Goal: Task Accomplishment & Management: Manage account settings

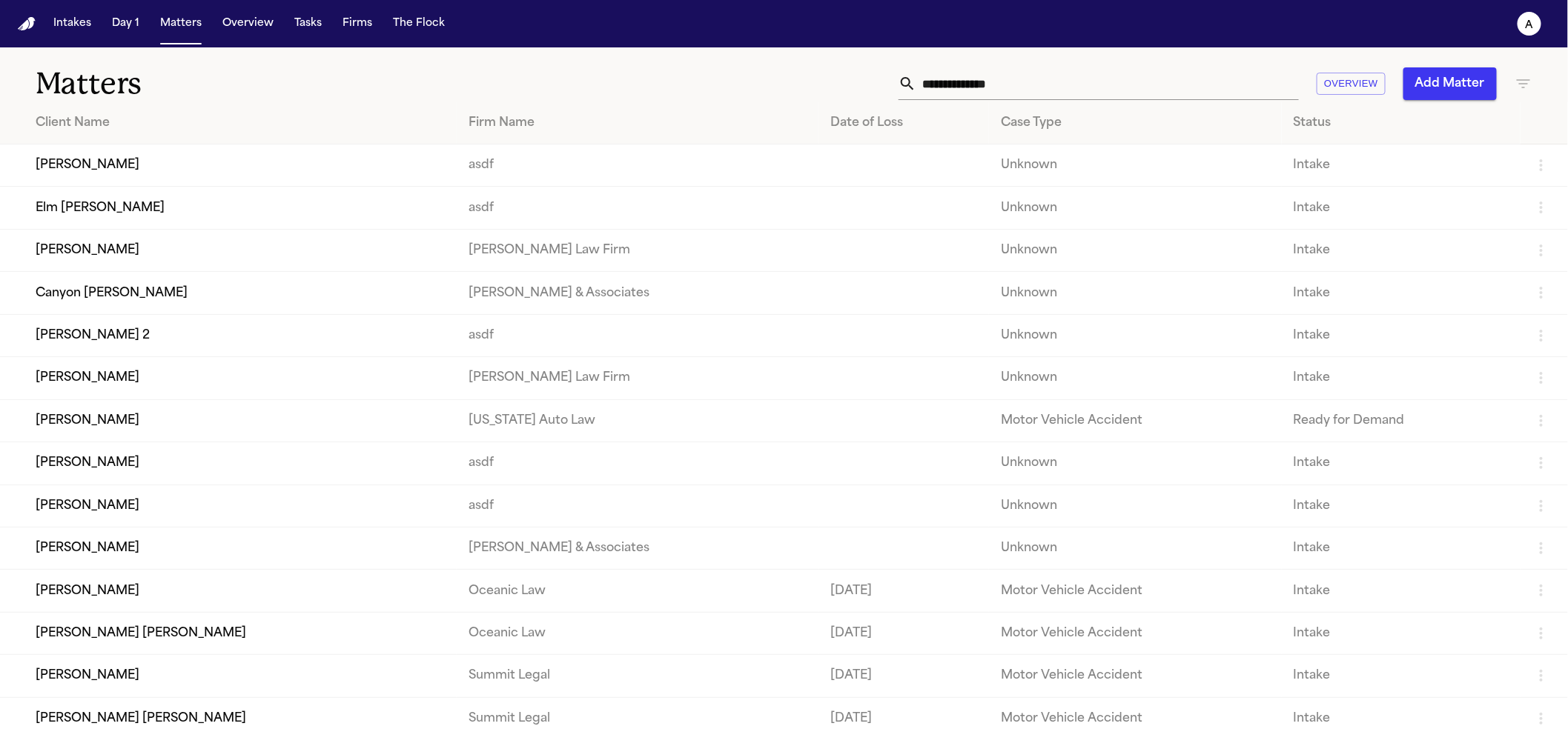
click at [116, 186] on td "[PERSON_NAME]" at bounding box center [229, 165] width 457 height 43
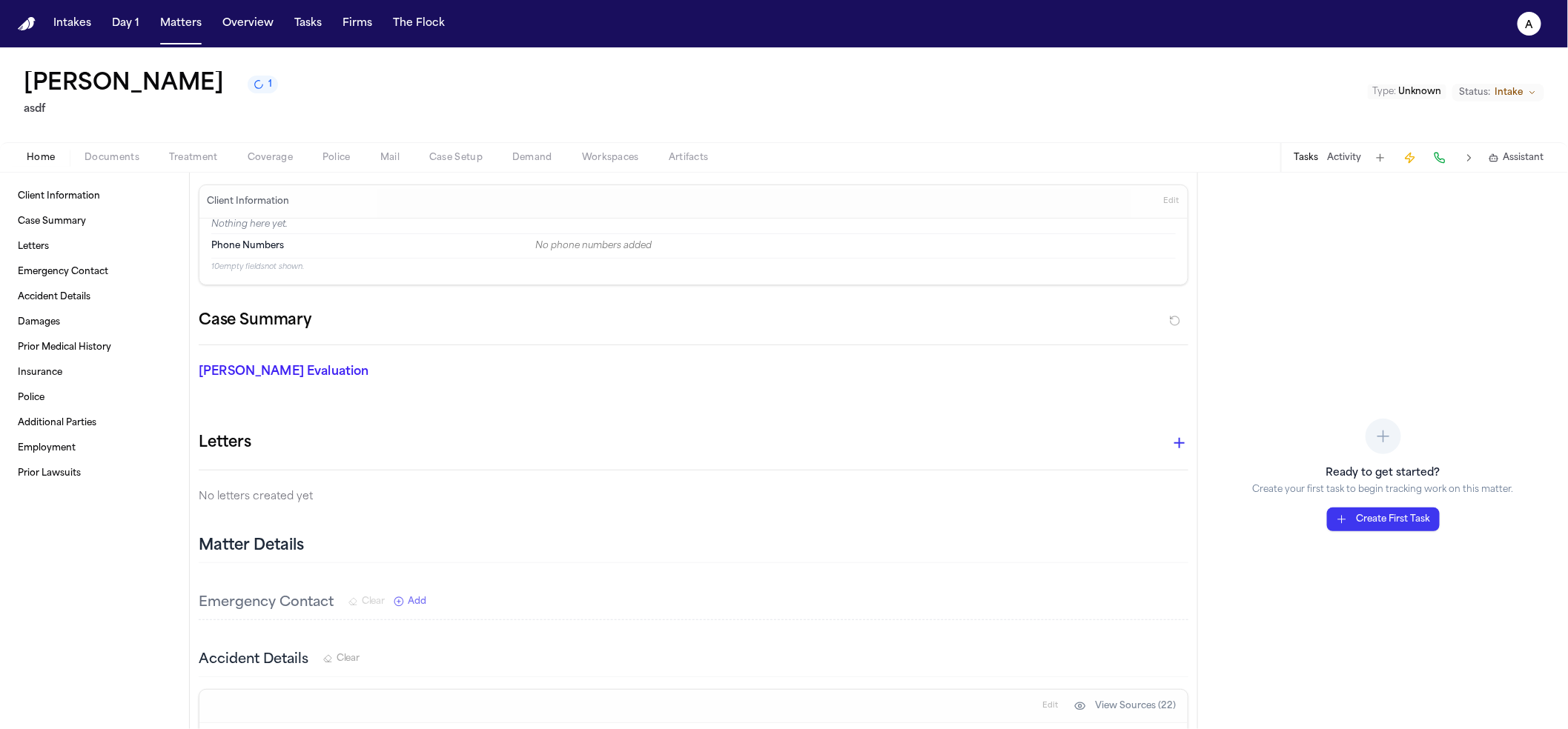
click at [196, 158] on span "Treatment" at bounding box center [193, 158] width 49 height 12
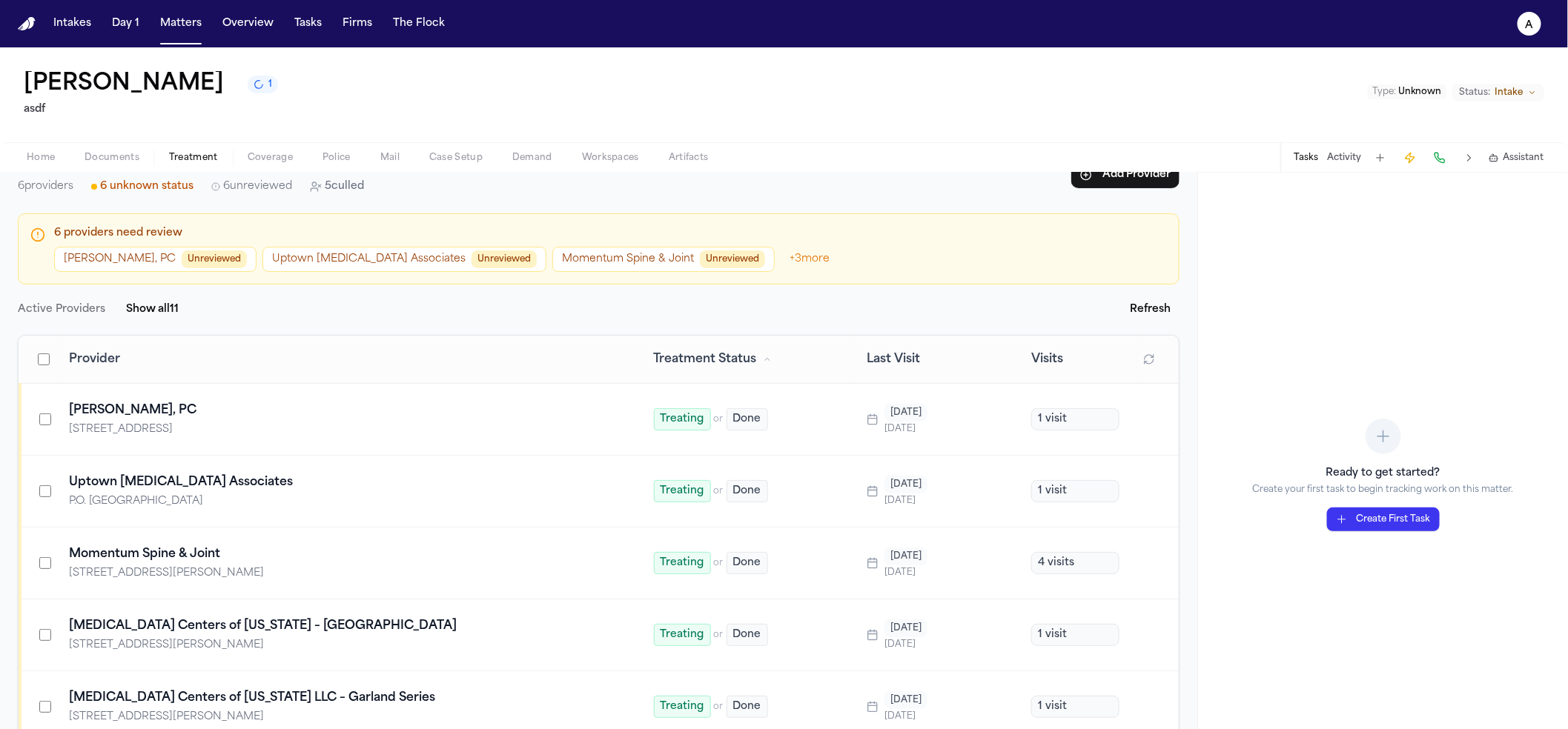
scroll to position [213, 0]
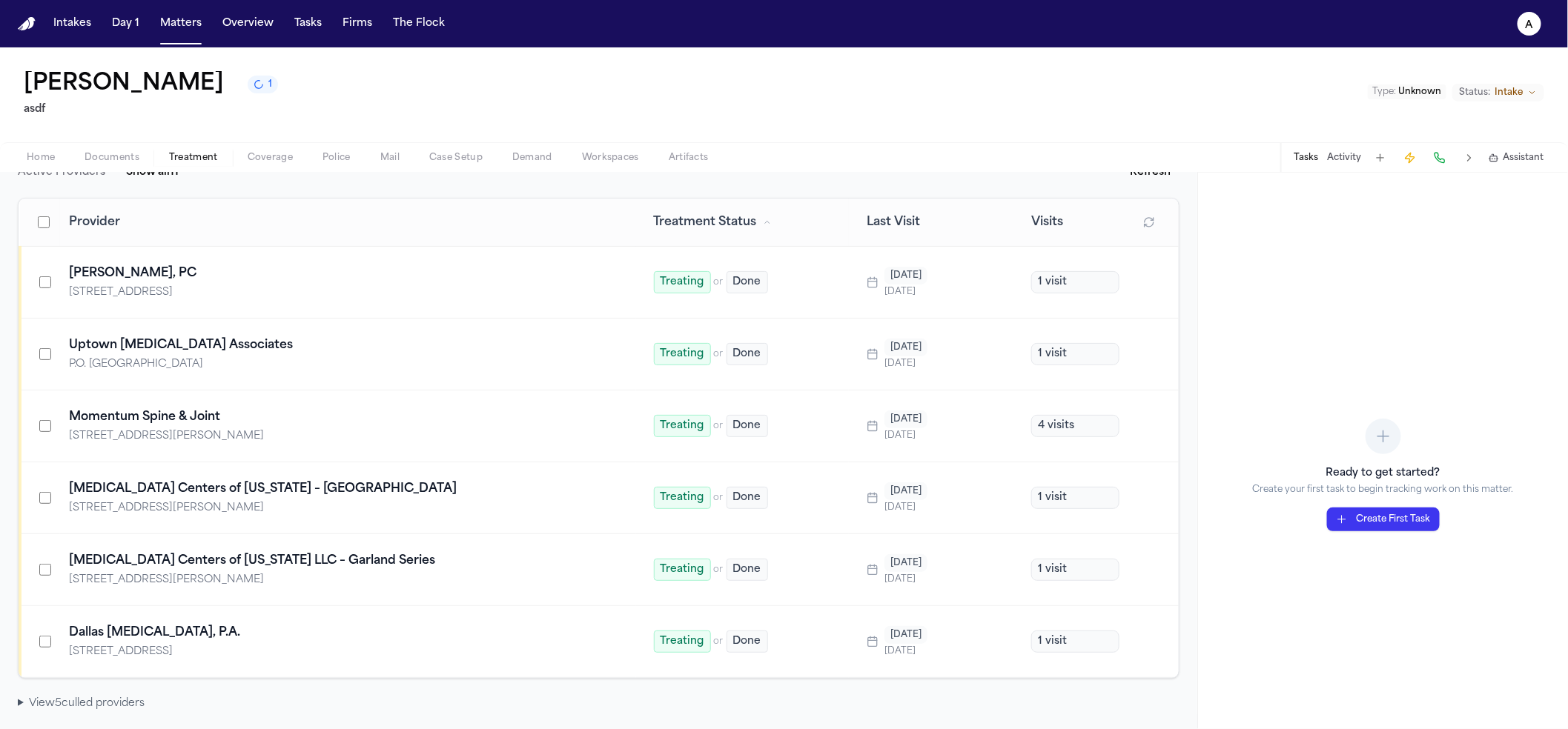
click at [66, 716] on div "Overview Timeline View Treatment Check-ins Medical Providers 6 providers 6 unkn…" at bounding box center [598, 451] width 1197 height 556
click at [73, 710] on summary "View 5 culled provider s" at bounding box center [598, 703] width 1162 height 15
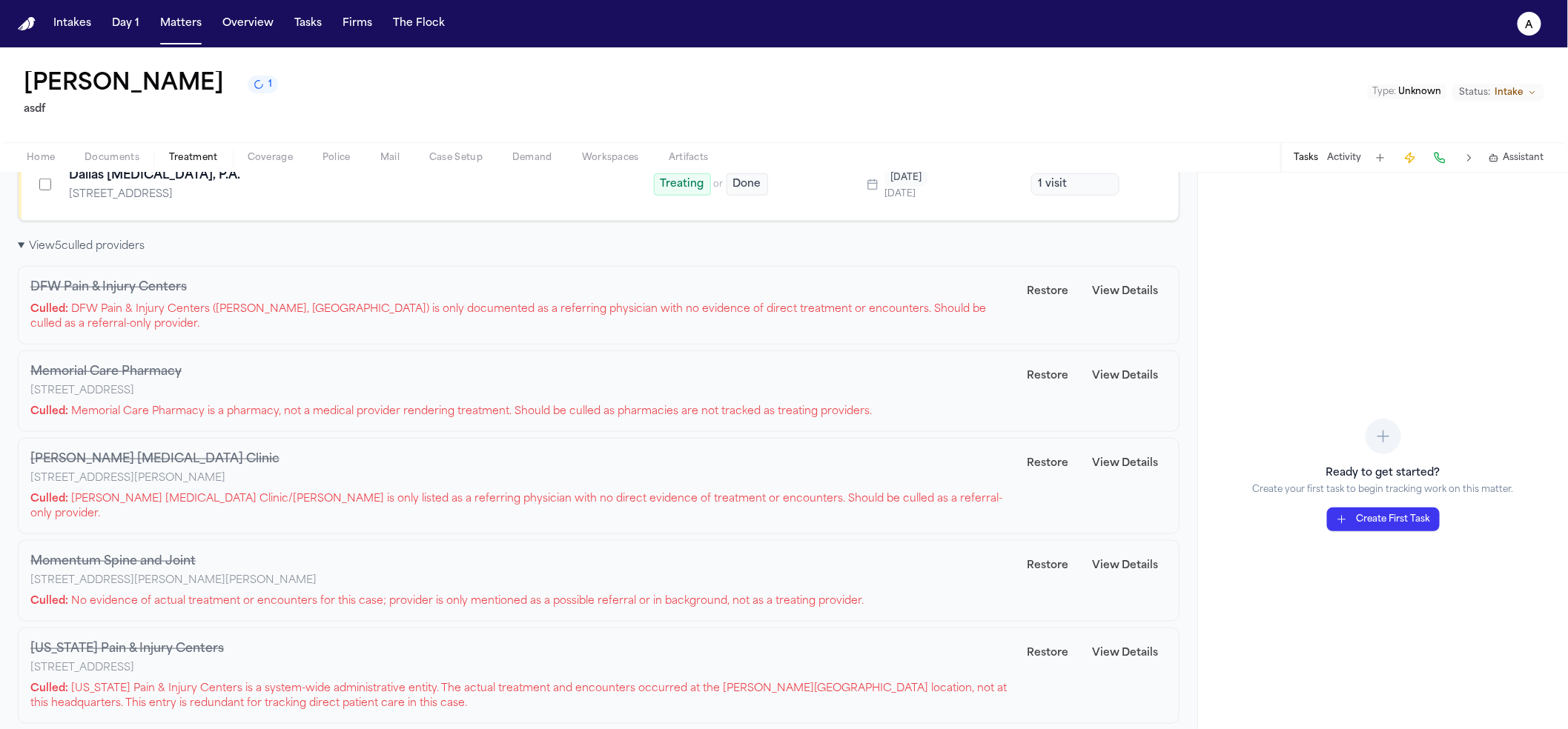
click at [194, 314] on p "Culled: DFW Pain & Injury Centers (Dr. Max Castillo, MD) is only documented as …" at bounding box center [525, 317] width 988 height 30
click at [198, 314] on p "Culled: DFW Pain & Injury Centers (Dr. Max Castillo, MD) is only documented as …" at bounding box center [525, 317] width 988 height 30
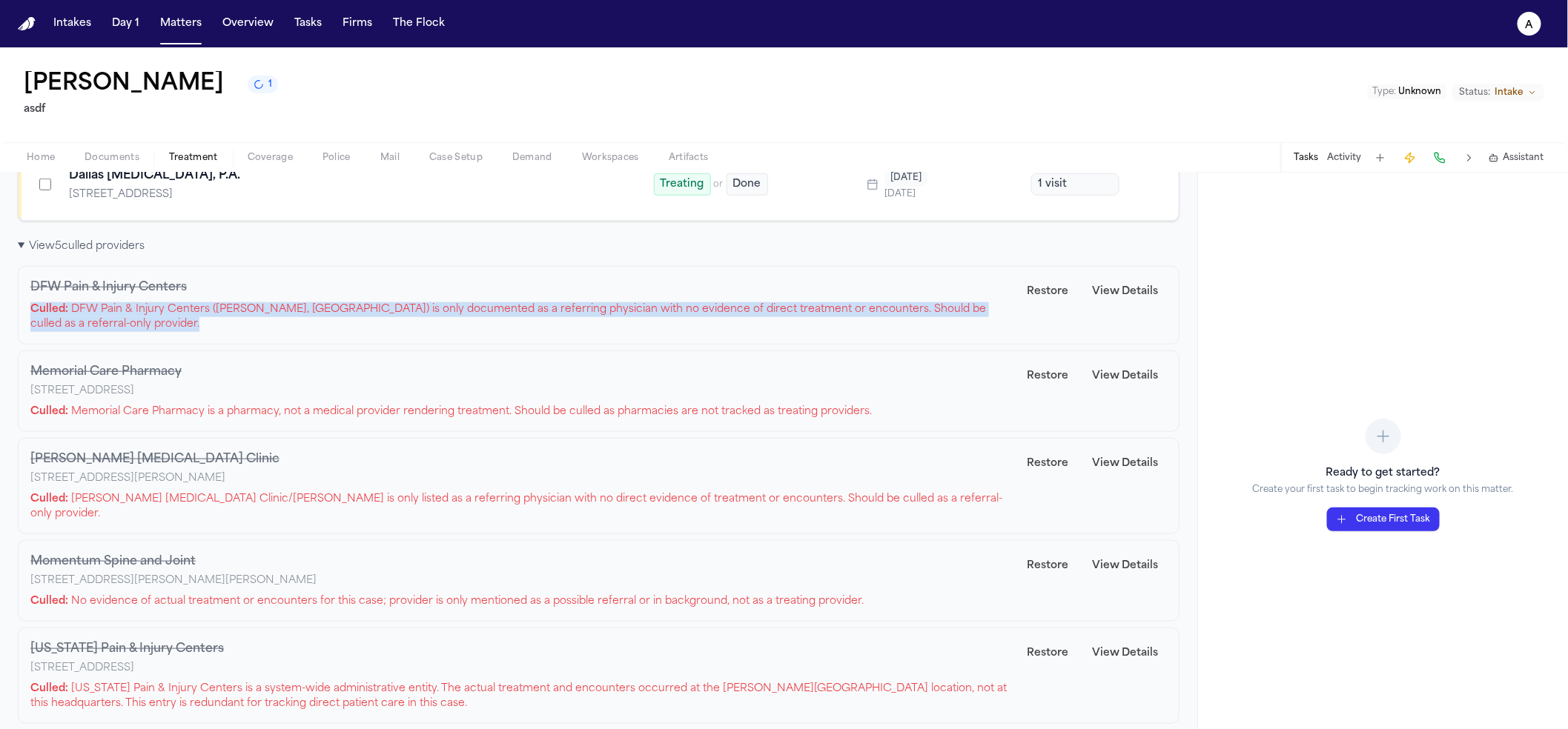
click at [198, 314] on p "Culled: DFW Pain & Injury Centers (Dr. Max Castillo, MD) is only documented as …" at bounding box center [525, 317] width 988 height 30
click at [192, 329] on p "Culled: DFW Pain & Injury Centers (Dr. Max Castillo, MD) is only documented as …" at bounding box center [525, 317] width 988 height 30
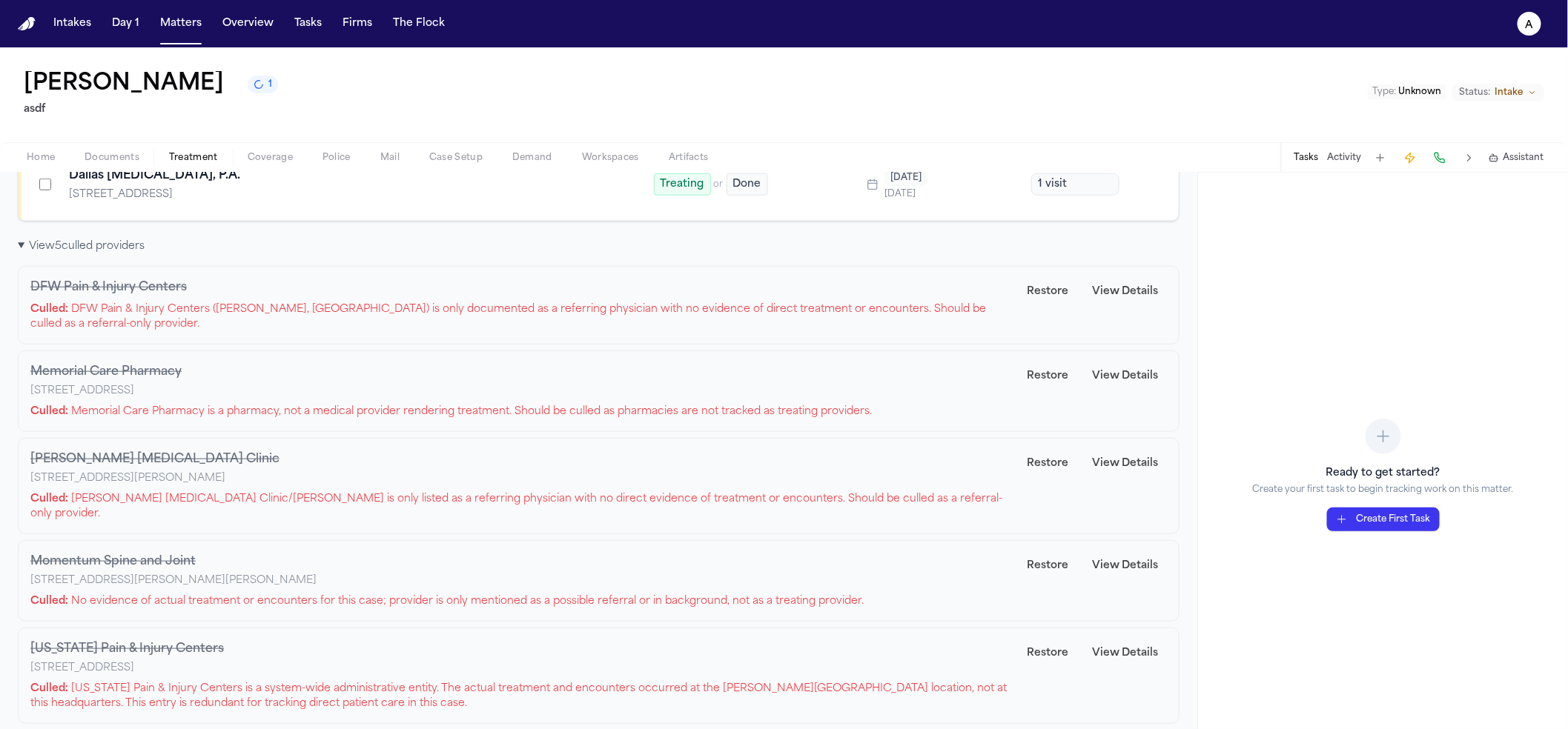
click at [348, 408] on p "Culled: Memorial Care Pharmacy is a pharmacy, not a medical provider rendering …" at bounding box center [525, 411] width 988 height 15
click at [316, 486] on p "1020 N Davis Dr, Arlington, TX 76012" at bounding box center [525, 479] width 988 height 15
click at [634, 504] on p "Culled: Castillo Chiropractic Clinic/Dr. Max Castillo is only listed as a refer…" at bounding box center [525, 507] width 988 height 30
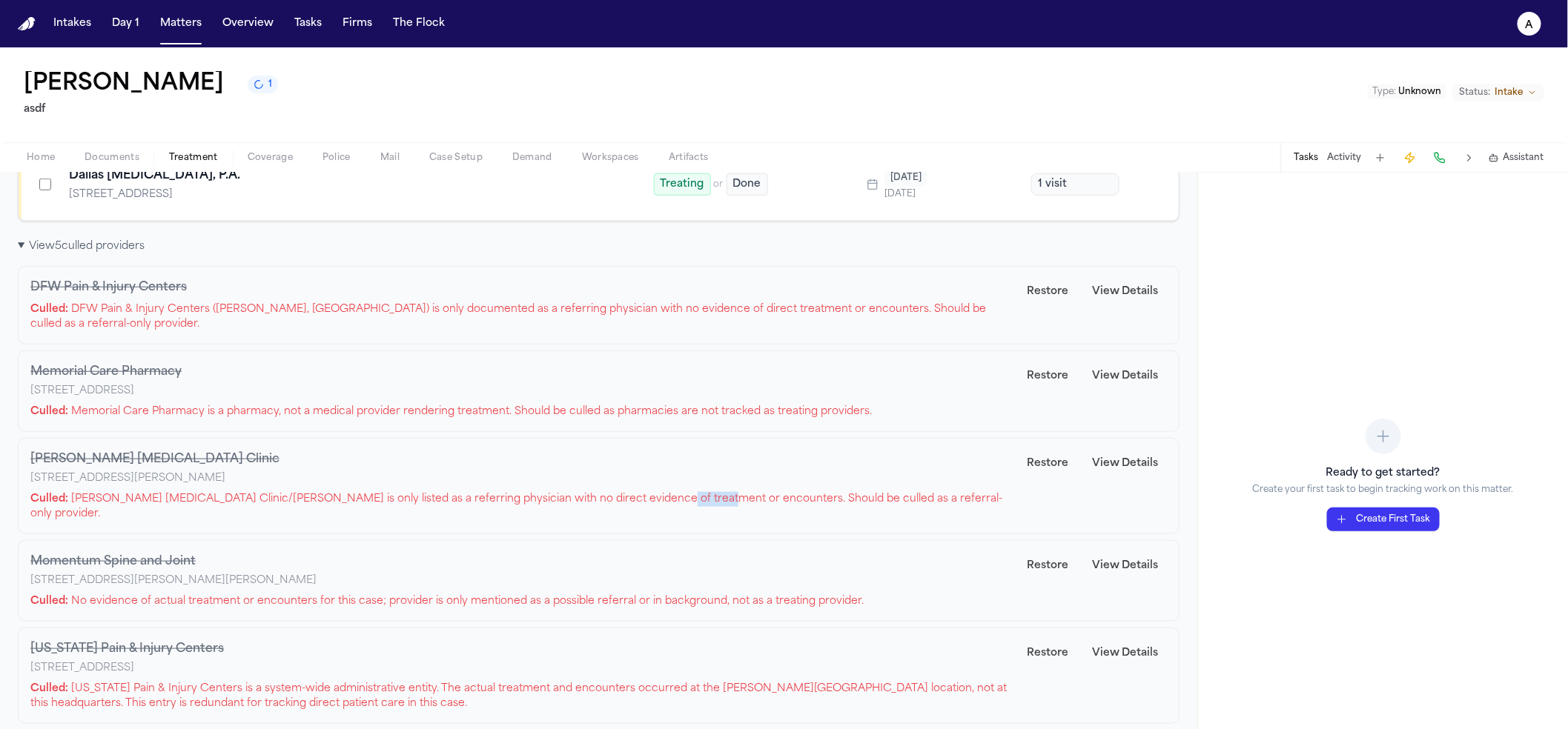
click at [634, 504] on p "Culled: Castillo Chiropractic Clinic/Dr. Max Castillo is only listed as a refer…" at bounding box center [525, 507] width 988 height 30
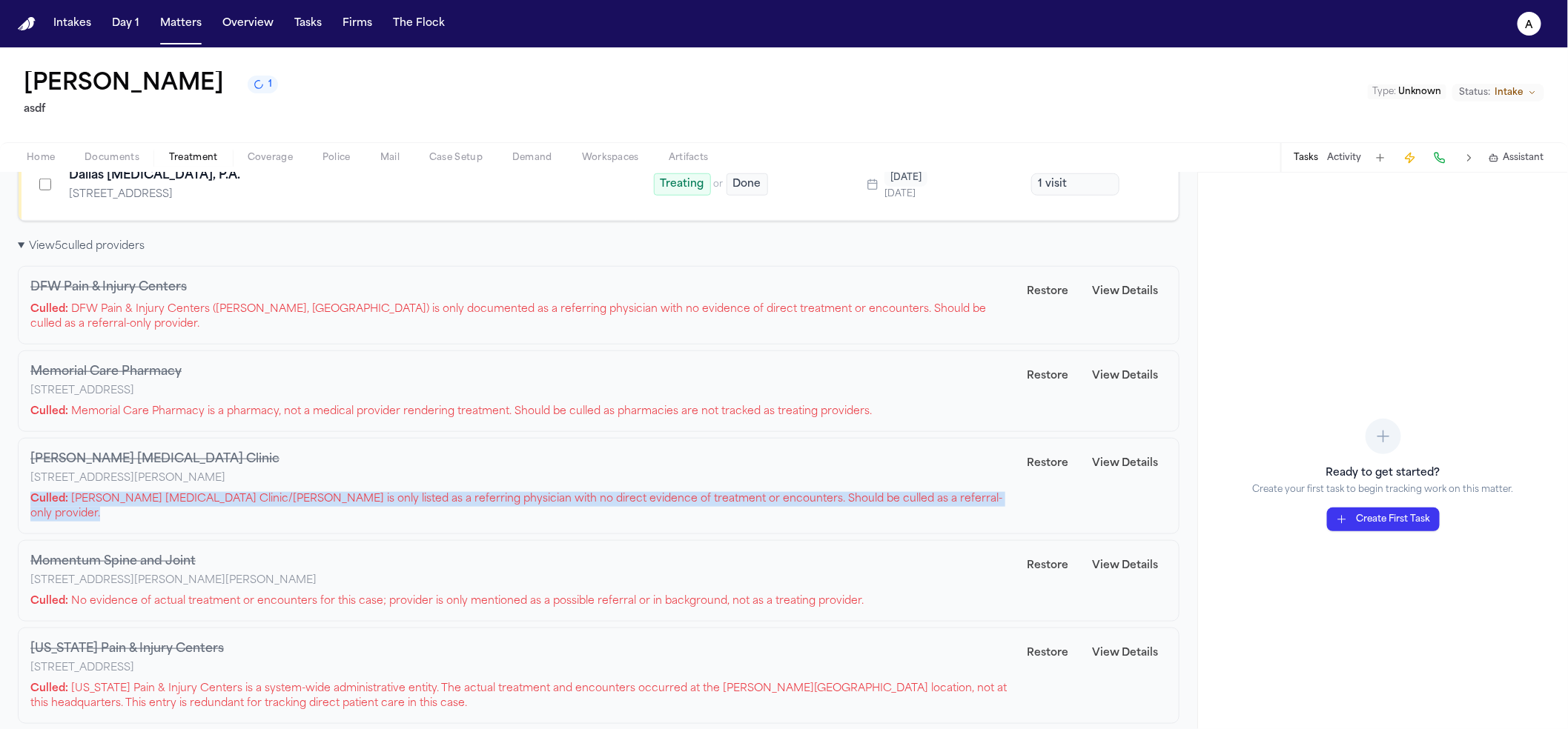
click at [635, 507] on p "Culled: Castillo Chiropractic Clinic/Dr. Max Castillo is only listed as a refer…" at bounding box center [525, 507] width 988 height 30
click at [1132, 291] on button "View Details" at bounding box center [1125, 292] width 83 height 27
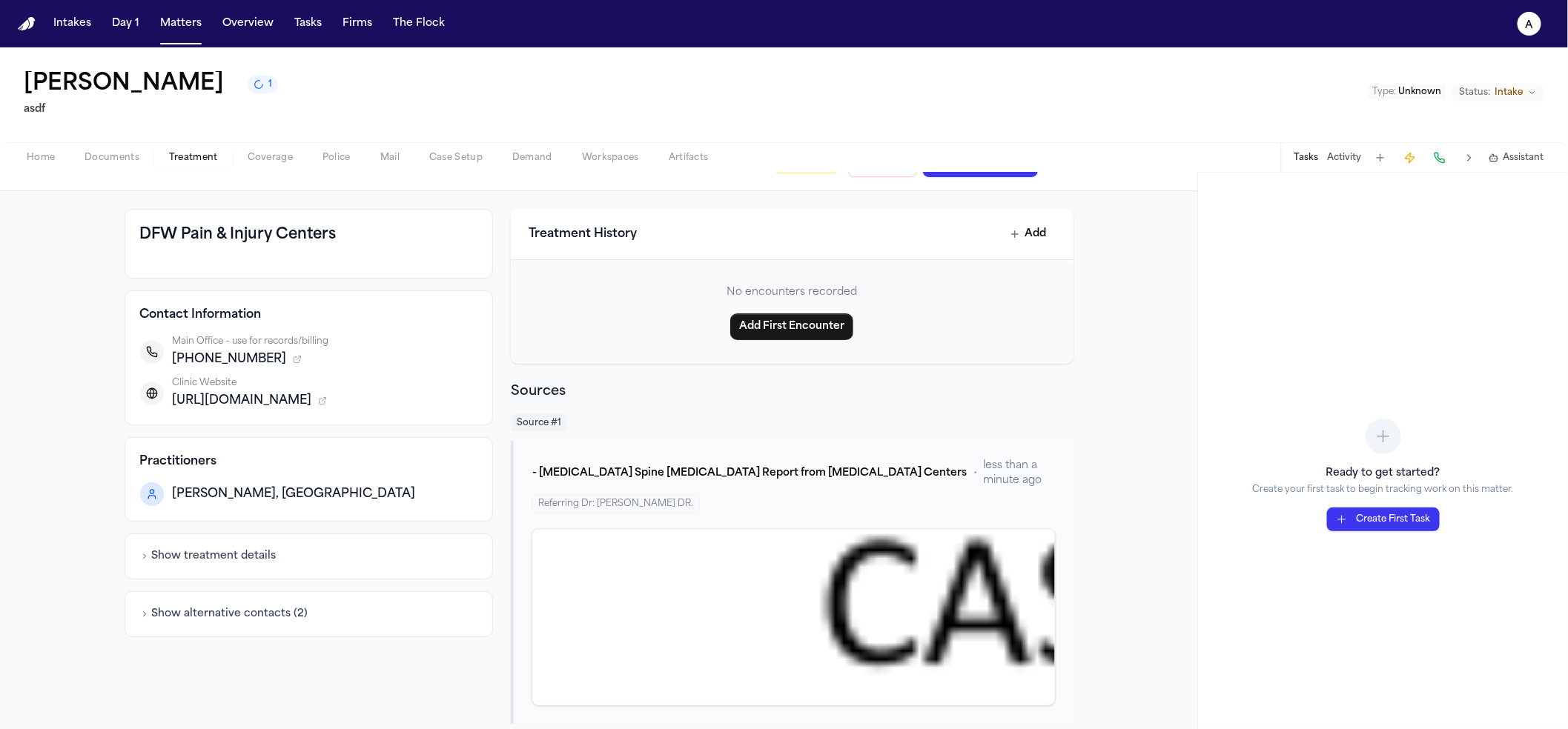
scroll to position [111, 0]
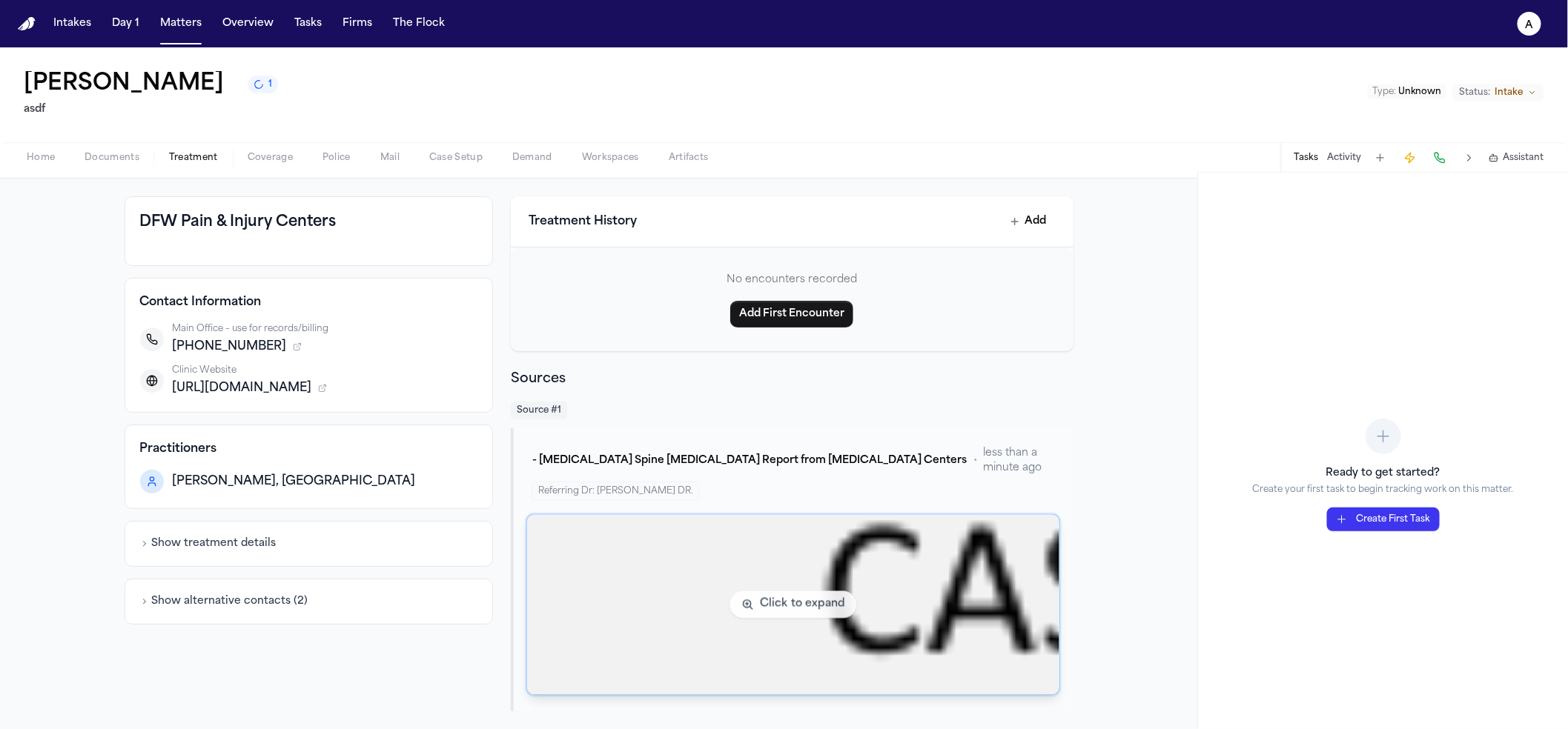
click at [740, 547] on img "View document section 5" at bounding box center [793, 605] width 533 height 180
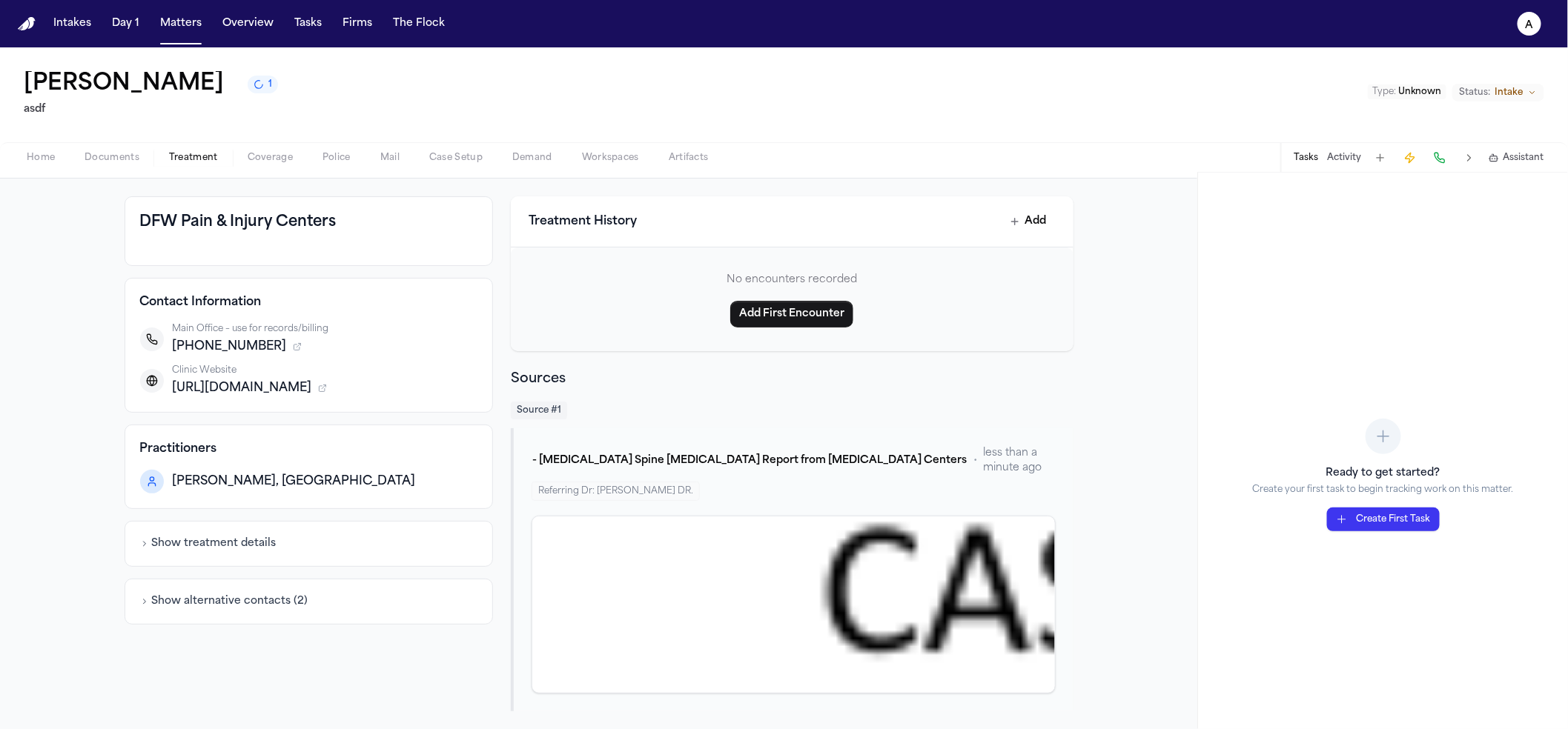
click at [230, 483] on span "Max Castillo, MD" at bounding box center [294, 482] width 243 height 18
click at [271, 487] on div "Max Castillo, MD" at bounding box center [309, 482] width 338 height 24
click at [258, 391] on span "https://www.dfwpic.com" at bounding box center [242, 388] width 139 height 18
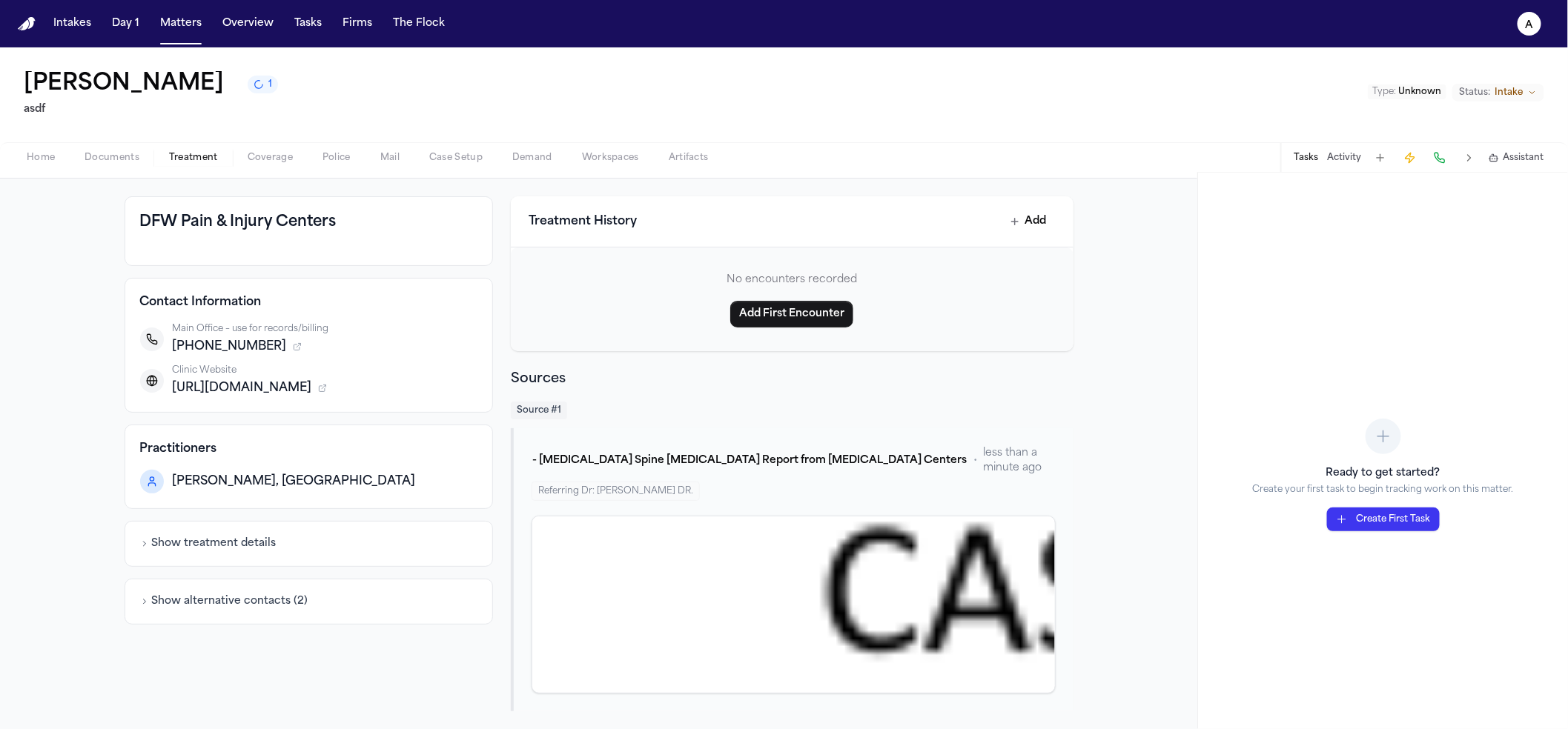
click at [324, 386] on icon "button" at bounding box center [322, 387] width 9 height 9
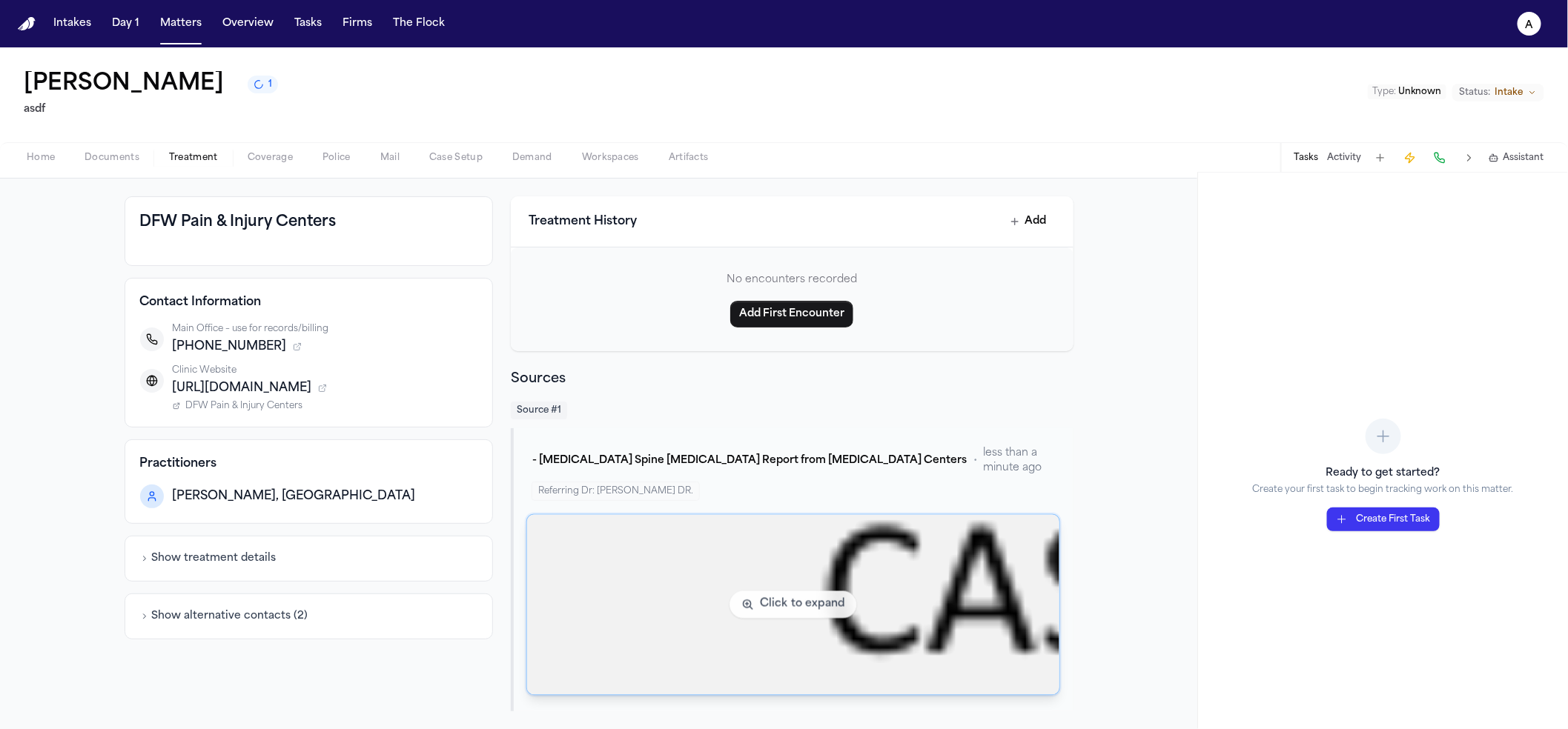
click at [892, 542] on img "View document section 5" at bounding box center [793, 605] width 533 height 180
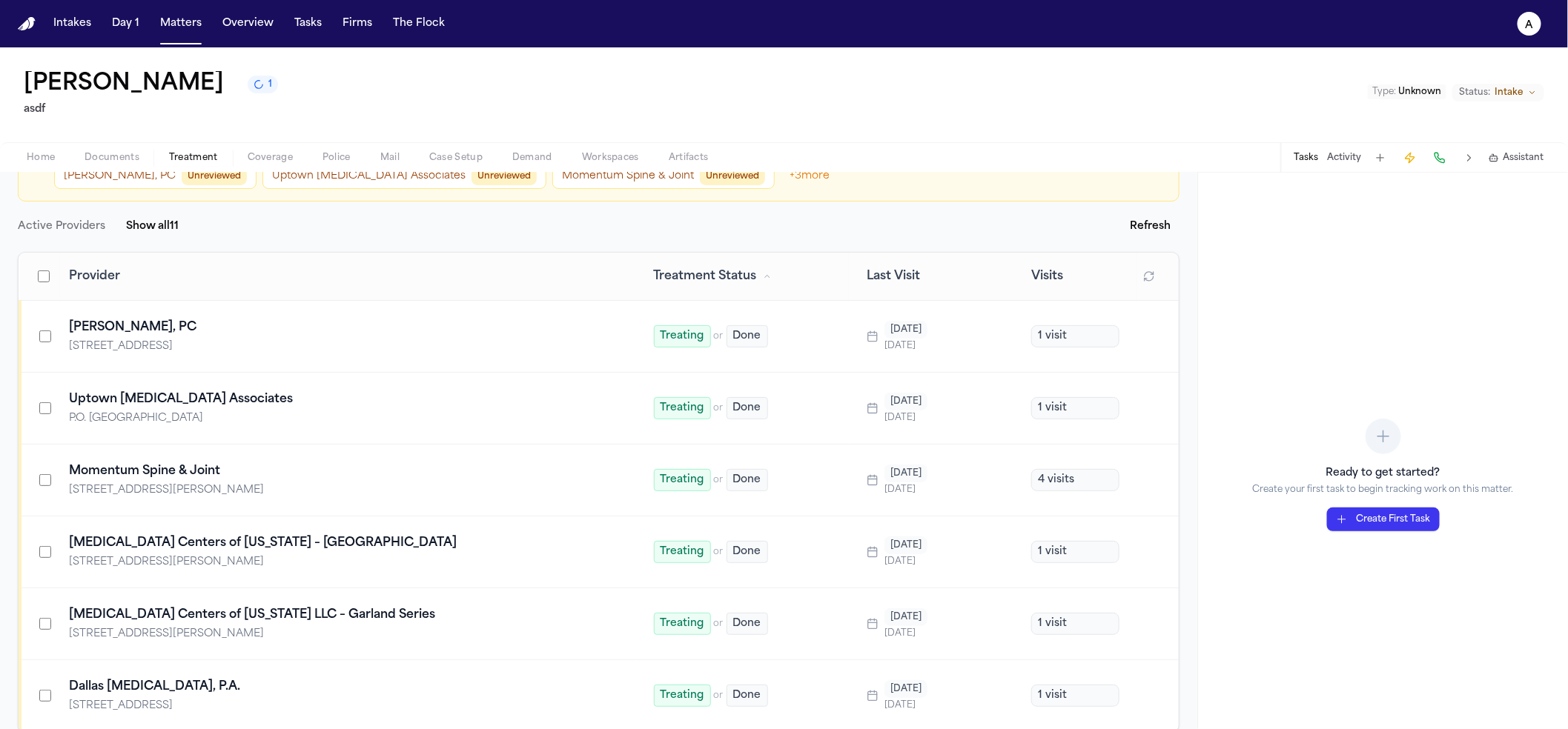
scroll to position [213, 0]
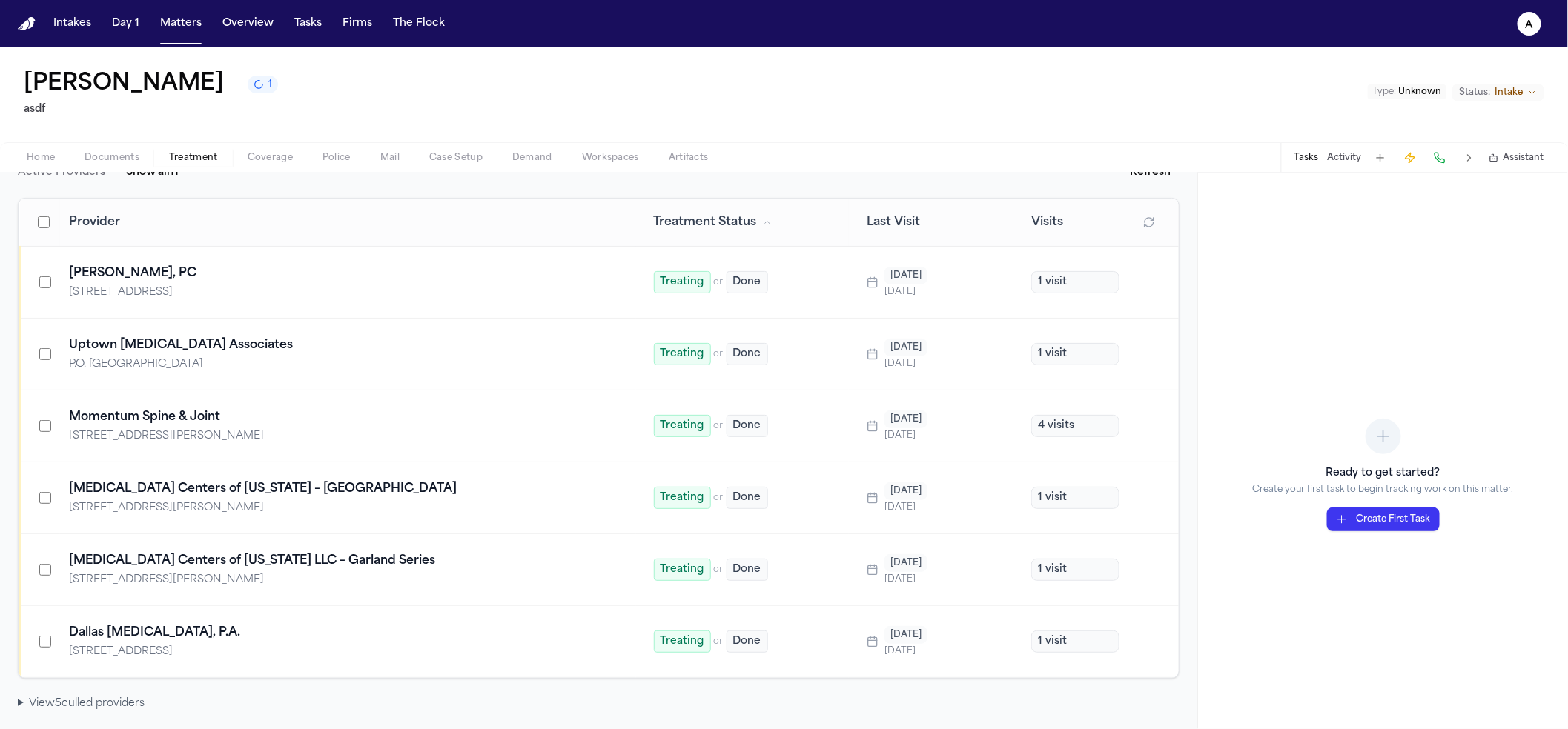
click at [105, 716] on div "Overview Timeline View Treatment Check-ins Medical Providers 6 providers 6 unkn…" at bounding box center [598, 451] width 1197 height 556
click at [131, 704] on summary "View 5 culled provider s" at bounding box center [598, 703] width 1162 height 15
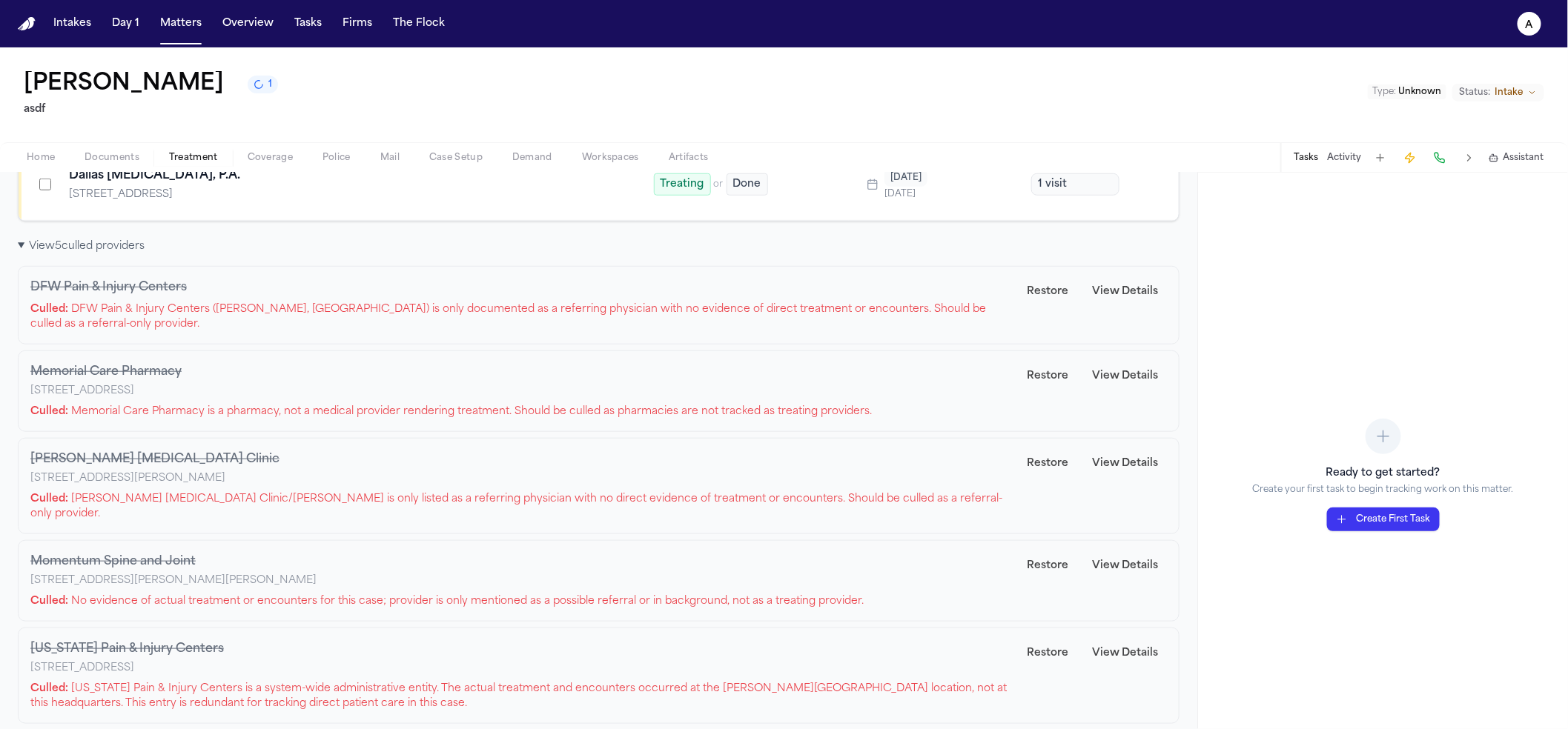
click at [829, 419] on p "Culled: Memorial Care Pharmacy is a pharmacy, not a medical provider rendering …" at bounding box center [525, 411] width 988 height 15
click at [831, 419] on p "Culled: Memorial Care Pharmacy is a pharmacy, not a medical provider rendering …" at bounding box center [525, 411] width 988 height 15
click at [394, 594] on p "Culled: No evidence of actual treatment or encounters for this case; provider i…" at bounding box center [525, 601] width 988 height 15
click at [395, 594] on p "Culled: No evidence of actual treatment or encounters for this case; provider i…" at bounding box center [525, 601] width 988 height 15
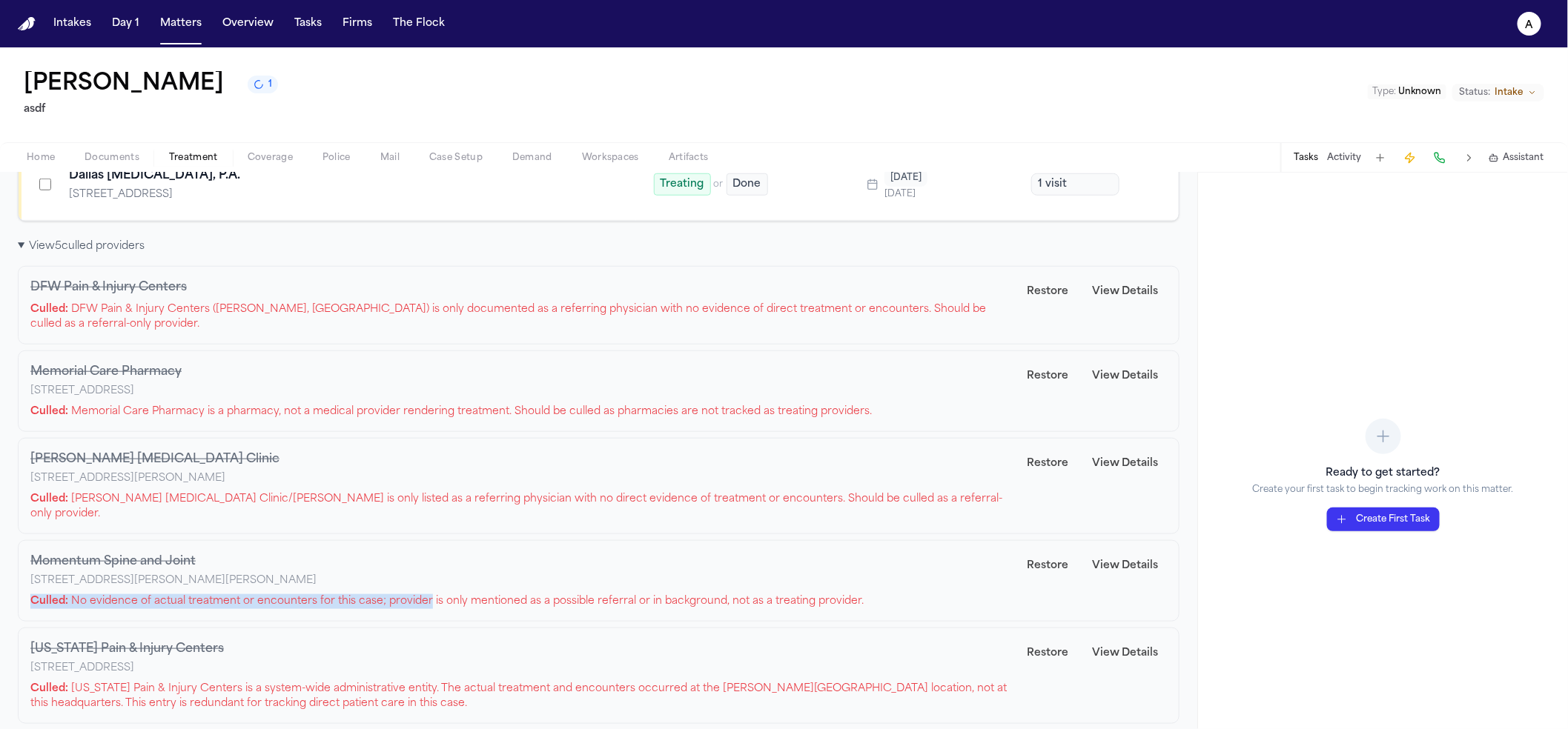
click at [396, 579] on div "Momentum Spine and Joint 9441 Lyndon B Johnson Fwy, Suite 114, Dallas, TX 75243…" at bounding box center [525, 581] width 988 height 57
click at [568, 576] on div "Momentum Spine and Joint 9441 Lyndon B Johnson Fwy, Suite 114, Dallas, TX 75243…" at bounding box center [525, 581] width 988 height 57
click at [596, 594] on p "Culled: No evidence of actual treatment or encounters for this case; provider i…" at bounding box center [525, 601] width 988 height 15
click at [597, 594] on p "Culled: No evidence of actual treatment or encounters for this case; provider i…" at bounding box center [525, 601] width 988 height 15
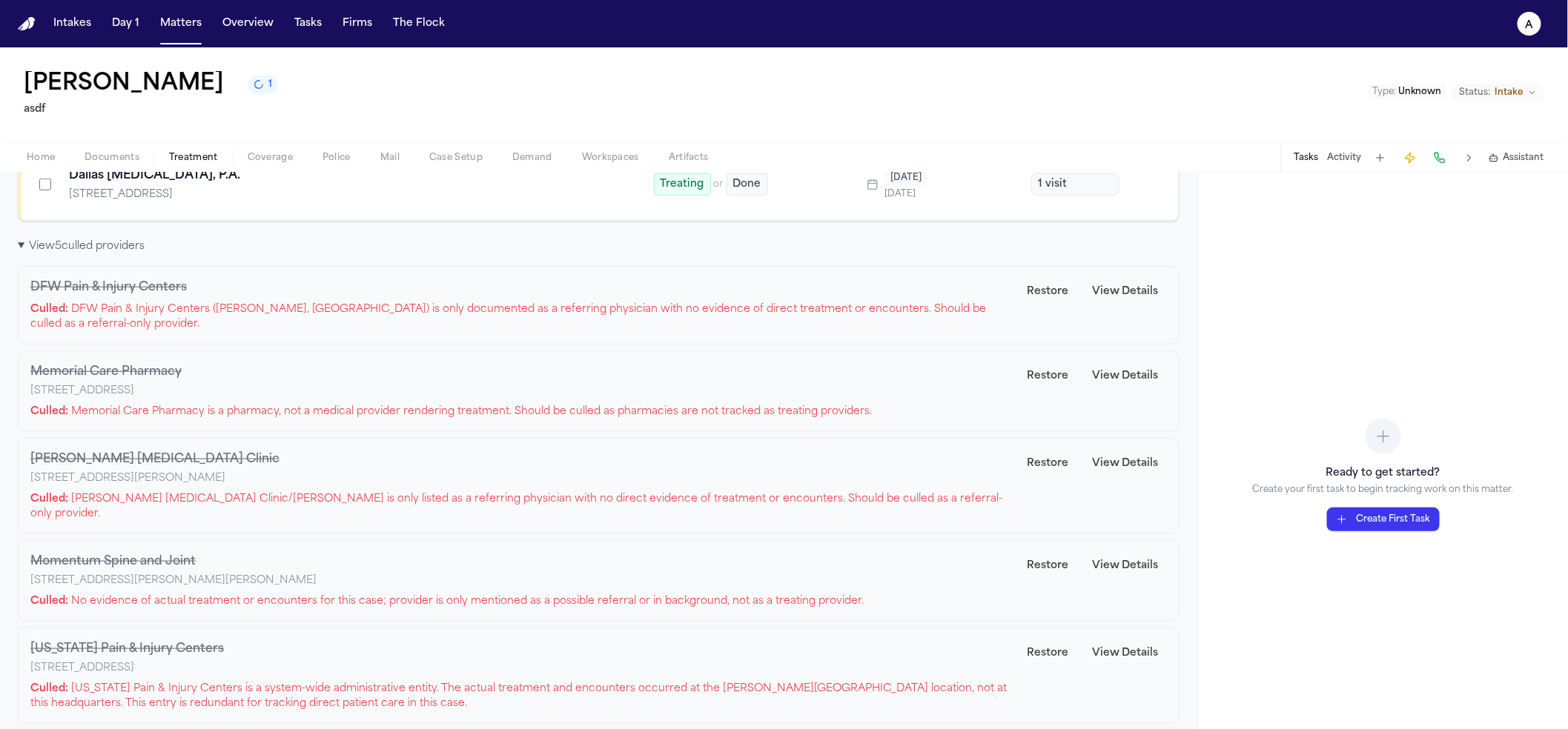
click at [602, 681] on p "Culled: Texas Pain & Injury Centers is a system-wide administrative entity. The…" at bounding box center [525, 696] width 988 height 30
click at [601, 681] on p "Culled: Texas Pain & Injury Centers is a system-wide administrative entity. The…" at bounding box center [525, 696] width 988 height 30
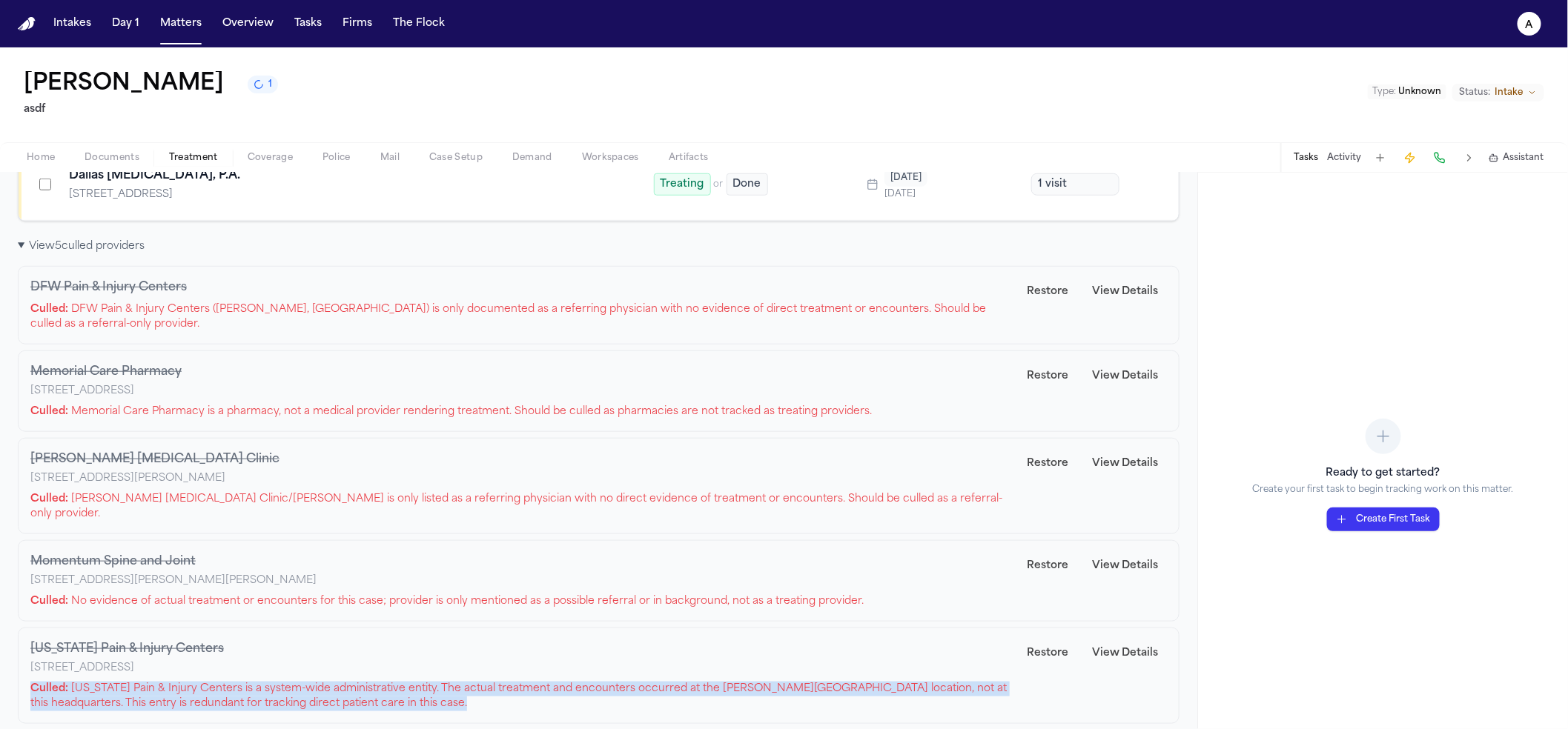
click at [600, 681] on p "Culled: Texas Pain & Injury Centers is a system-wide administrative entity. The…" at bounding box center [525, 696] width 988 height 30
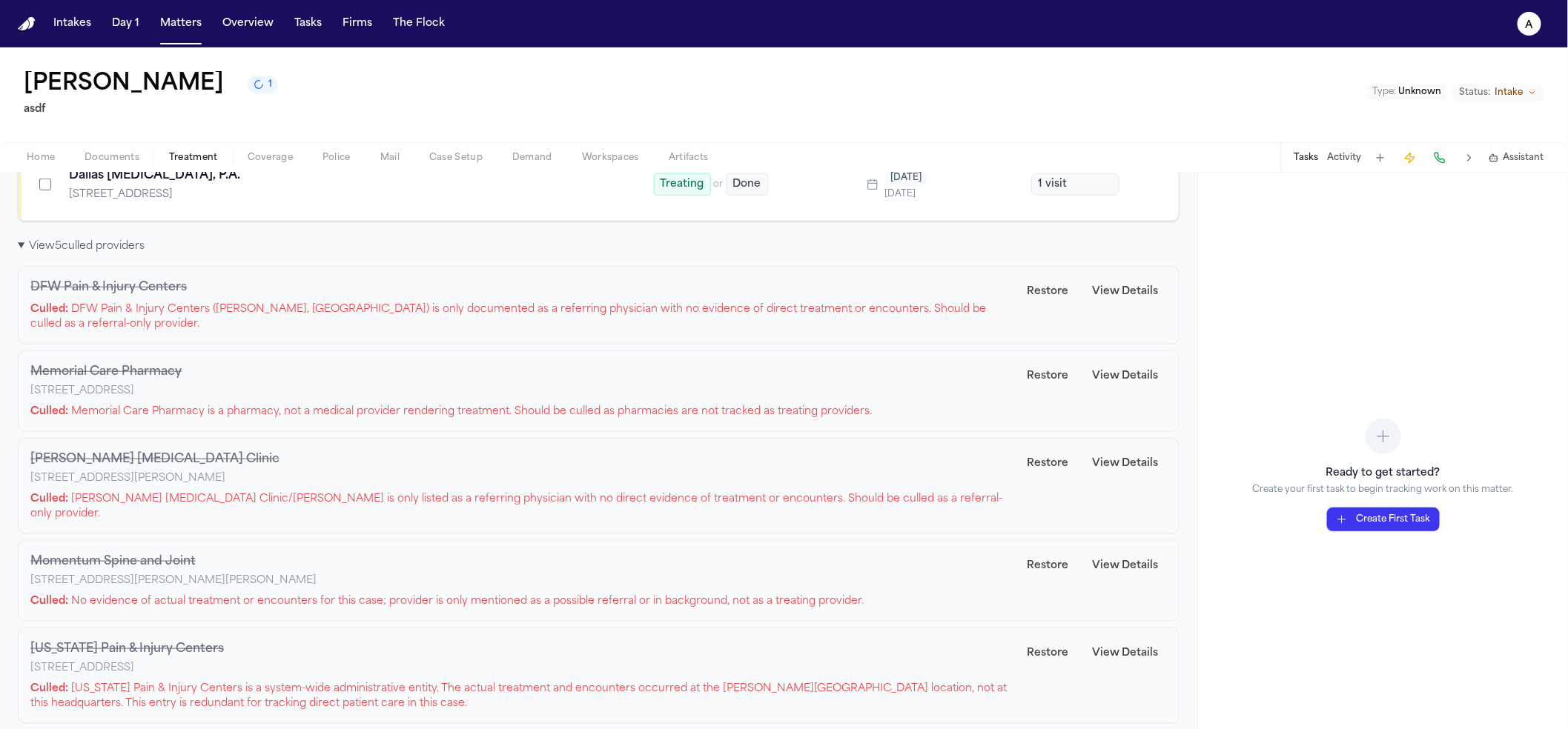
click at [460, 578] on div "Momentum Spine and Joint 9441 Lyndon B Johnson Fwy, Suite 114, Dallas, TX 75243…" at bounding box center [525, 581] width 988 height 57
click at [1098, 553] on button "View Details" at bounding box center [1125, 566] width 83 height 27
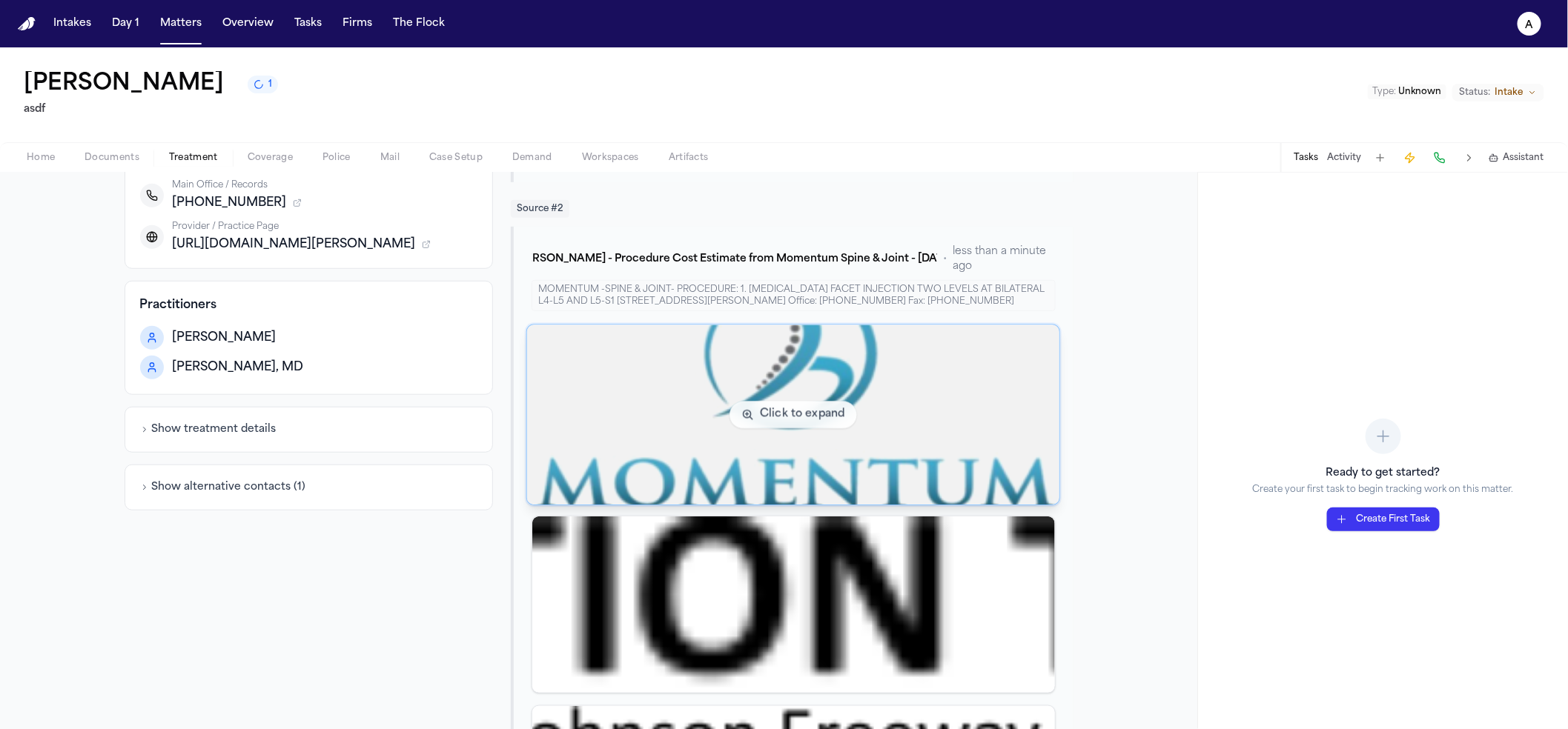
scroll to position [557, 0]
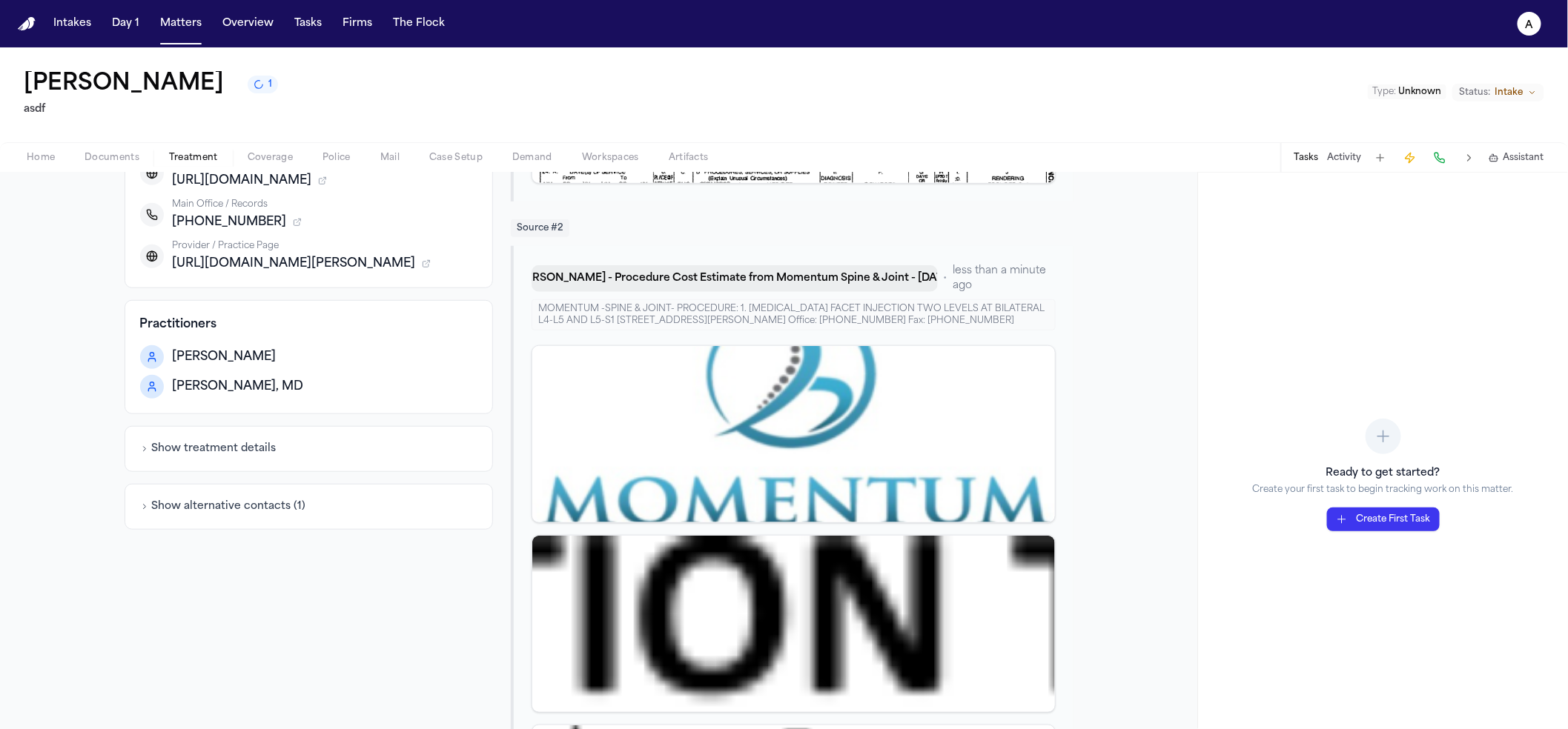
click at [840, 274] on button "E. Gomez - Procedure Cost Estimate from Momentum Spine & Joint - 1.2.25" at bounding box center [734, 278] width 405 height 27
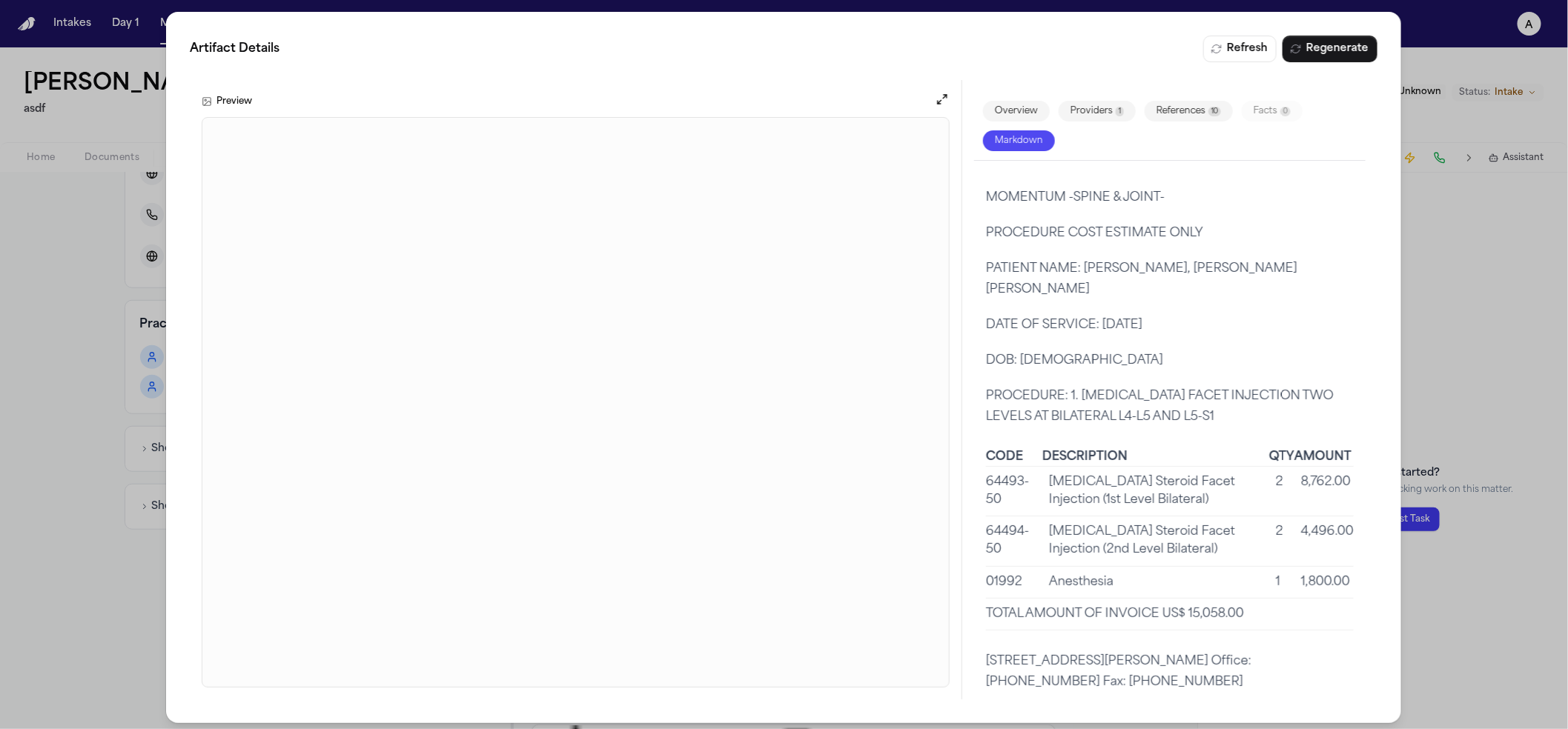
click at [80, 495] on div "Artifact Details Refresh Regenerate Preview Overview Providers 1 References 10 …" at bounding box center [784, 367] width 1568 height 735
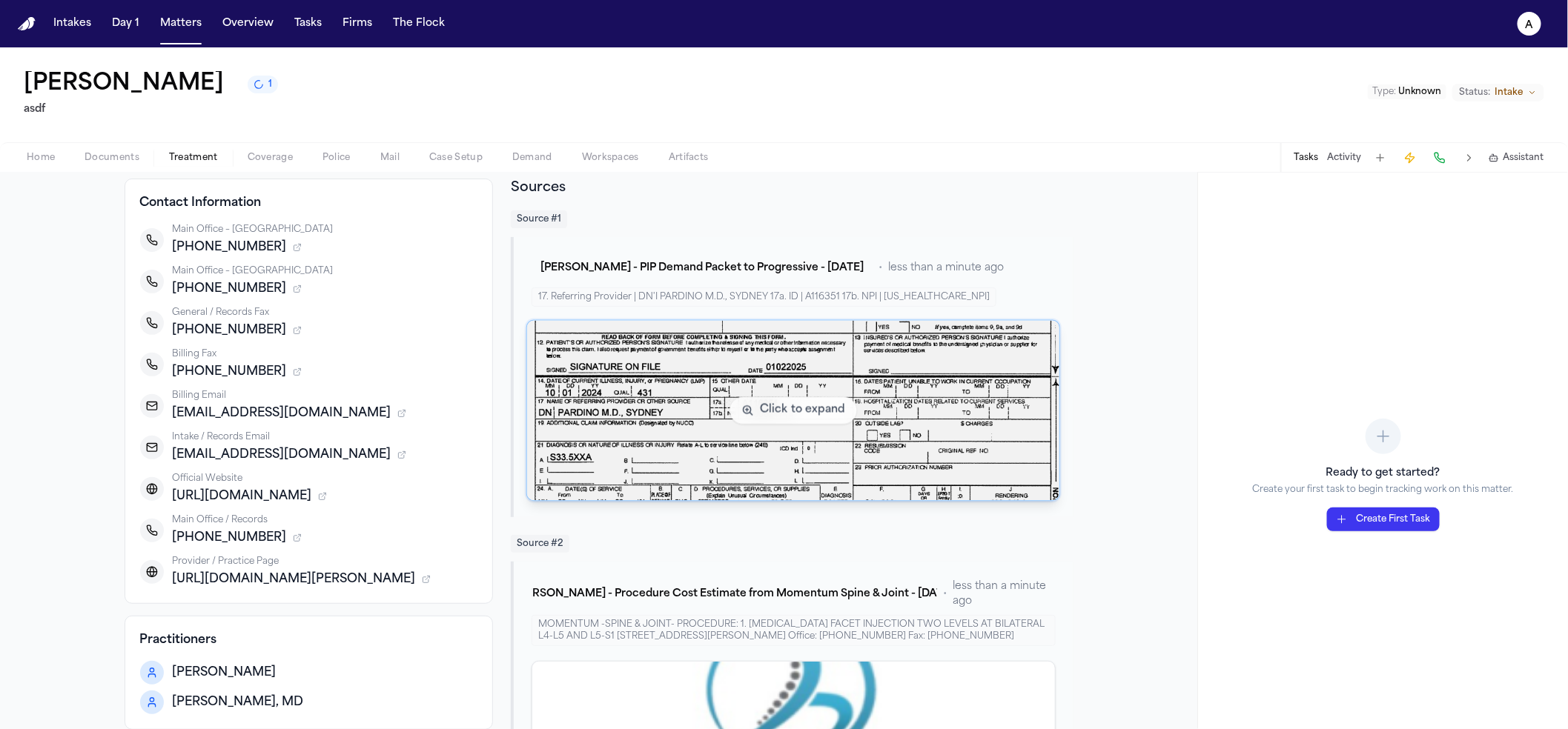
scroll to position [238, 0]
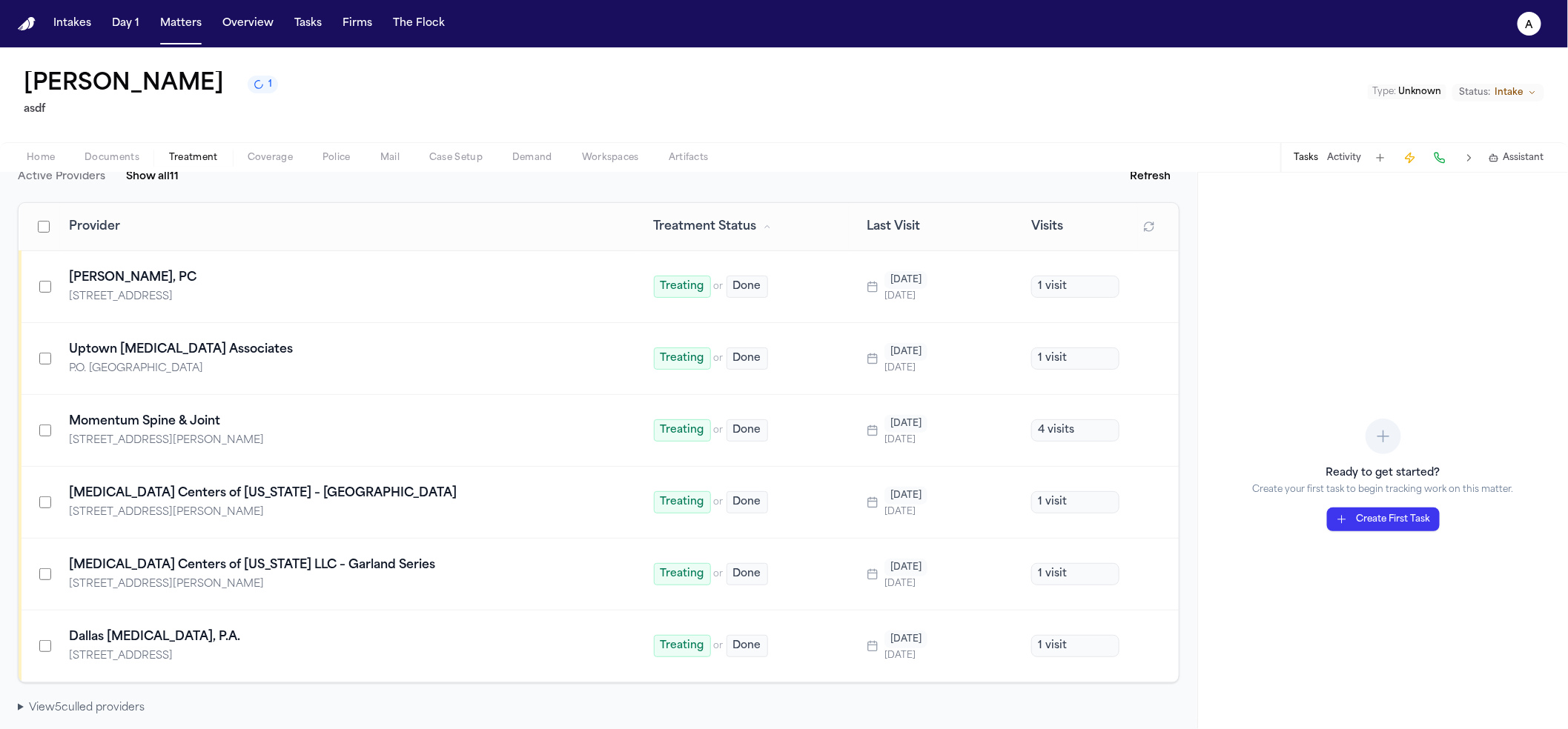
scroll to position [194, 0]
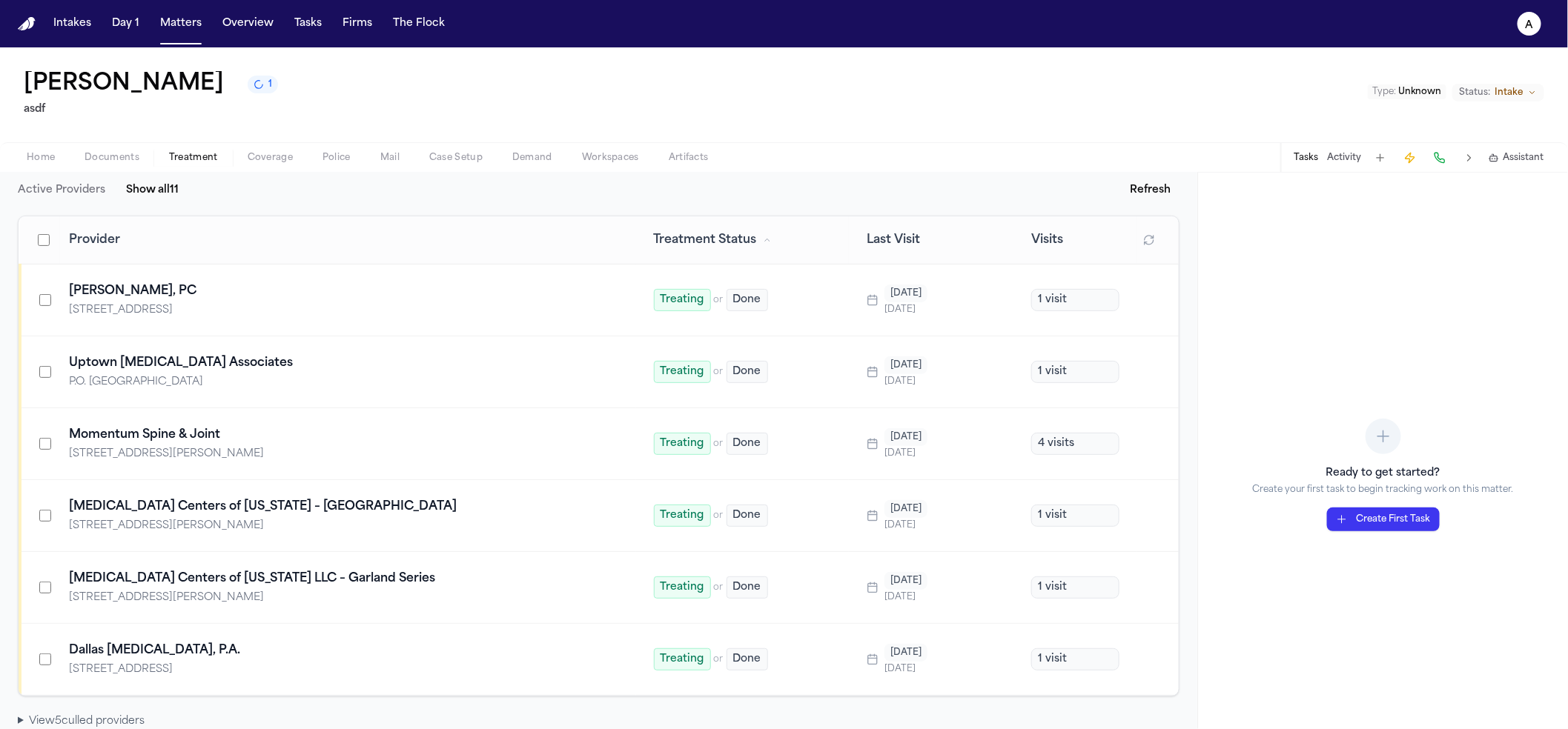
click at [131, 150] on button "Documents" at bounding box center [111, 158] width 84 height 18
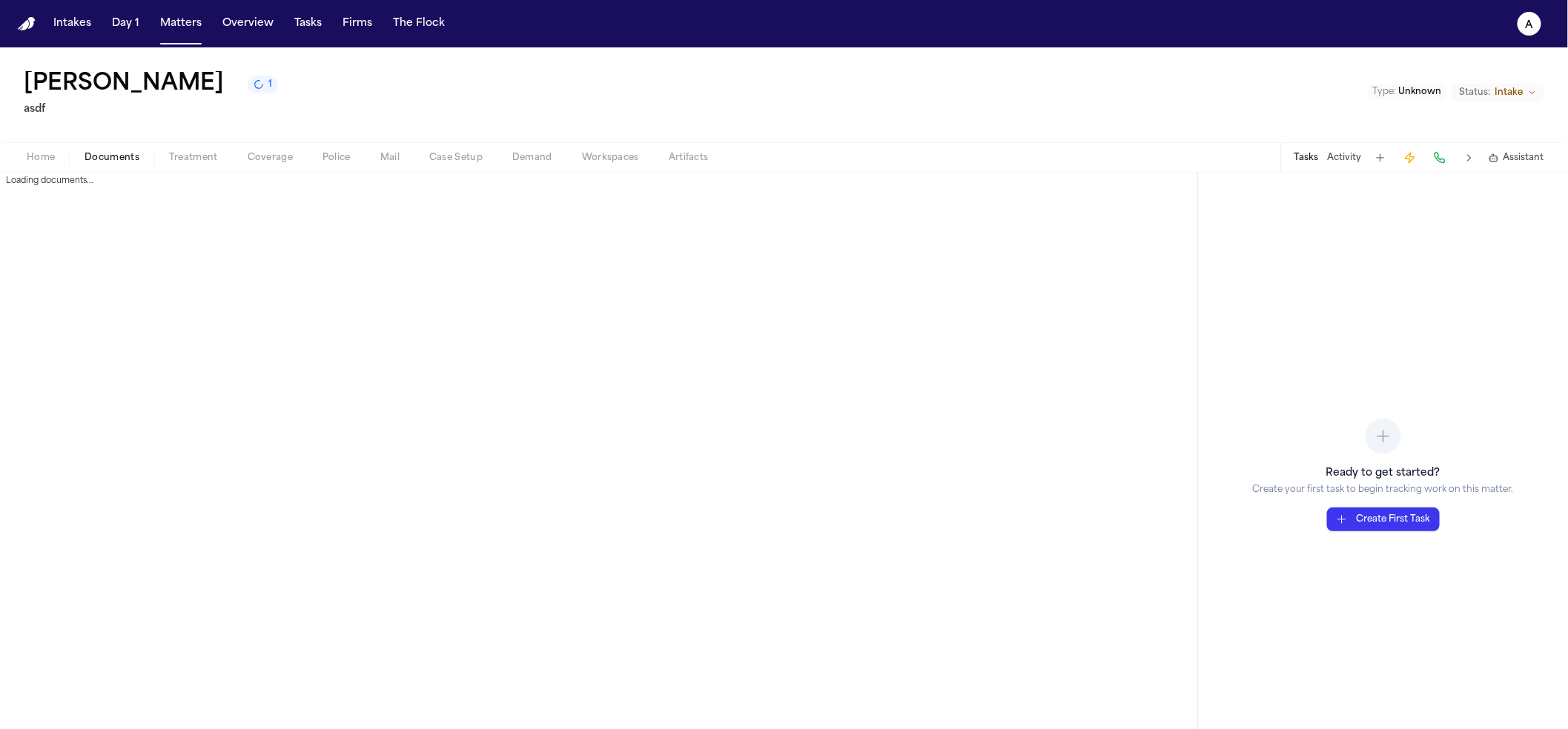
click at [169, 155] on span "Treatment" at bounding box center [193, 158] width 49 height 12
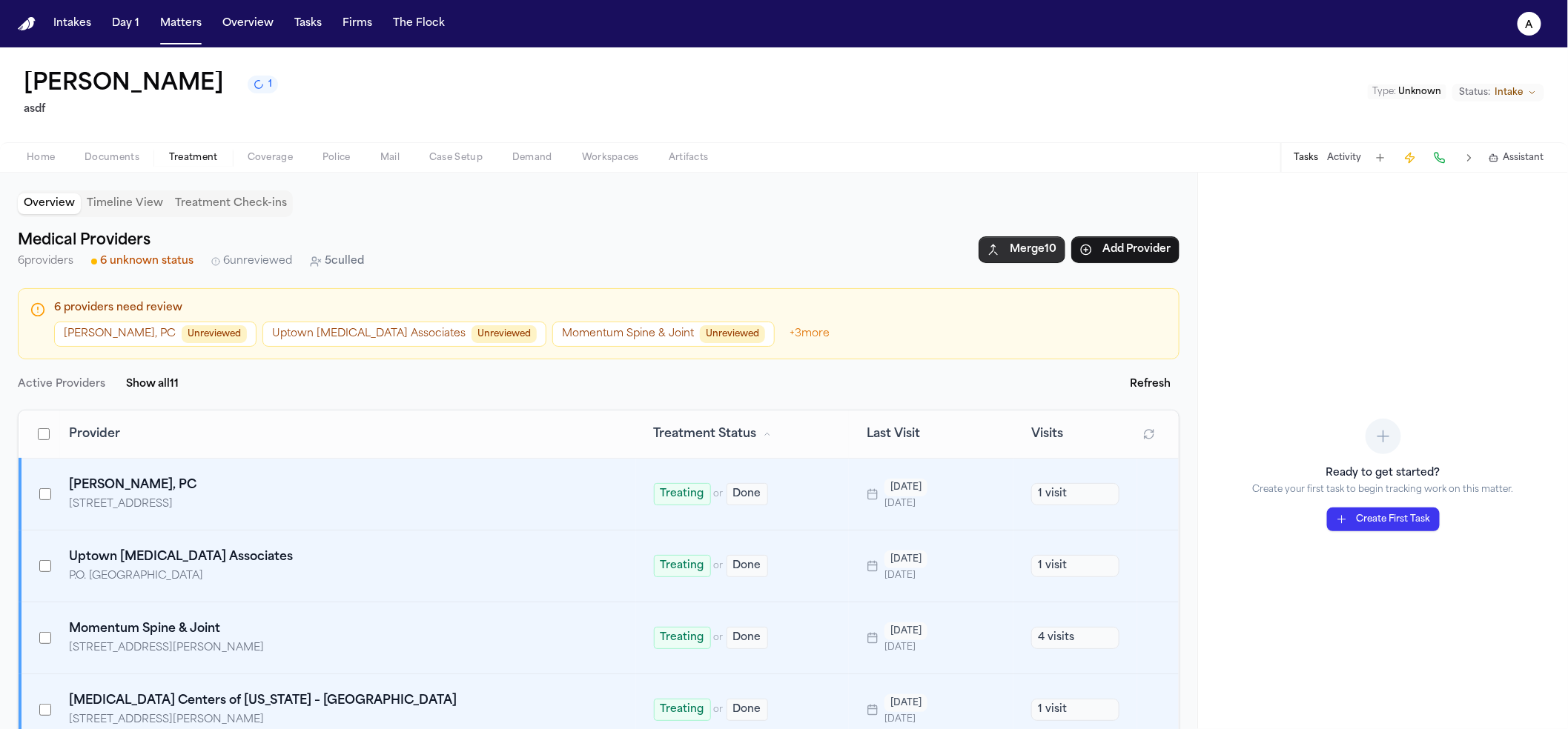
click at [1029, 246] on button "Merge 10" at bounding box center [1021, 249] width 86 height 27
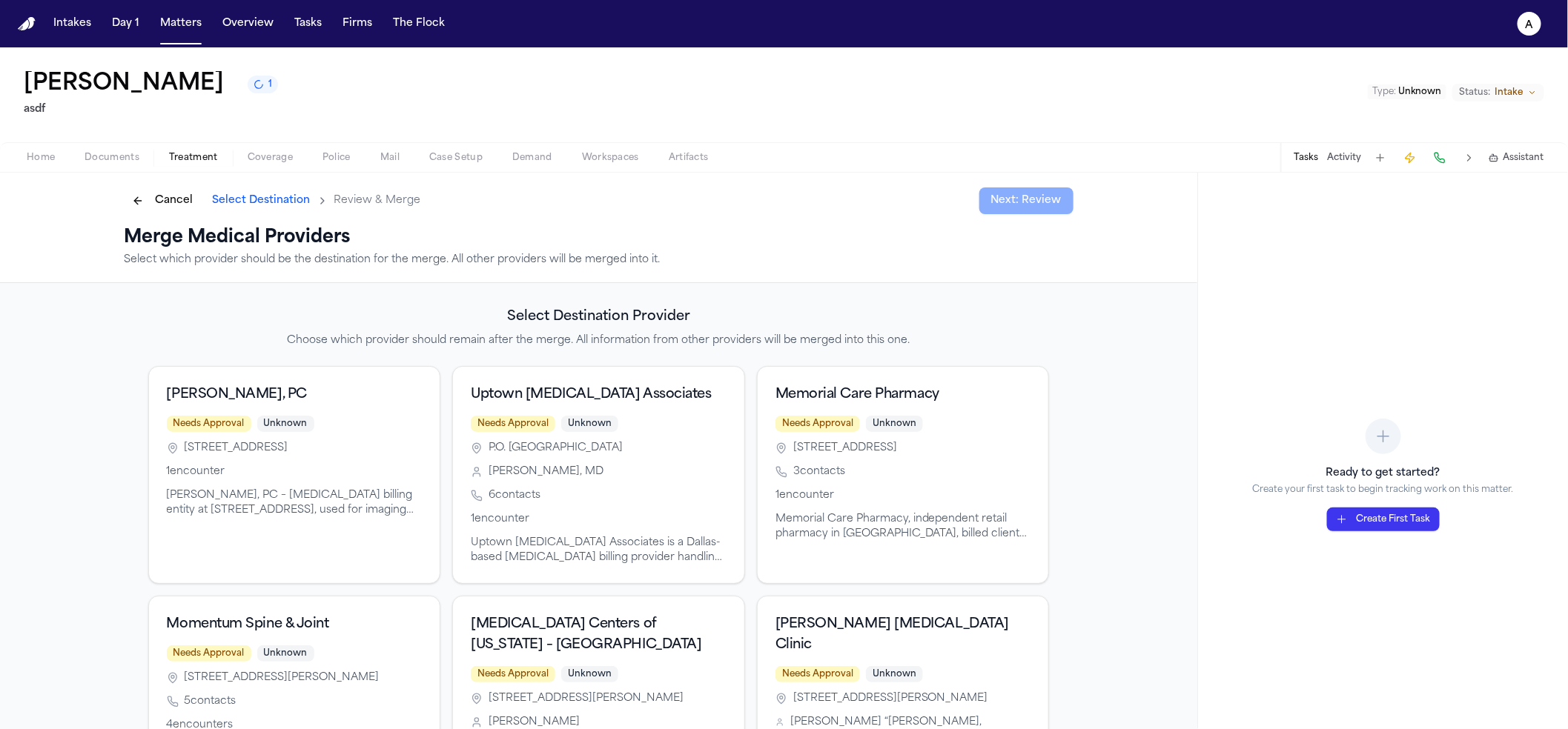
click at [157, 189] on button "Cancel" at bounding box center [162, 201] width 77 height 24
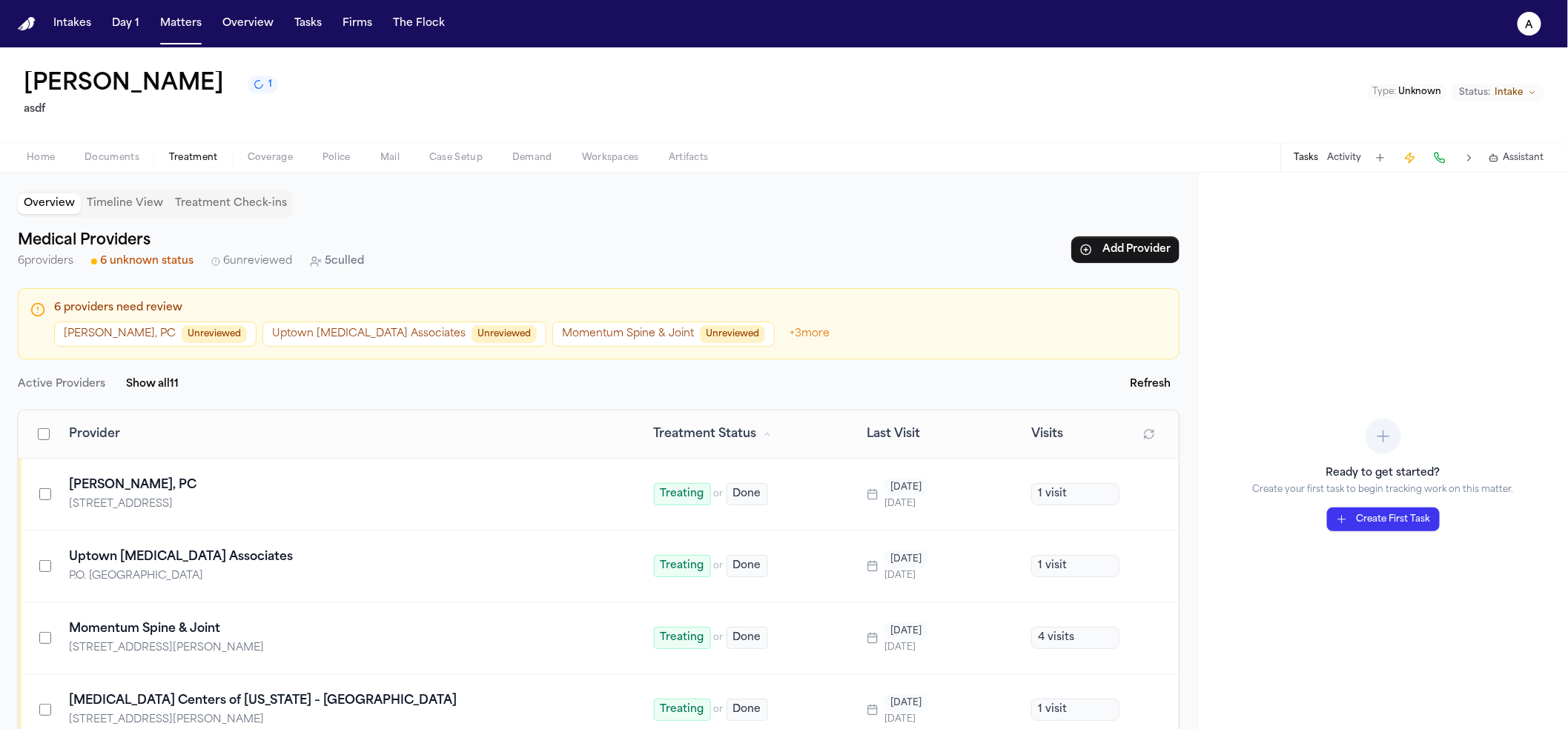
click at [50, 426] on th at bounding box center [40, 434] width 40 height 48
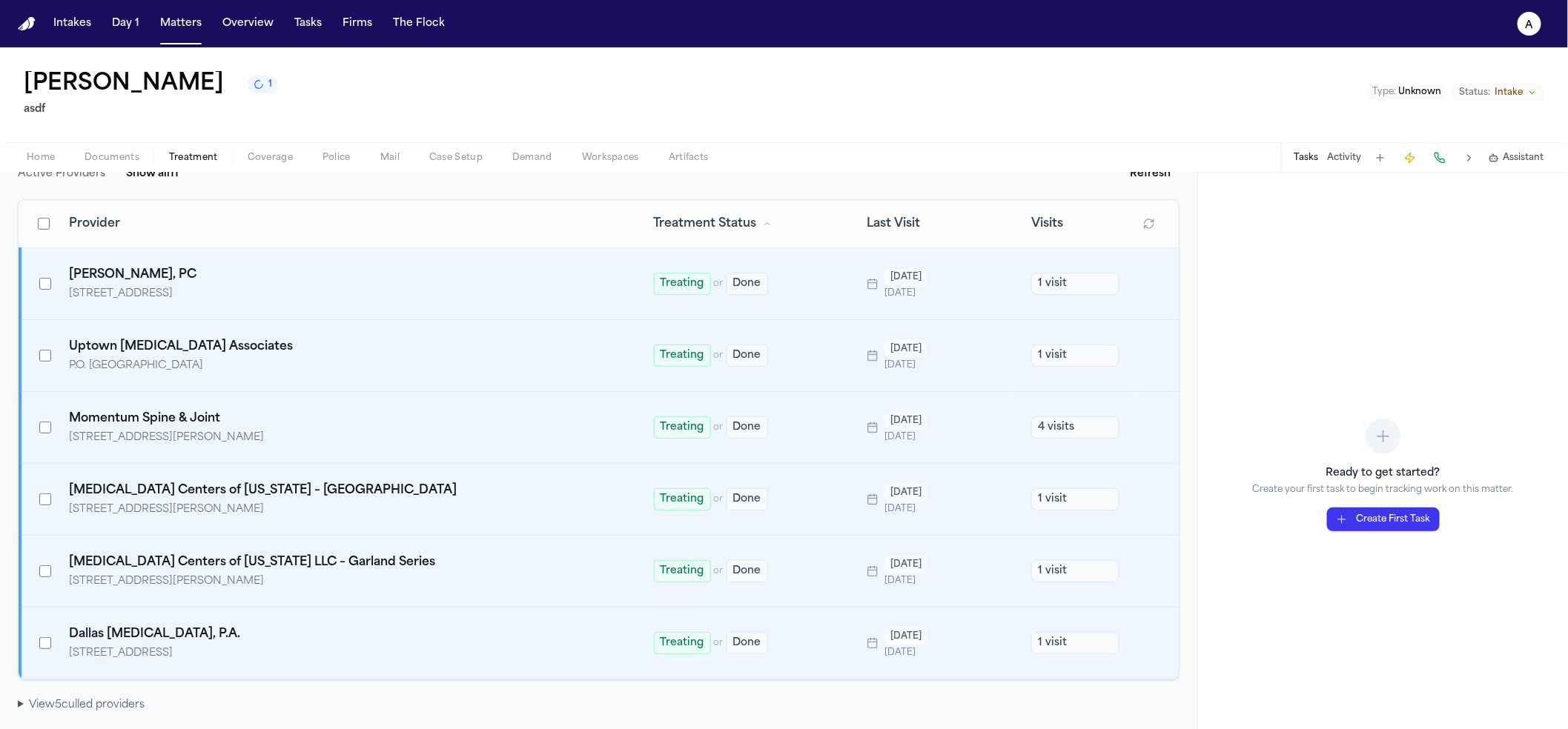
scroll to position [210, 0]
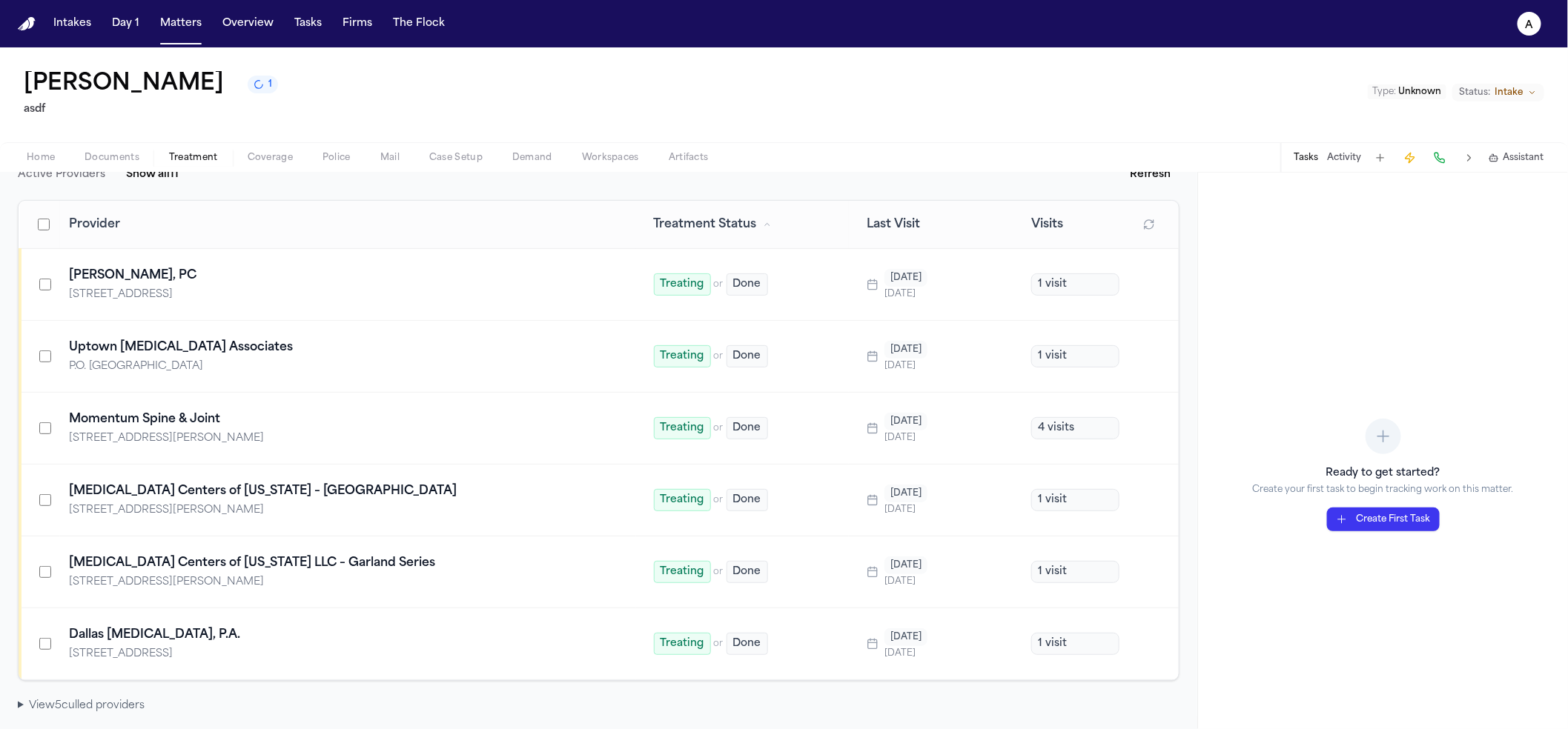
click at [1138, 284] on icon at bounding box center [1144, 285] width 12 height 12
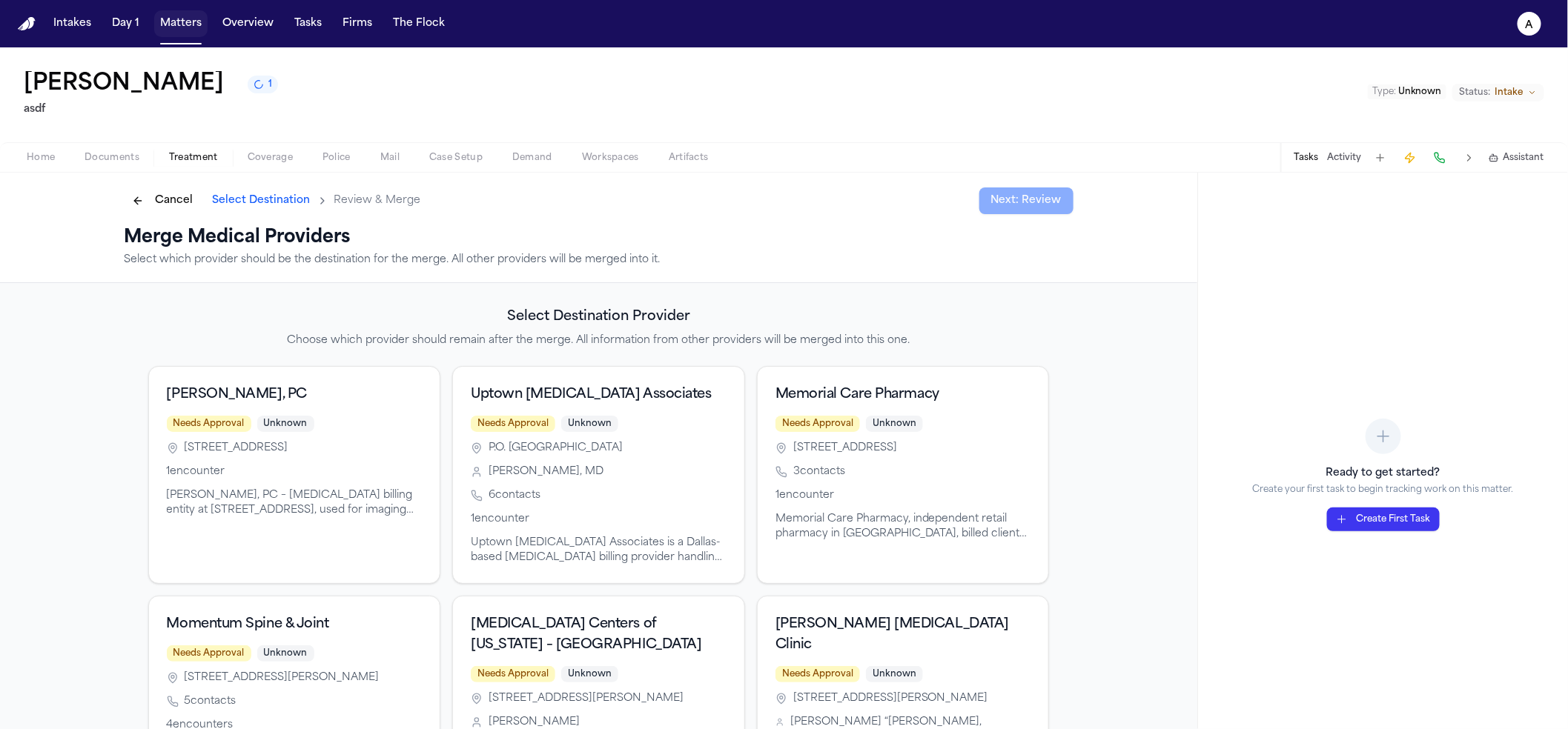
click at [165, 24] on button "Matters" at bounding box center [181, 23] width 54 height 27
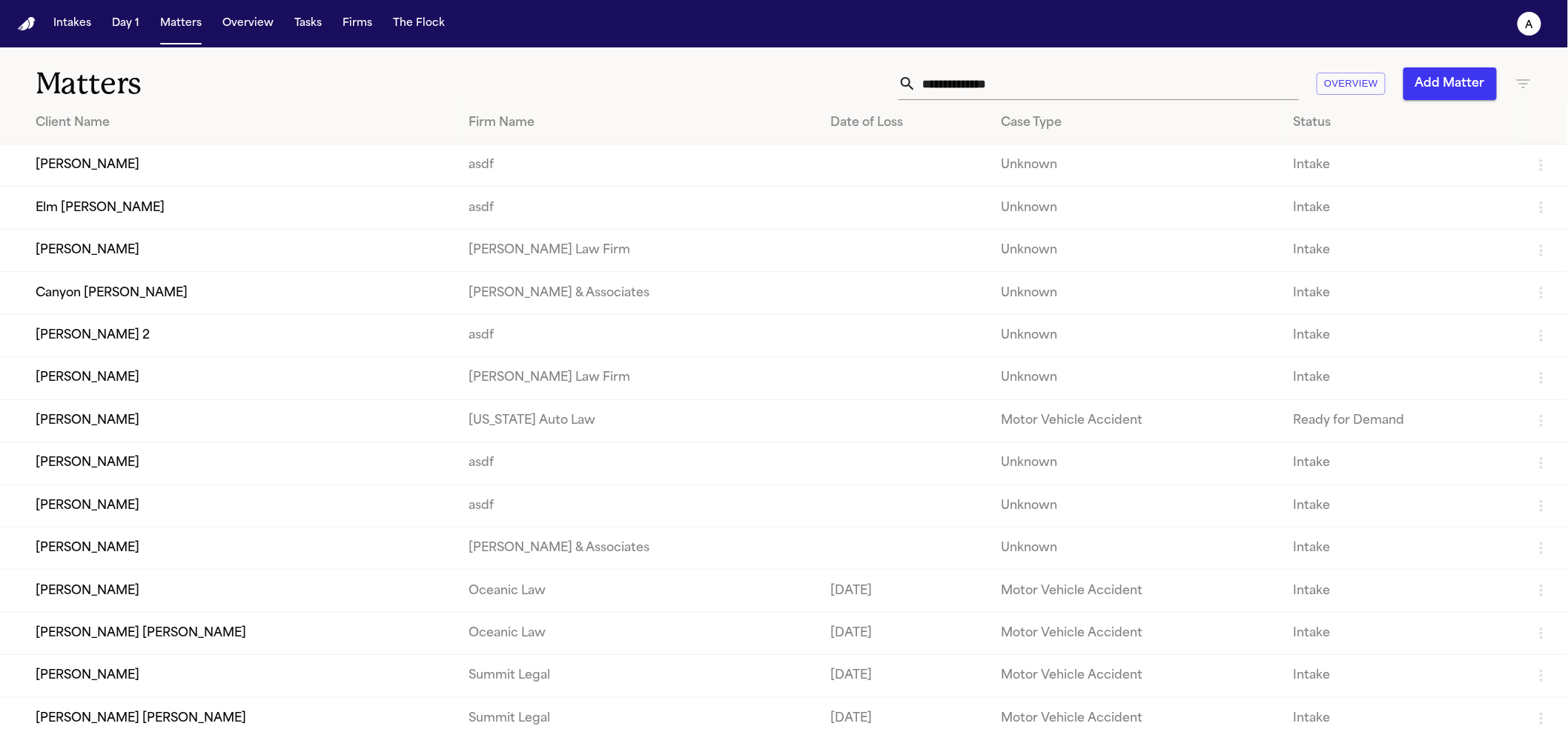
click at [1466, 94] on button "Add Matter" at bounding box center [1450, 83] width 93 height 33
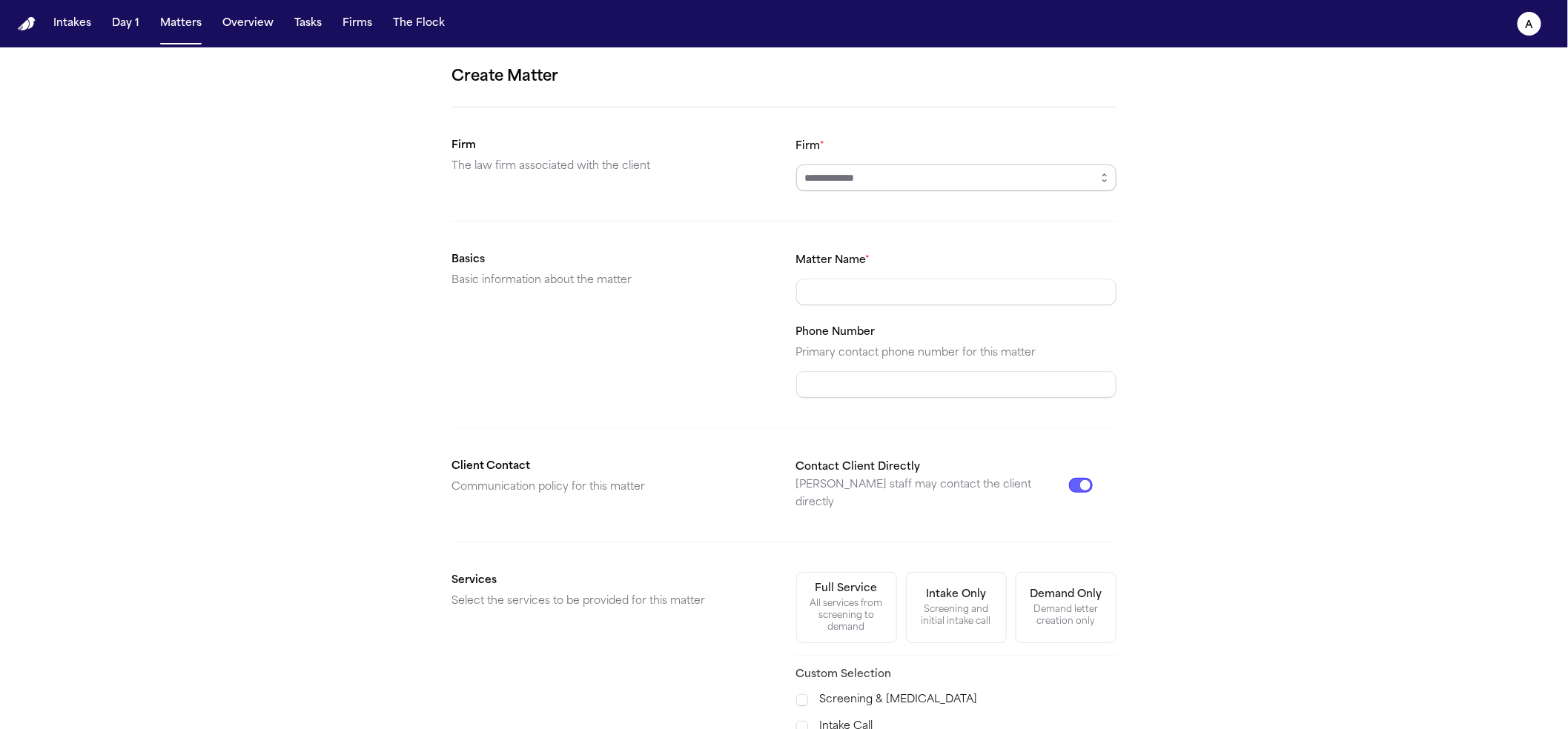
click at [933, 171] on input "Firm *" at bounding box center [956, 178] width 320 height 27
click at [893, 279] on input "Matter Name *" at bounding box center [956, 292] width 320 height 27
type input "**********"
click at [955, 183] on input "Firm *" at bounding box center [956, 178] width 320 height 27
click at [1076, 180] on input "Firm *" at bounding box center [956, 178] width 320 height 27
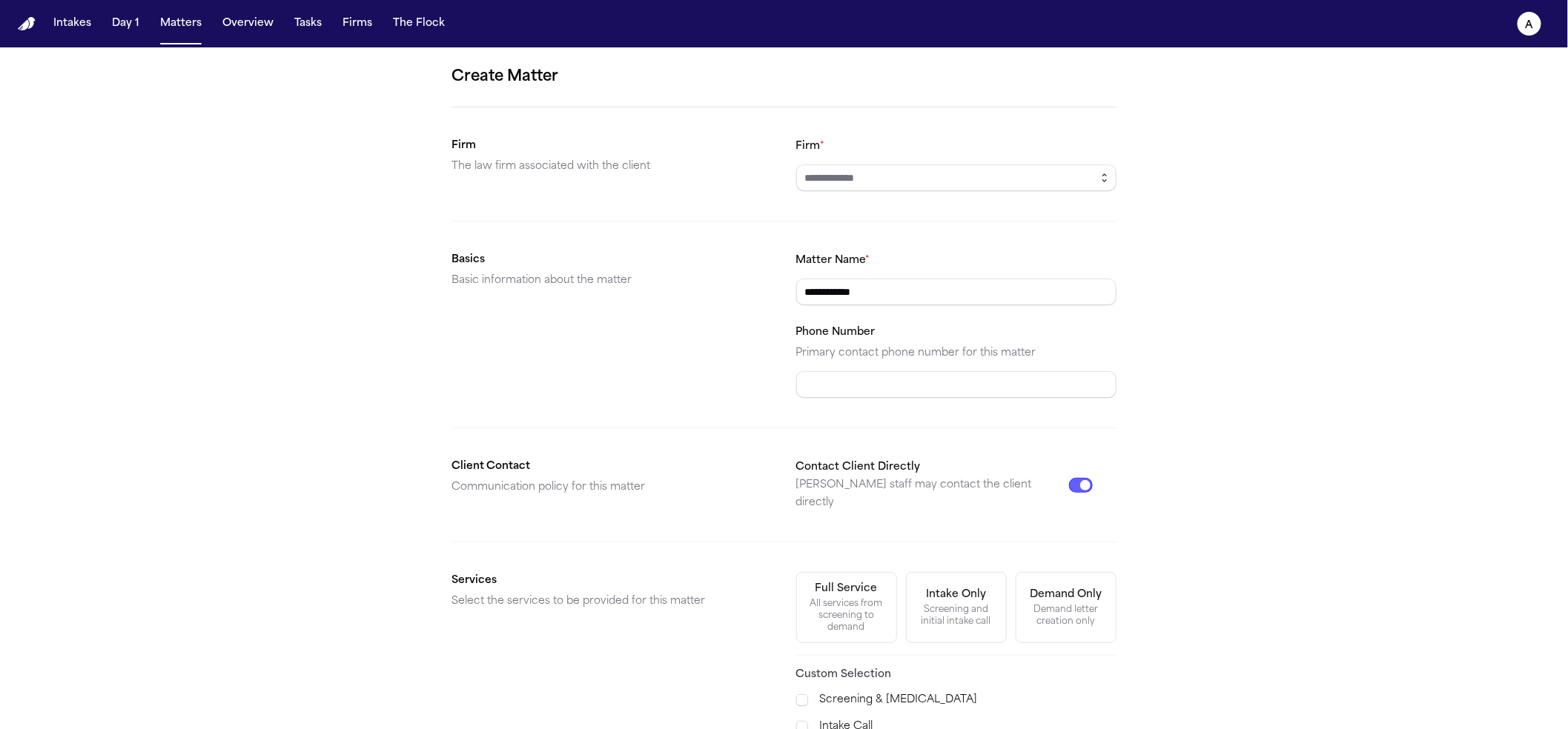
click at [1099, 178] on icon "button" at bounding box center [1105, 178] width 12 height 12
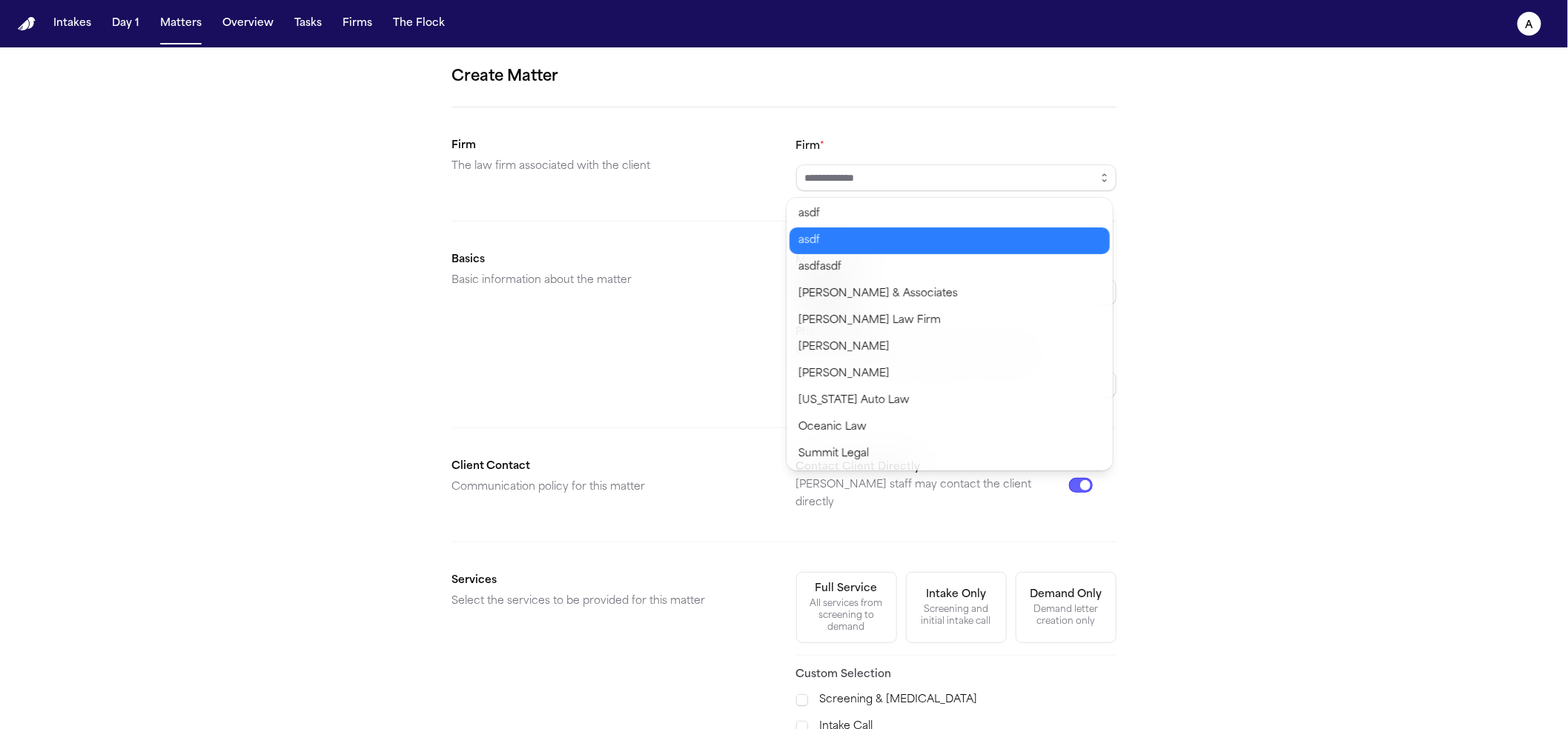
type input "****"
click at [968, 235] on body "**********" at bounding box center [784, 364] width 1568 height 729
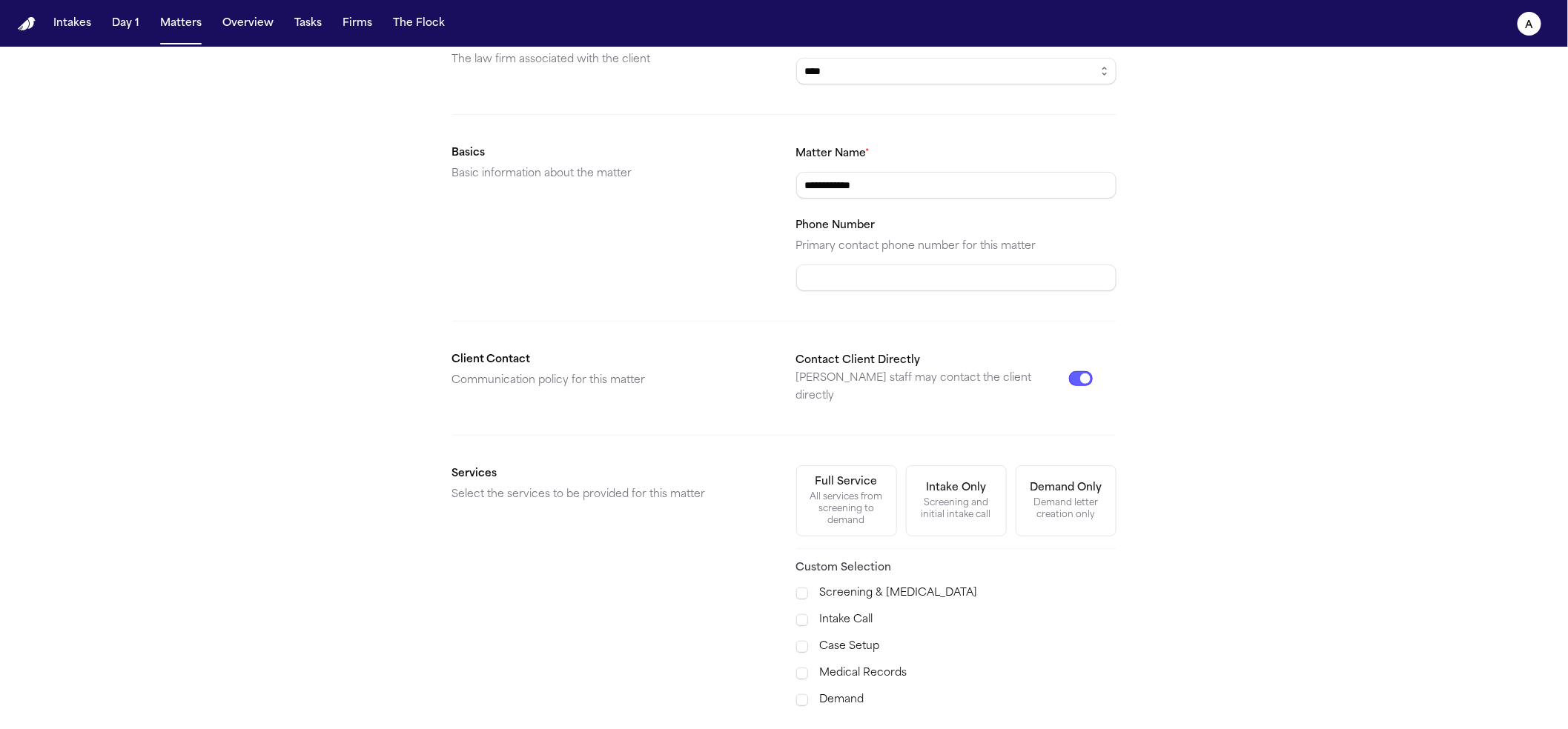
scroll to position [244, 0]
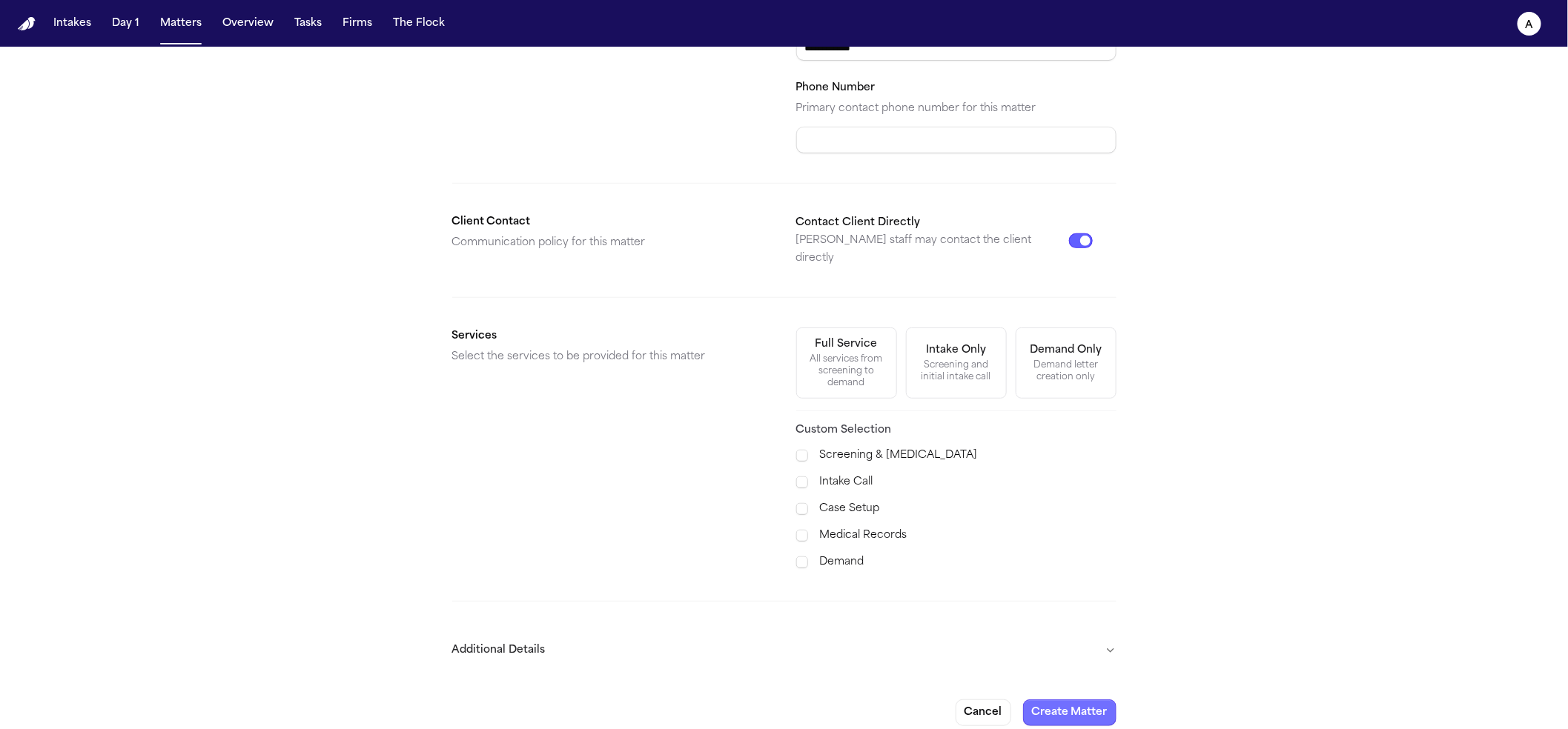
click at [1069, 713] on div "**********" at bounding box center [784, 274] width 1568 height 942
click at [1076, 699] on button "Create Matter" at bounding box center [1070, 712] width 93 height 27
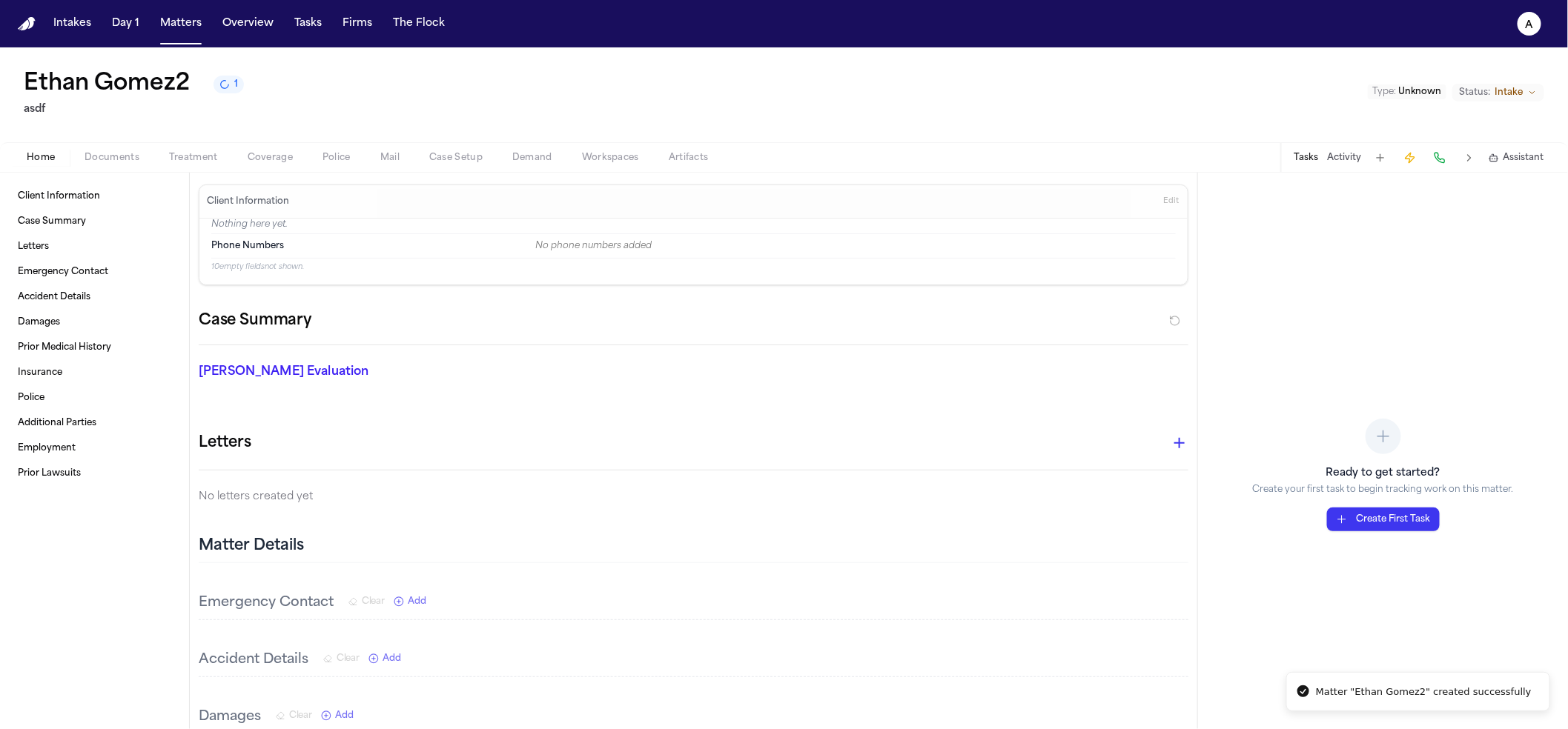
click at [100, 145] on div "Home Documents Treatment Coverage Police Mail Case Setup Demand Workspaces Arti…" at bounding box center [784, 157] width 1568 height 30
click at [113, 163] on span "Documents" at bounding box center [111, 158] width 55 height 12
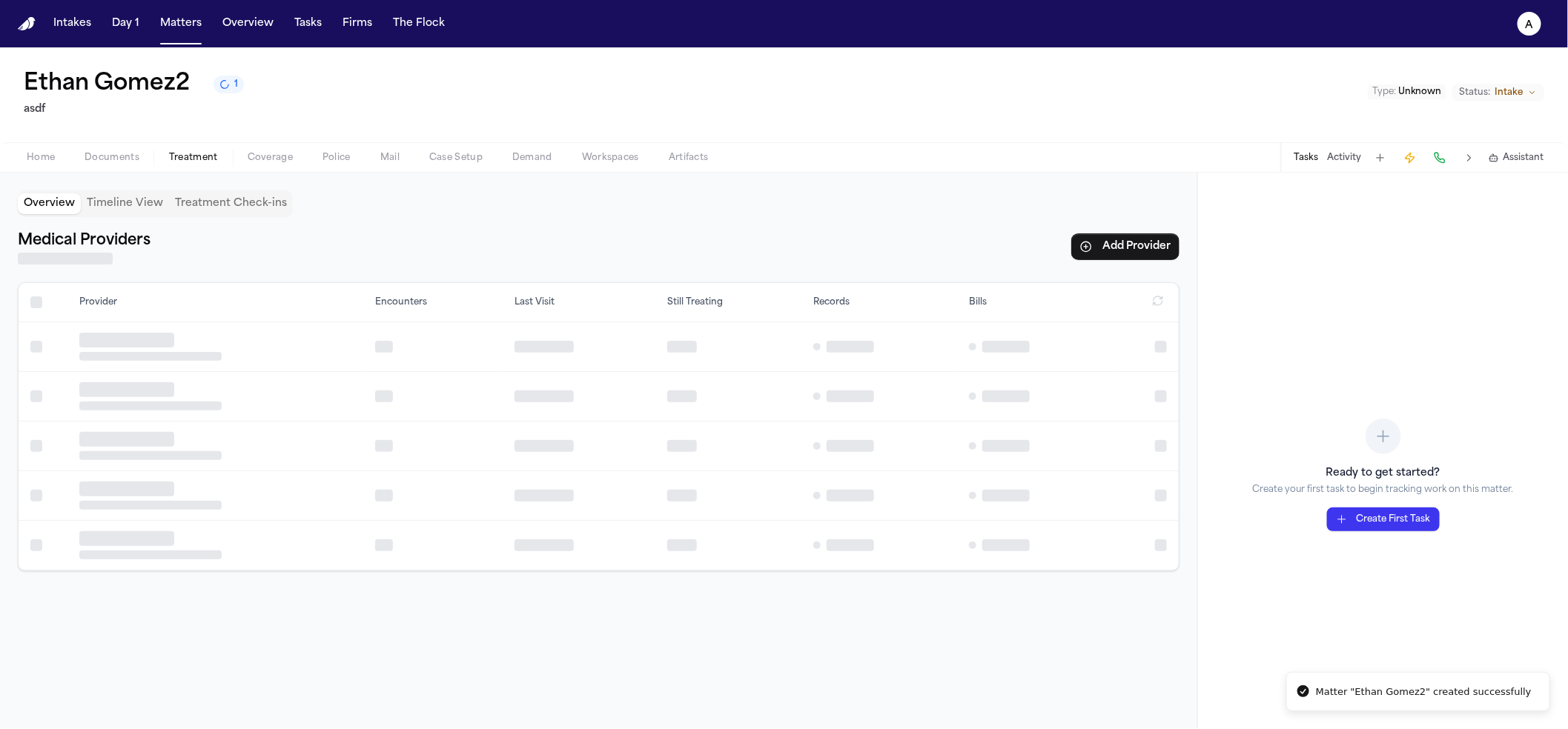
click at [186, 160] on span "Treatment" at bounding box center [193, 158] width 49 height 12
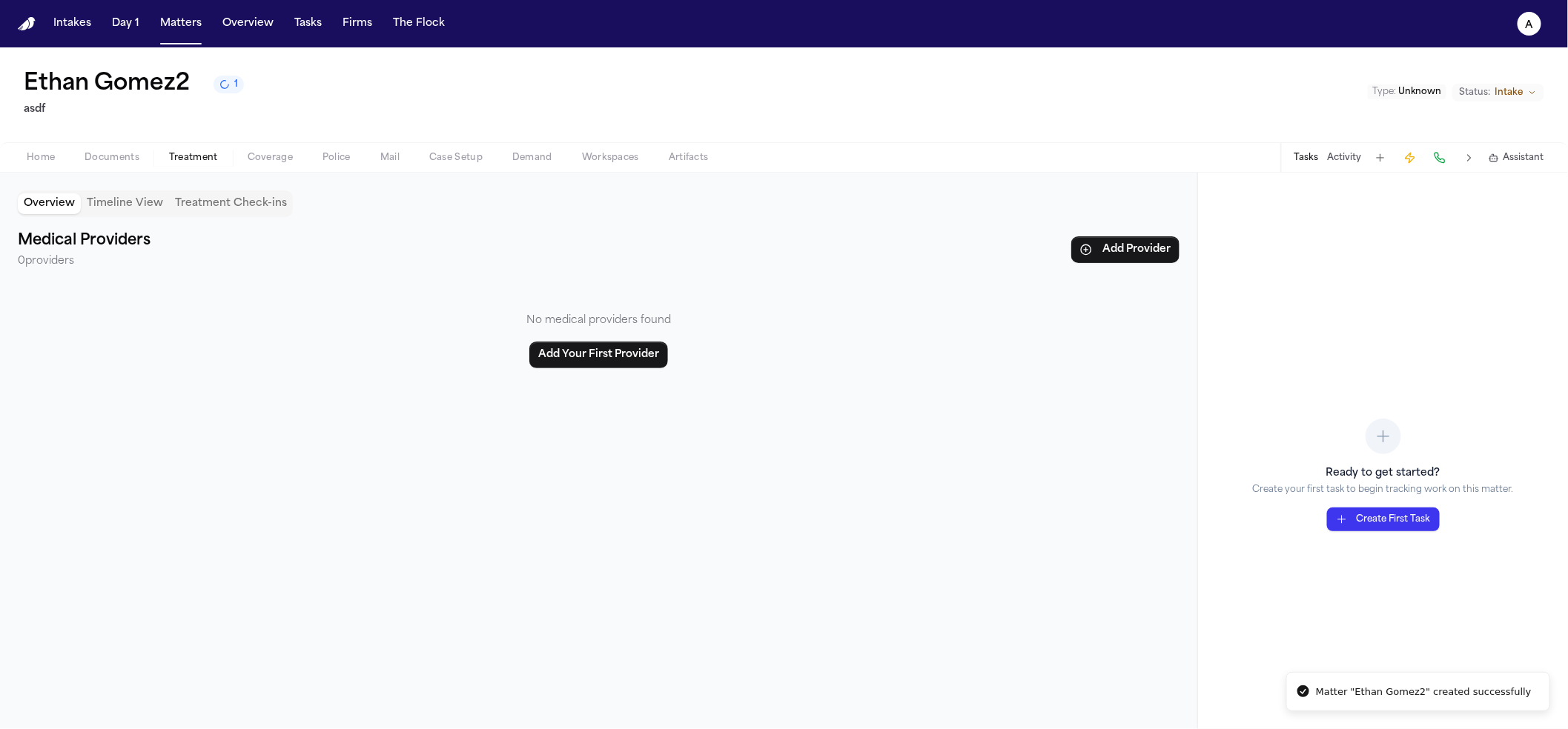
click at [92, 164] on span "Documents" at bounding box center [111, 158] width 55 height 12
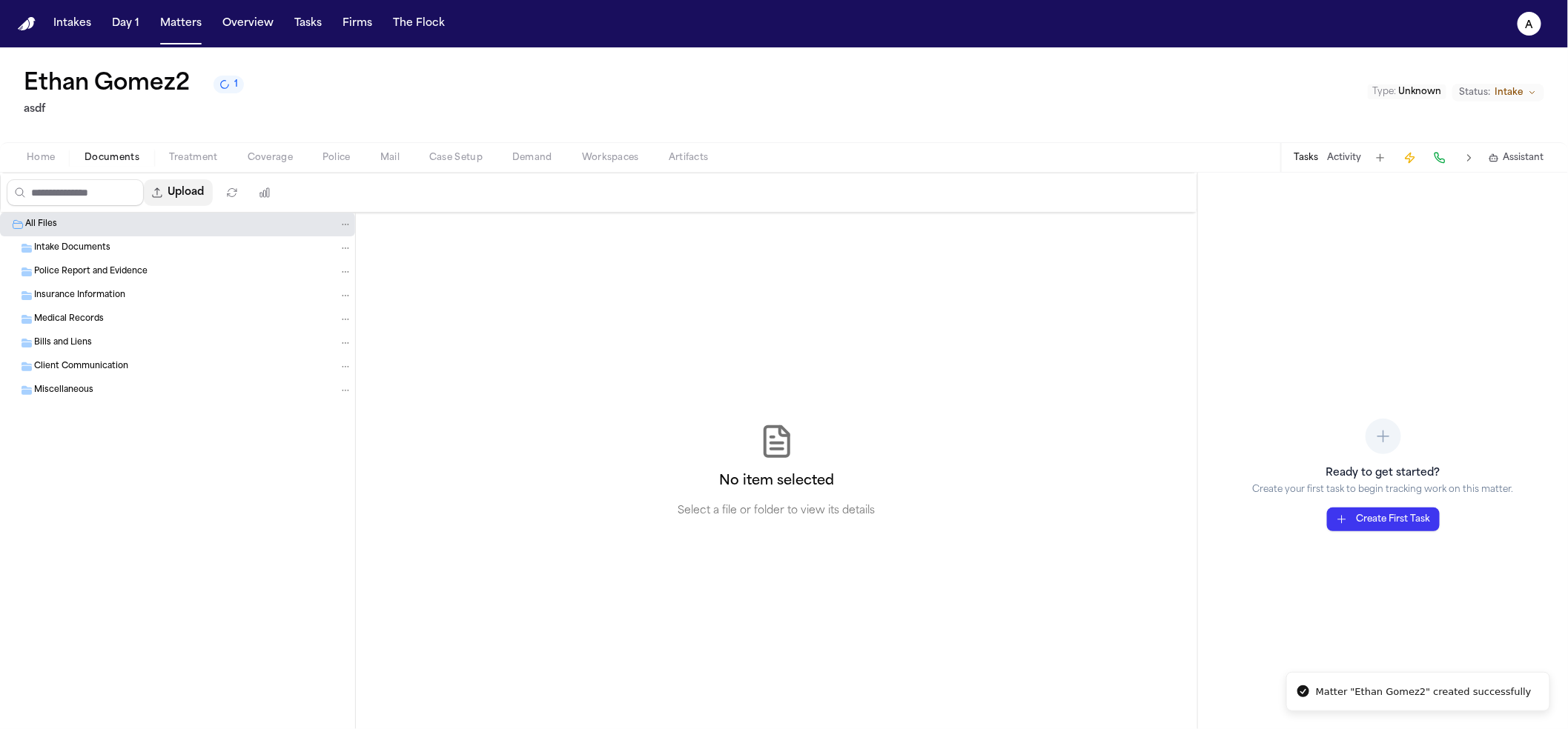
click at [183, 197] on button "Upload" at bounding box center [178, 193] width 69 height 27
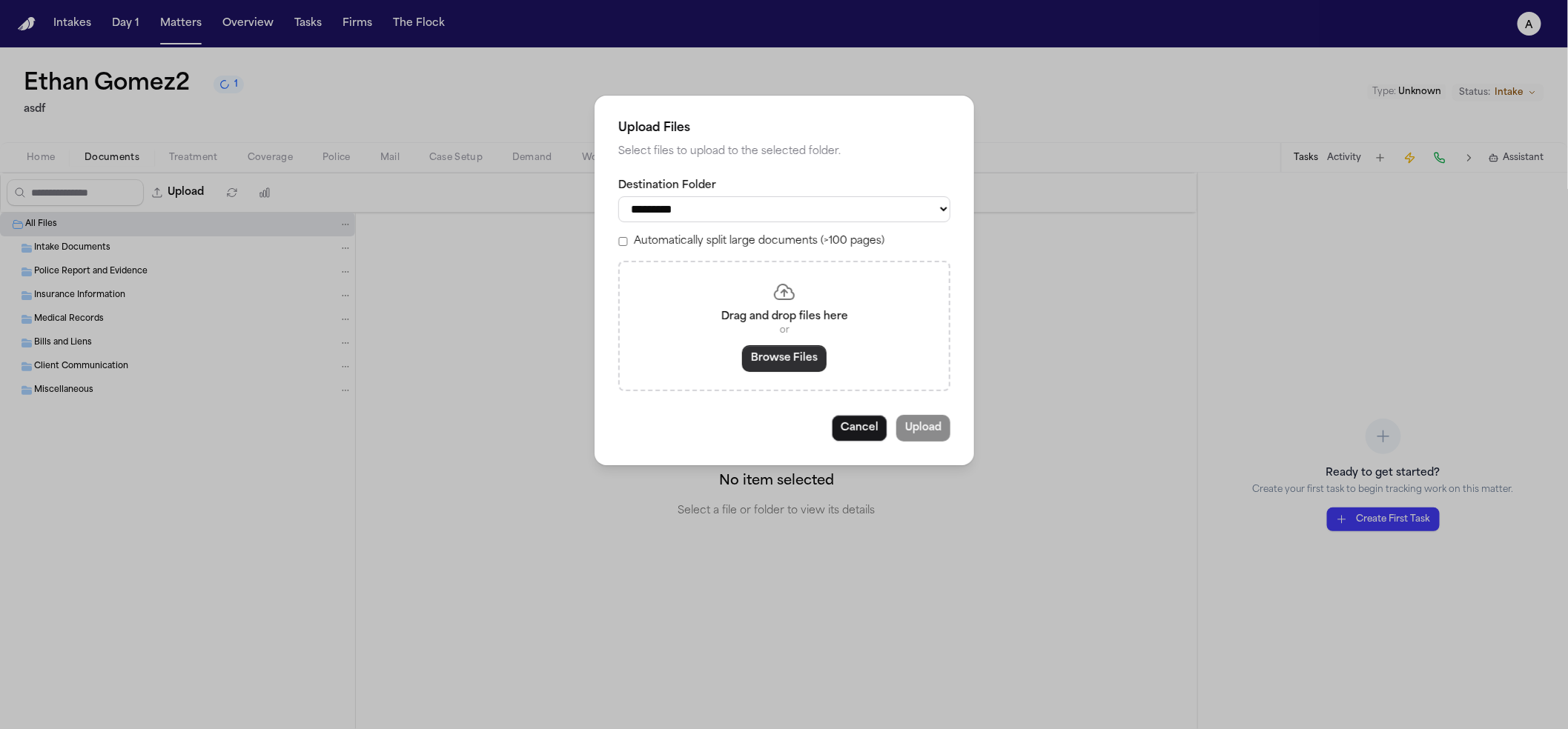
click at [808, 369] on button "Browse Files" at bounding box center [784, 359] width 84 height 27
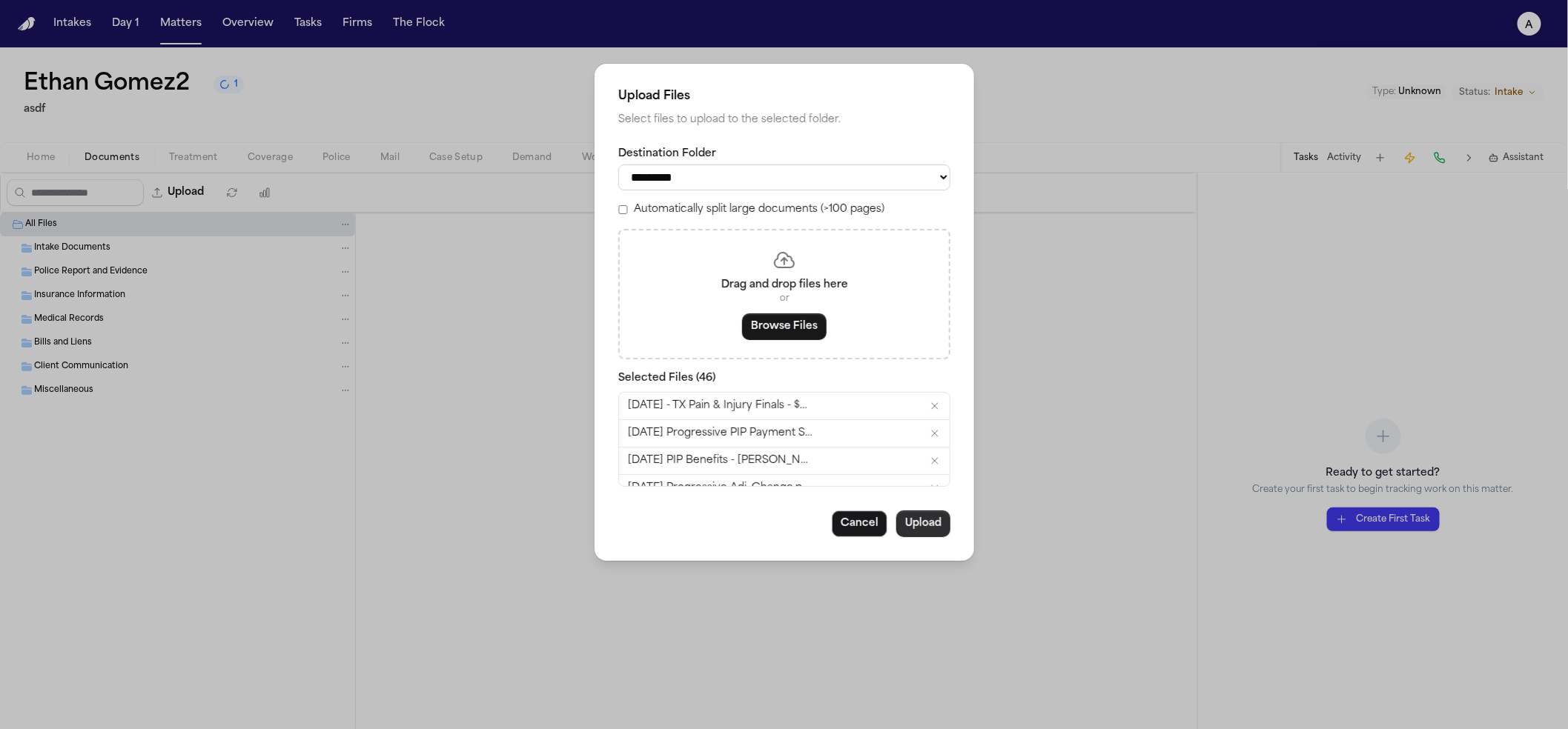
click at [912, 525] on button "Upload" at bounding box center [923, 523] width 54 height 27
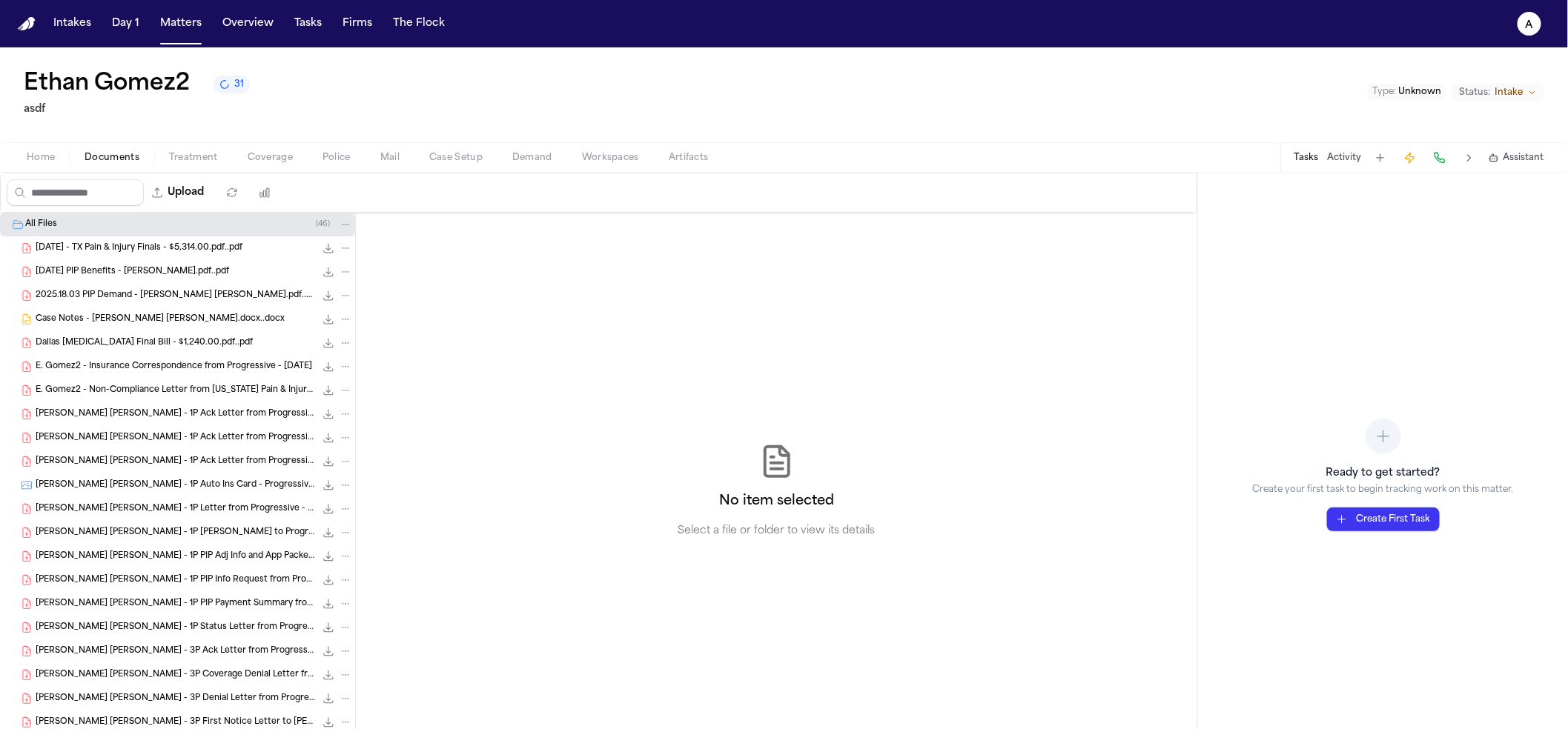
click at [203, 155] on span "Treatment" at bounding box center [193, 158] width 49 height 12
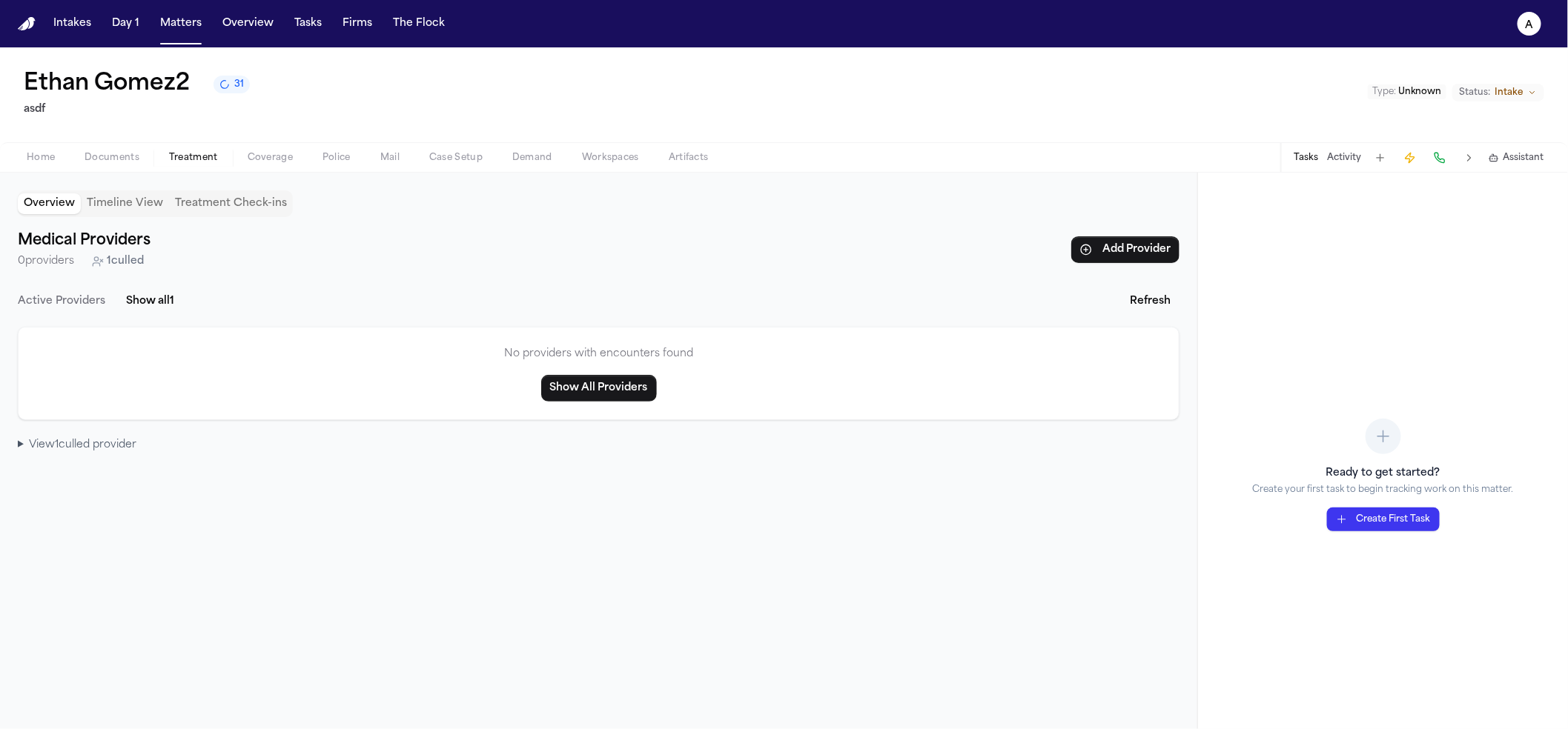
click at [75, 457] on div "Overview Timeline View Treatment Check-ins Medical Providers 0 providers 1 cull…" at bounding box center [598, 451] width 1197 height 556
click at [75, 448] on summary "View 1 culled provider" at bounding box center [598, 445] width 1162 height 15
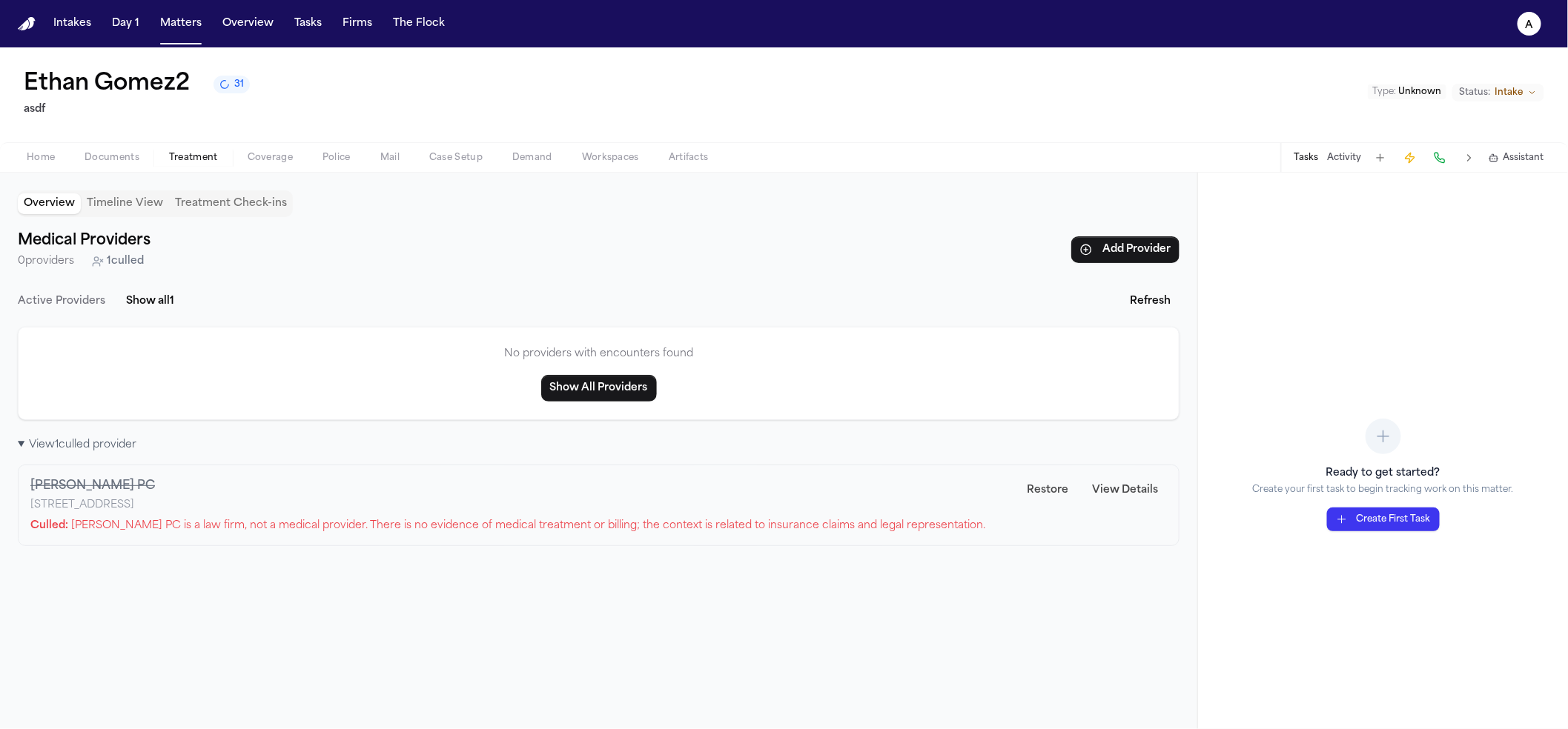
click at [203, 146] on div "Home Documents Treatment Coverage Police Mail Case Setup Demand Workspaces Arti…" at bounding box center [784, 157] width 1568 height 30
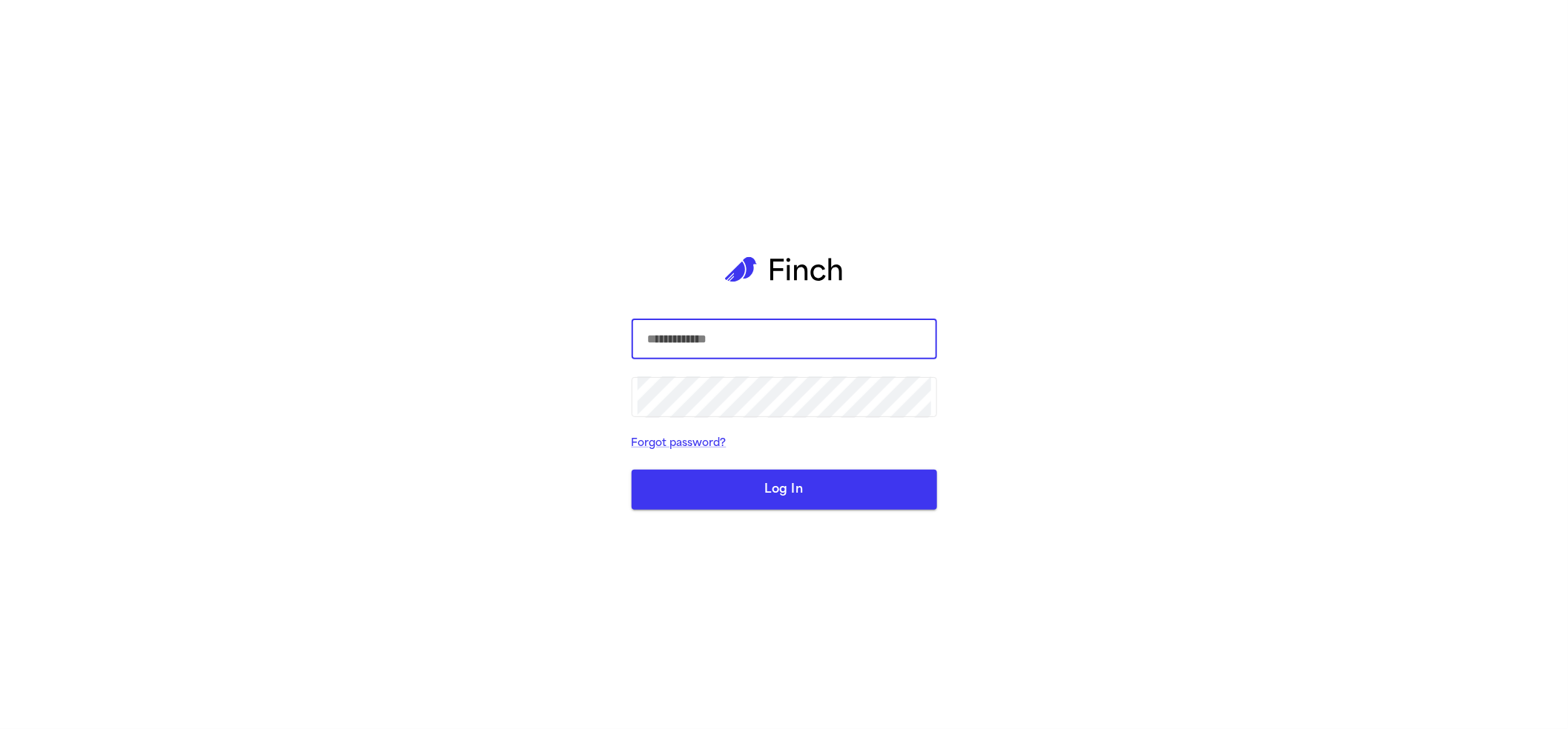
type input "**********"
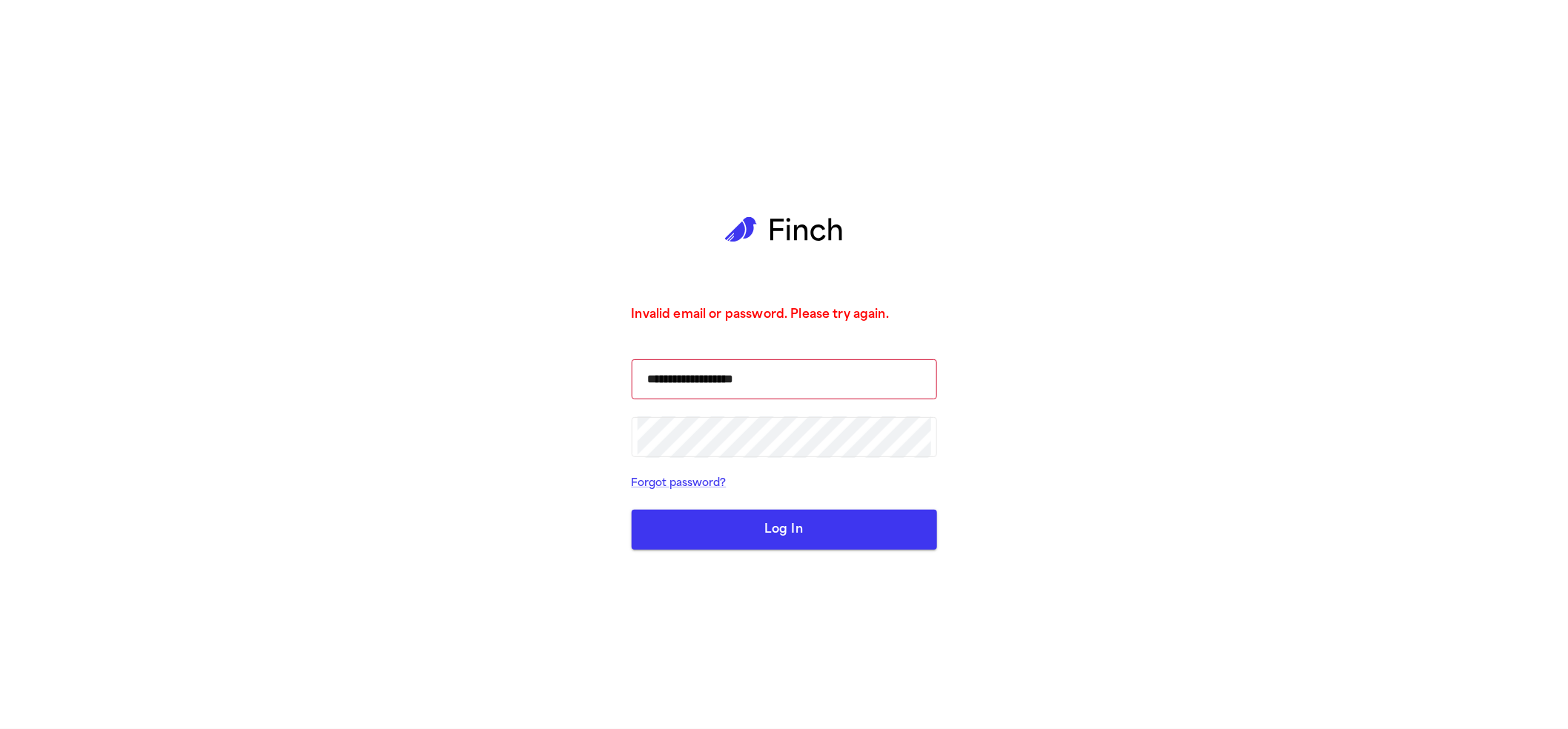
click at [819, 537] on button "Log In" at bounding box center [784, 529] width 305 height 40
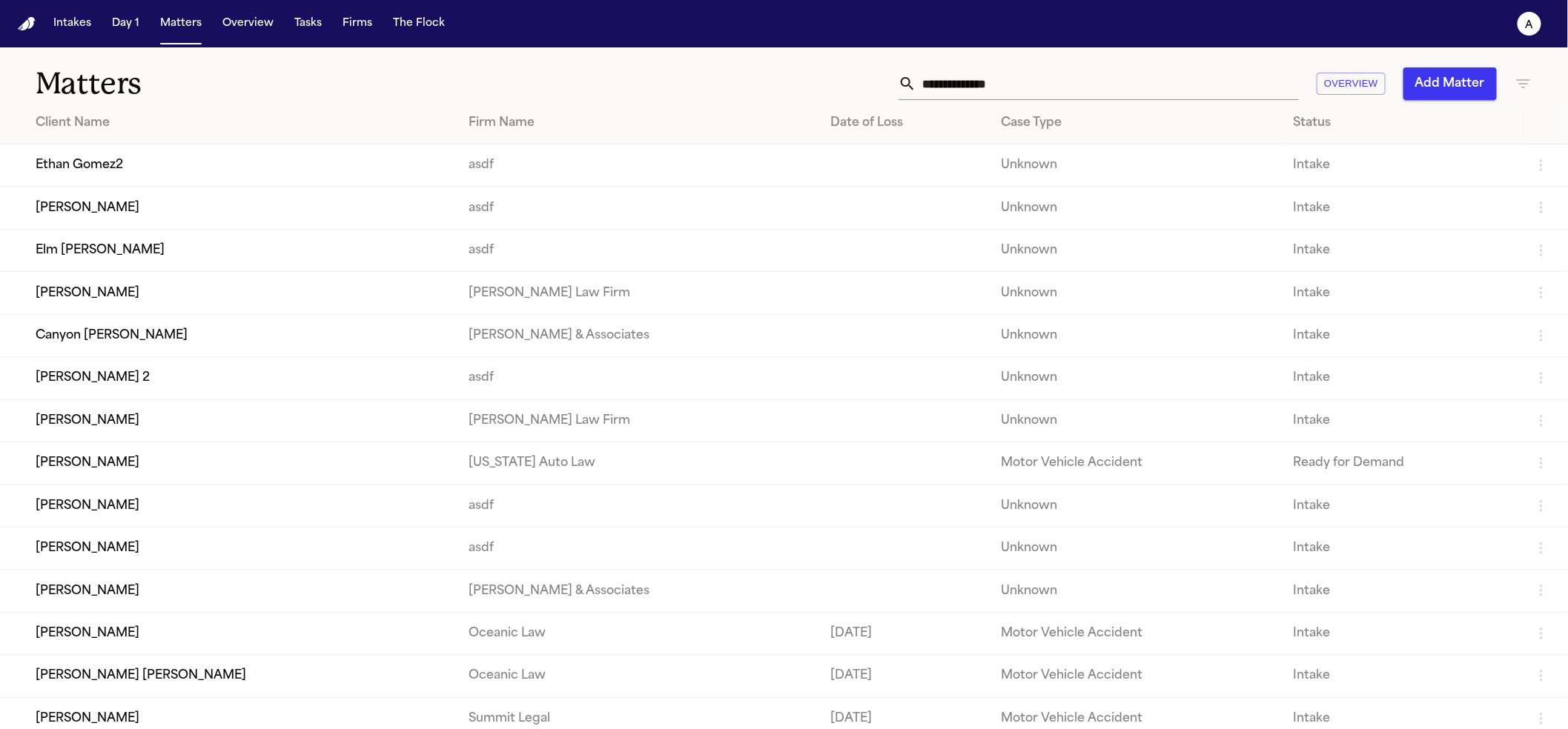
click at [325, 162] on td "Ethan Gomez2" at bounding box center [229, 165] width 457 height 43
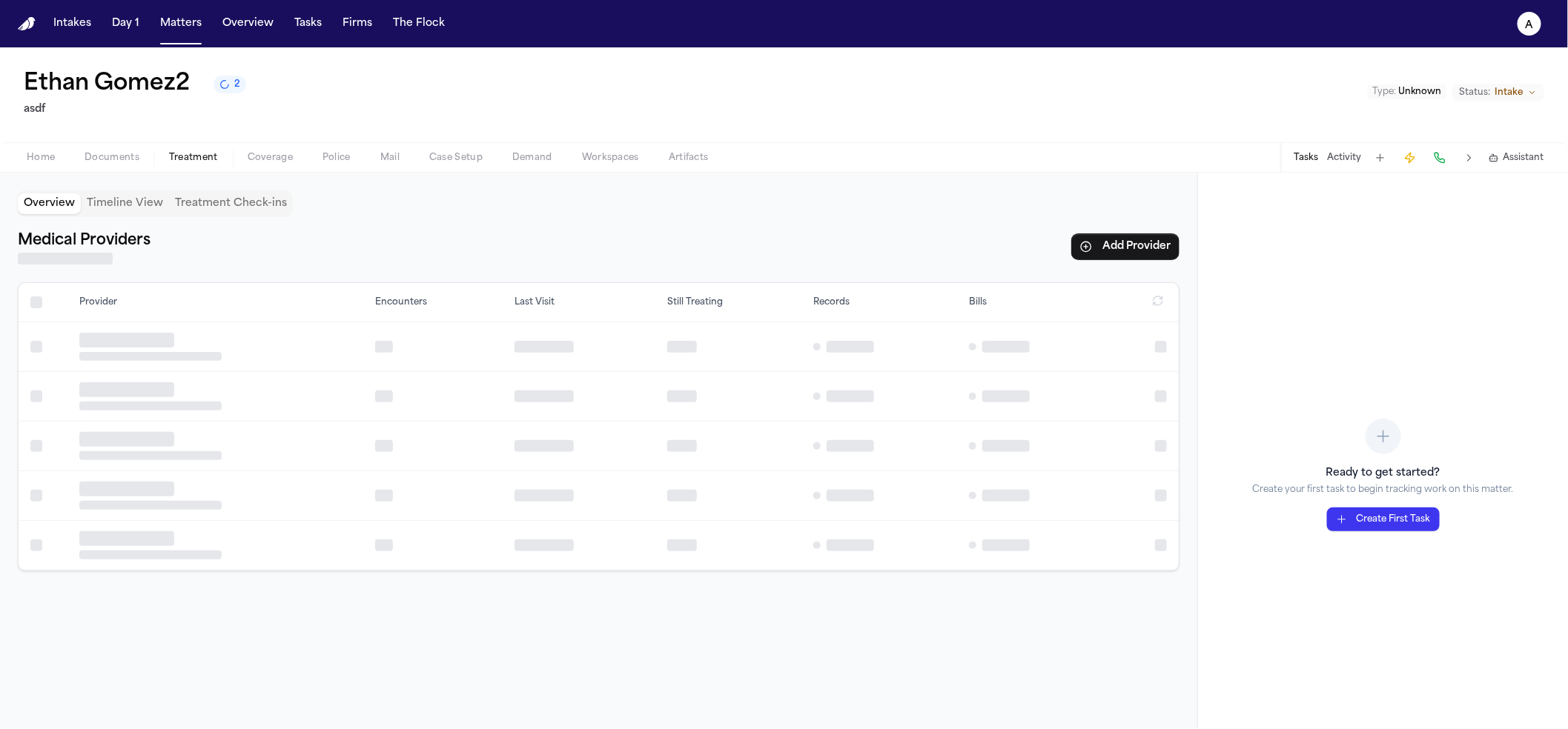
click at [200, 149] on button "Treatment" at bounding box center [193, 158] width 78 height 18
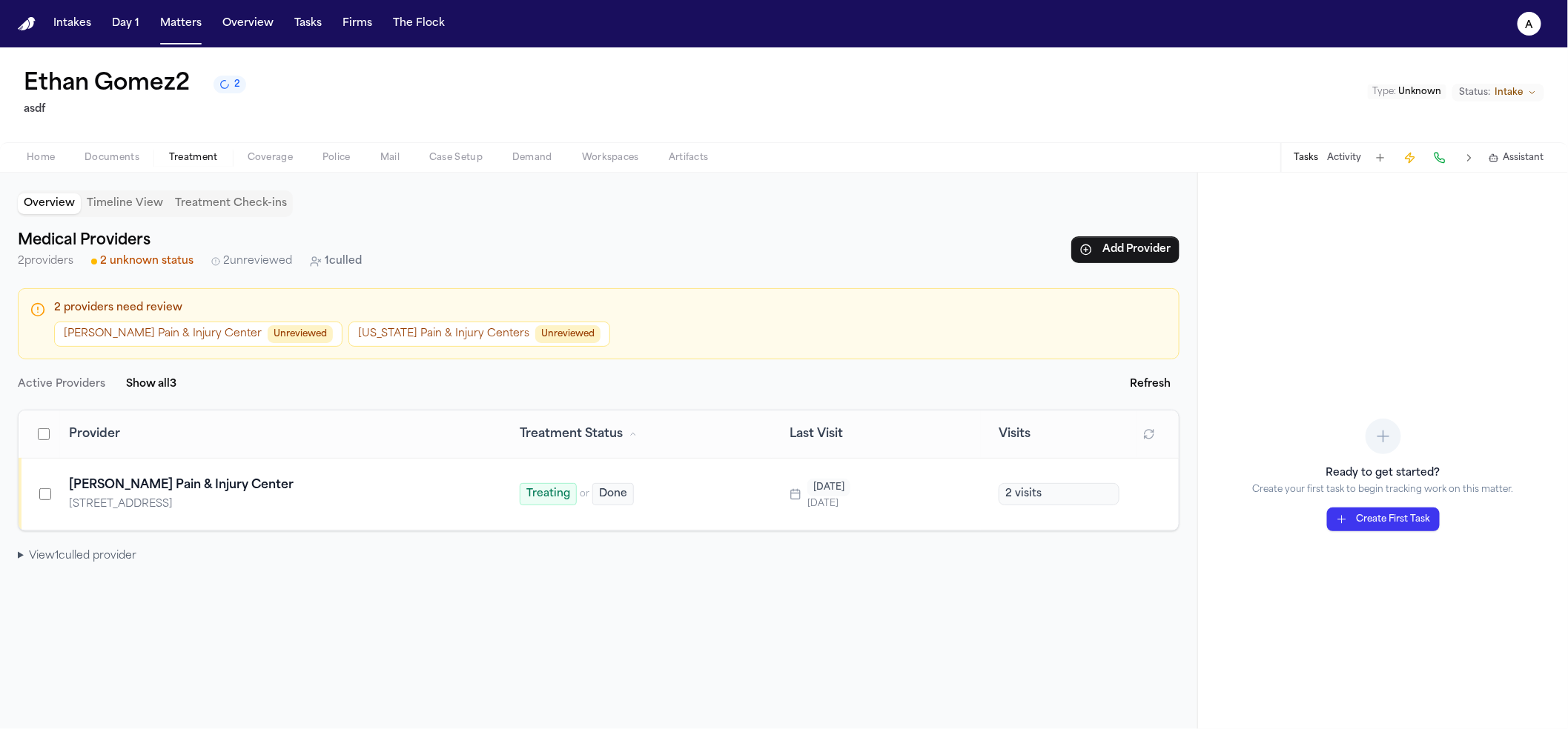
click at [104, 562] on summary "View 1 culled provider" at bounding box center [598, 556] width 1162 height 15
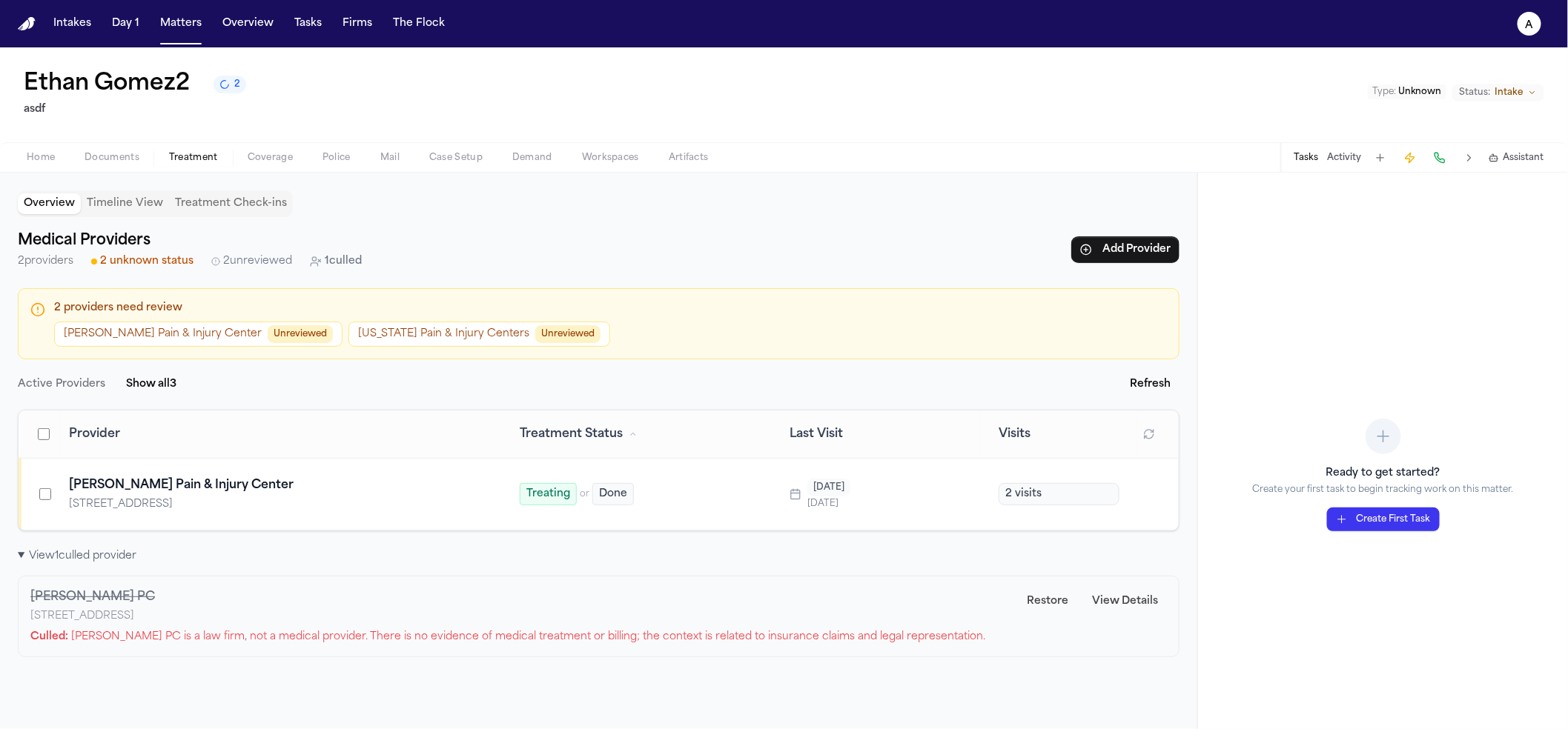
click at [231, 88] on button "2" at bounding box center [230, 84] width 33 height 18
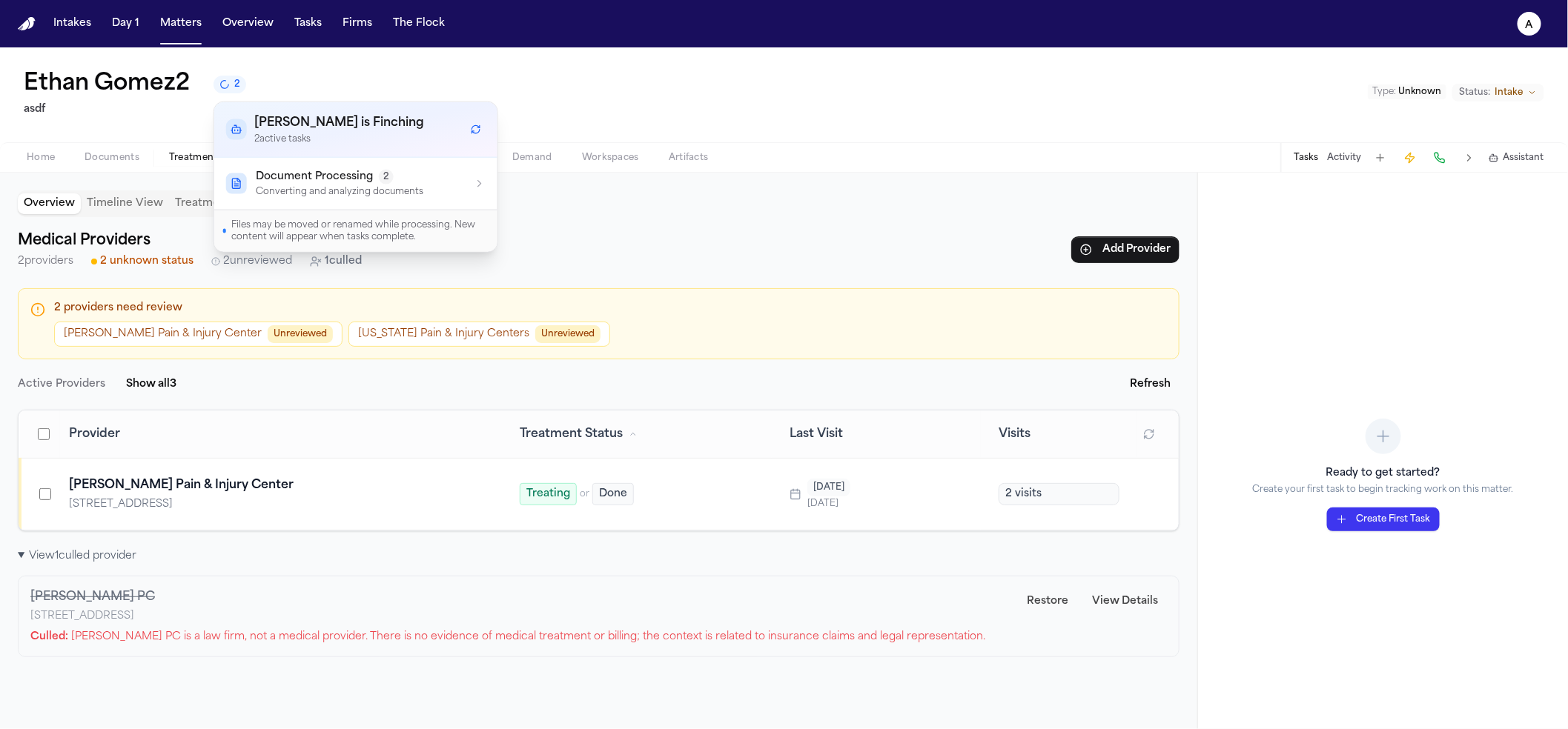
click at [423, 190] on div "Document Processing 2 Converting and analyzing documents" at bounding box center [356, 184] width 259 height 28
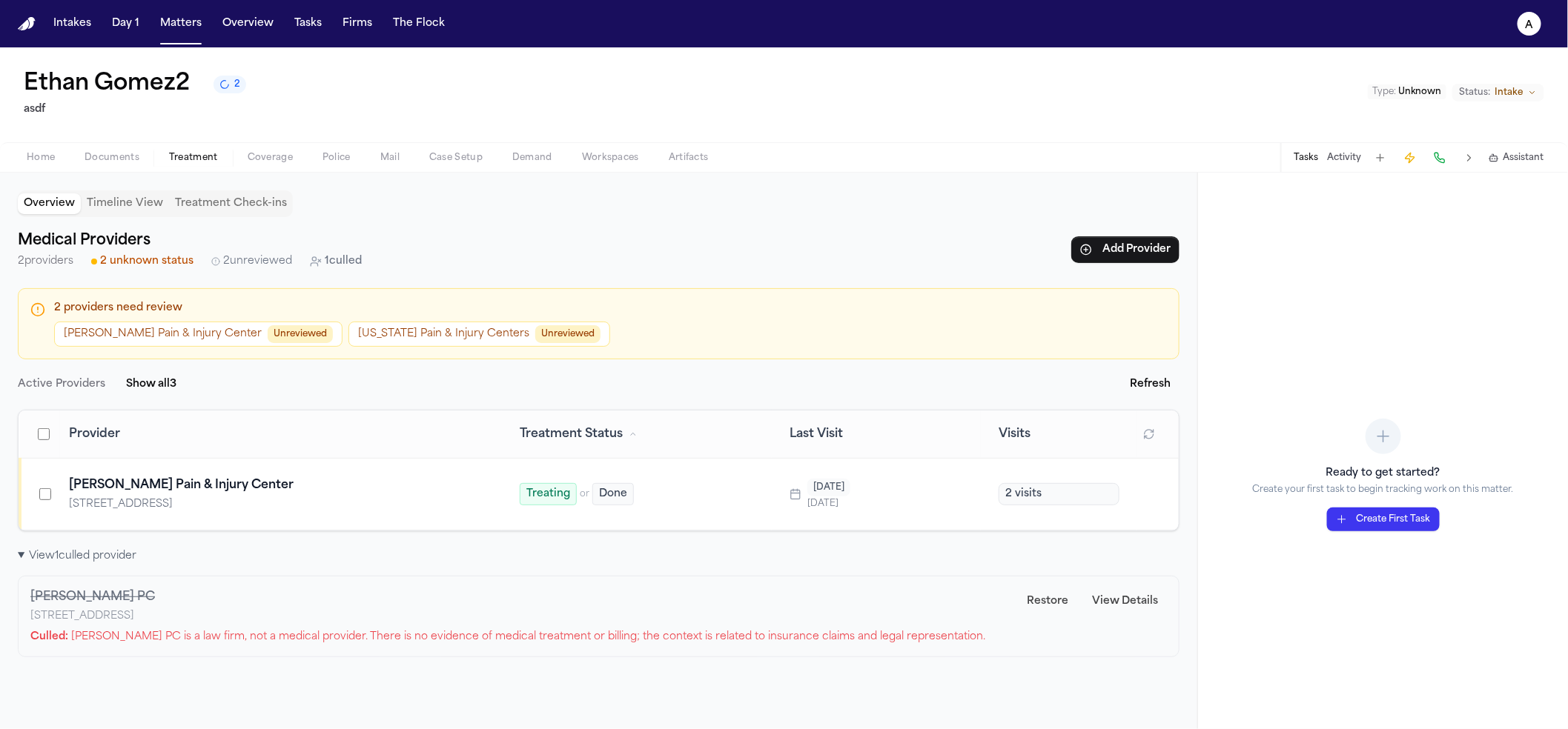
click at [647, 231] on div "Medical Providers 2 providers 2 unknown status 2 unreviewed 1 culled Add Provid…" at bounding box center [598, 250] width 1162 height 42
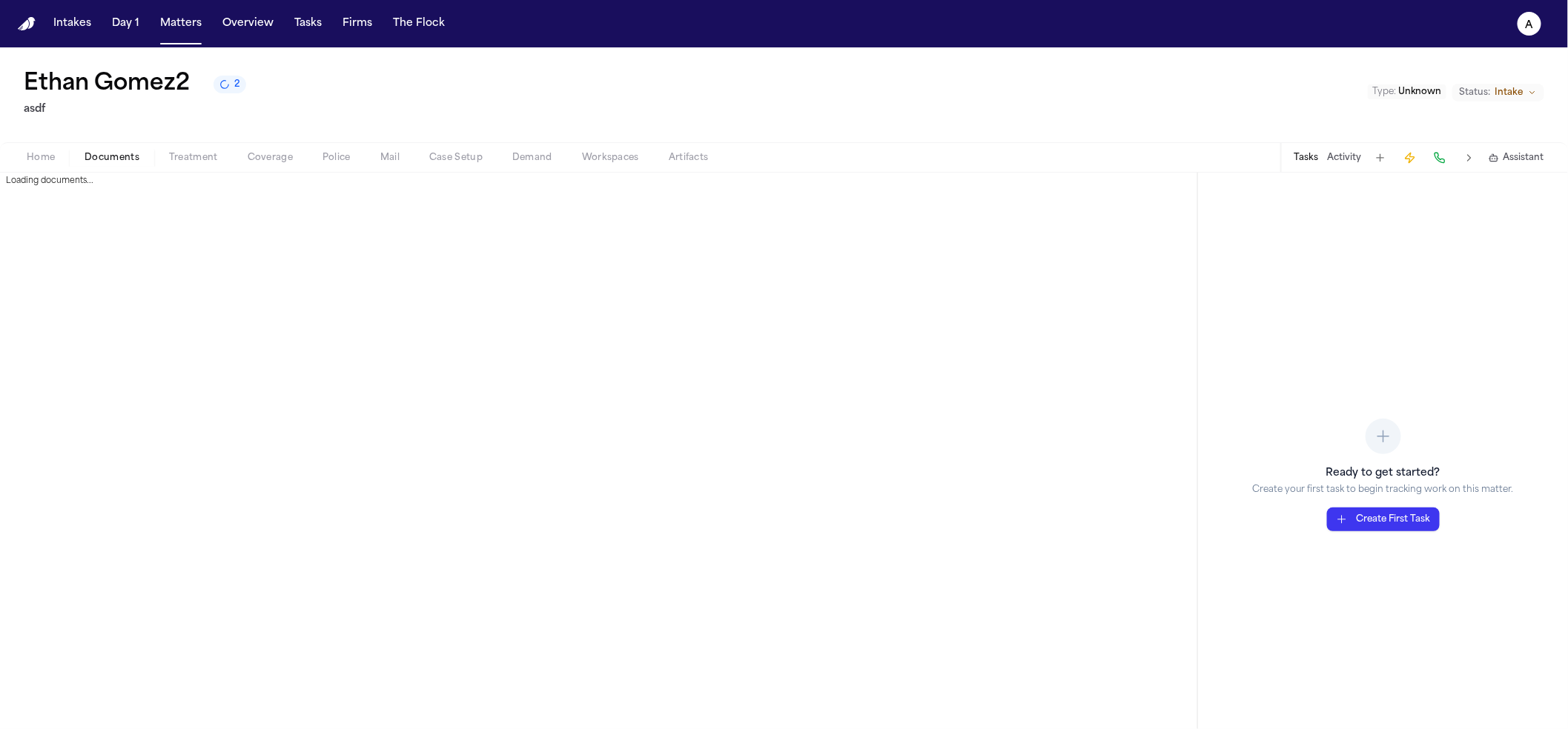
click at [127, 156] on span "Documents" at bounding box center [111, 158] width 55 height 12
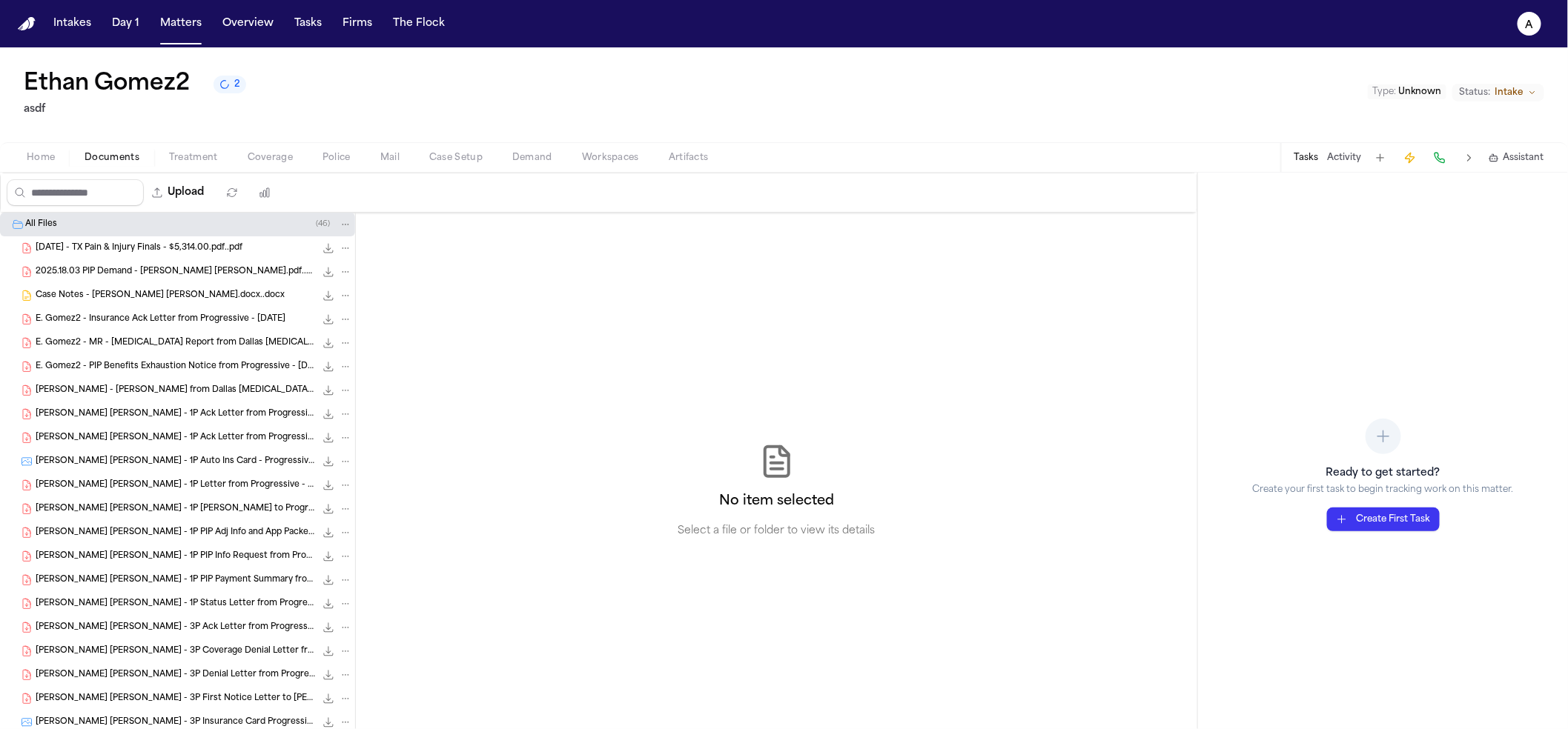
click at [112, 248] on span "[DATE] - TX Pain & Injury Finals - $5,314.00.pdf..pdf" at bounding box center [139, 248] width 207 height 13
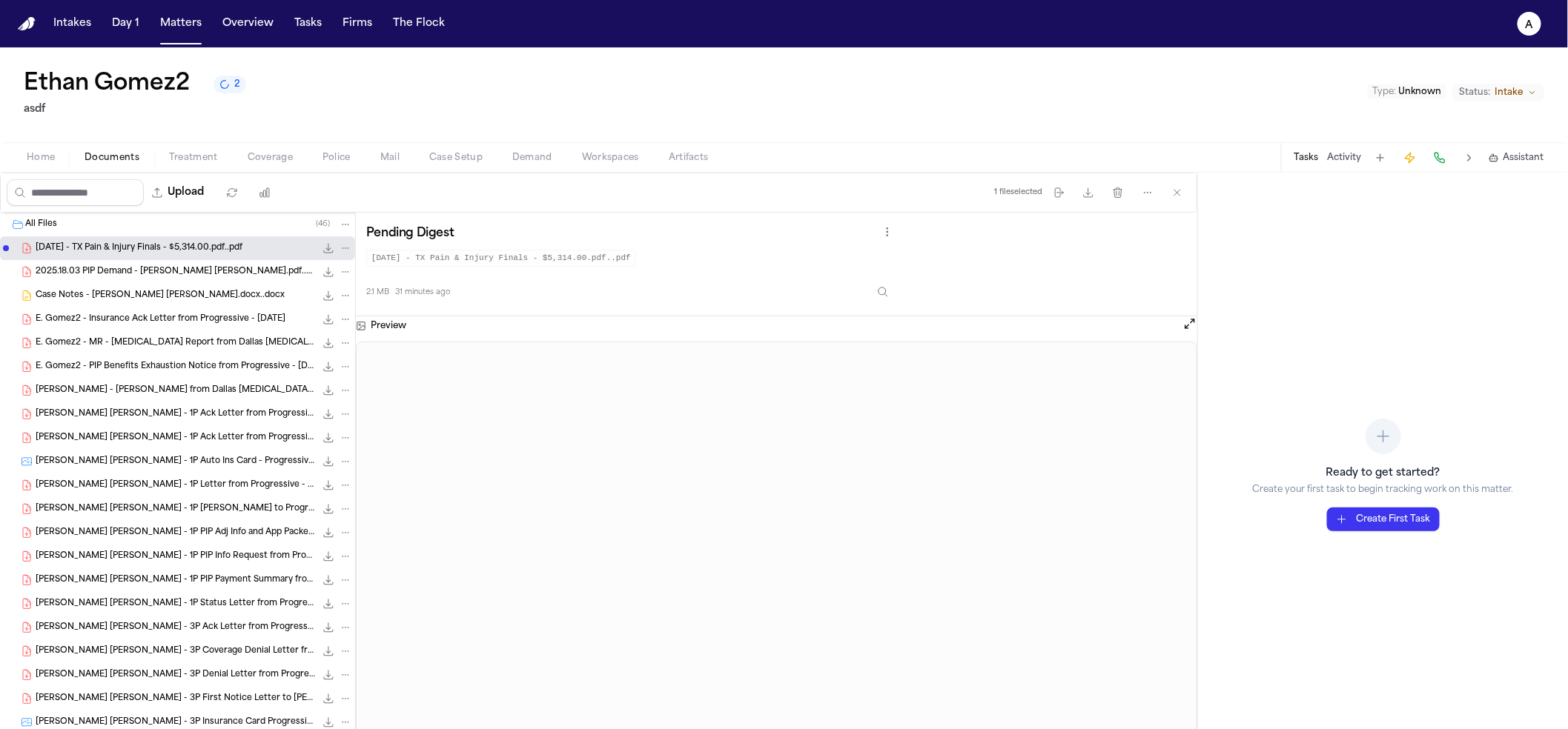
click at [889, 290] on icon "Inspect" at bounding box center [883, 292] width 12 height 12
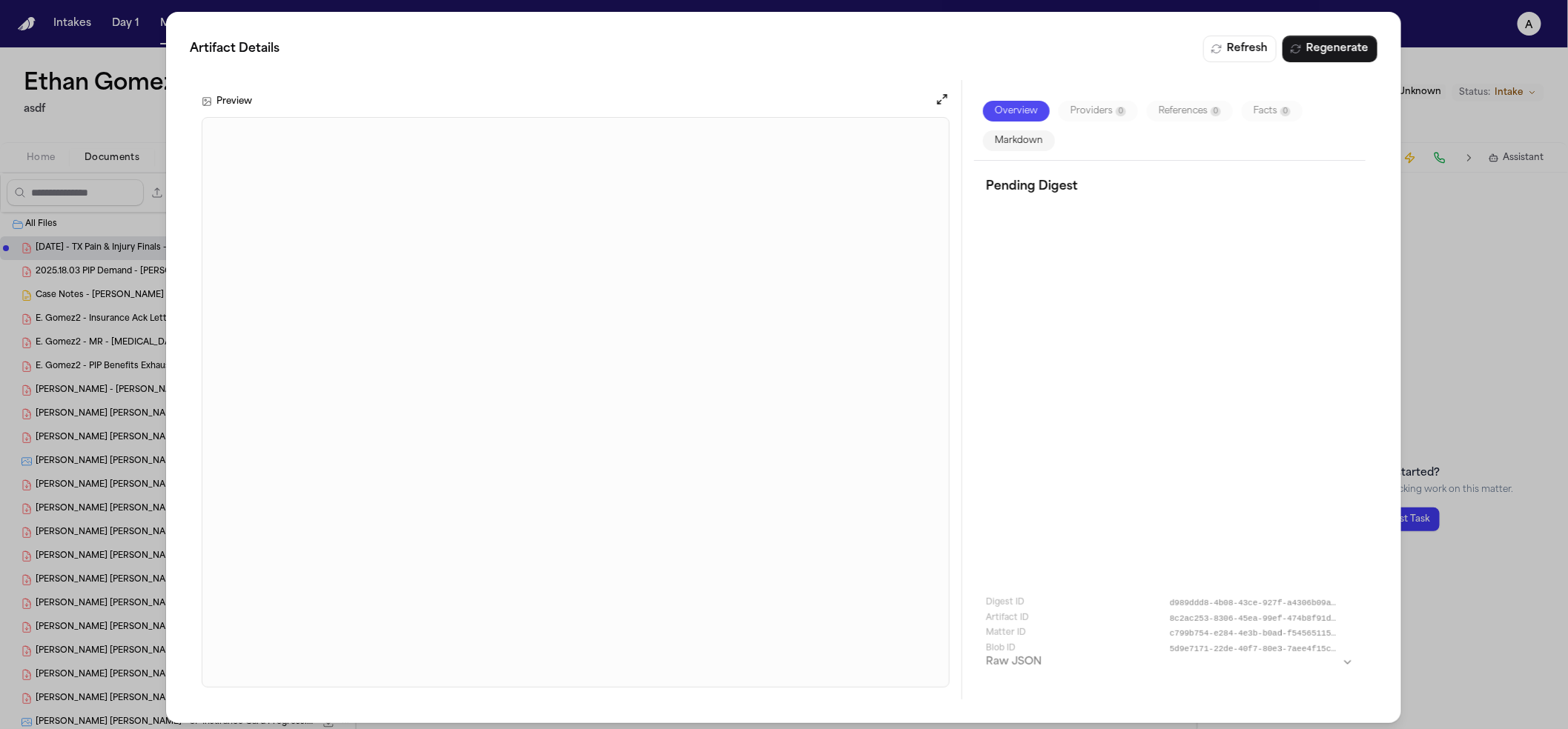
click at [1012, 145] on button "Markdown" at bounding box center [1019, 140] width 72 height 21
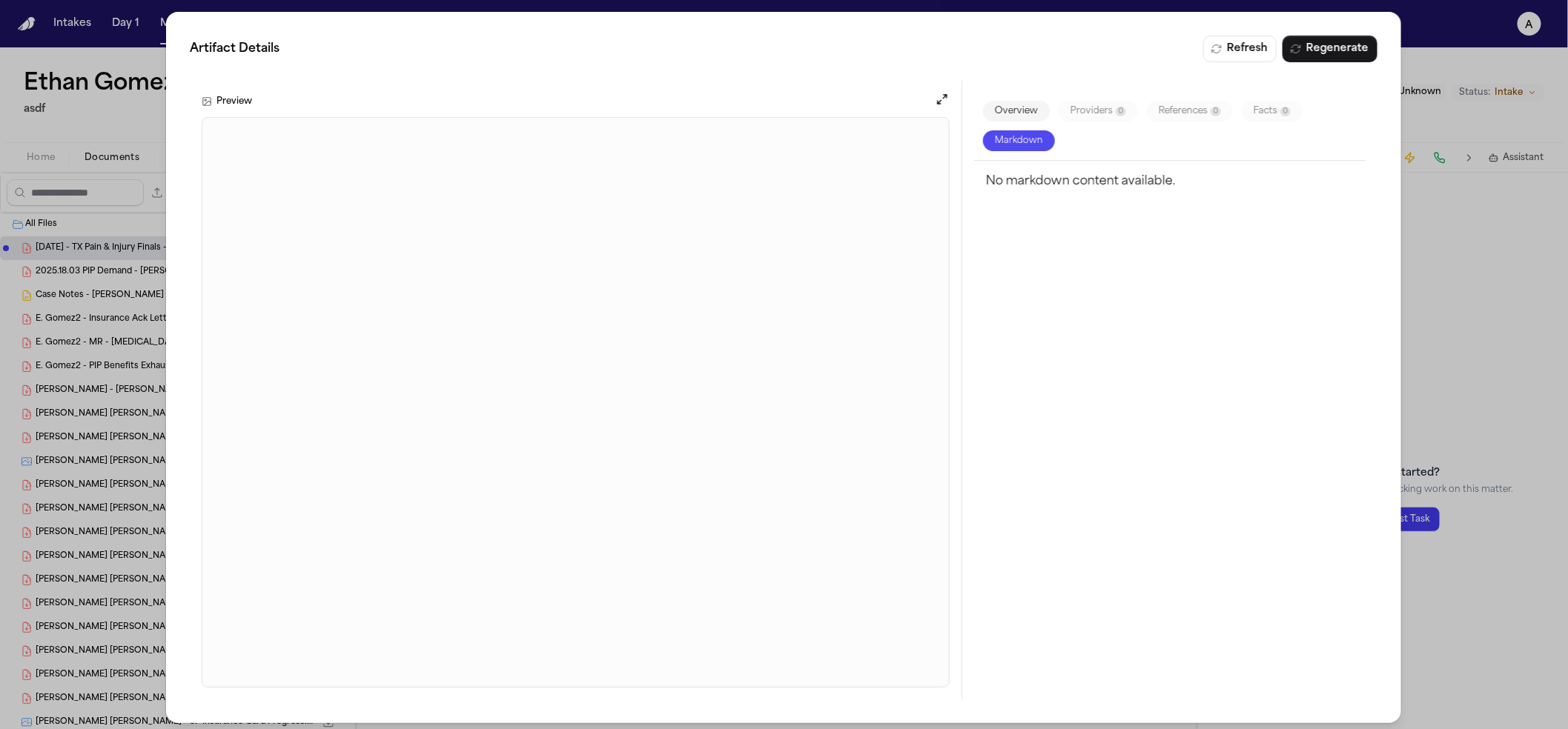
click at [1460, 302] on div "Artifact Details Refresh Regenerate Preview Overview Providers 0 References 0 F…" at bounding box center [784, 367] width 1568 height 735
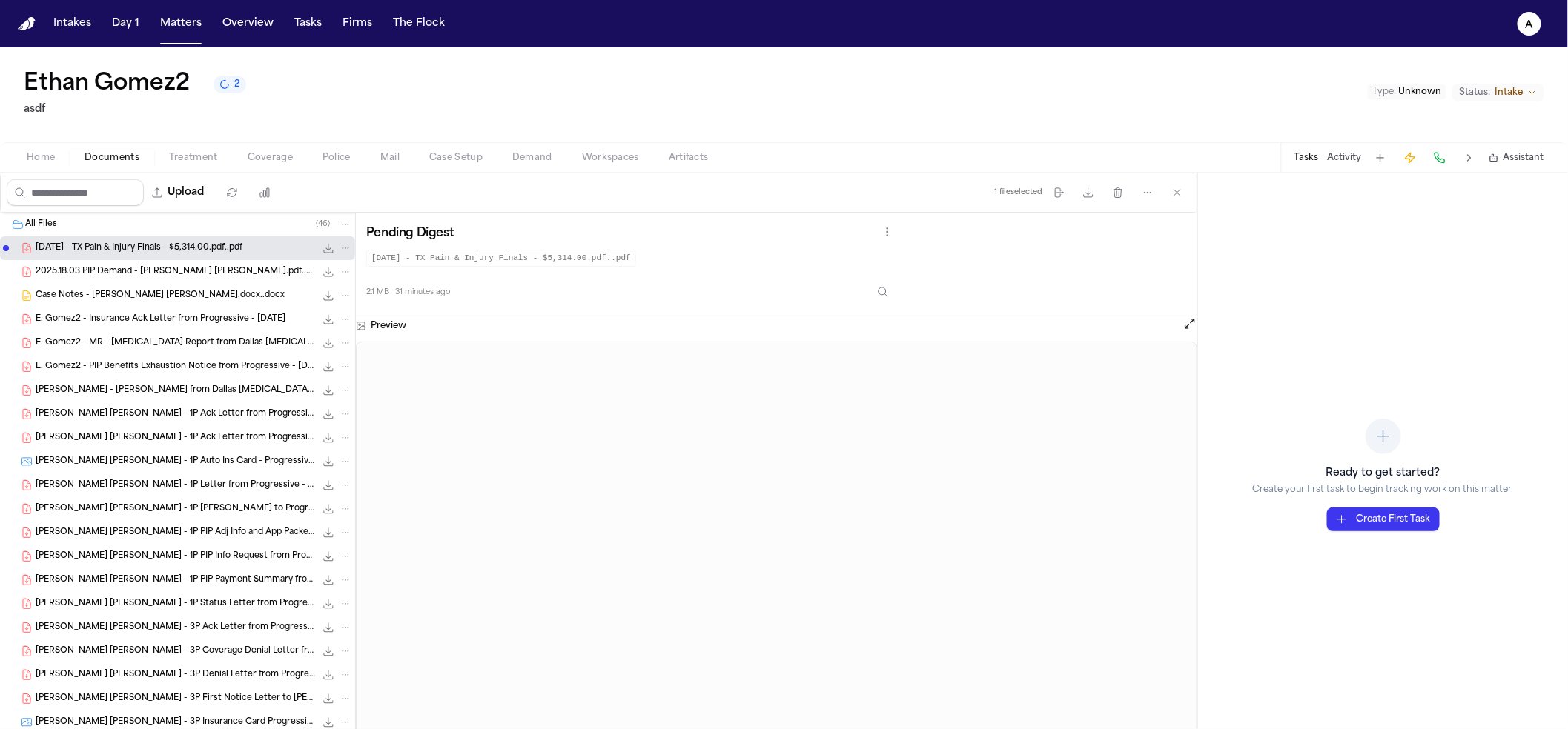
click at [121, 305] on div "Case Notes - Ethan Gomez Lara.docx..docx 89.9 KB • DOCX" at bounding box center [177, 296] width 355 height 24
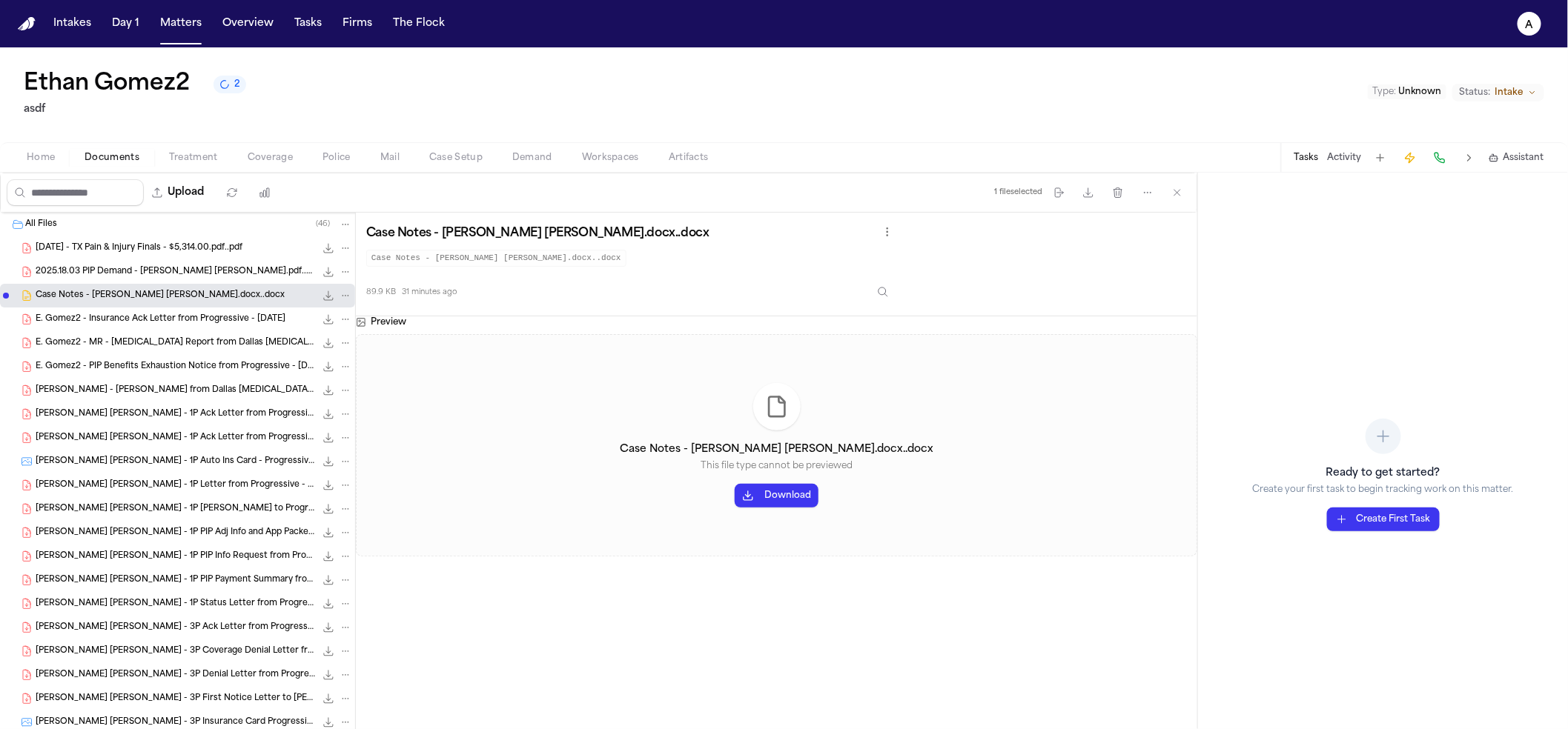
click at [174, 404] on div "E. Gomez Lara - 1P Ack Letter from Progressive - 11.26.24..pdf 45.5 KB • PDF" at bounding box center [177, 414] width 355 height 24
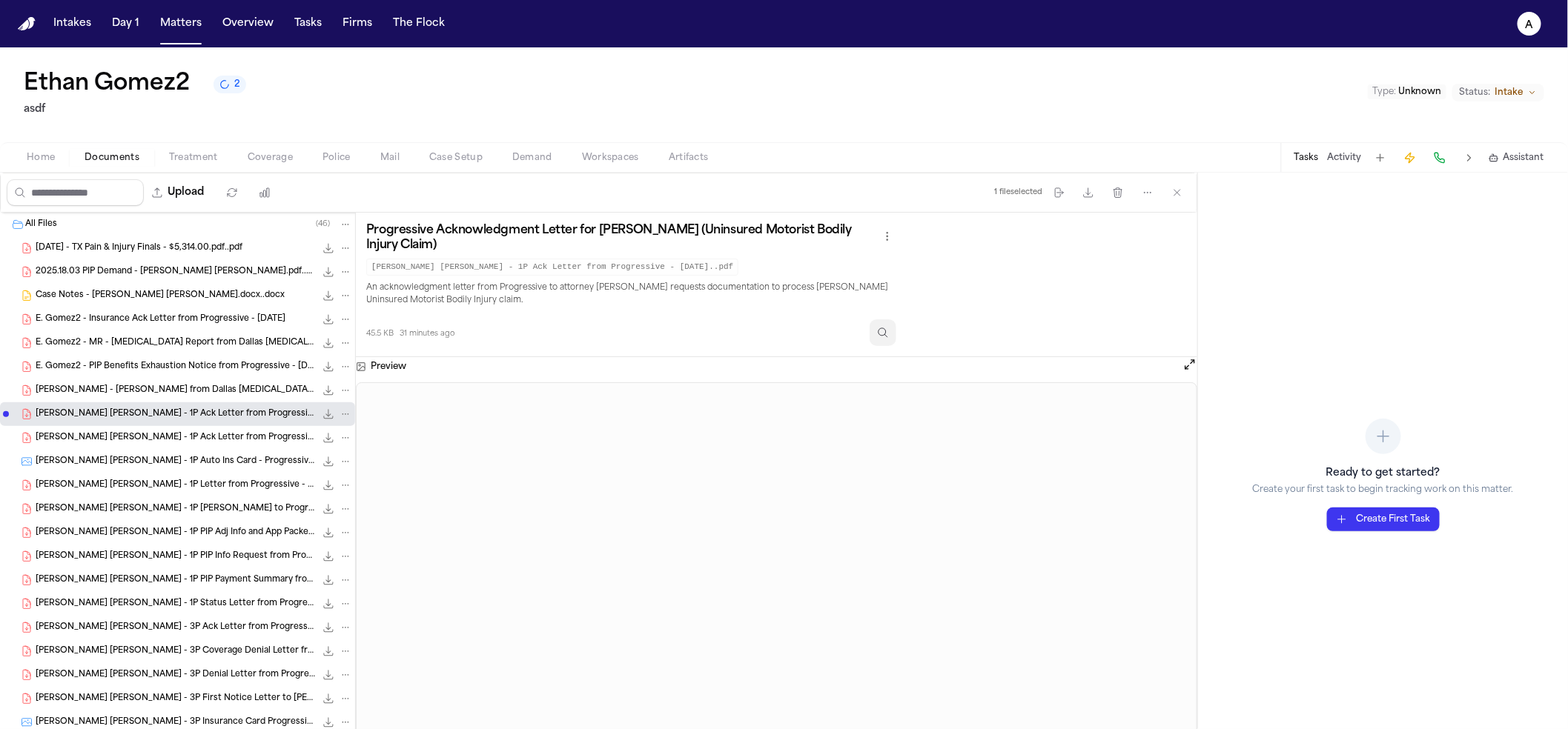
click at [896, 332] on button "Inspect" at bounding box center [882, 333] width 27 height 27
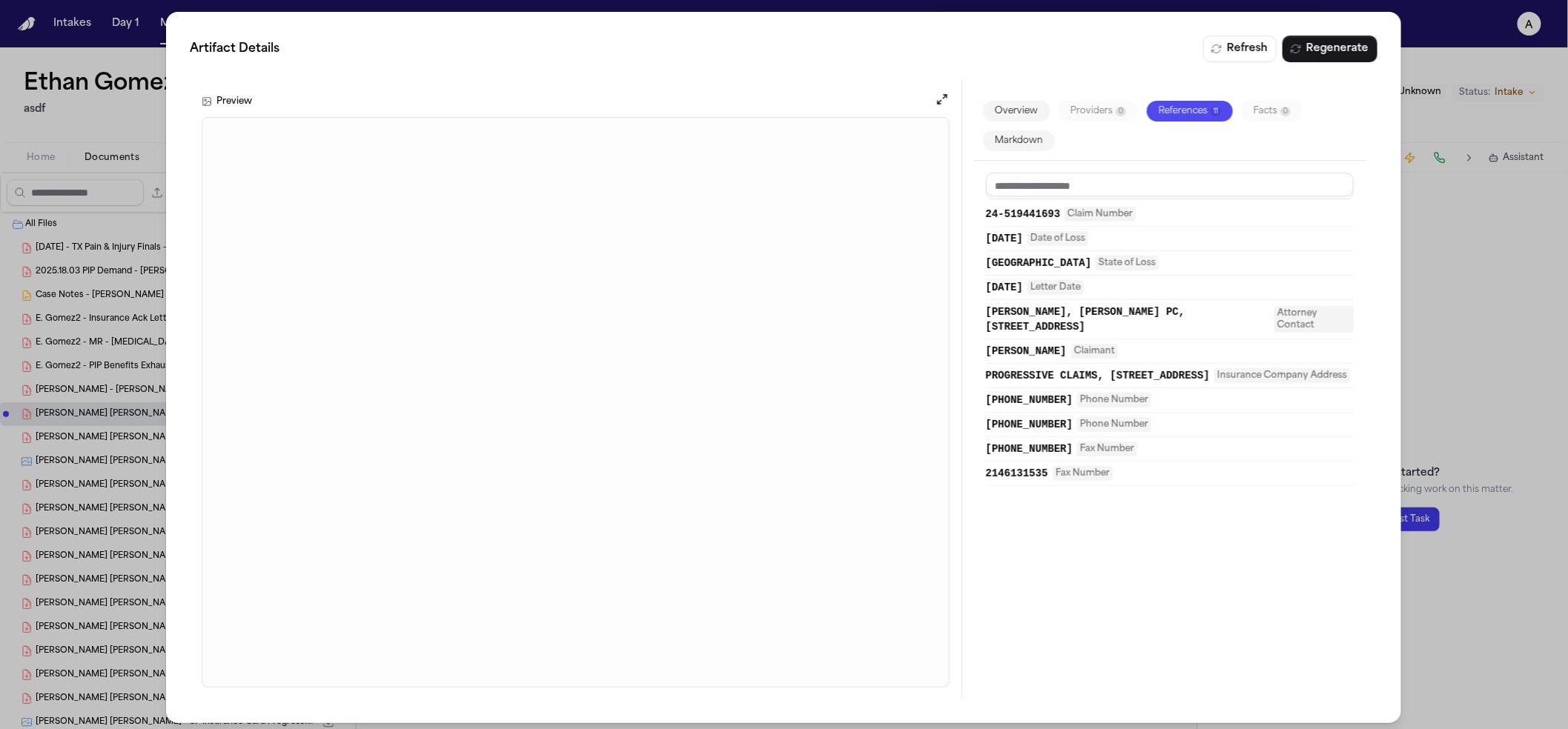
click at [109, 57] on div "Artifact Details Refresh Regenerate Preview Overview Providers 0 References 11 …" at bounding box center [784, 367] width 1568 height 735
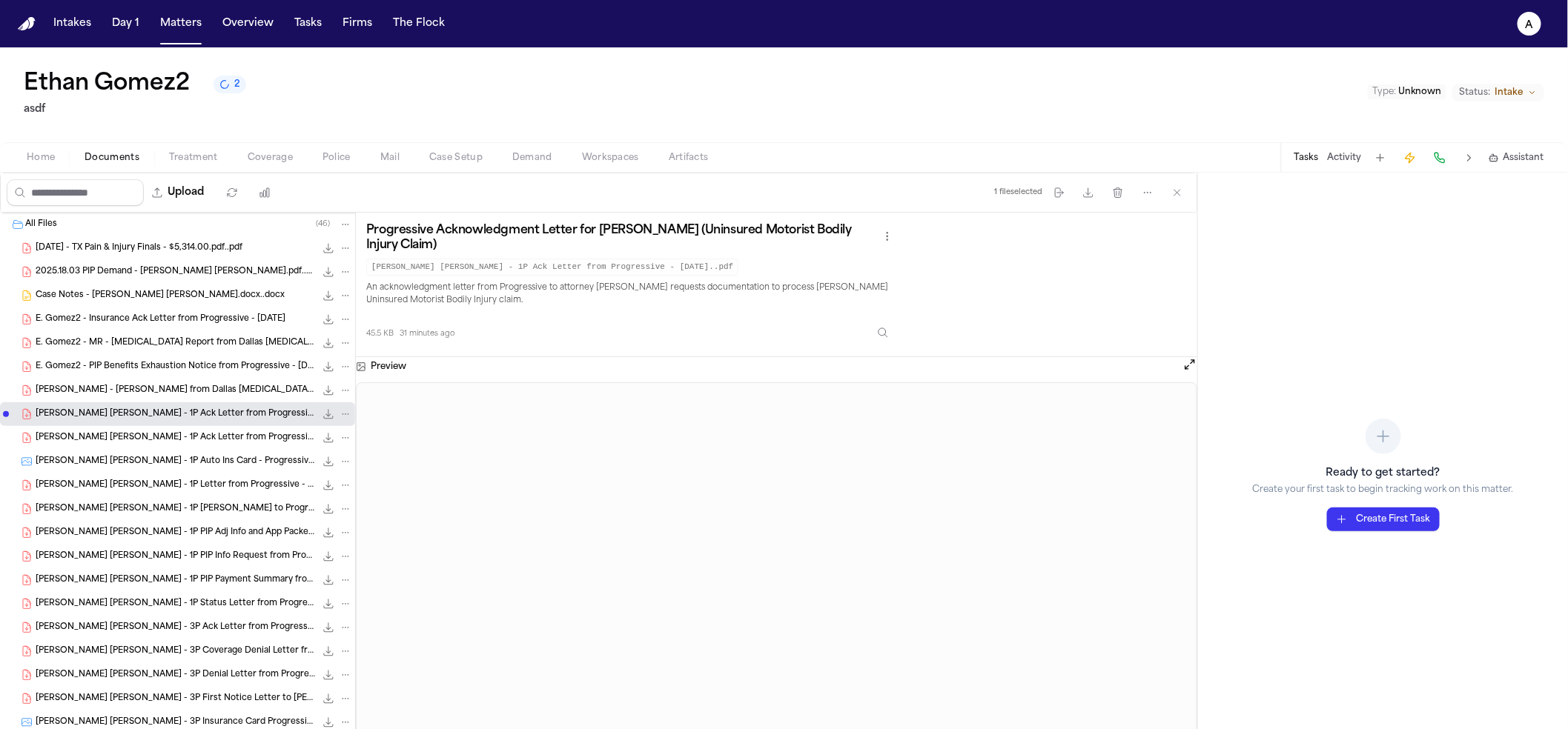
click at [4, 225] on span "Folder: All Files" at bounding box center [6, 224] width 6 height 6
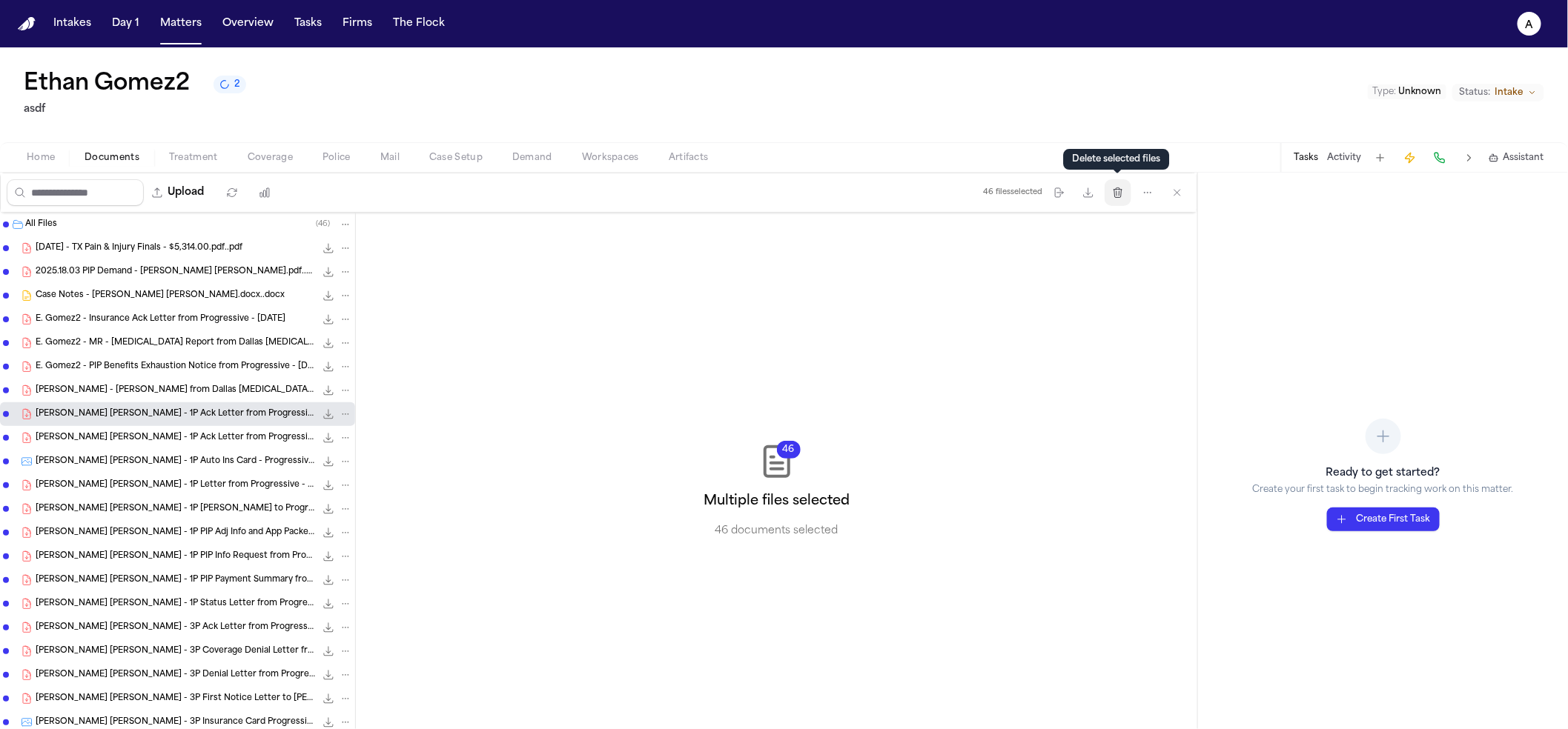
click at [1129, 201] on button "Delete files" at bounding box center [1118, 193] width 27 height 27
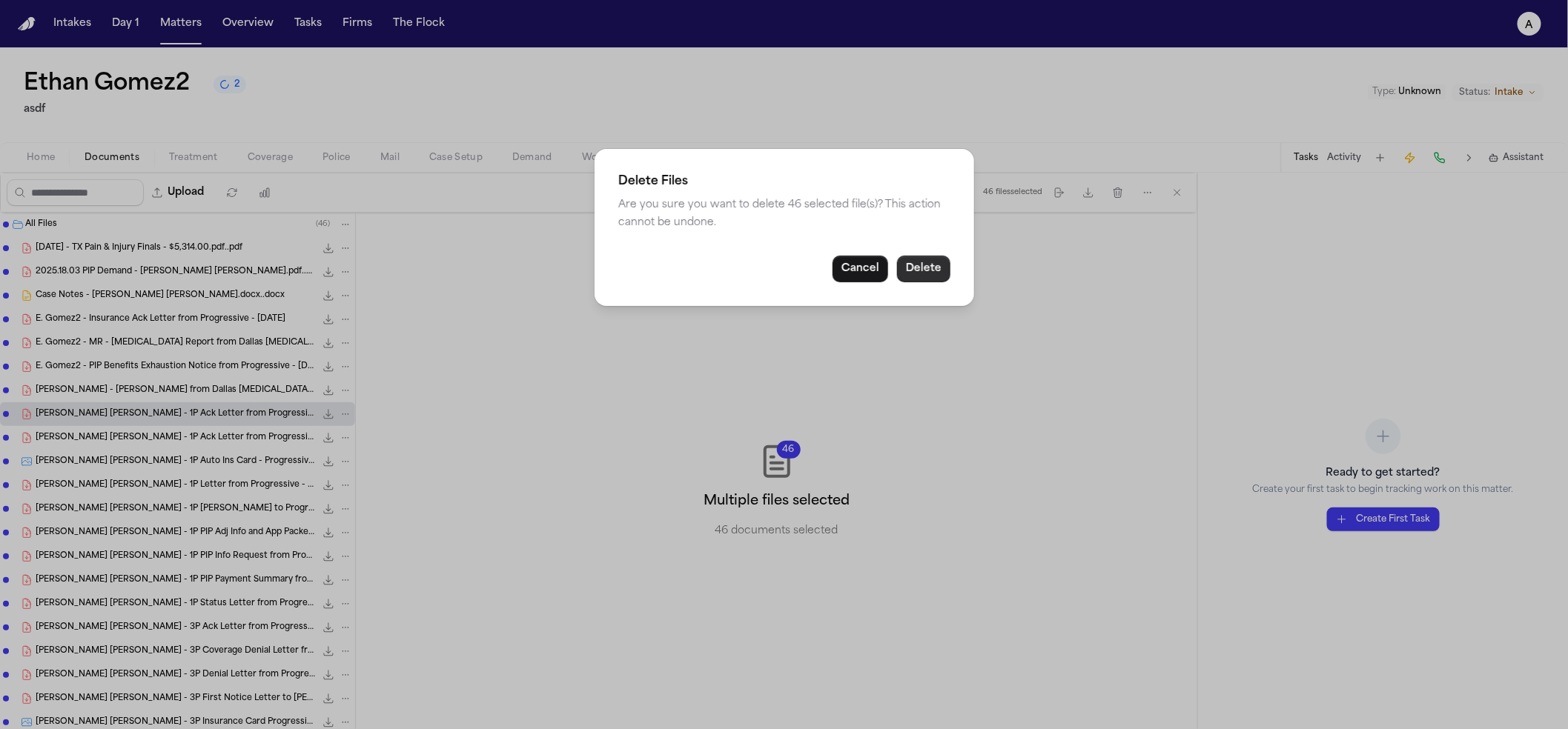
click at [916, 273] on button "Delete" at bounding box center [924, 268] width 54 height 27
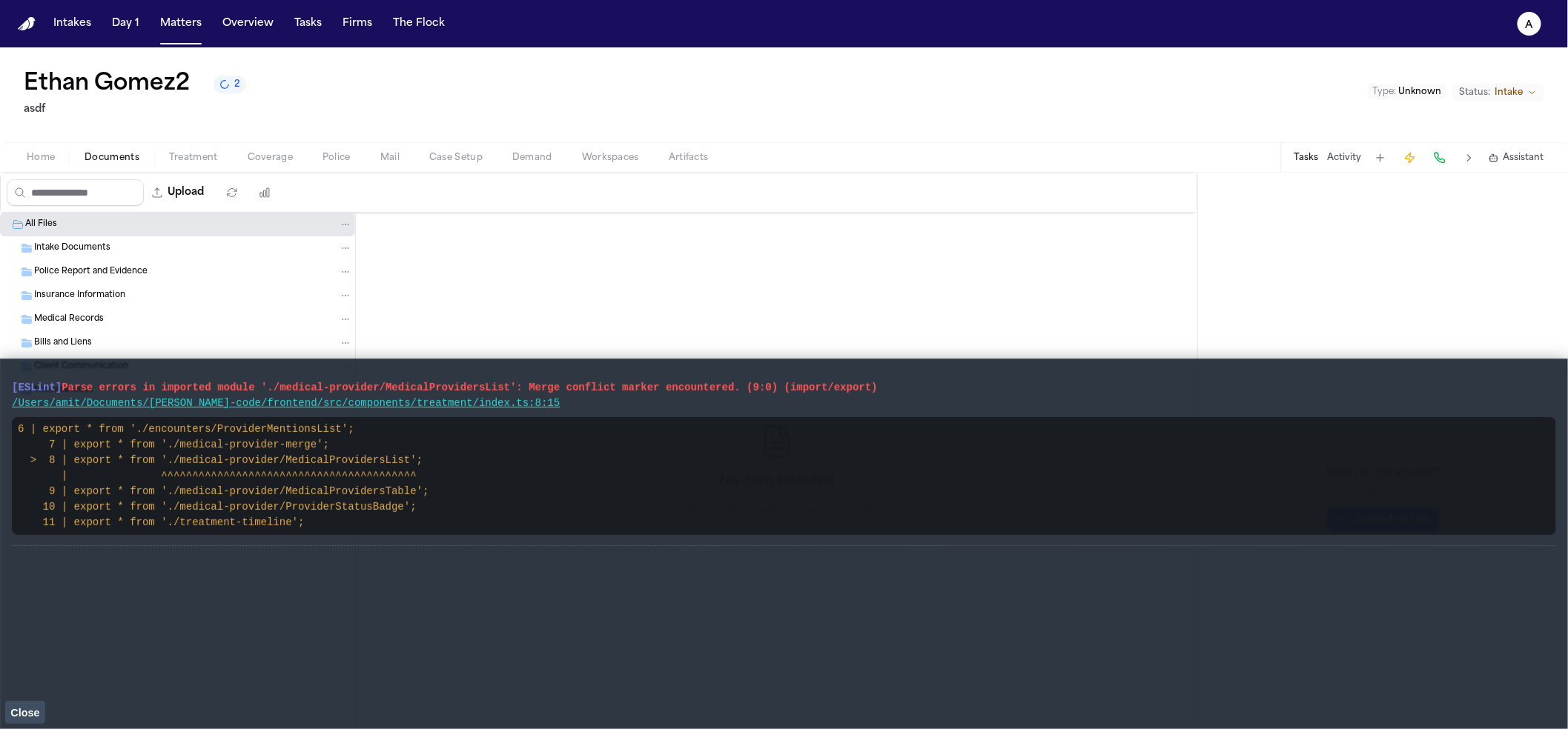
click at [37, 706] on button "Close" at bounding box center [25, 712] width 40 height 22
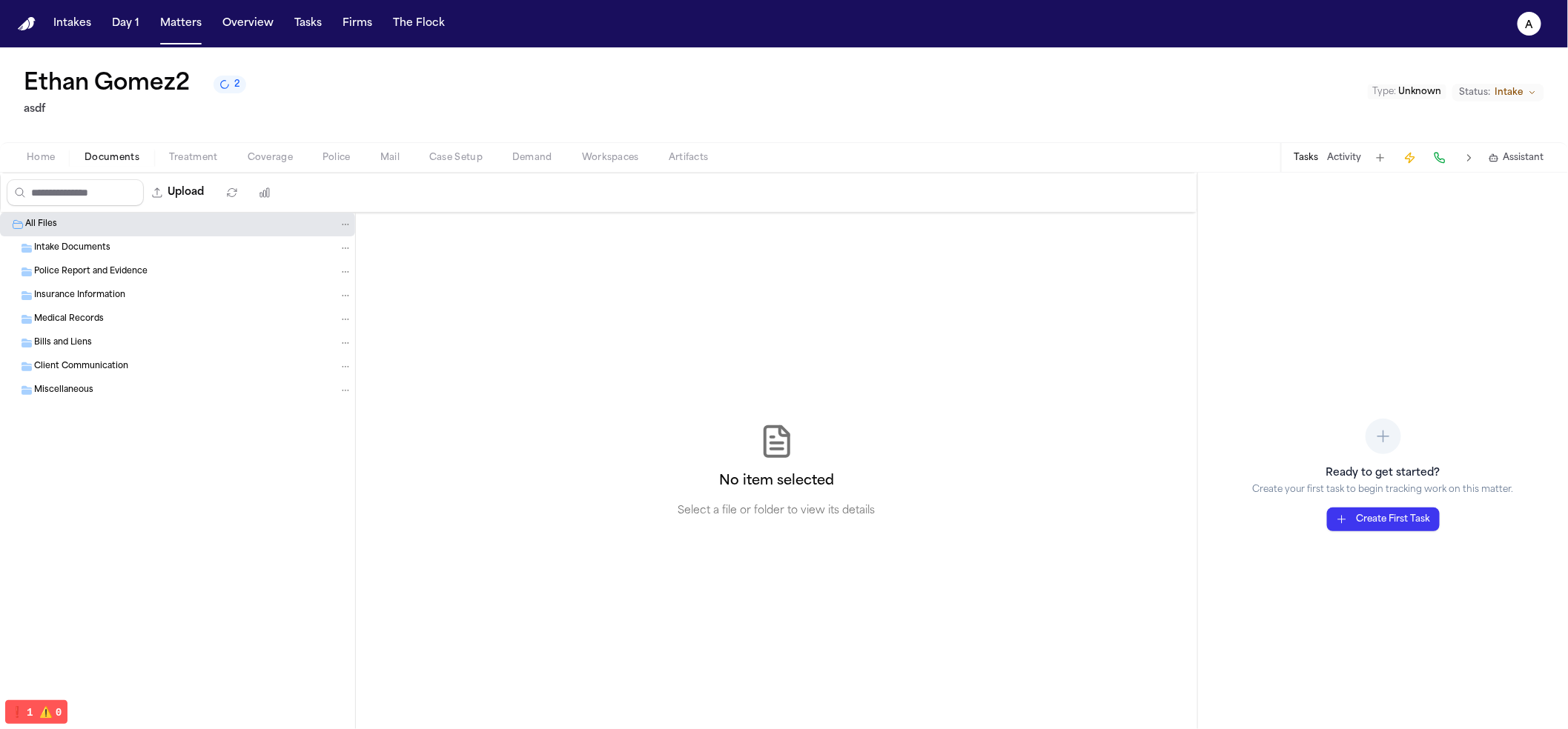
click at [200, 159] on span "Treatment" at bounding box center [193, 158] width 49 height 12
click at [134, 157] on span "Documents" at bounding box center [111, 158] width 55 height 12
click at [204, 158] on span "Treatment" at bounding box center [193, 158] width 49 height 12
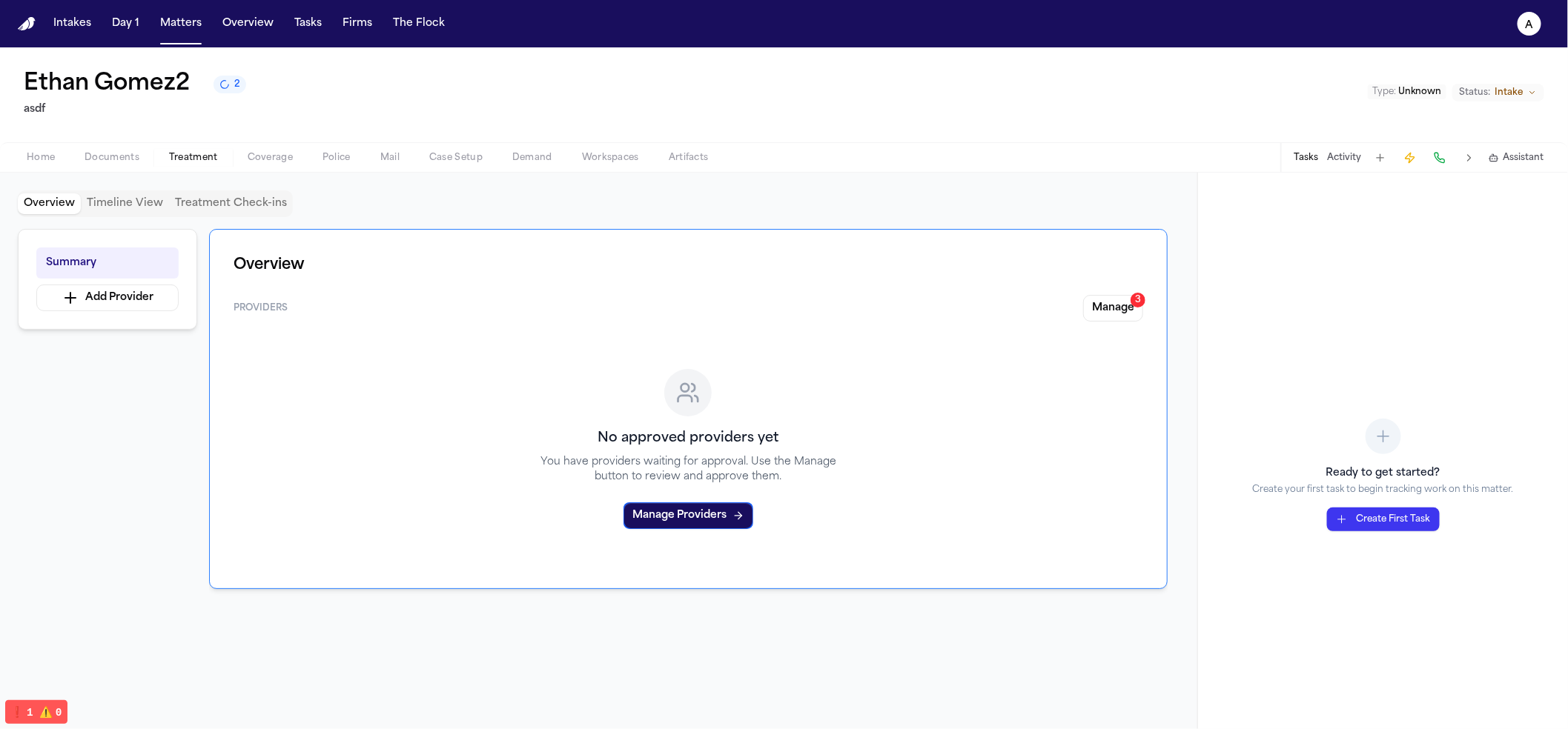
click at [133, 158] on span "Documents" at bounding box center [111, 158] width 55 height 12
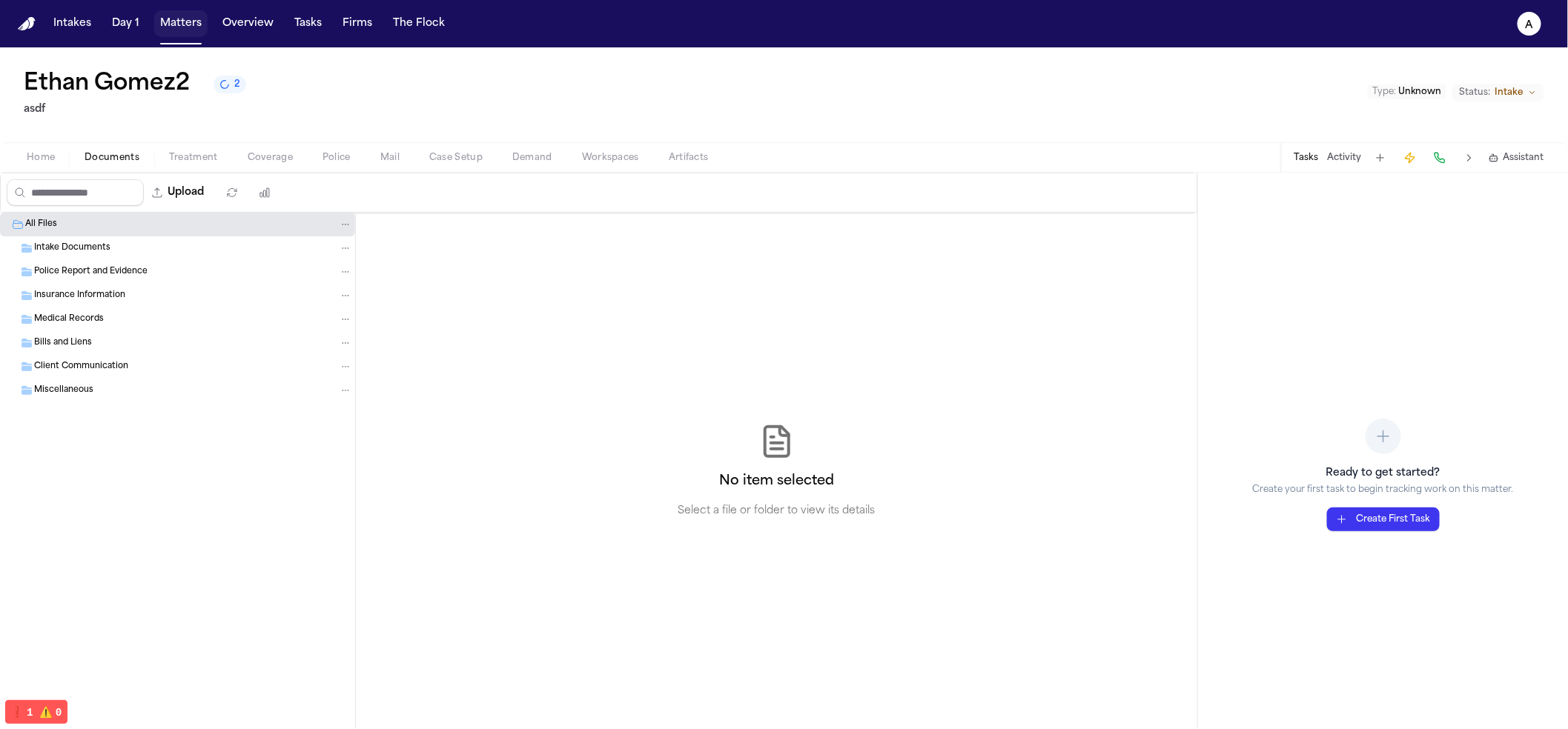
click at [184, 28] on button "Matters" at bounding box center [181, 23] width 54 height 27
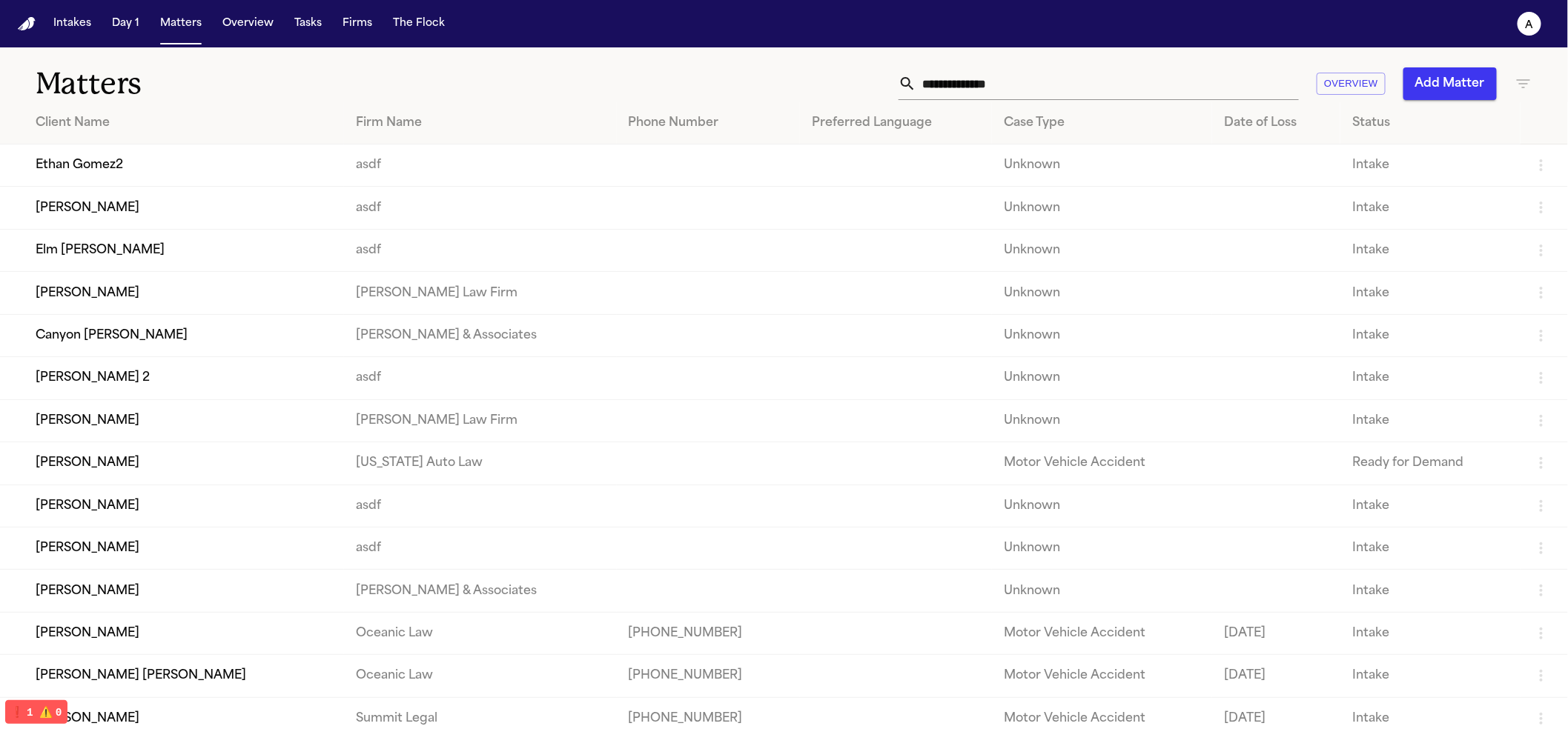
click at [132, 221] on td "[PERSON_NAME]" at bounding box center [172, 208] width 344 height 43
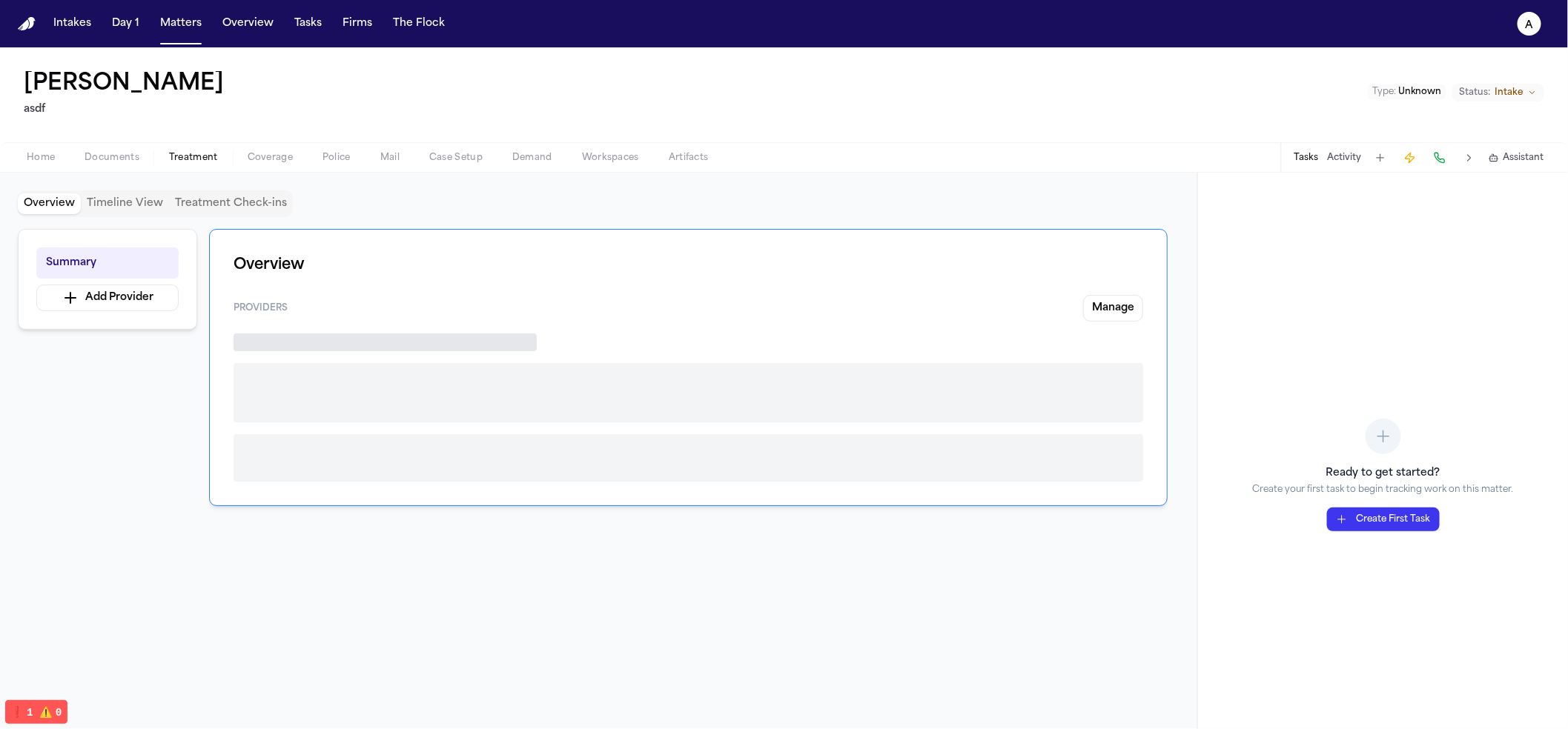
click at [181, 159] on span "Treatment" at bounding box center [193, 158] width 49 height 12
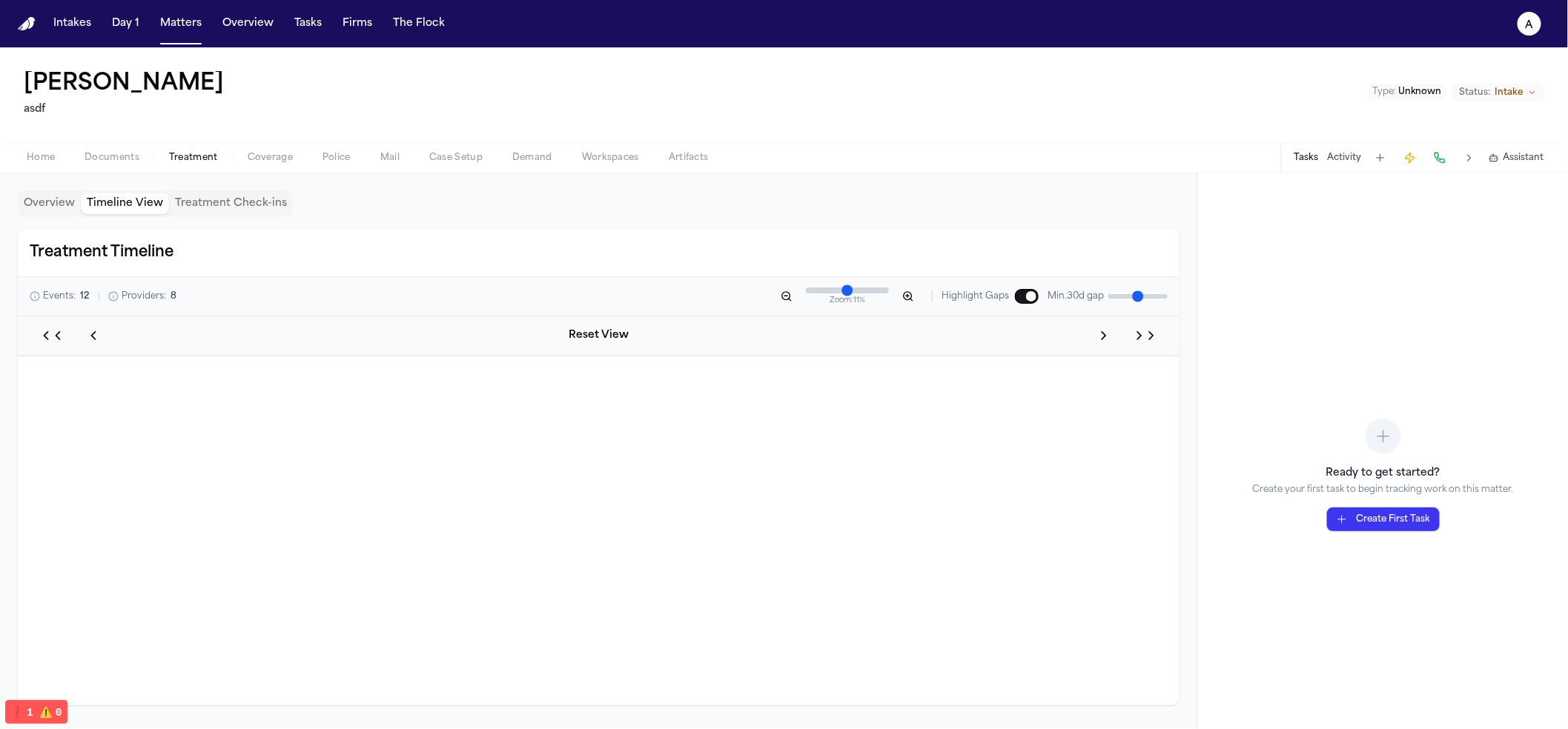
click at [124, 194] on button "Timeline View" at bounding box center [124, 204] width 88 height 21
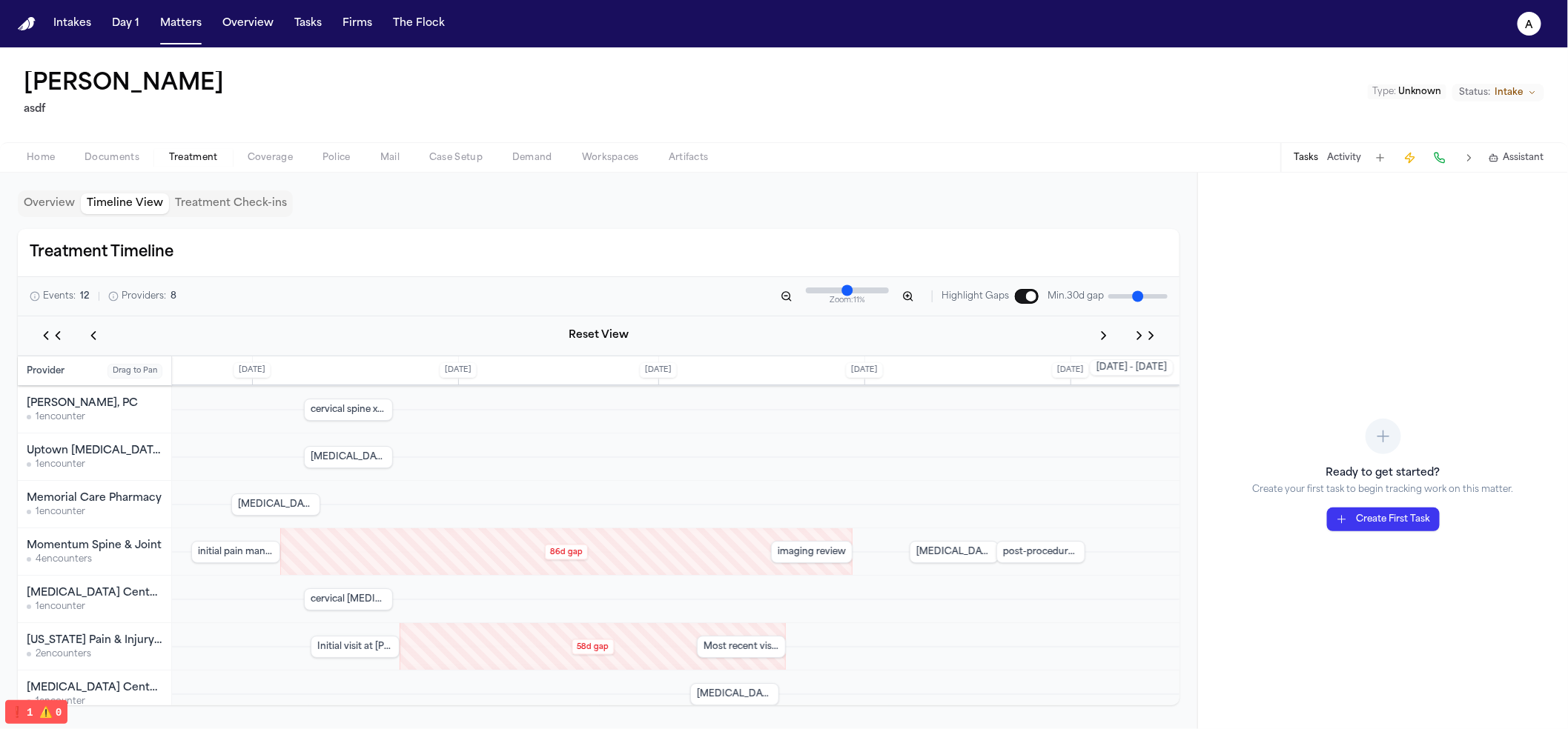
drag, startPoint x: 6, startPoint y: 211, endPoint x: 28, endPoint y: 207, distance: 22.4
click at [6, 210] on div "Overview Timeline View Treatment Check-ins Treatment Timeline Events: 12 Provid…" at bounding box center [598, 451] width 1197 height 556
click at [37, 207] on button "Overview" at bounding box center [49, 204] width 63 height 21
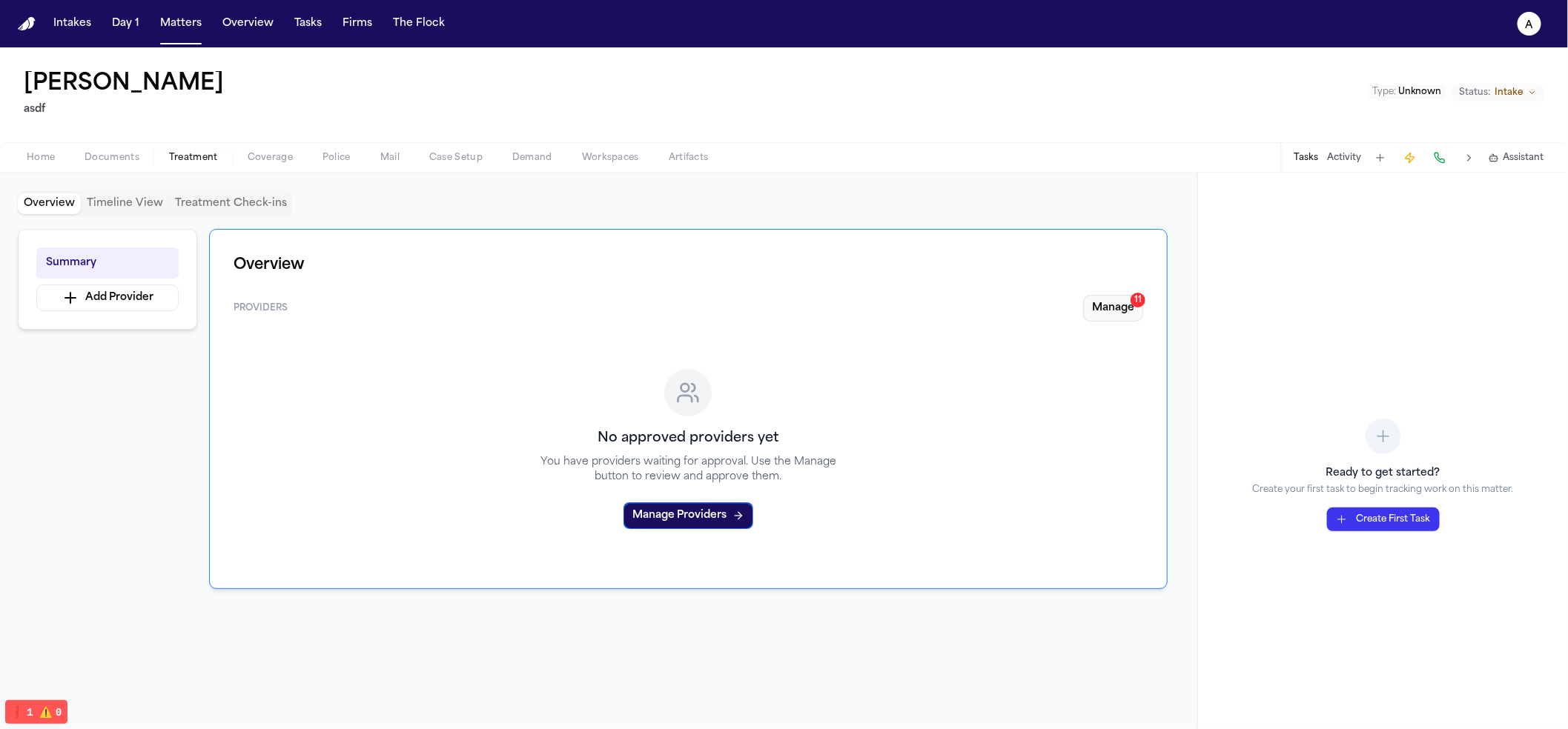
click at [1110, 307] on button "Manage 11" at bounding box center [1113, 308] width 60 height 27
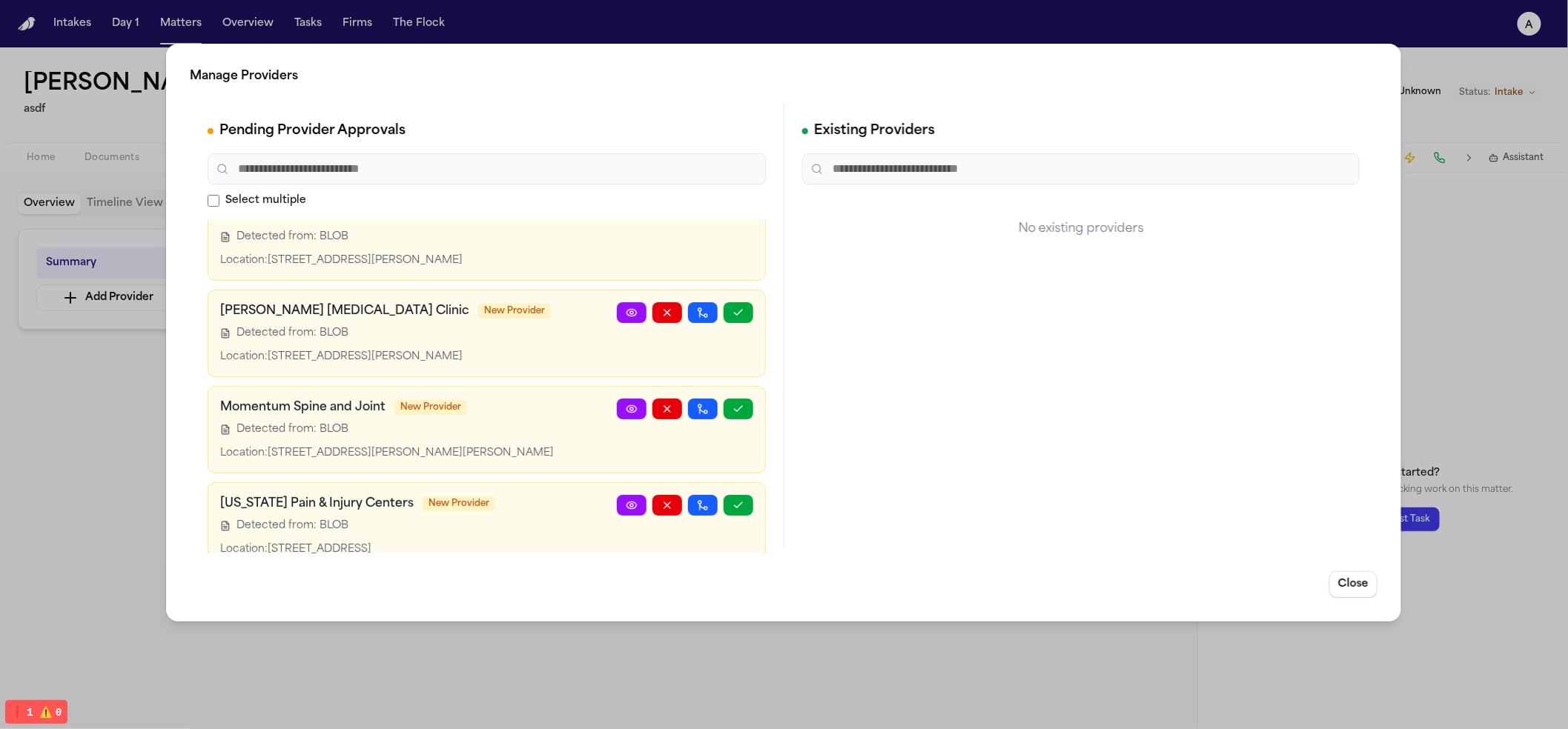
scroll to position [704, 0]
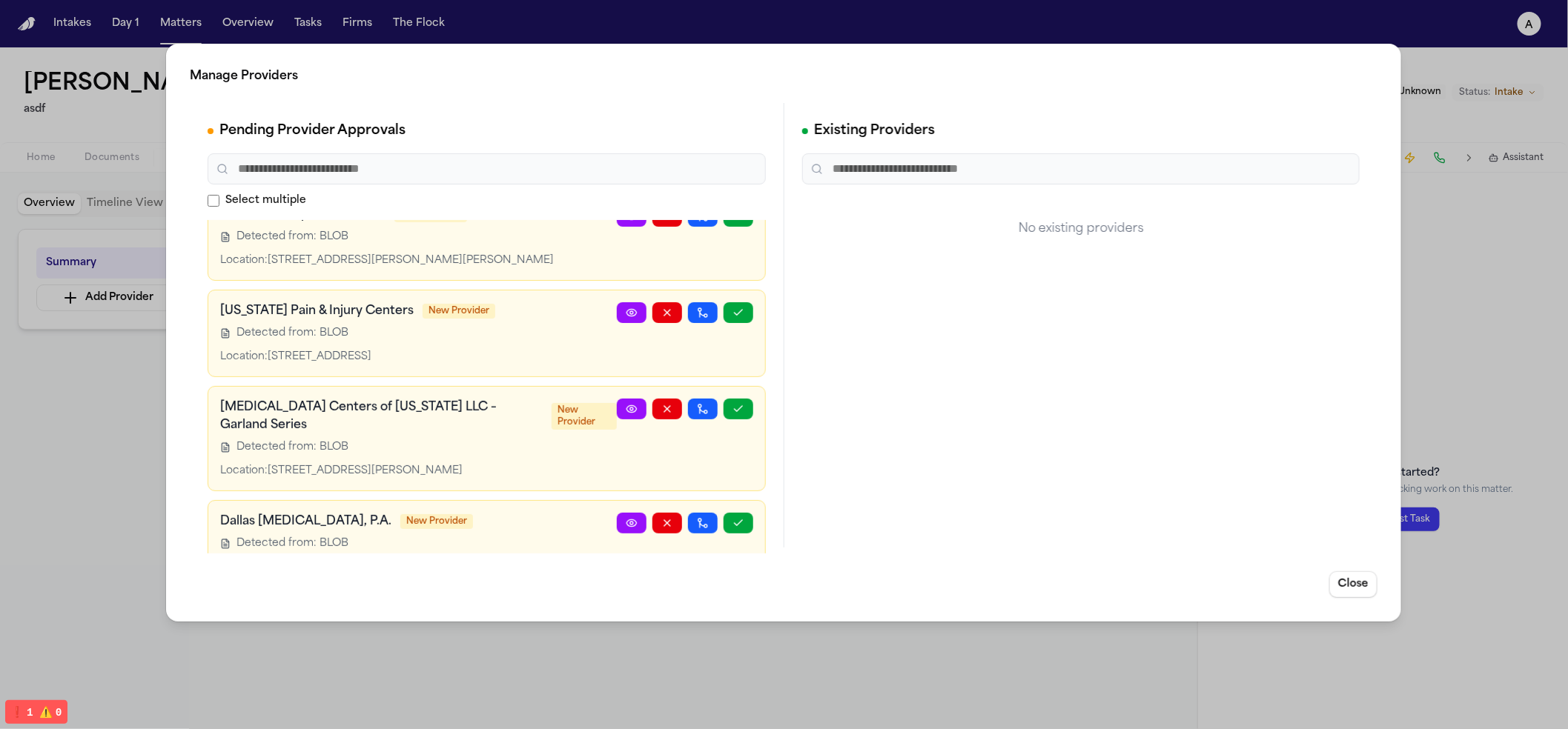
click at [80, 444] on div "Manage Providers Pending Provider Approvals Select multiple DFW Pain & Injury C…" at bounding box center [784, 364] width 1568 height 729
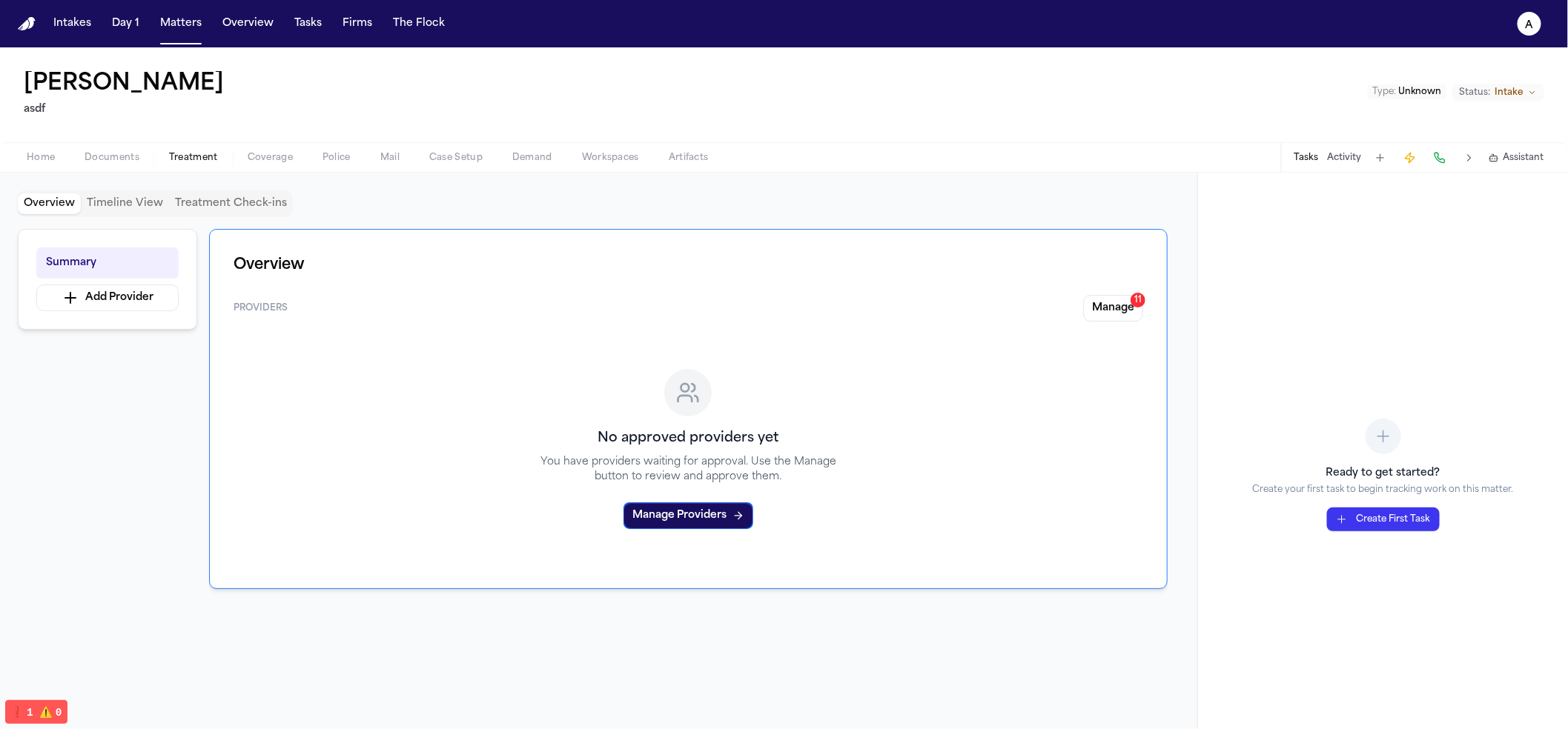
click at [1136, 300] on div "Overview Providers Manage 11 No approved providers yet You have providers waiti…" at bounding box center [688, 409] width 959 height 361
click at [1131, 303] on div "11" at bounding box center [1138, 300] width 15 height 15
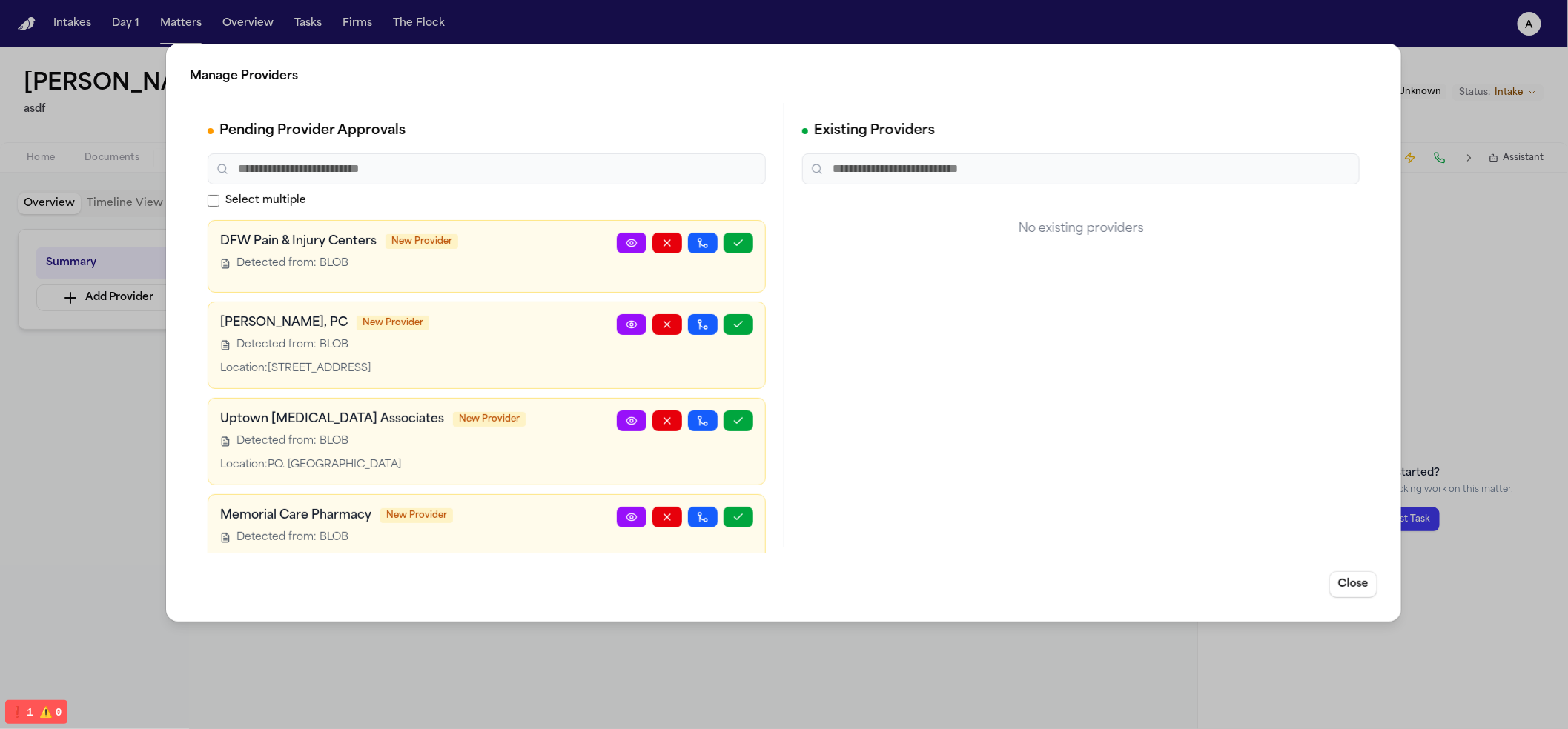
click at [89, 395] on div "Manage Providers Pending Provider Approvals Select multiple DFW Pain & Injury C…" at bounding box center [784, 364] width 1568 height 729
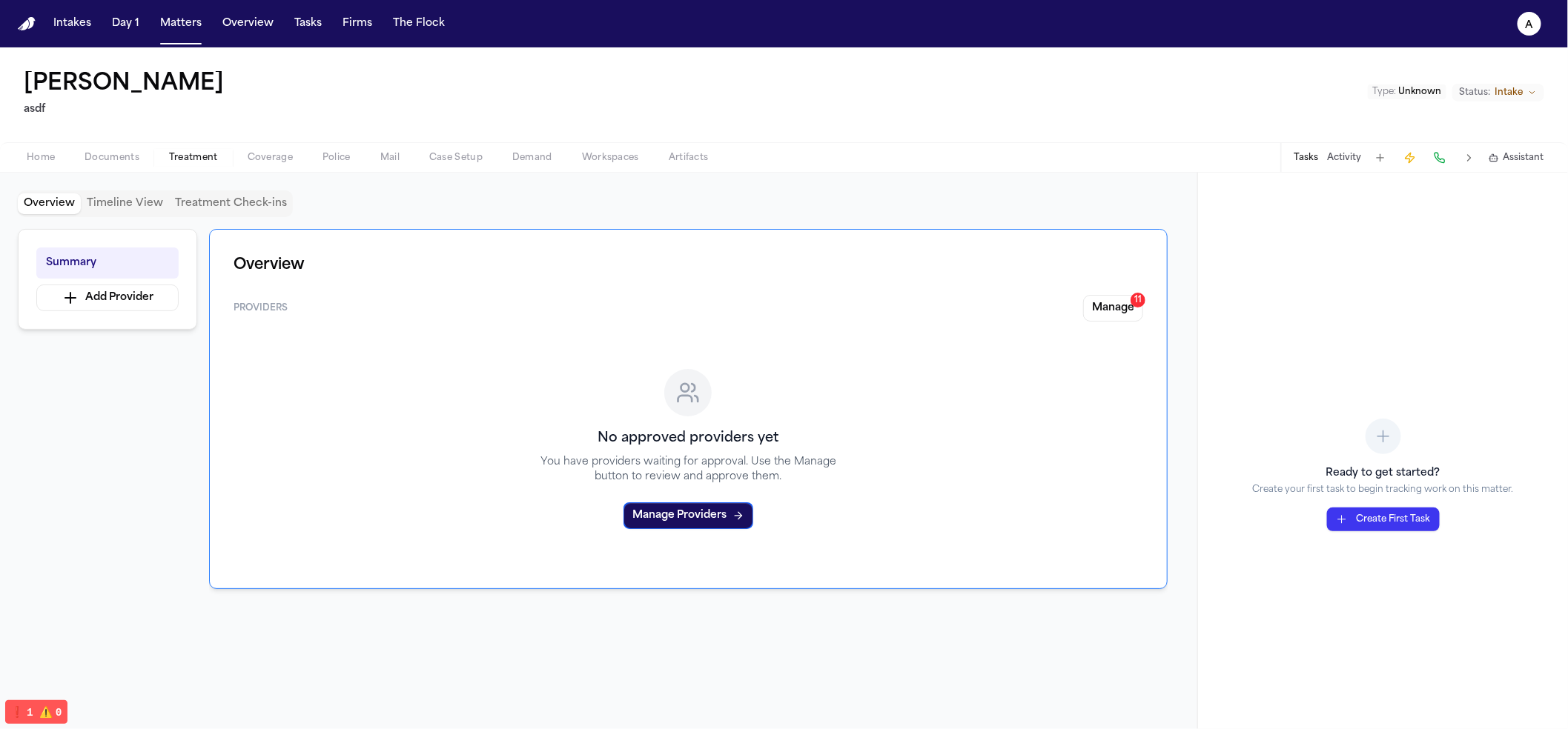
click at [88, 195] on button "Timeline View" at bounding box center [124, 204] width 88 height 21
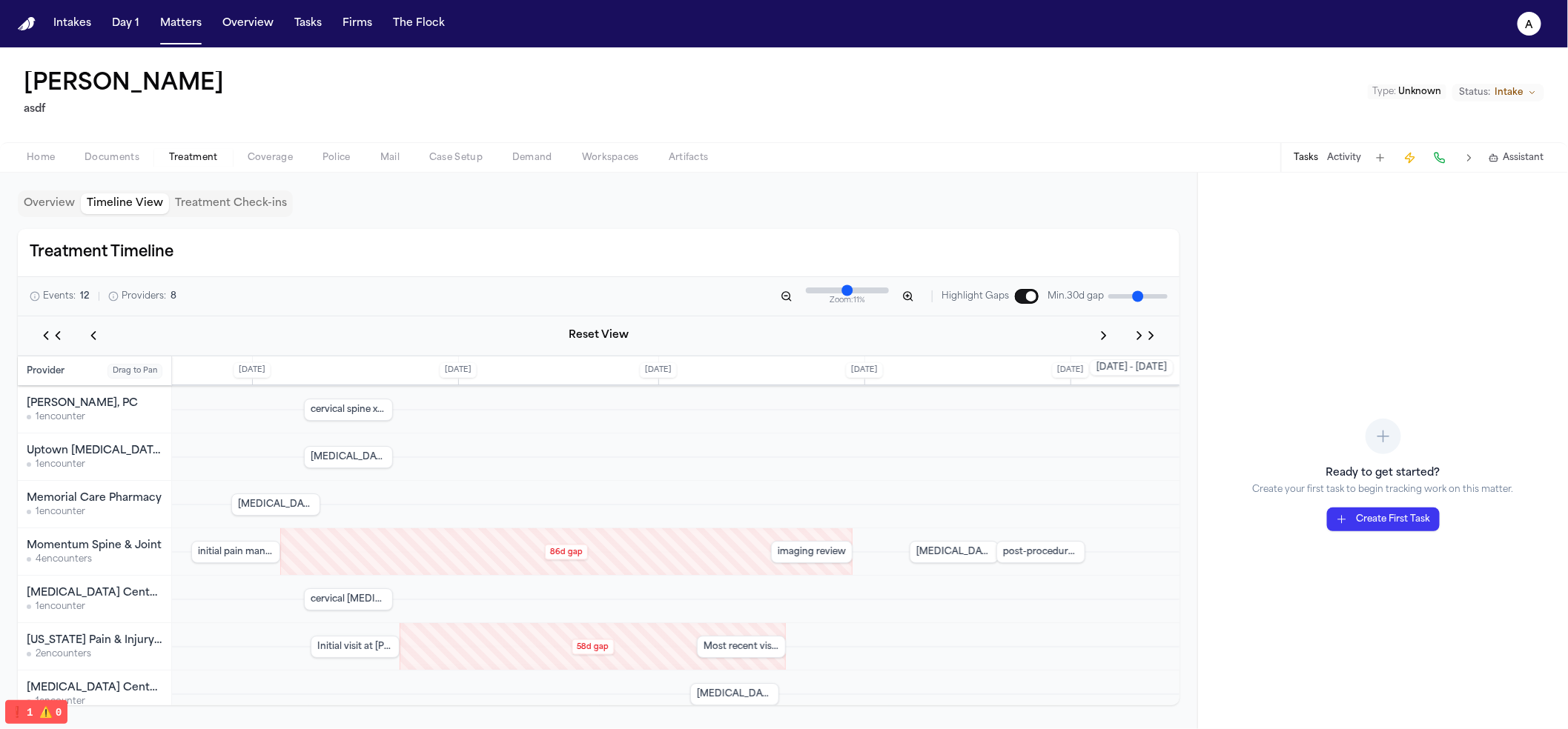
click at [212, 213] on button "Treatment Check-ins" at bounding box center [231, 204] width 124 height 21
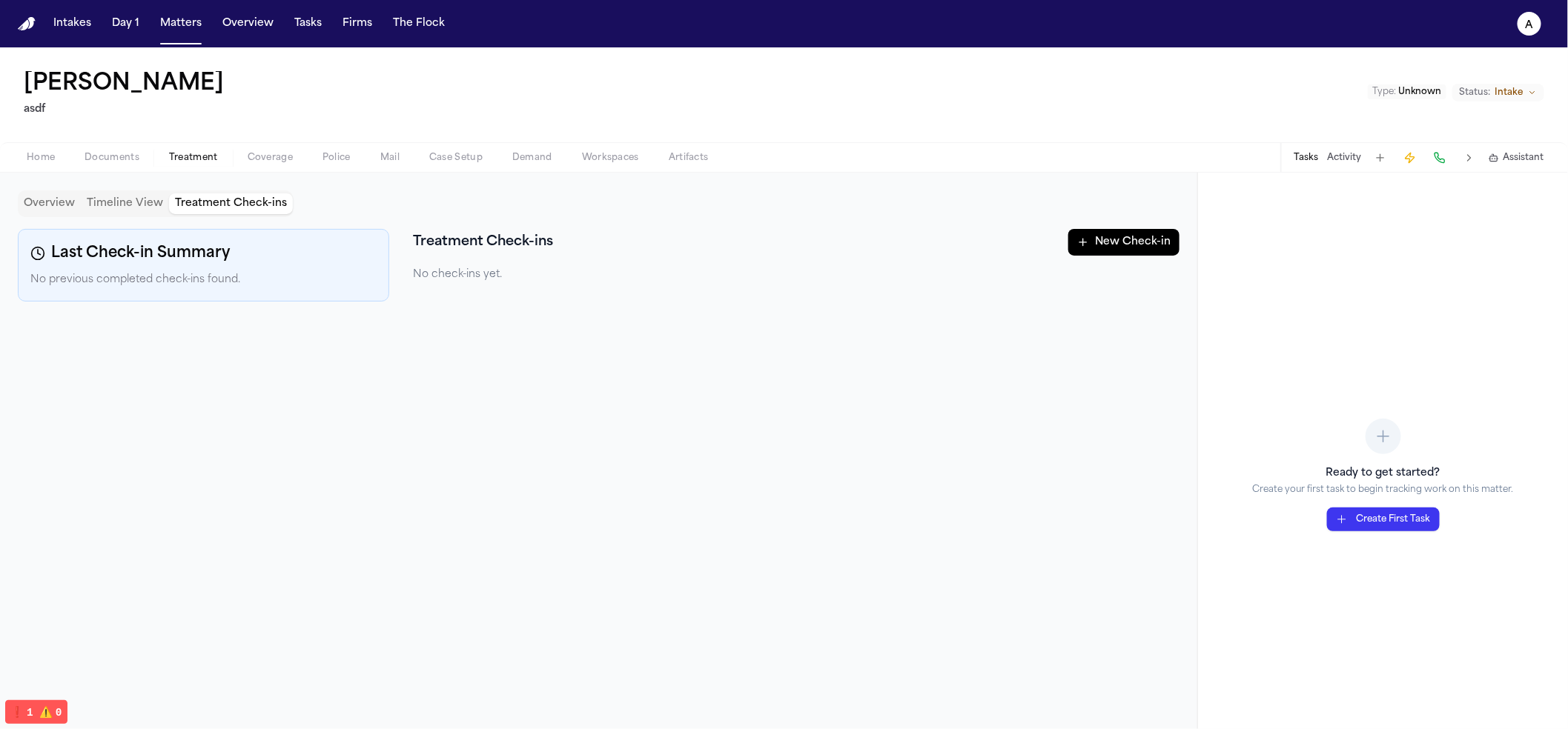
click at [80, 212] on div "Overview Timeline View Treatment Check-ins" at bounding box center [155, 204] width 275 height 27
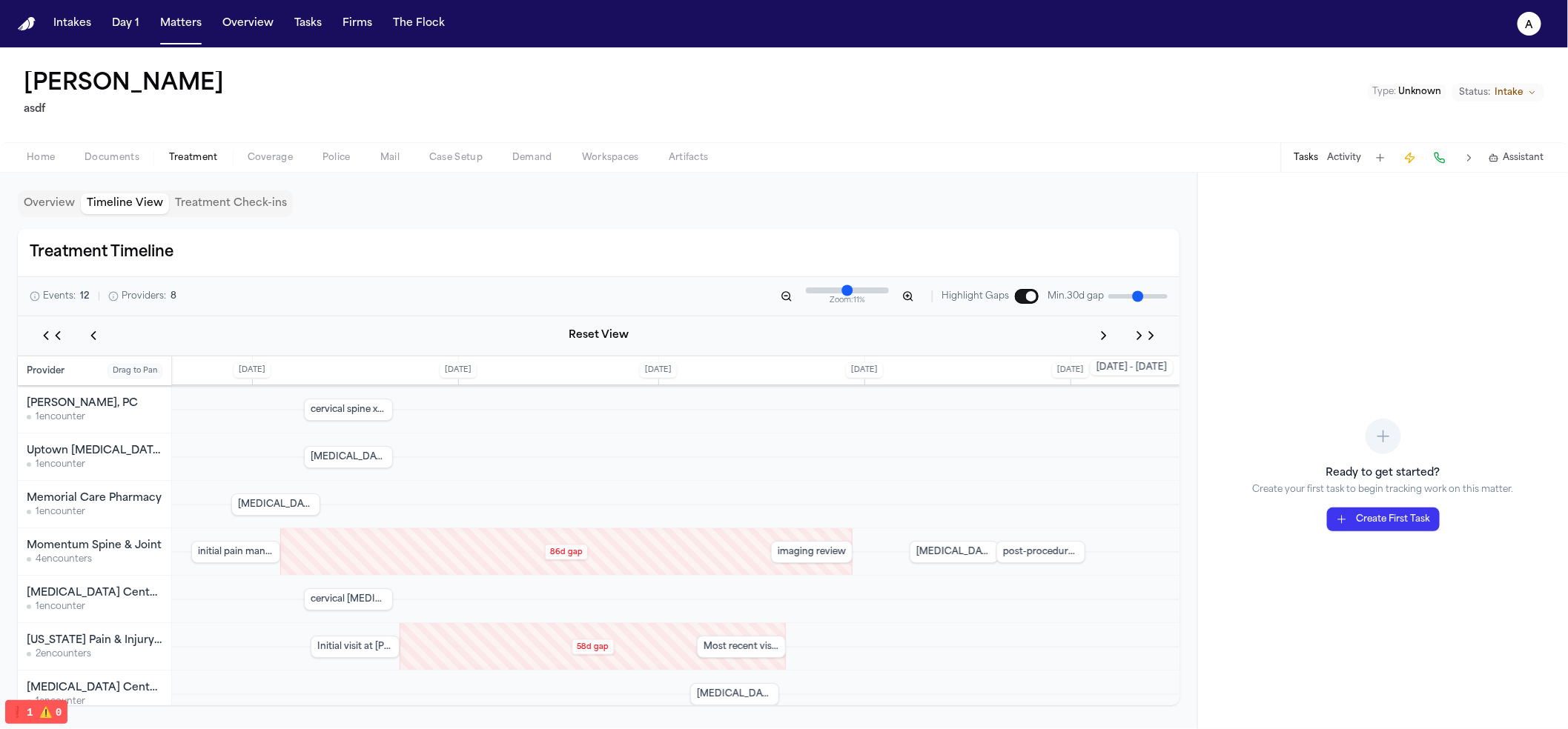
click at [67, 209] on button "Overview" at bounding box center [49, 204] width 63 height 21
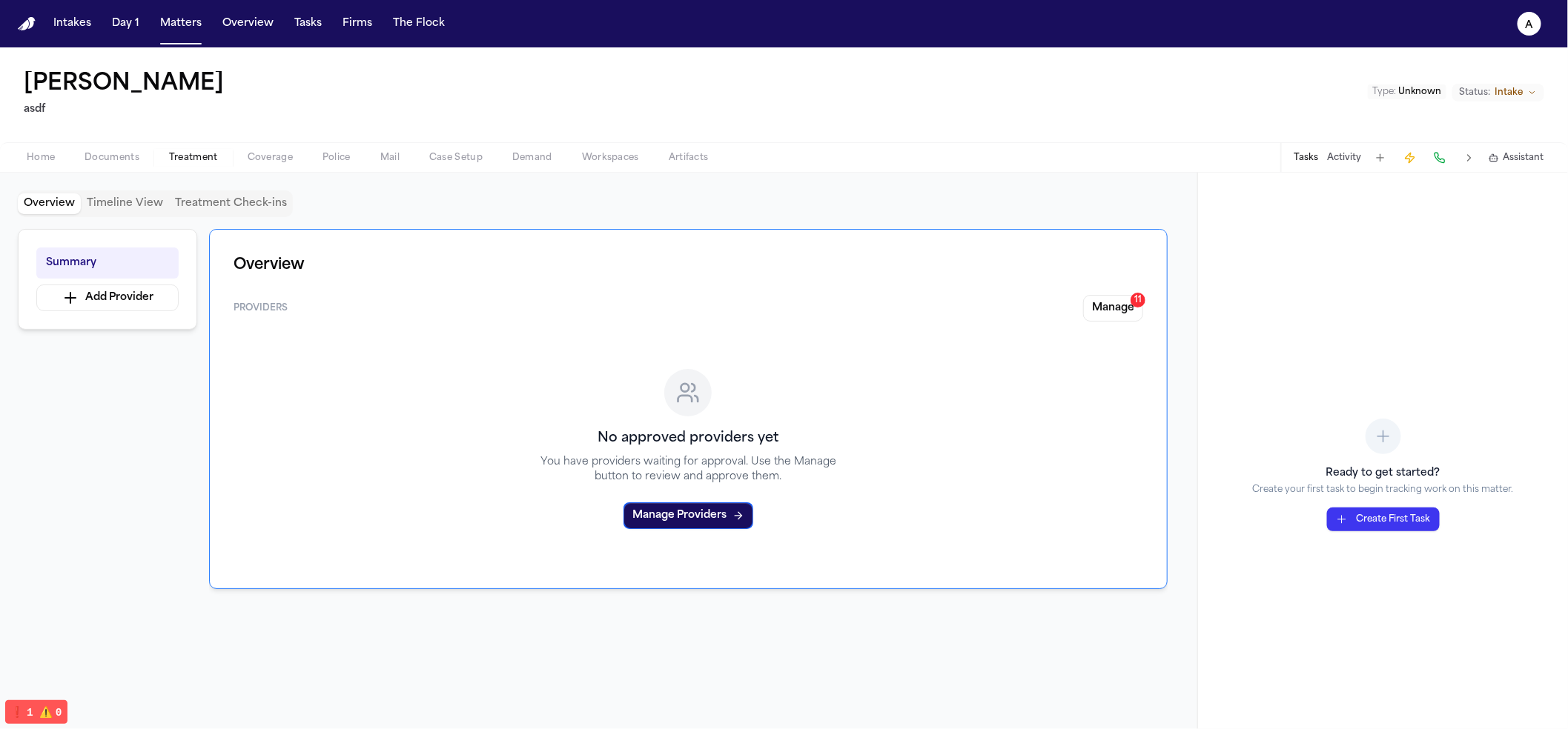
click at [1112, 322] on div "Providers Manage 11 No approved providers yet You have providers waiting for ap…" at bounding box center [688, 430] width 909 height 270
click at [1109, 318] on button "Manage 11" at bounding box center [1113, 308] width 60 height 27
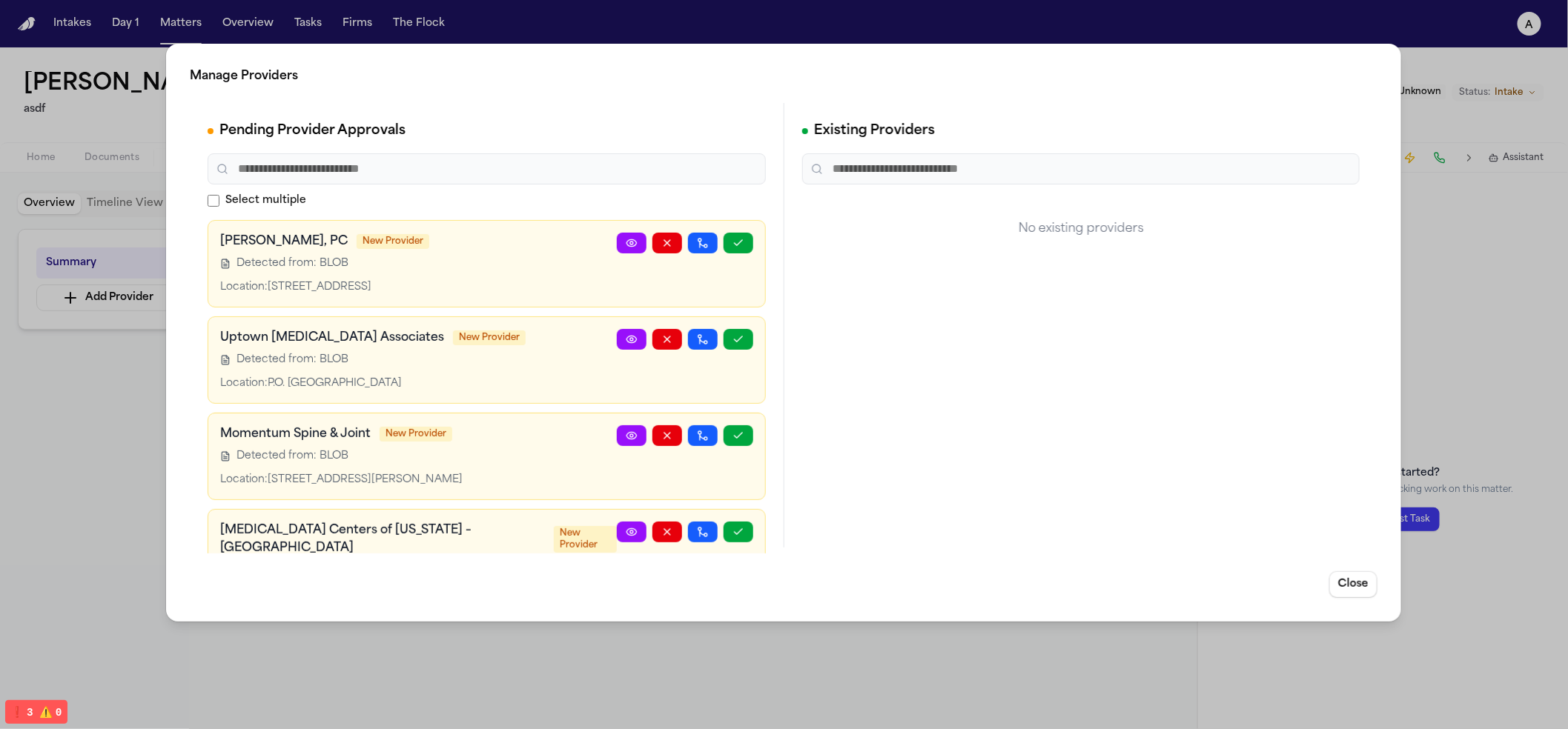
click at [944, 293] on div "Existing Providers No existing providers" at bounding box center [1081, 326] width 594 height 445
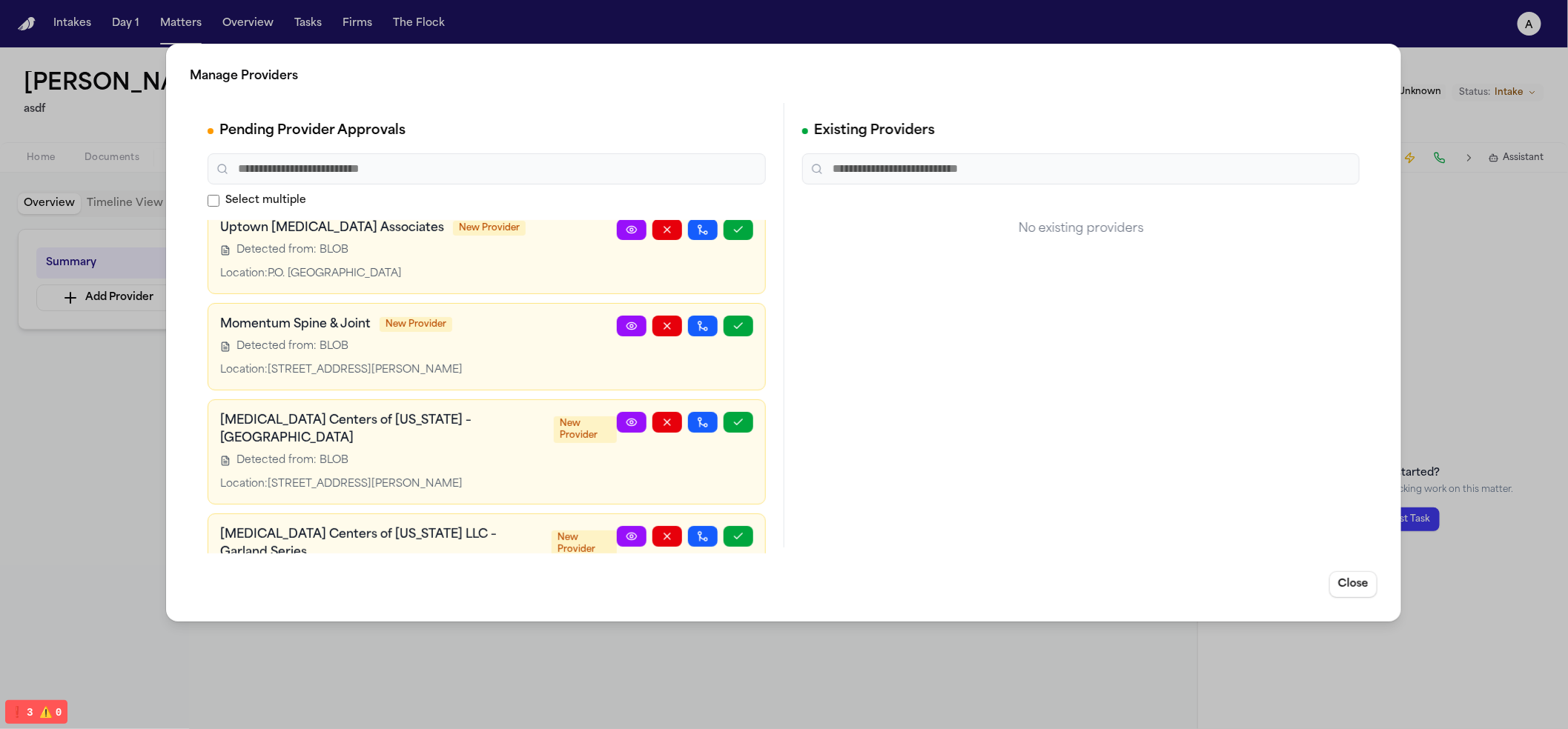
scroll to position [235, 0]
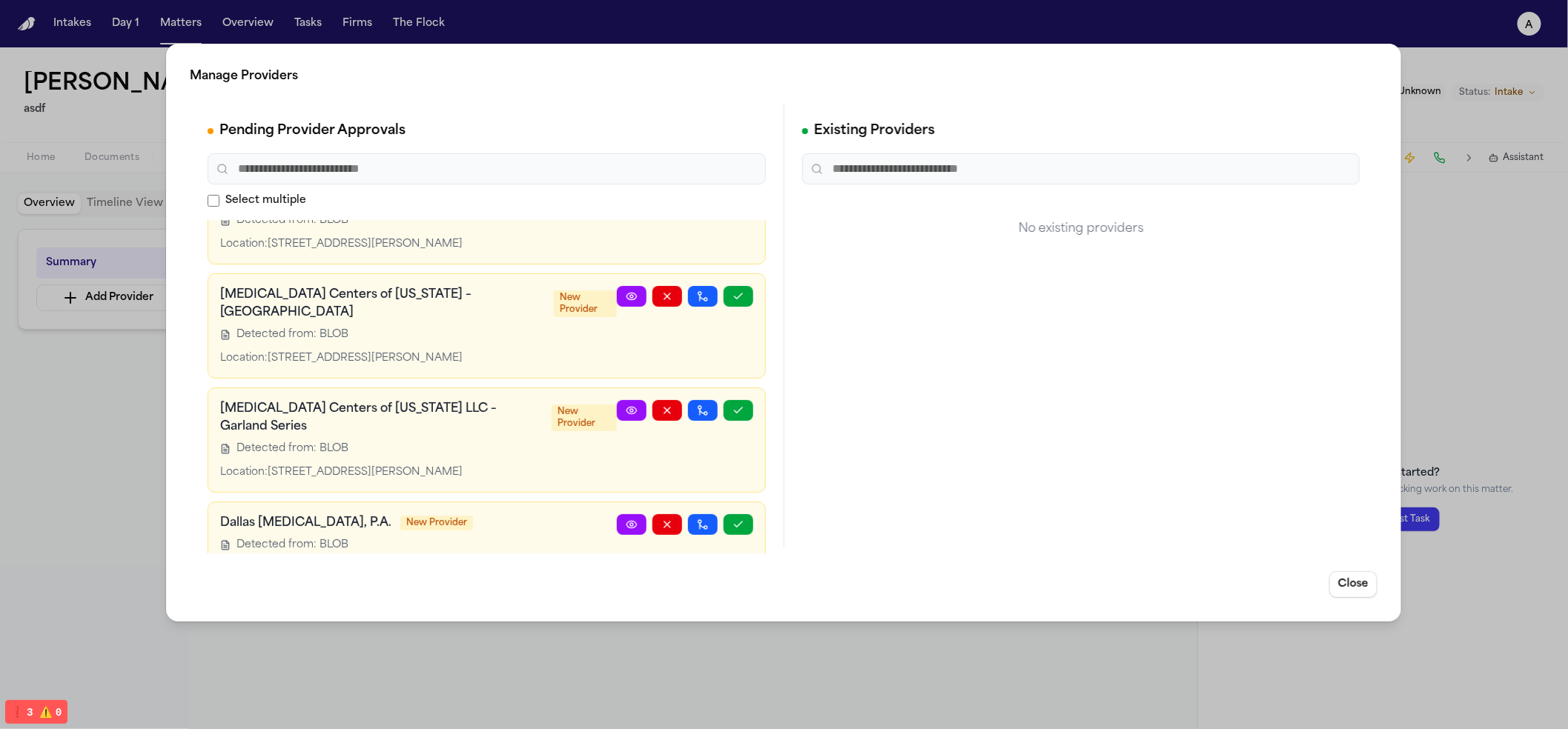
click at [1023, 381] on div "Existing Providers No existing providers" at bounding box center [1081, 326] width 594 height 445
click at [1325, 597] on div "Close" at bounding box center [783, 584] width 1187 height 27
click at [1338, 588] on button "Close" at bounding box center [1354, 584] width 48 height 27
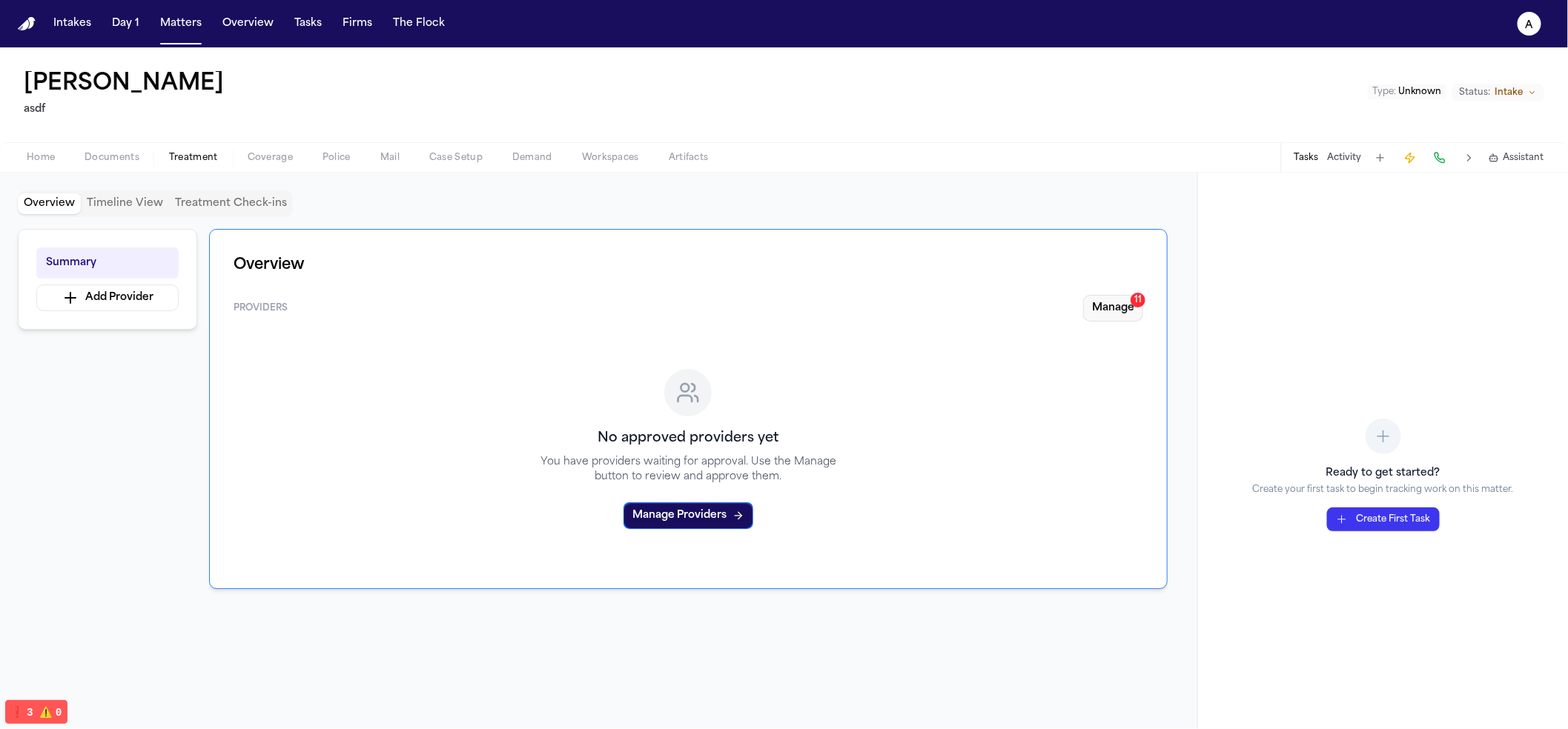
click at [1117, 303] on button "Manage 11" at bounding box center [1113, 308] width 60 height 27
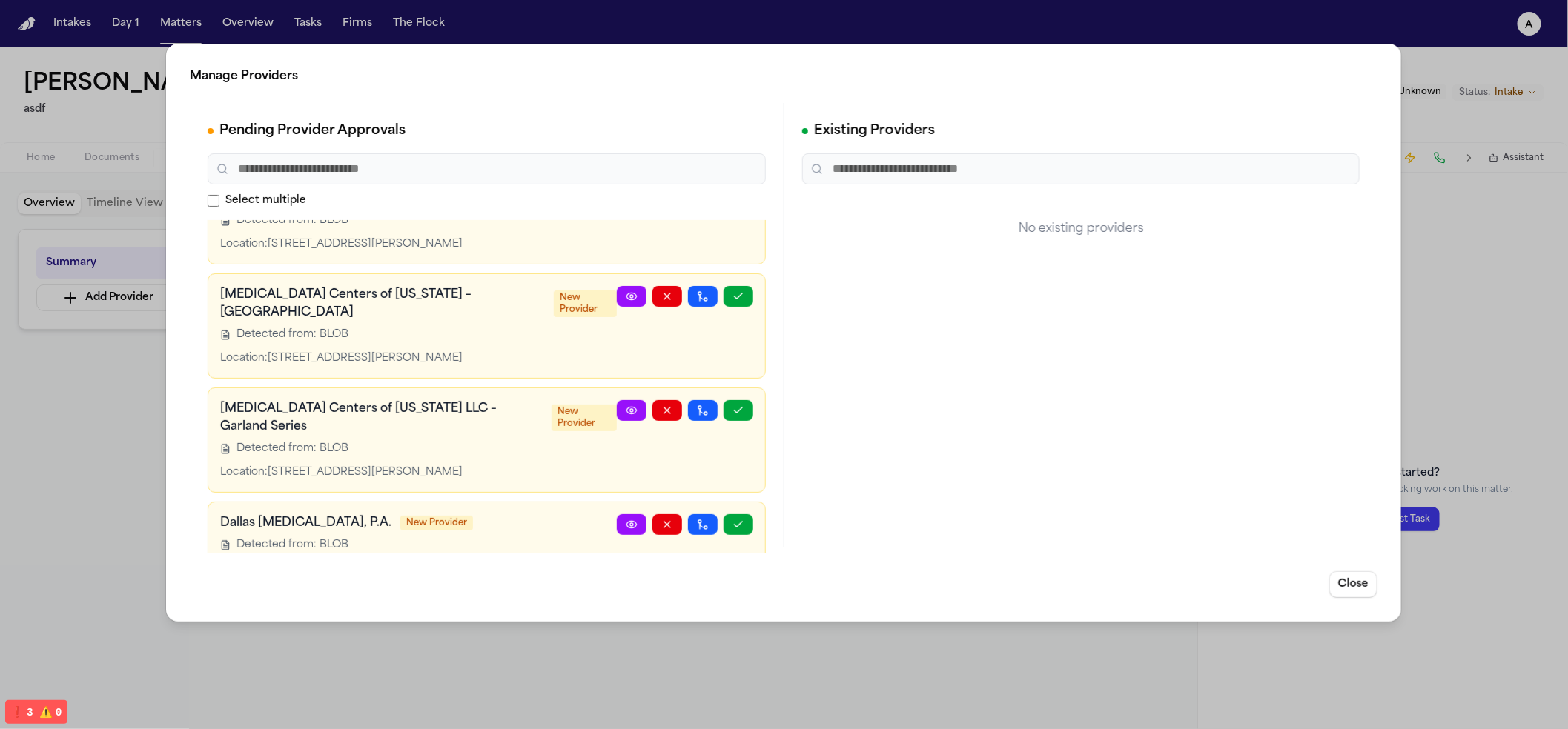
scroll to position [0, 0]
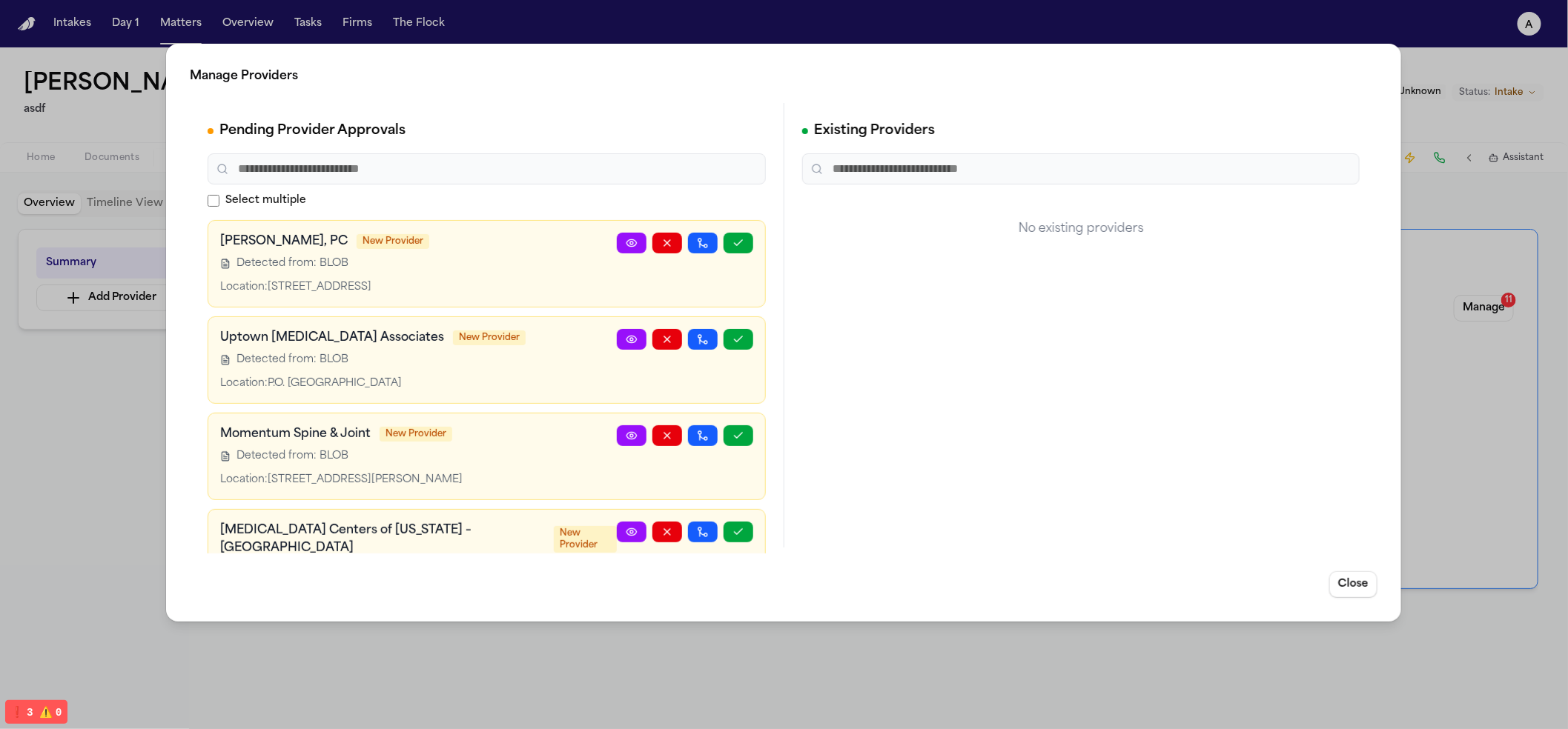
drag, startPoint x: 936, startPoint y: 518, endPoint x: 886, endPoint y: 509, distance: 50.8
click at [936, 517] on div "Existing Providers No existing providers" at bounding box center [1081, 326] width 594 height 445
click at [482, 283] on div "Location: [STREET_ADDRESS]" at bounding box center [418, 287] width 396 height 15
click at [630, 339] on circle at bounding box center [631, 339] width 3 height 3
click at [461, 261] on div "Detected from: BLOB" at bounding box center [418, 263] width 396 height 15
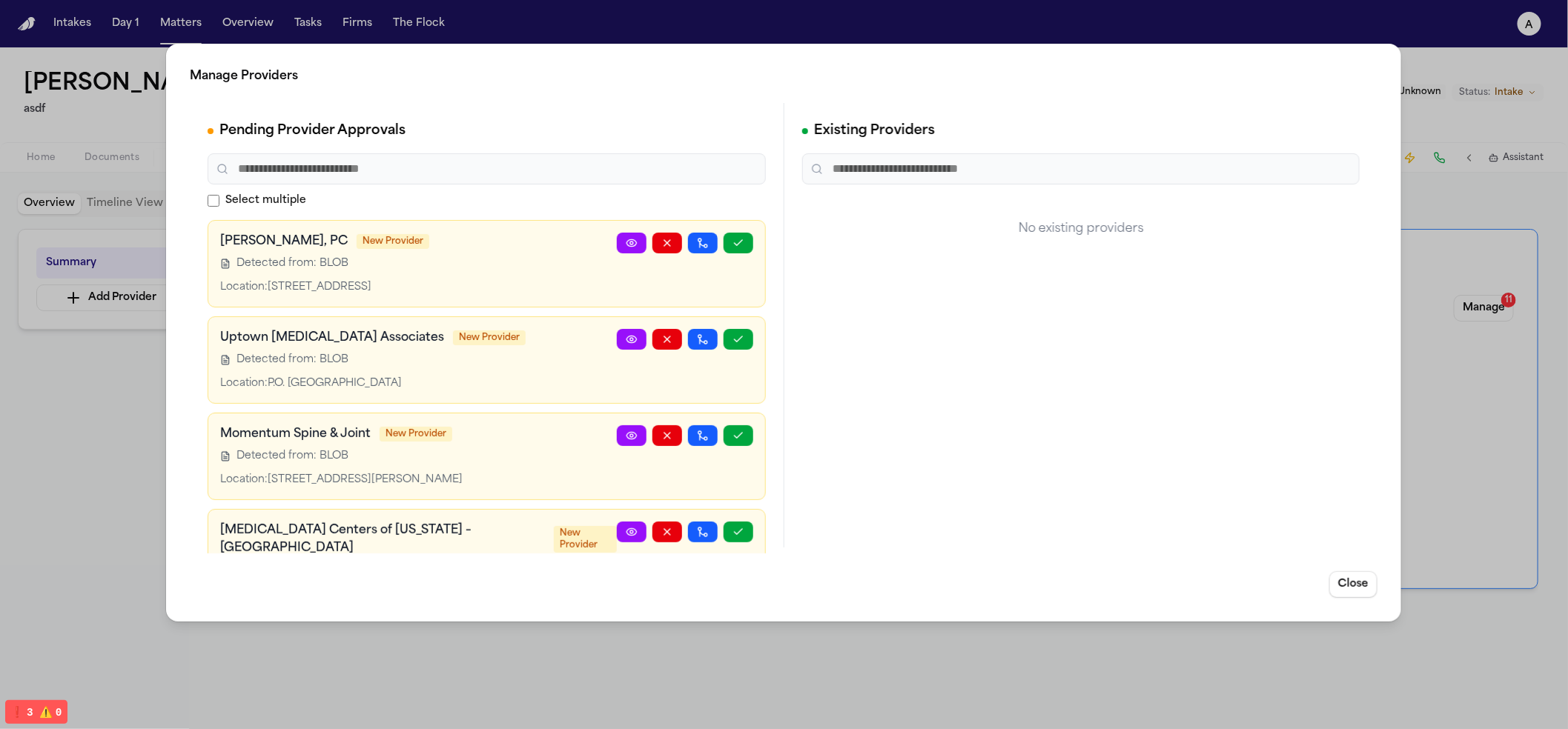
click at [617, 251] on link at bounding box center [632, 242] width 30 height 21
click at [896, 159] on input "text" at bounding box center [1081, 168] width 558 height 31
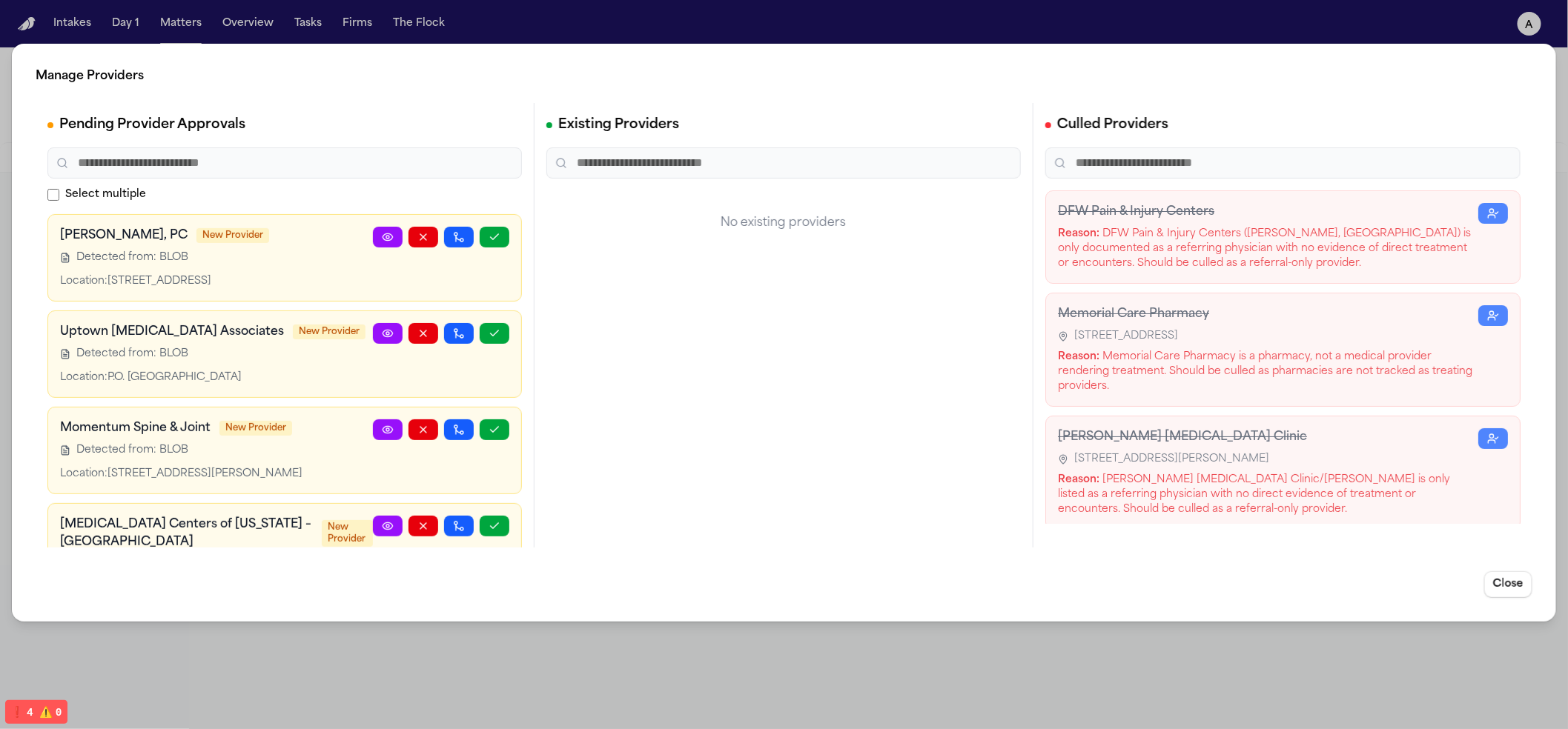
click at [1281, 220] on h3 "DFW Pain & Injury Centers" at bounding box center [1268, 212] width 420 height 18
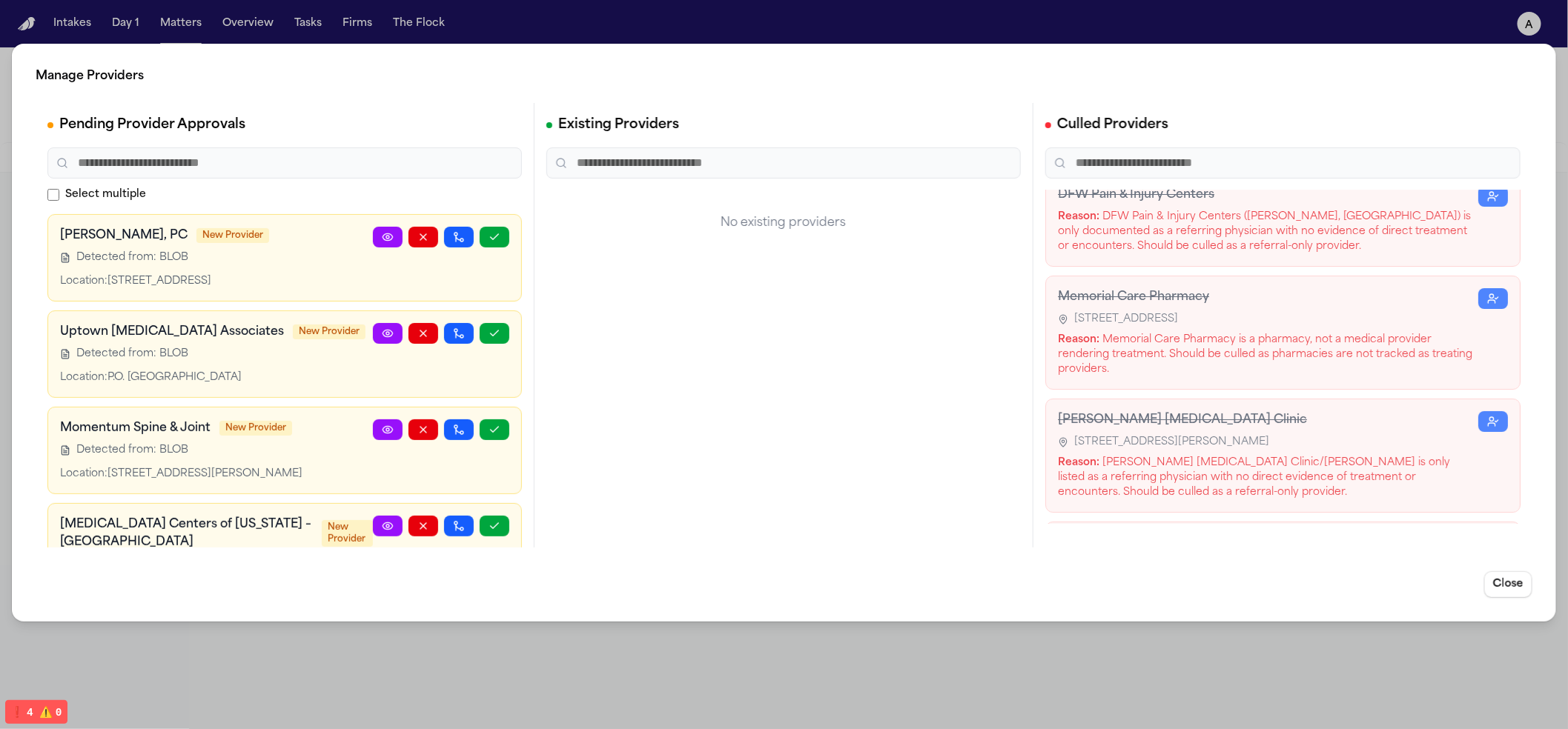
scroll to position [21, 0]
click at [1479, 416] on button "button" at bounding box center [1493, 417] width 30 height 21
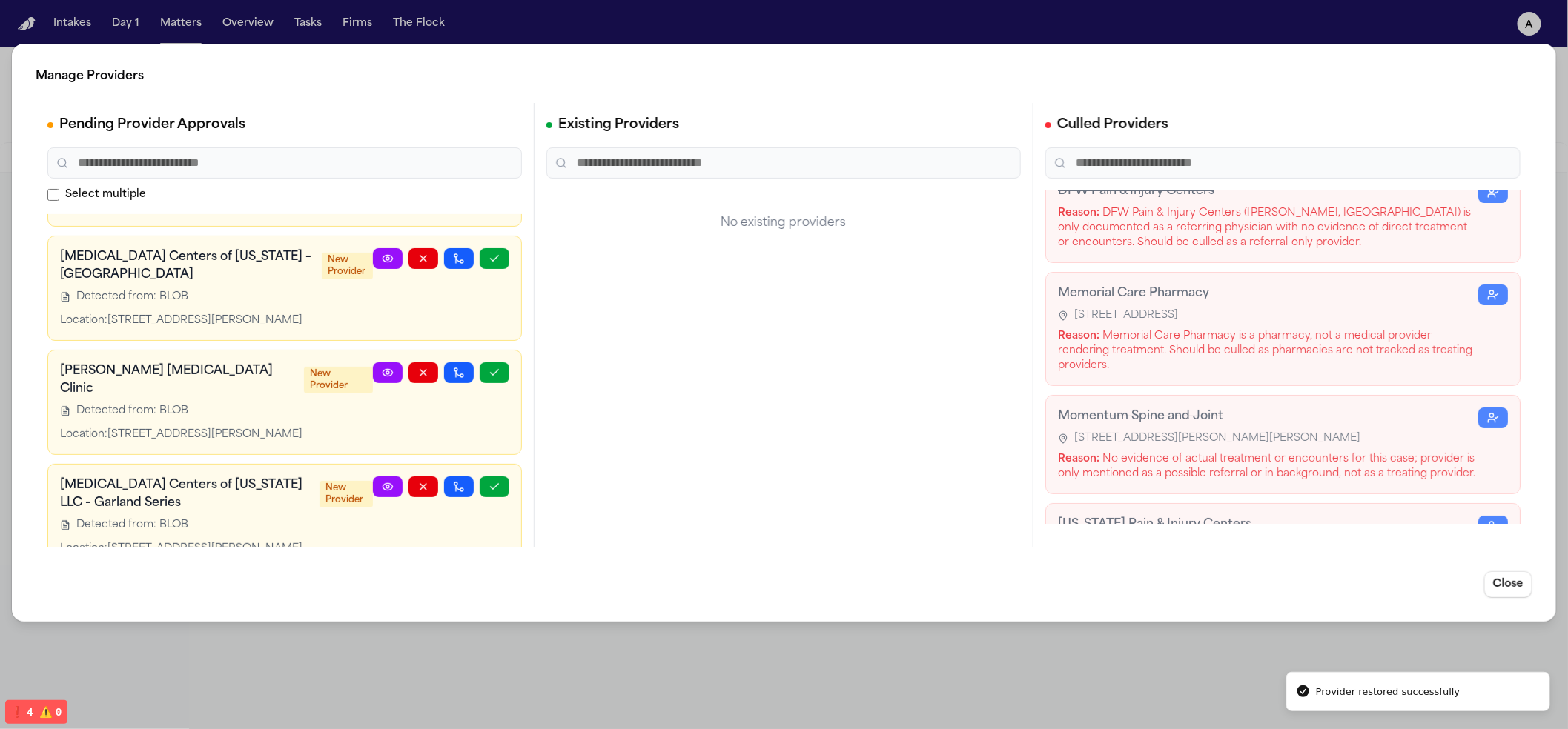
scroll to position [270, 0]
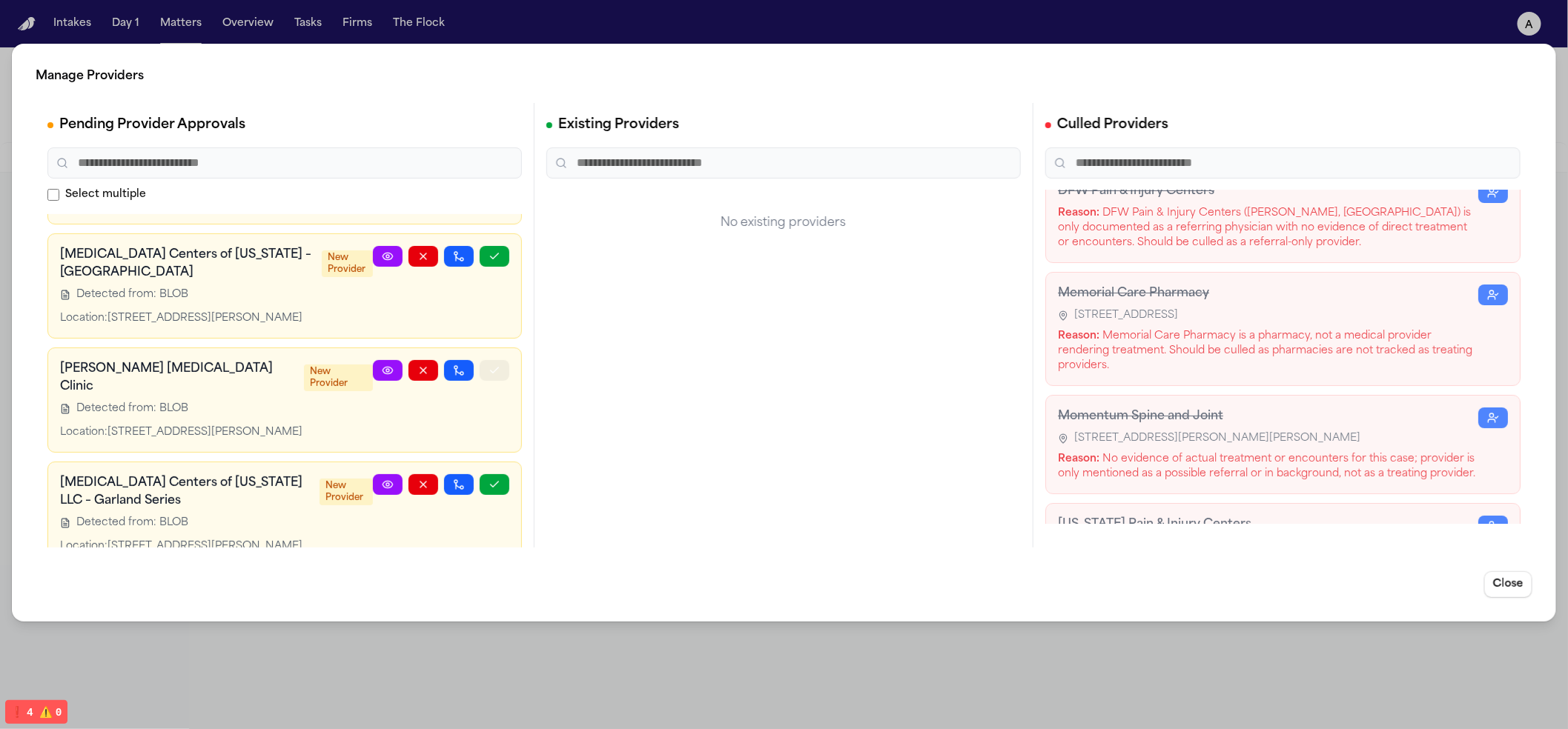
click at [489, 361] on button "button" at bounding box center [495, 370] width 30 height 21
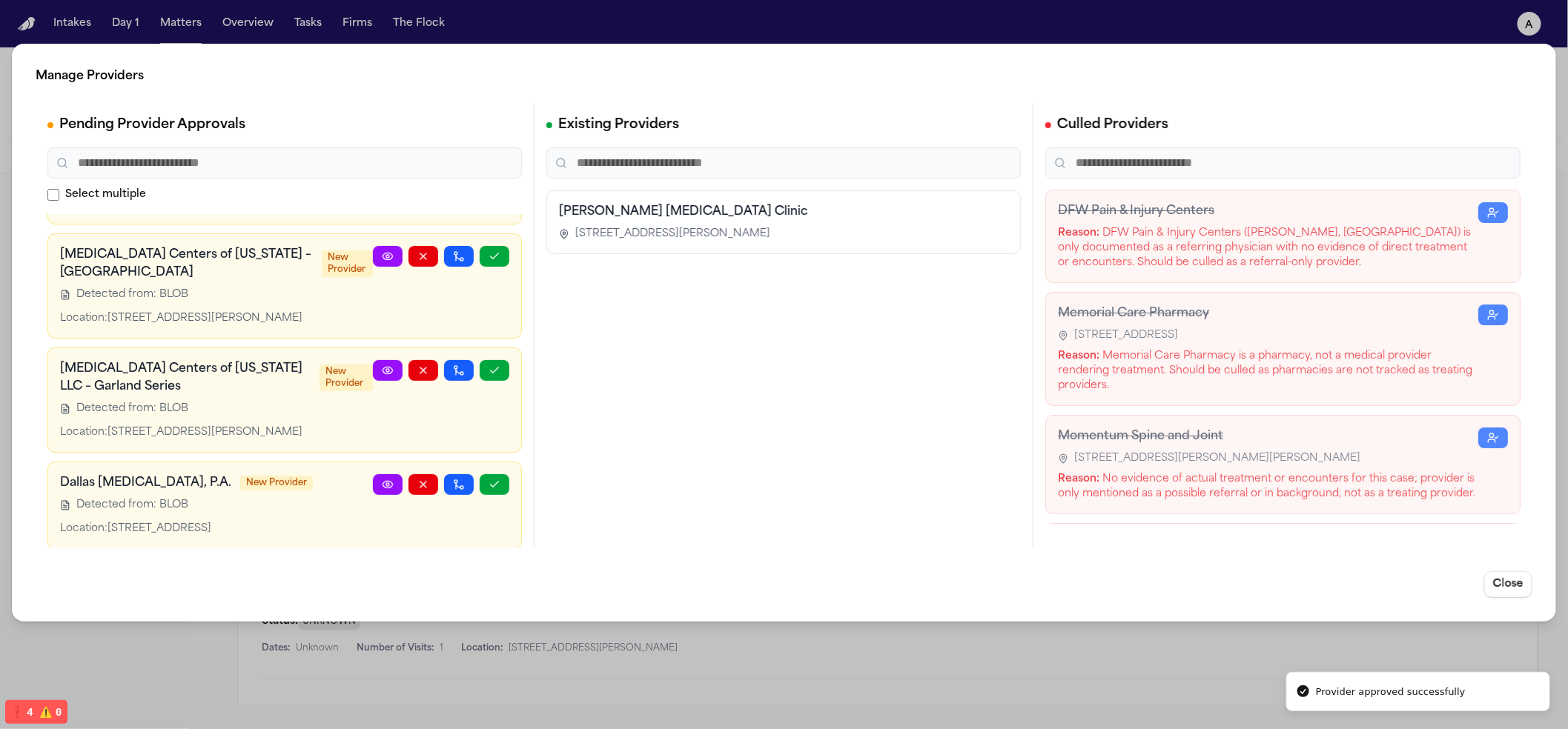
scroll to position [0, 0]
click at [802, 387] on div "Existing Providers 1 [PERSON_NAME] [MEDICAL_DATA] Clinic [STREET_ADDRESS][PERSO…" at bounding box center [784, 326] width 499 height 445
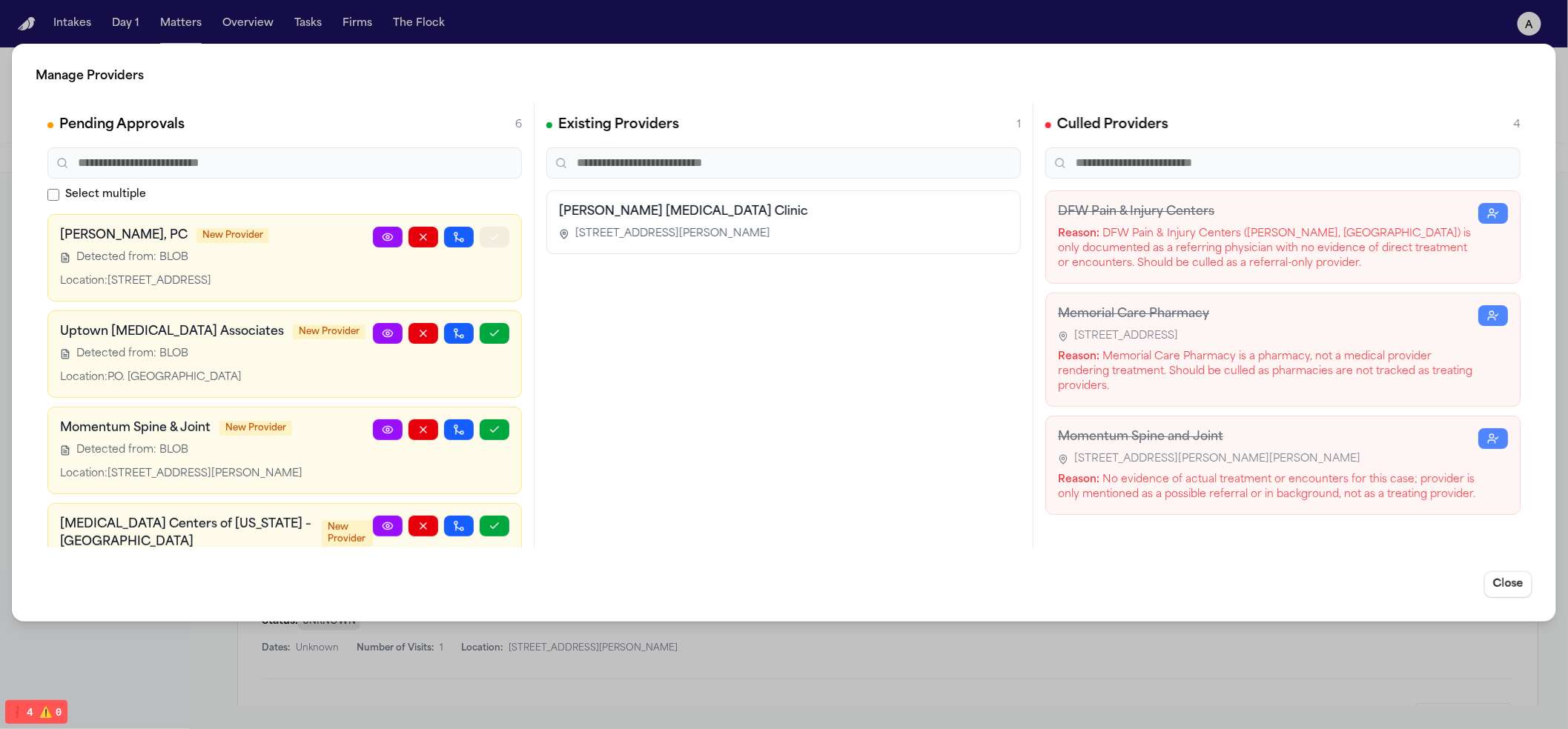
click at [489, 240] on icon "button" at bounding box center [495, 237] width 12 height 12
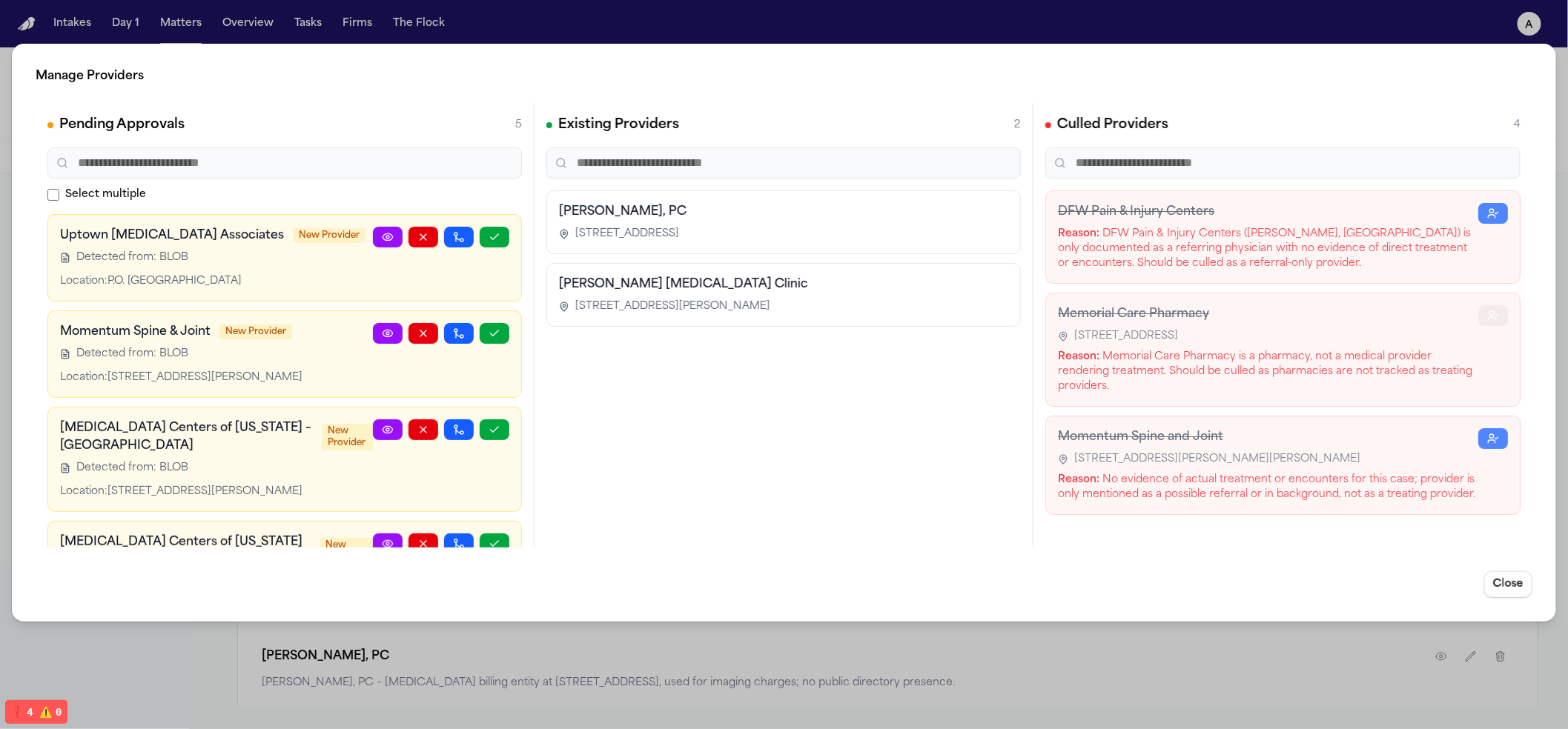
click at [1488, 320] on icon "button" at bounding box center [1490, 318] width 7 height 3
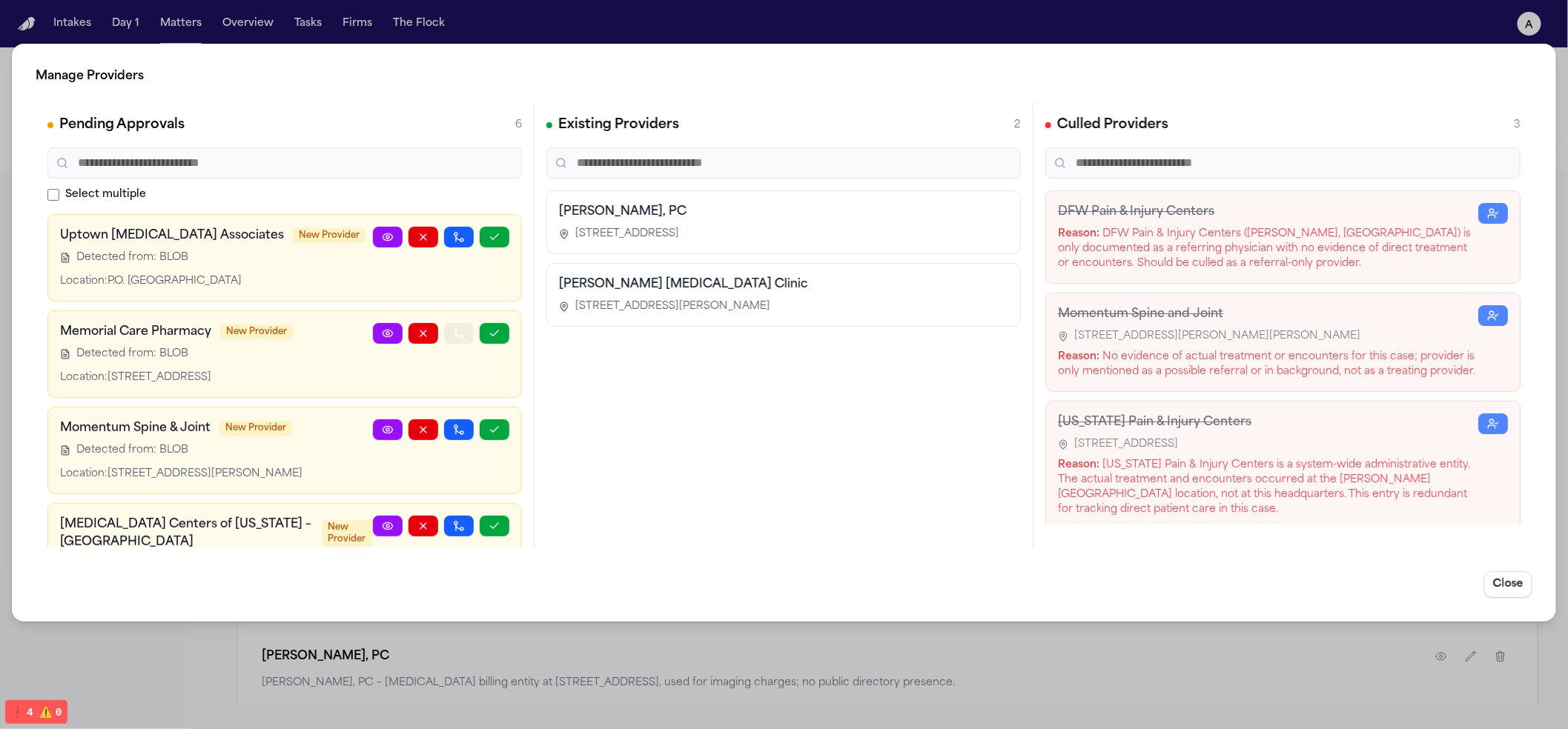
click at [444, 334] on button "button" at bounding box center [459, 333] width 30 height 21
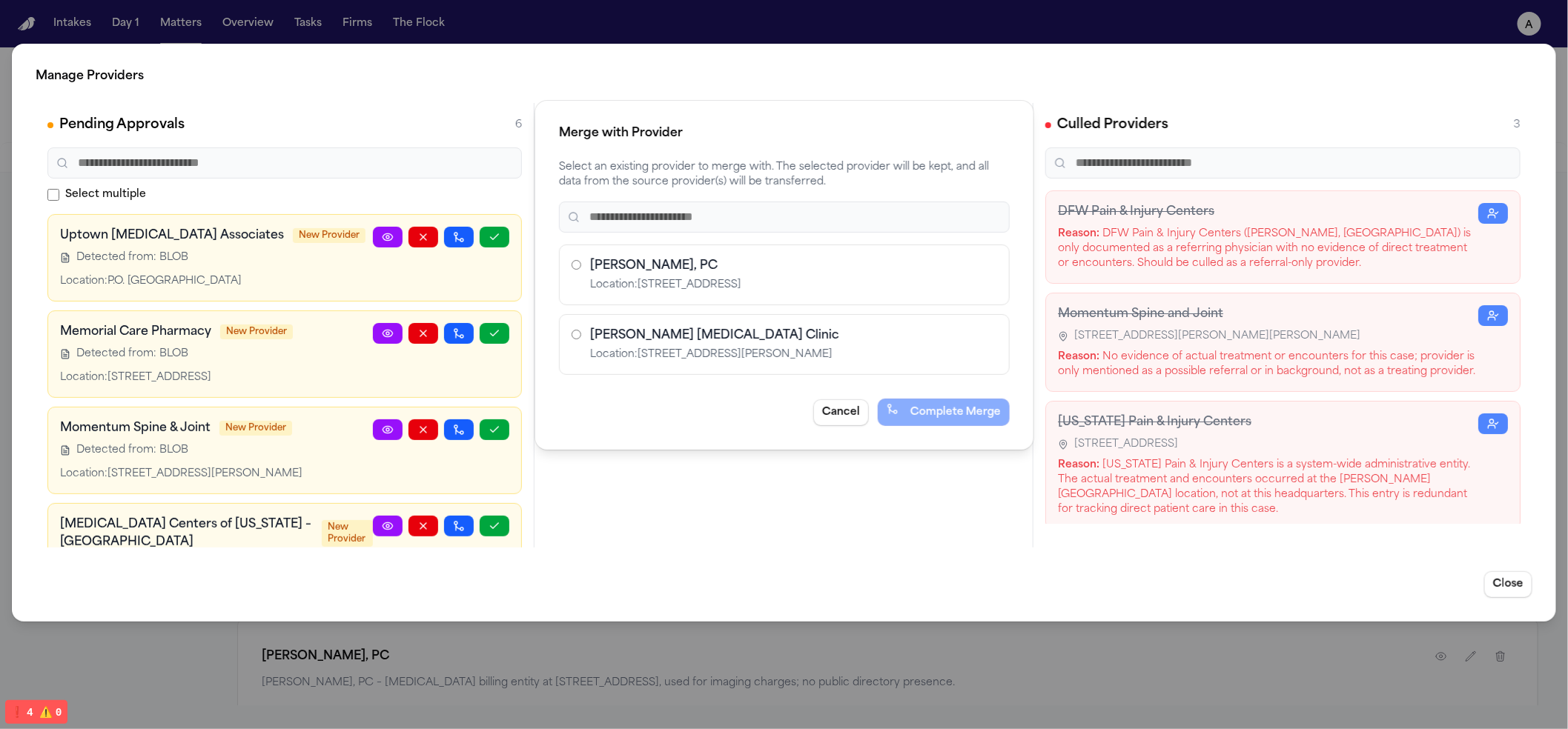
click at [709, 466] on div "Merge with Provider Select an existing provider to merge with. The selected pro…" at bounding box center [784, 364] width 1568 height 729
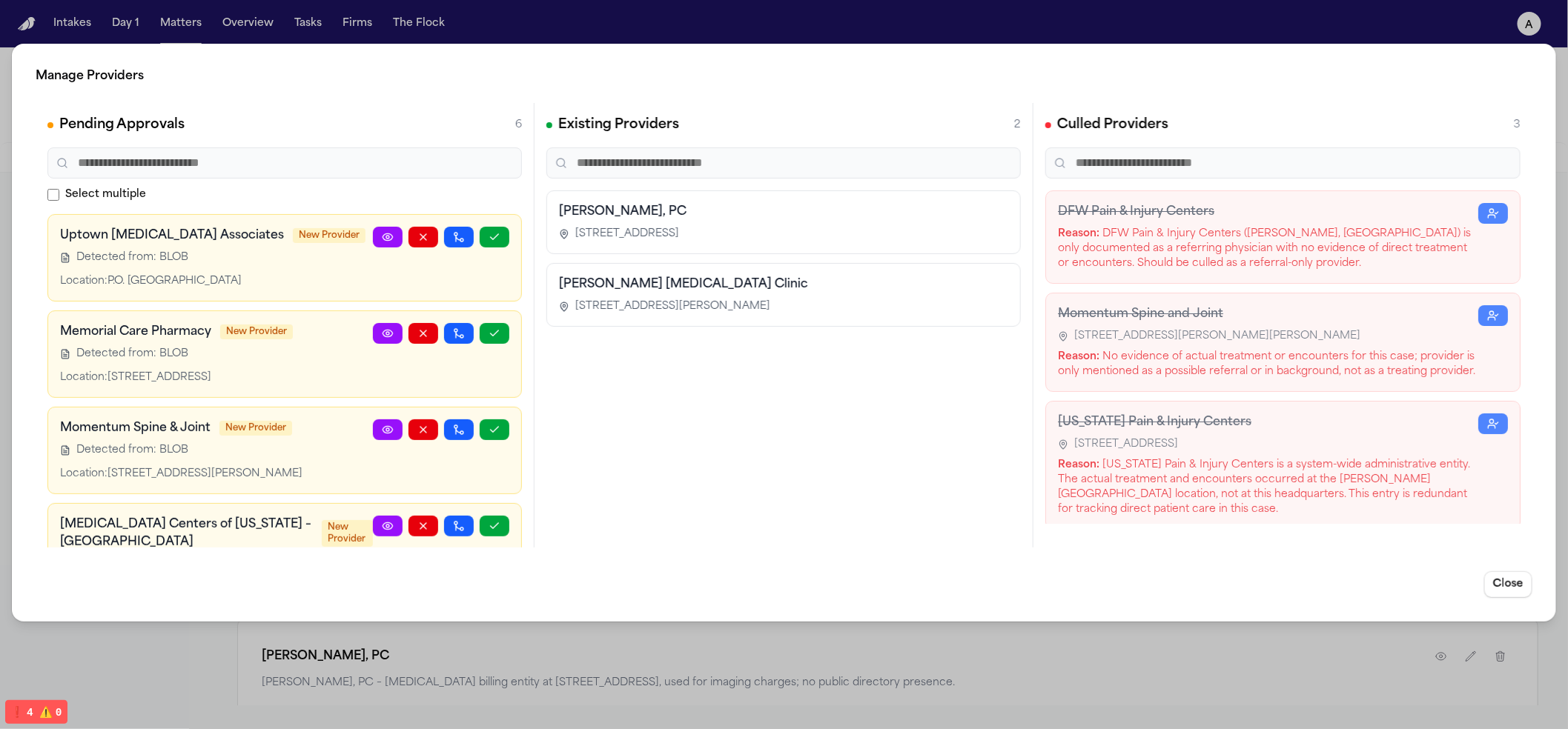
click at [641, 238] on span "3300 Oak Lawn Ave, Suite 700, Dallas, TX 75219" at bounding box center [627, 233] width 103 height 15
click at [921, 227] on div "3300 Oak Lawn Ave, Suite 700, Dallas, TX 75219" at bounding box center [784, 233] width 449 height 15
click at [631, 239] on span "3300 Oak Lawn Ave, Suite 700, Dallas, TX 75219" at bounding box center [627, 233] width 103 height 15
click at [630, 238] on span "3300 Oak Lawn Ave, Suite 700, Dallas, TX 75219" at bounding box center [627, 233] width 103 height 15
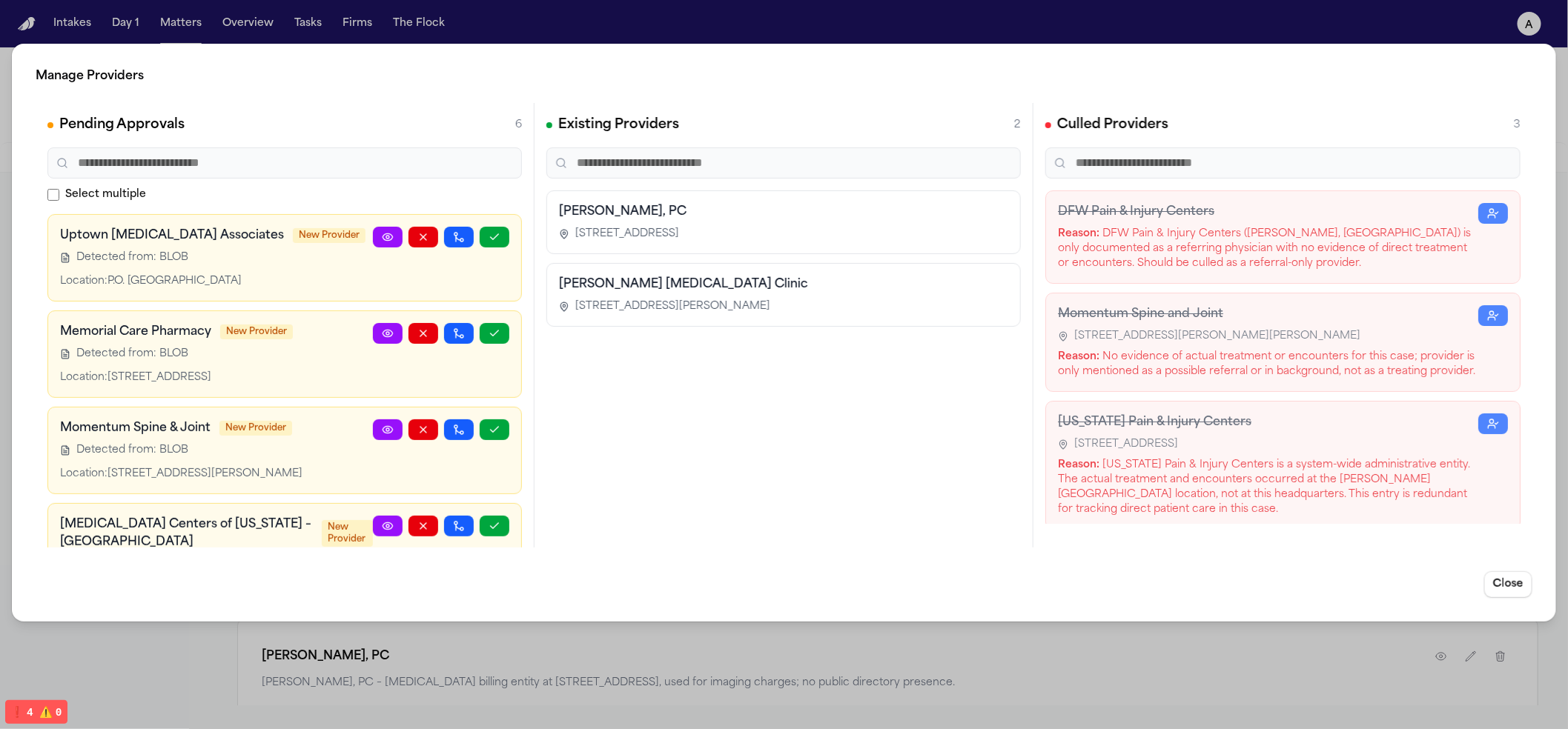
click at [717, 246] on div "Luis A. Perez, PC 3300 Oak Lawn Ave, Suite 700, Dallas, TX 75219" at bounding box center [784, 222] width 475 height 64
click at [650, 213] on h3 "Luis A. Perez, PC" at bounding box center [784, 212] width 449 height 18
click at [615, 215] on h3 "Luis A. Perez, PC" at bounding box center [784, 212] width 449 height 18
click at [116, 680] on div "Manage Providers Pending Approvals 6 Select multiple Uptown Radiology Associate…" at bounding box center [784, 364] width 1568 height 729
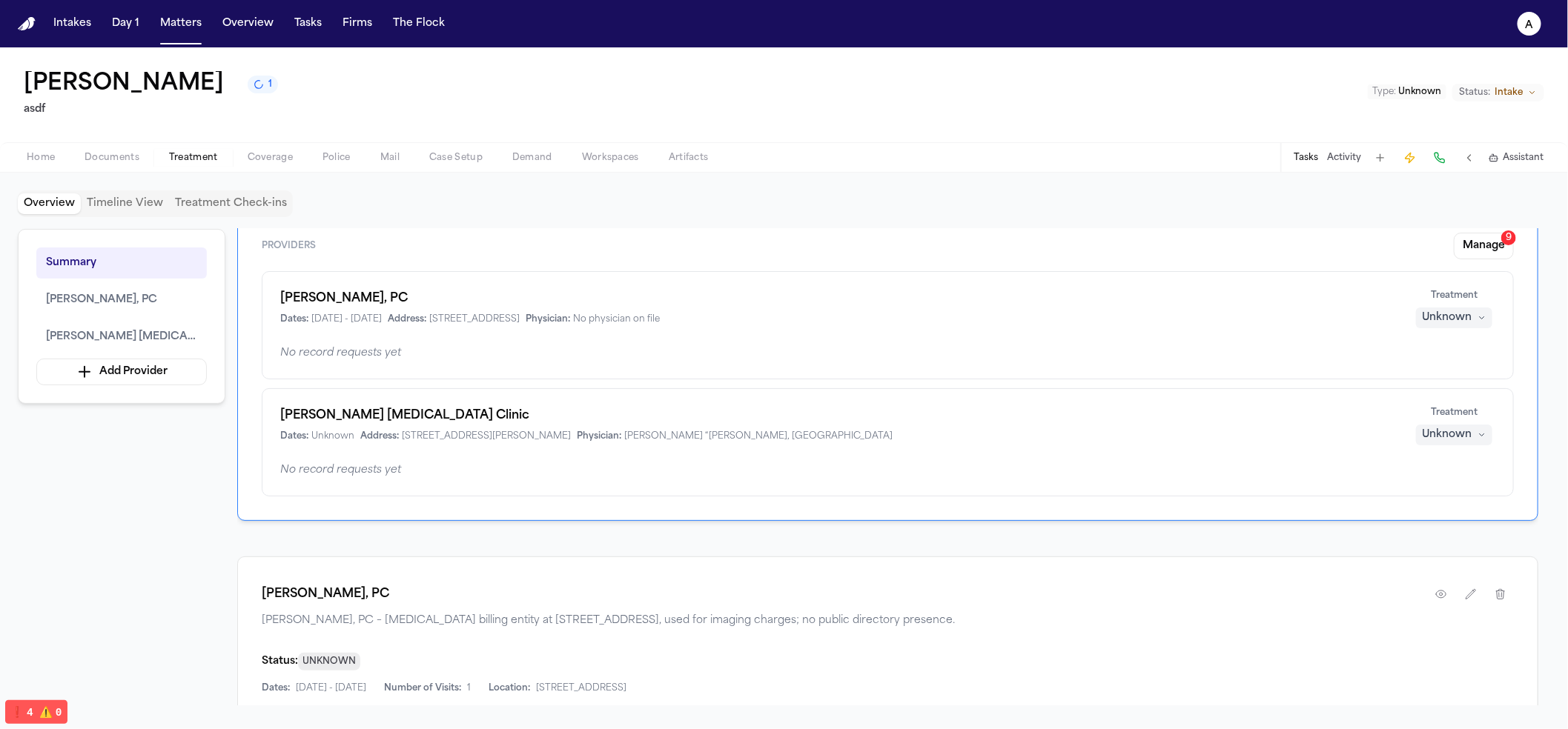
scroll to position [106, 0]
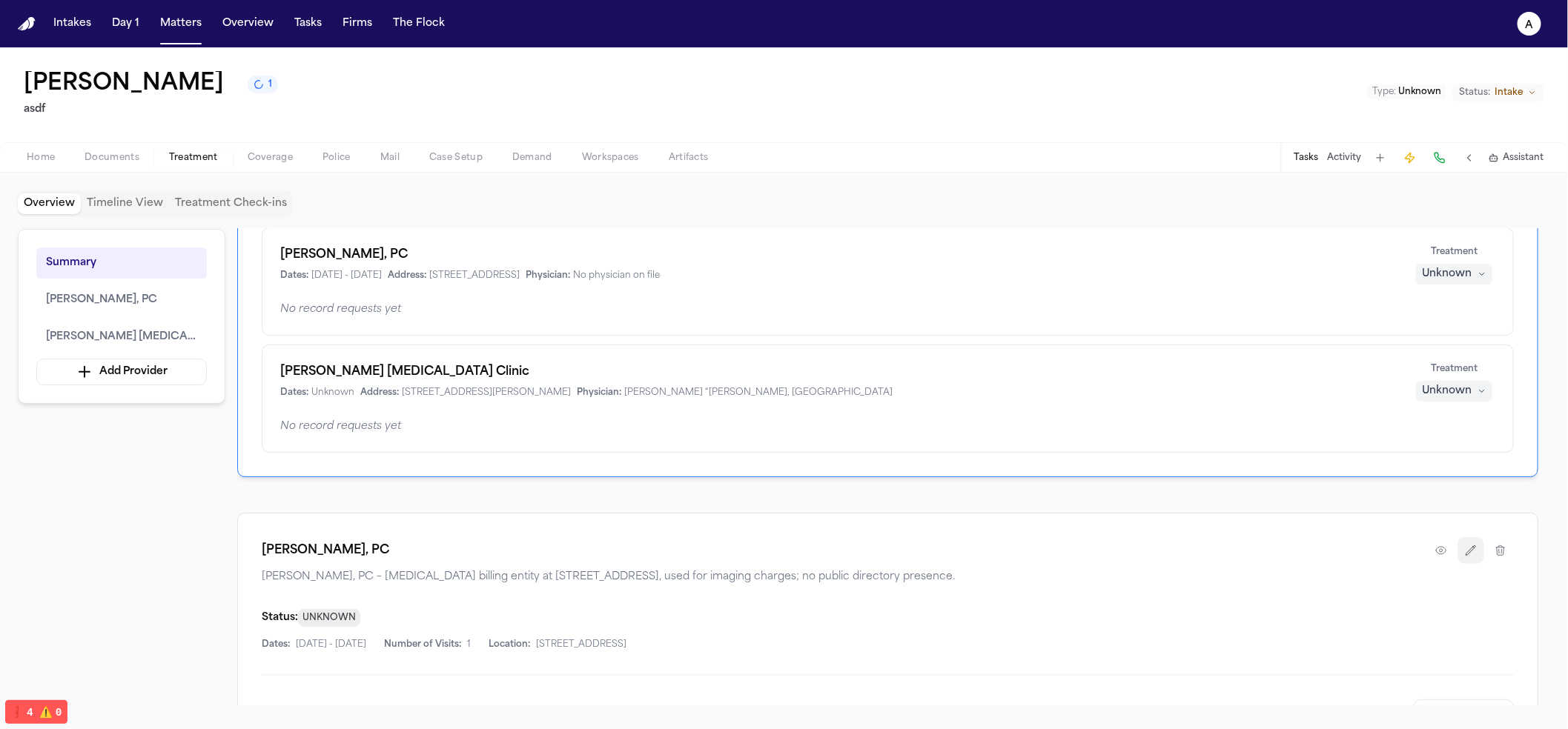
click at [1465, 547] on icon "button" at bounding box center [1471, 550] width 12 height 12
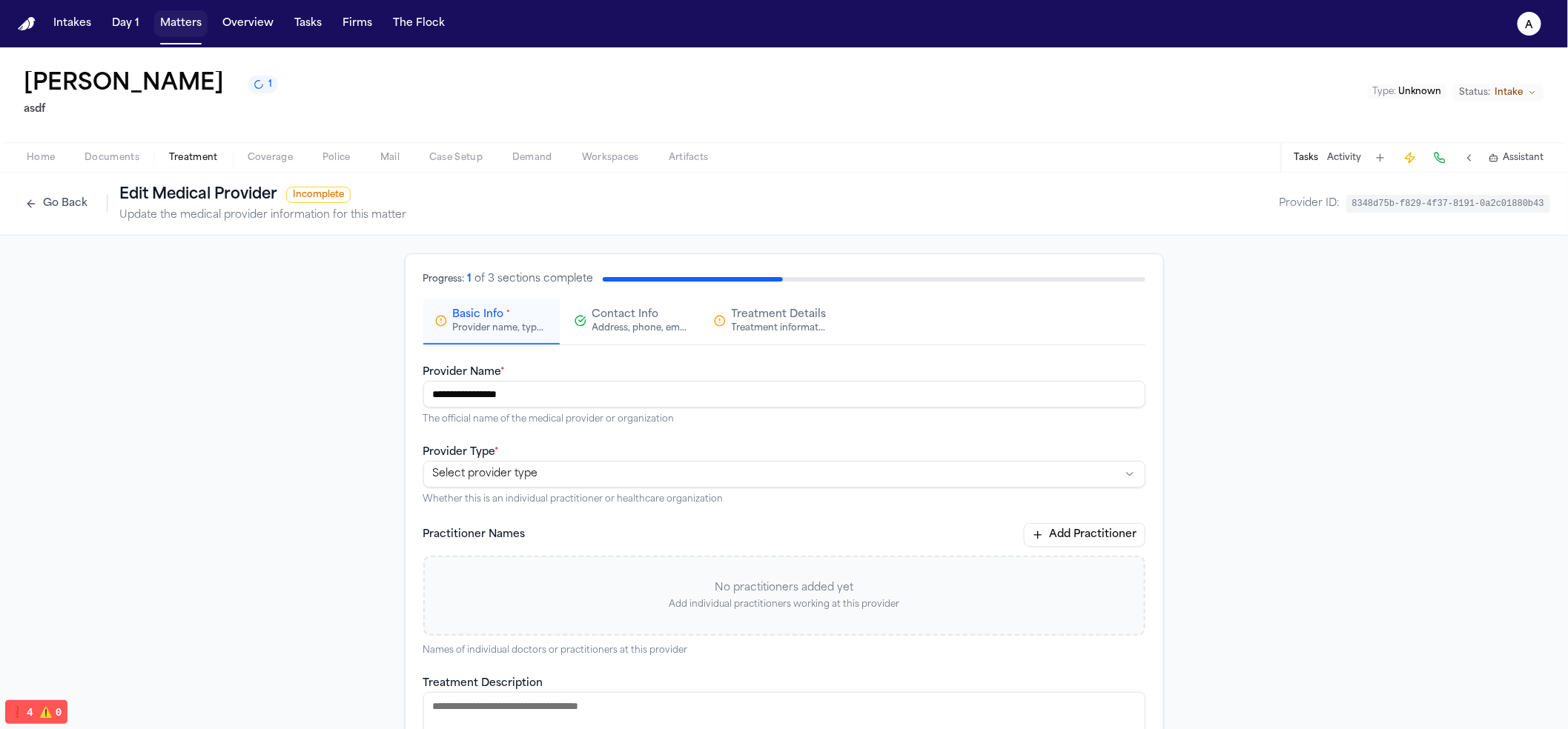
click at [179, 31] on button "Matters" at bounding box center [181, 23] width 54 height 27
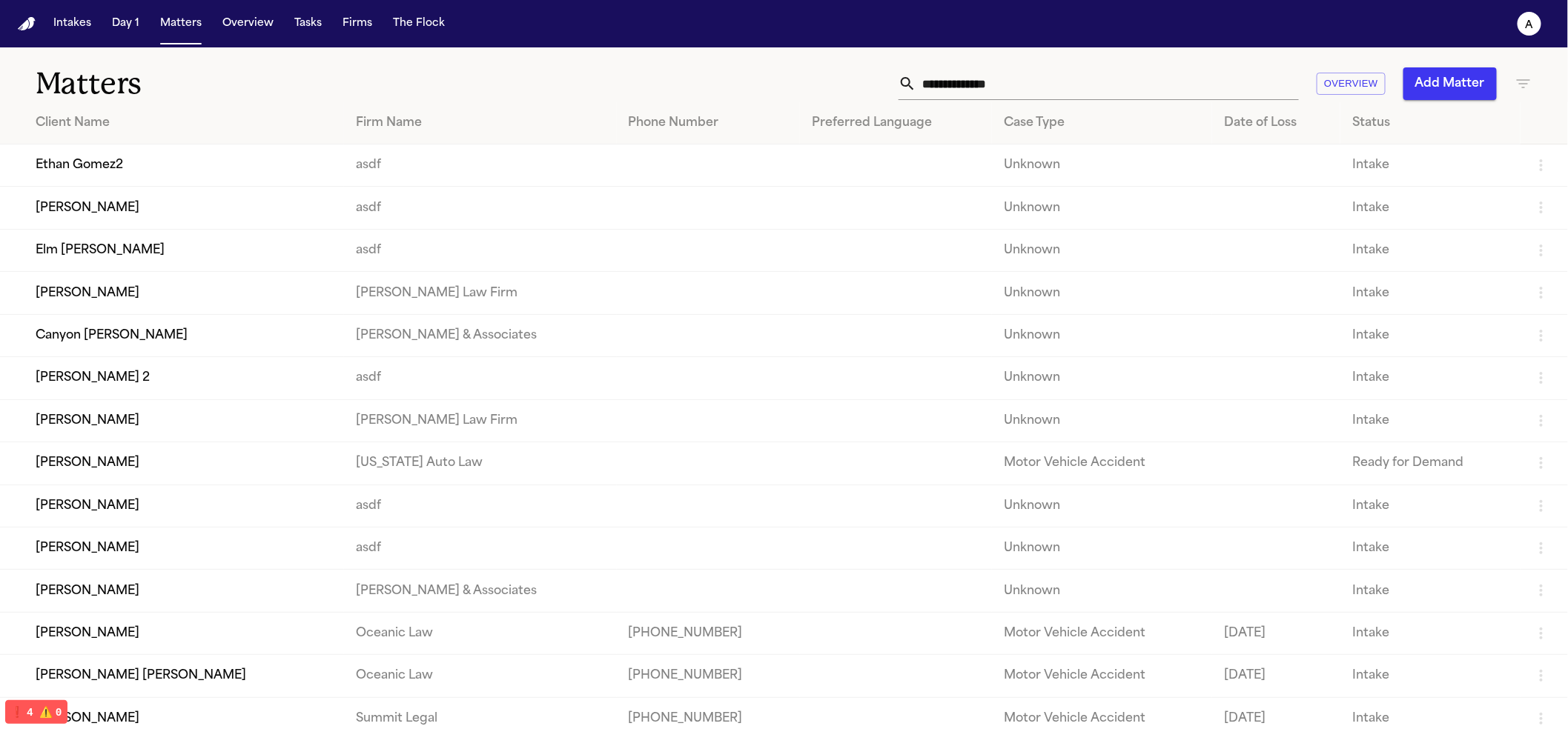
click at [151, 167] on td "Ethan Gomez2" at bounding box center [172, 165] width 344 height 43
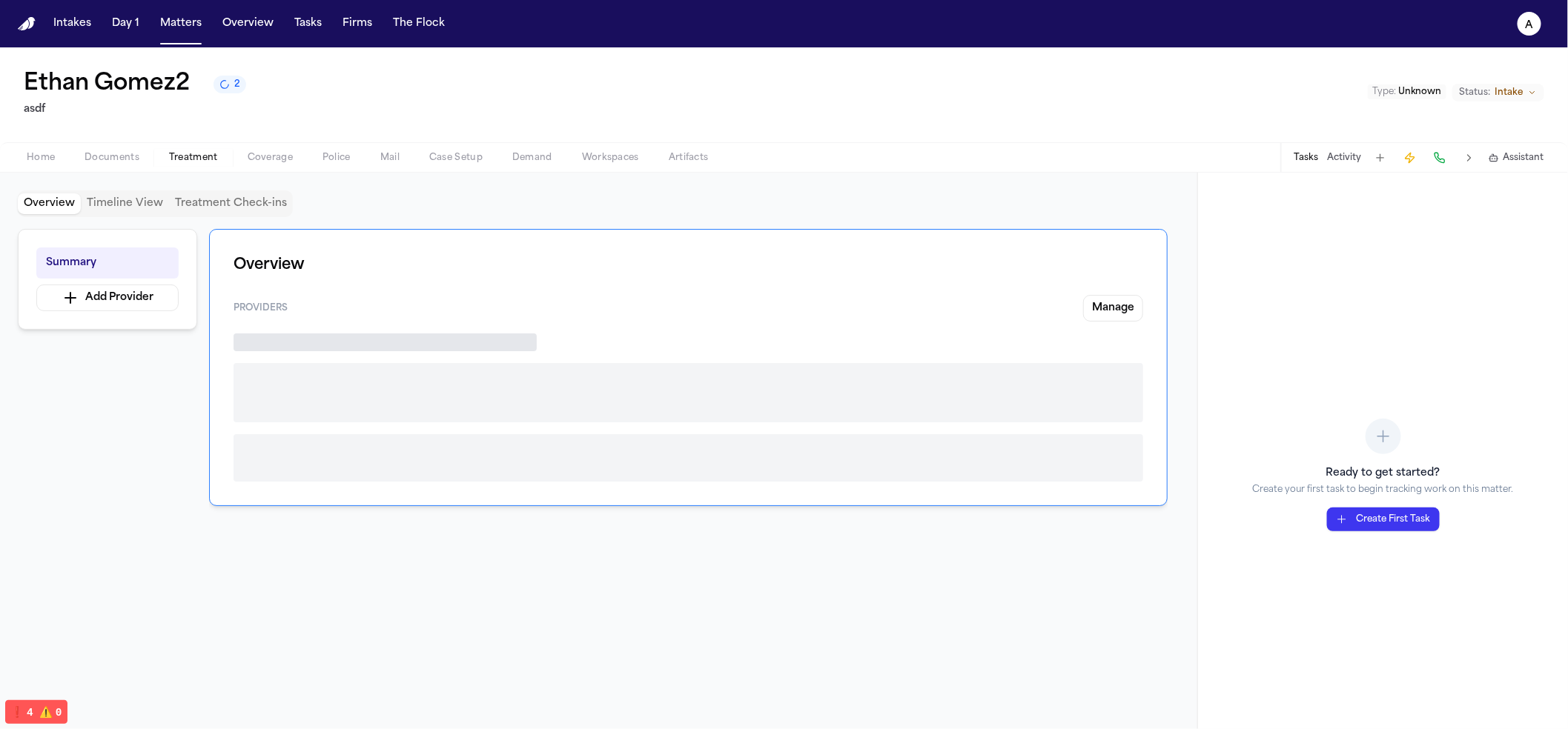
click at [200, 159] on span "Treatment" at bounding box center [193, 158] width 49 height 12
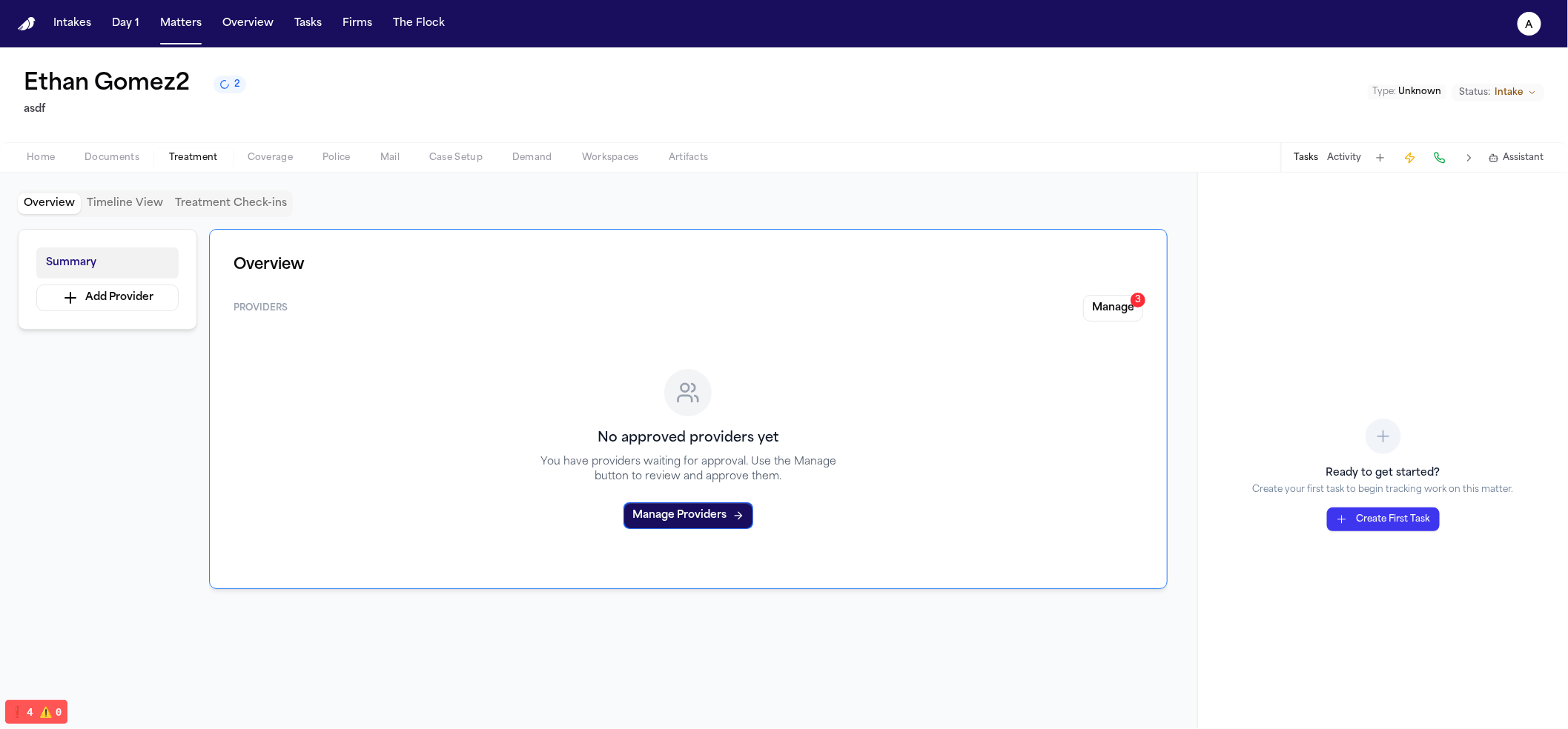
click at [126, 264] on button "Summary" at bounding box center [107, 262] width 142 height 31
click at [114, 179] on div "Overview Timeline View Treatment Check-ins Summary Add Provider Overview Provid…" at bounding box center [598, 451] width 1197 height 556
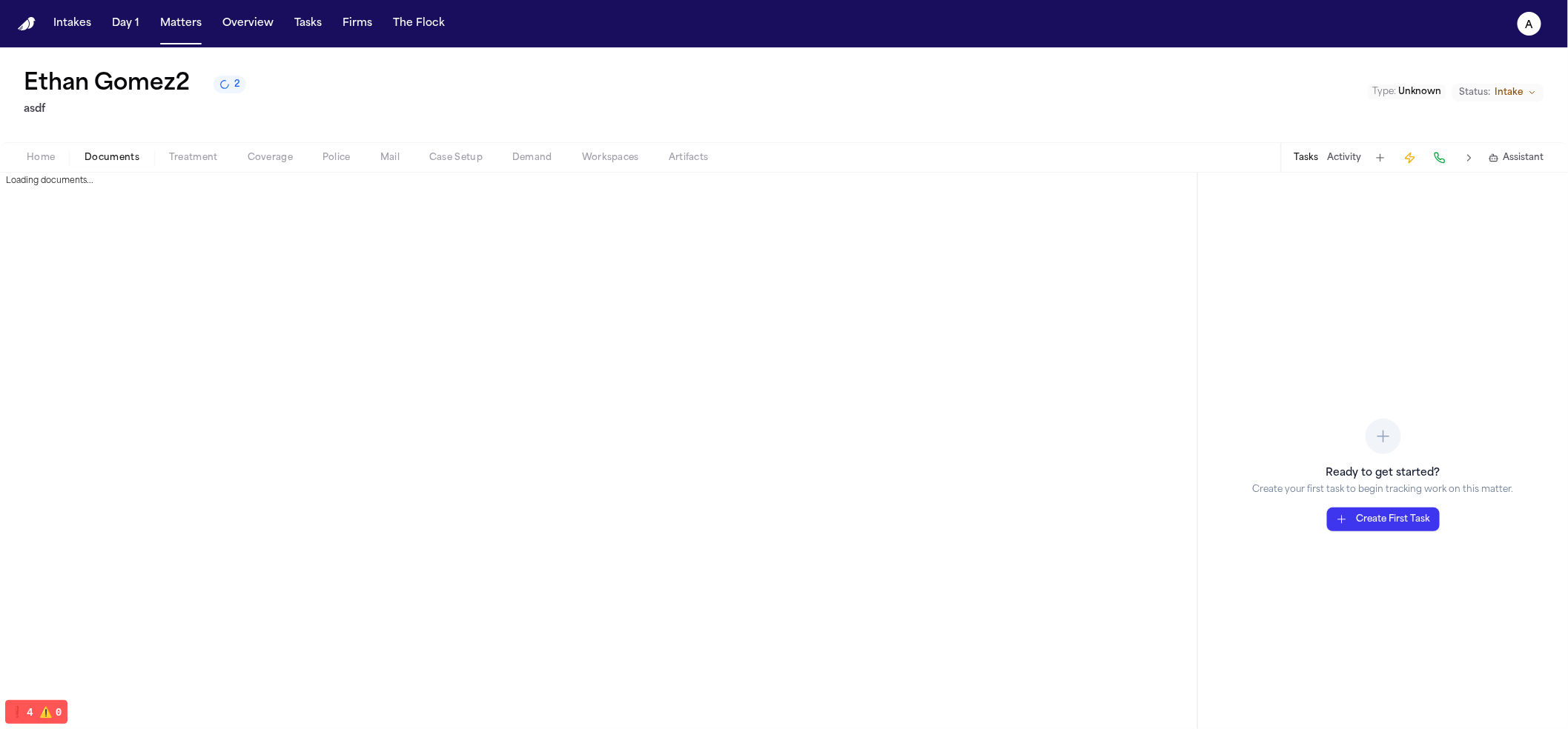
click at [109, 152] on span "Documents" at bounding box center [111, 158] width 55 height 12
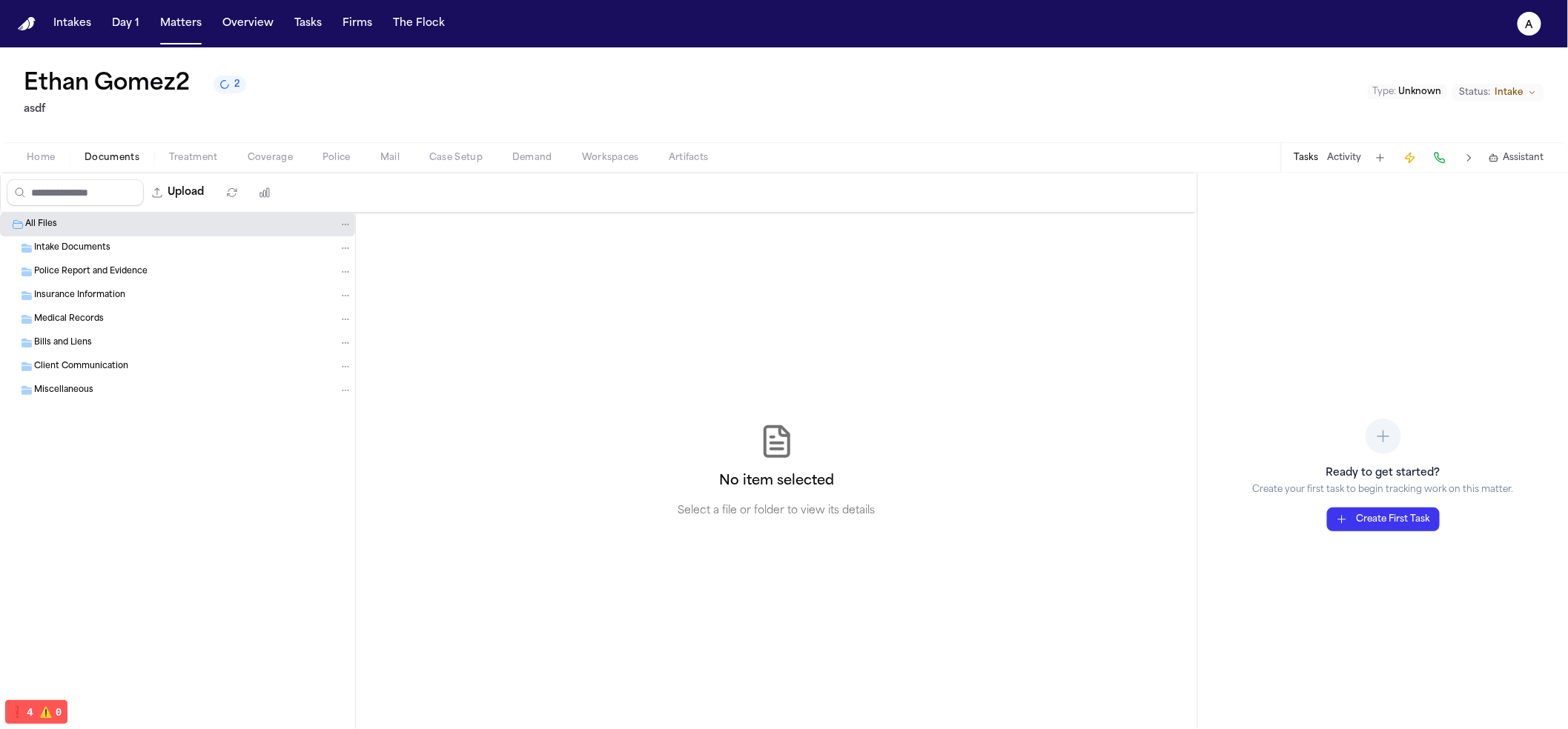
click at [172, 183] on button "Upload" at bounding box center [178, 193] width 69 height 27
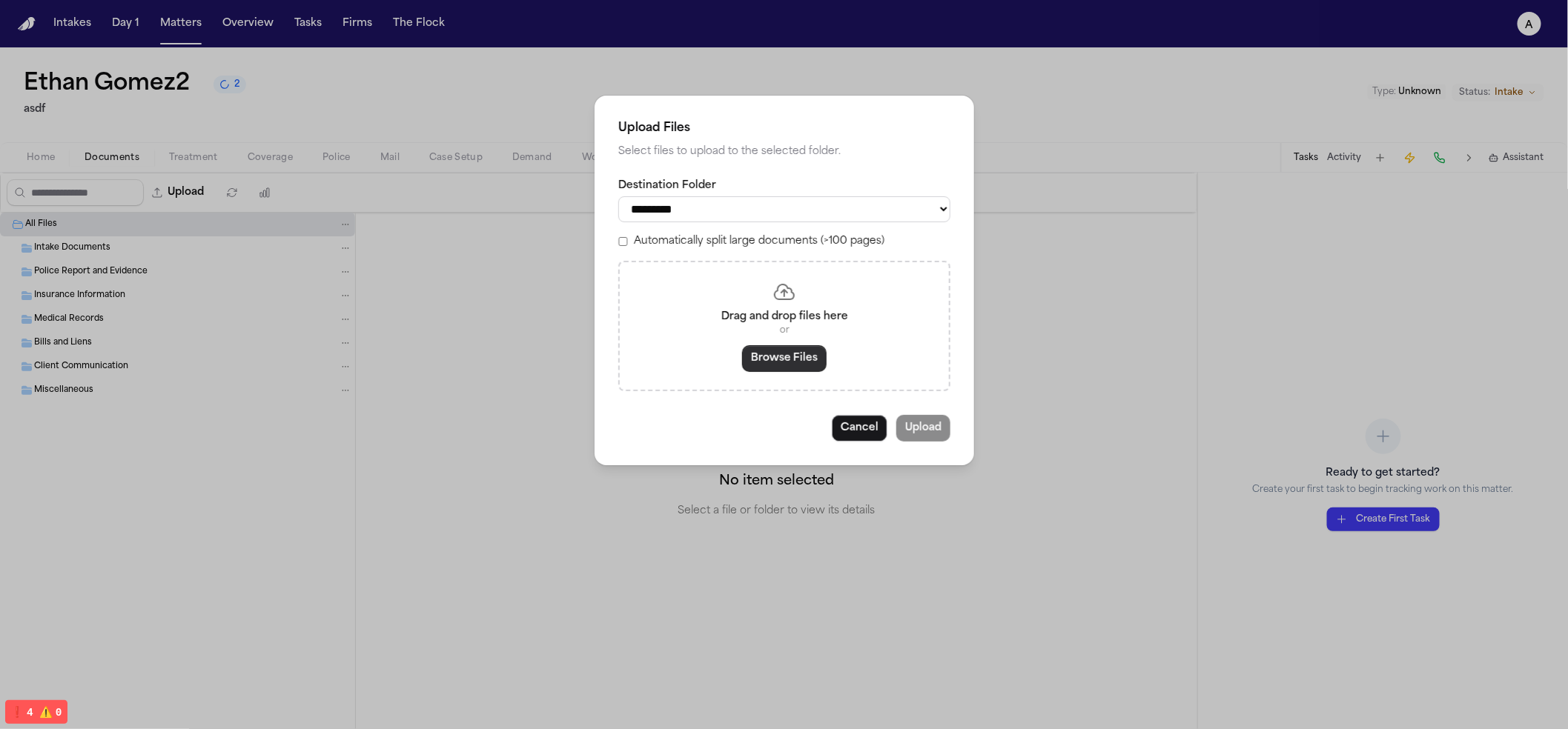
click at [767, 361] on button "Browse Files" at bounding box center [784, 359] width 84 height 27
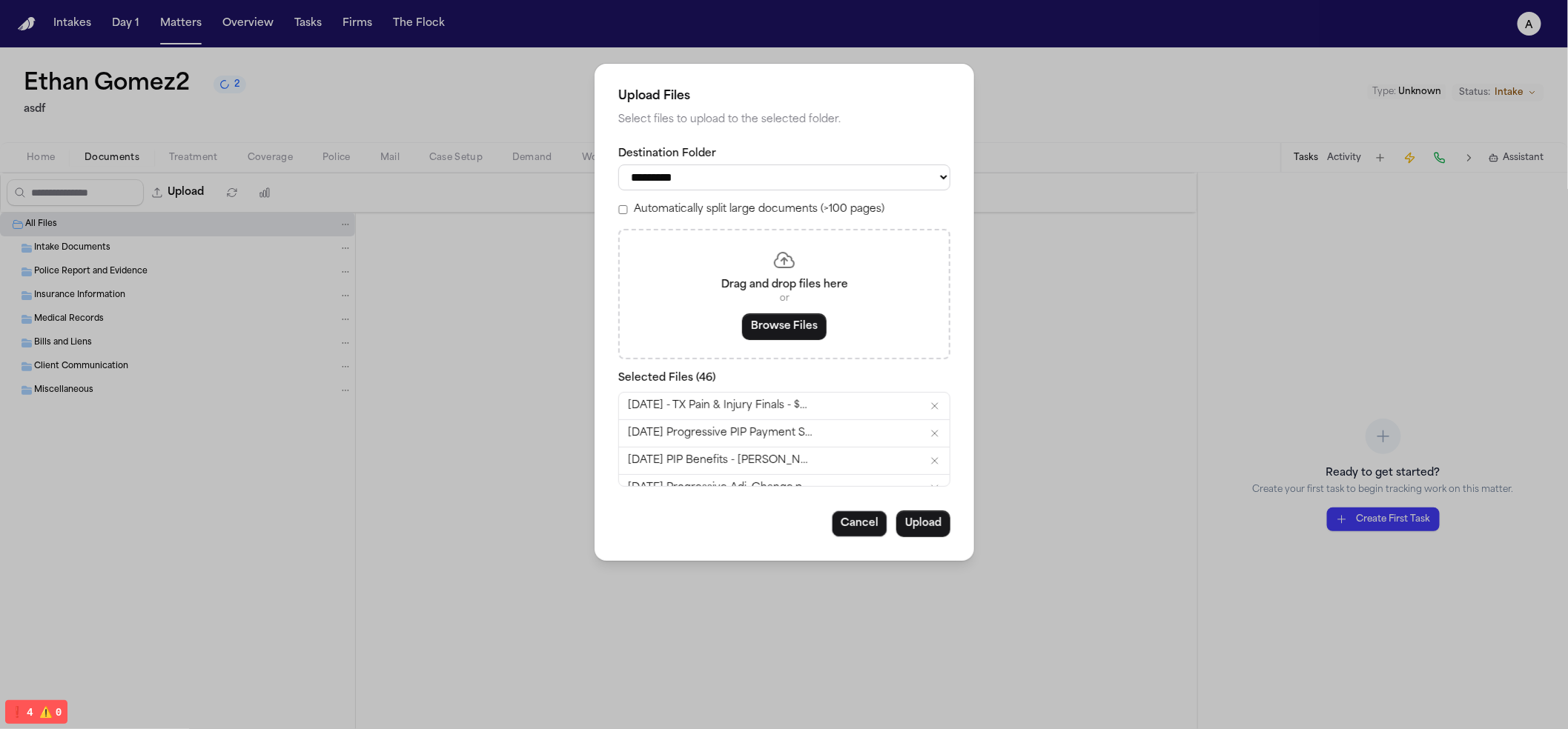
click at [939, 533] on button "Upload" at bounding box center [923, 523] width 54 height 27
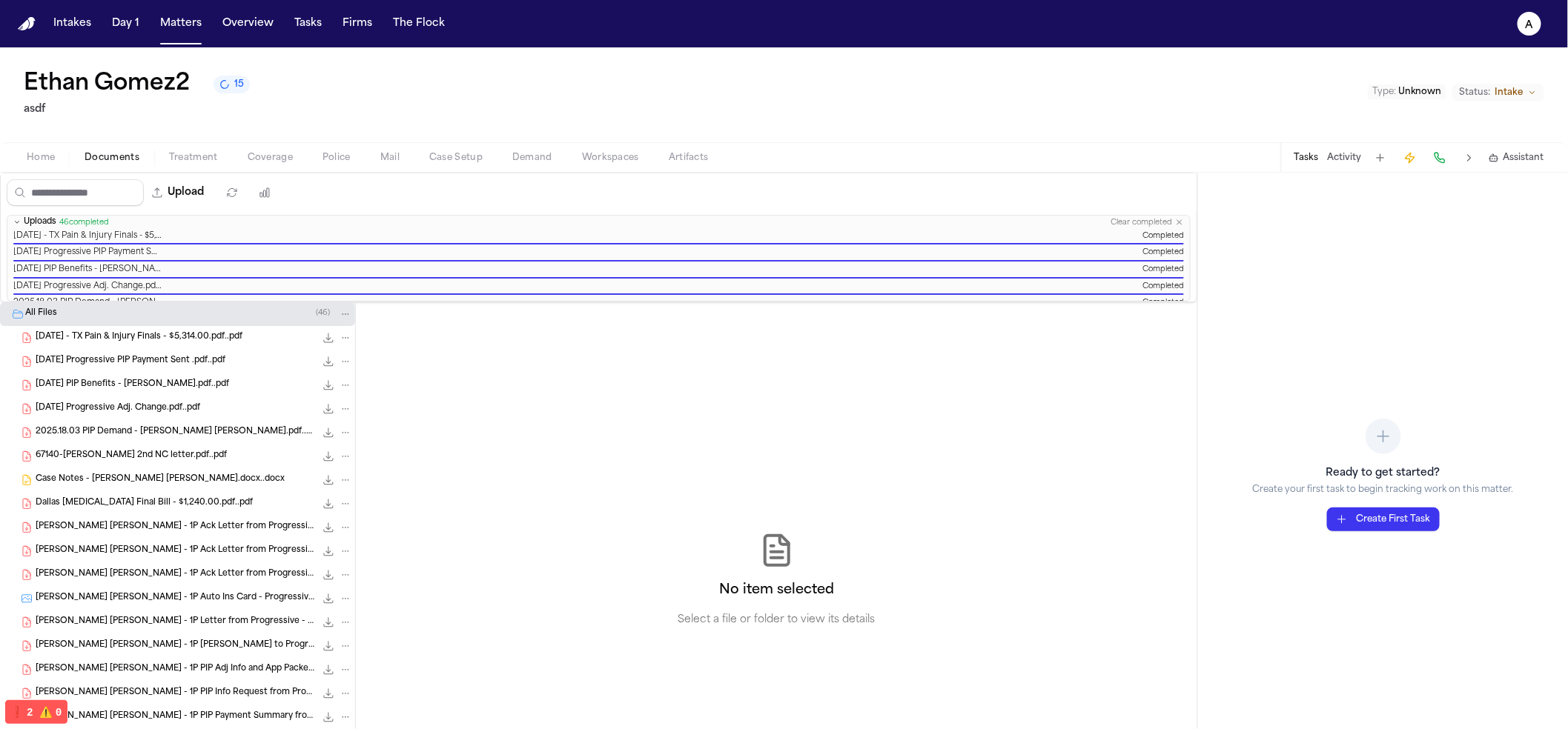
click at [215, 158] on span "Treatment" at bounding box center [193, 158] width 49 height 12
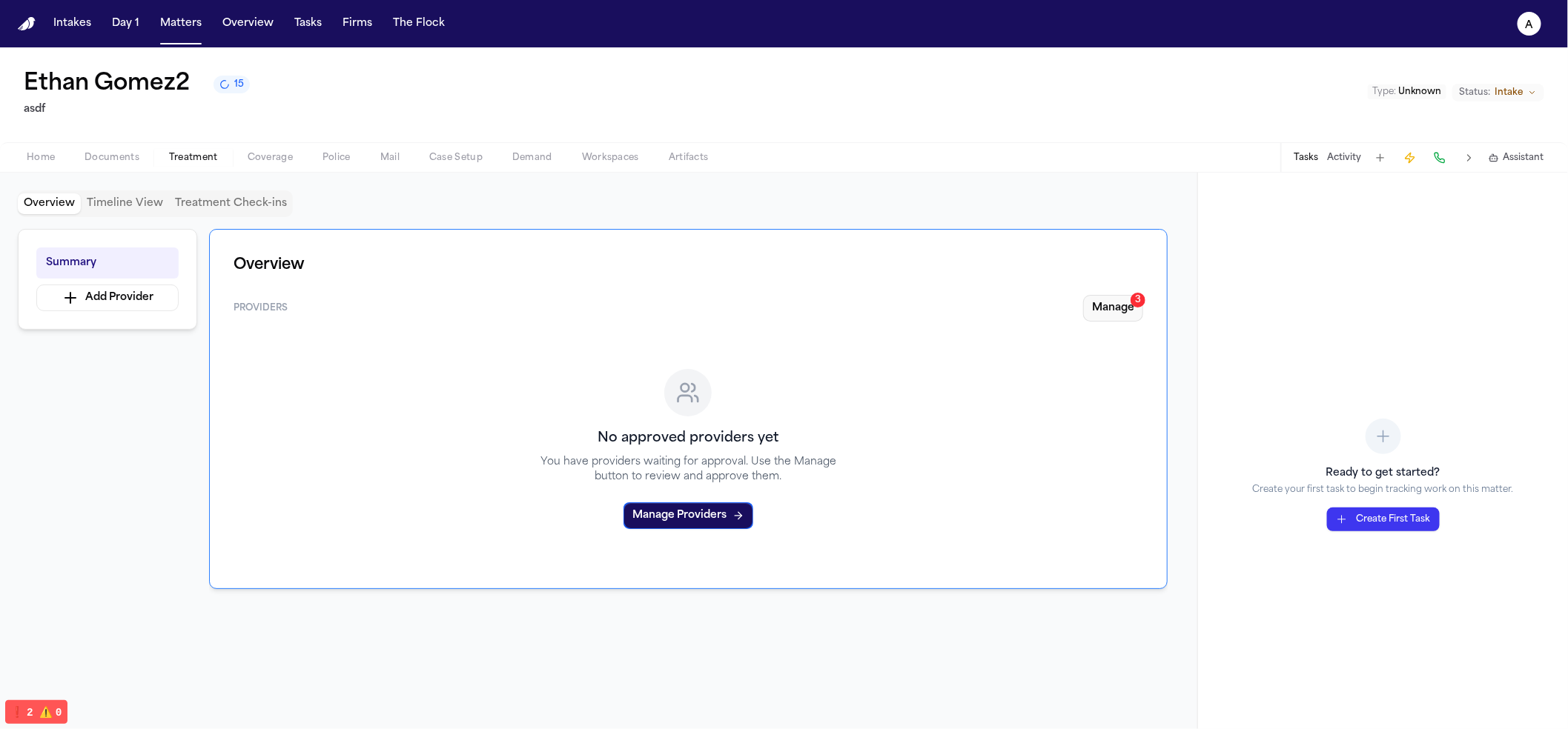
click at [1112, 310] on button "Manage 3" at bounding box center [1113, 308] width 60 height 27
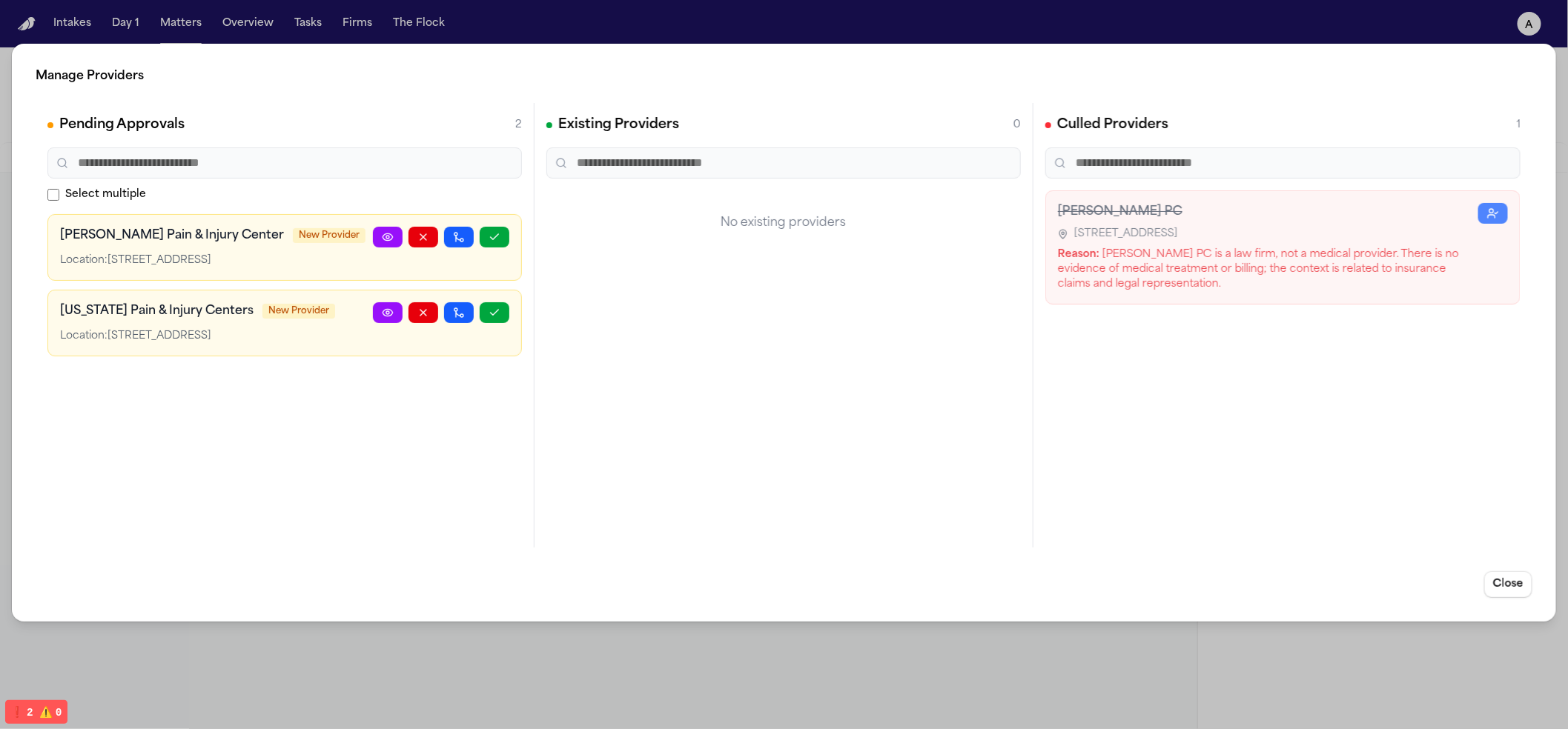
click at [340, 667] on div "Manage Providers Pending Approvals 2 Select multiple Denton Pain & Injury Cente…" at bounding box center [784, 364] width 1568 height 729
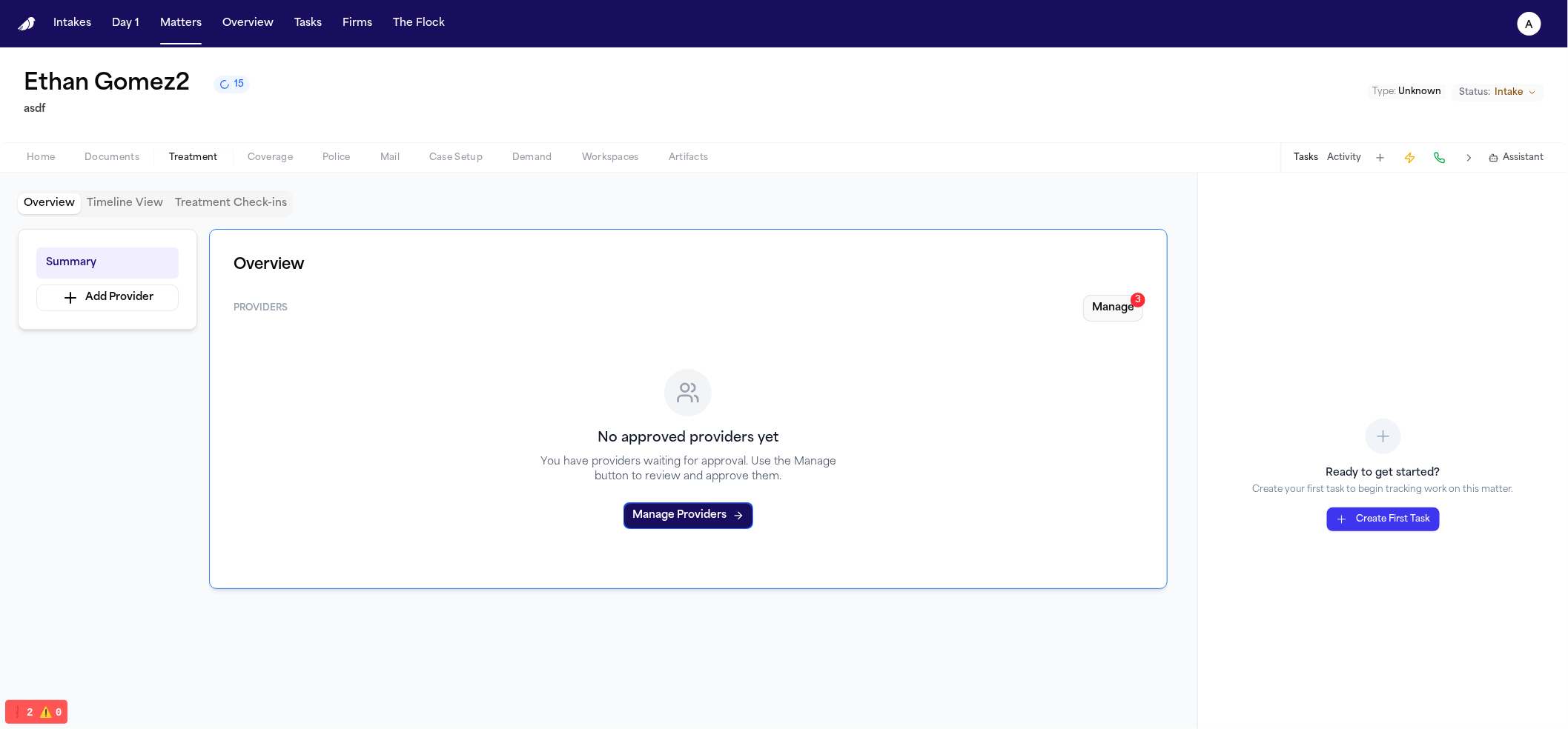
click at [1085, 299] on button "Manage 3" at bounding box center [1113, 308] width 60 height 27
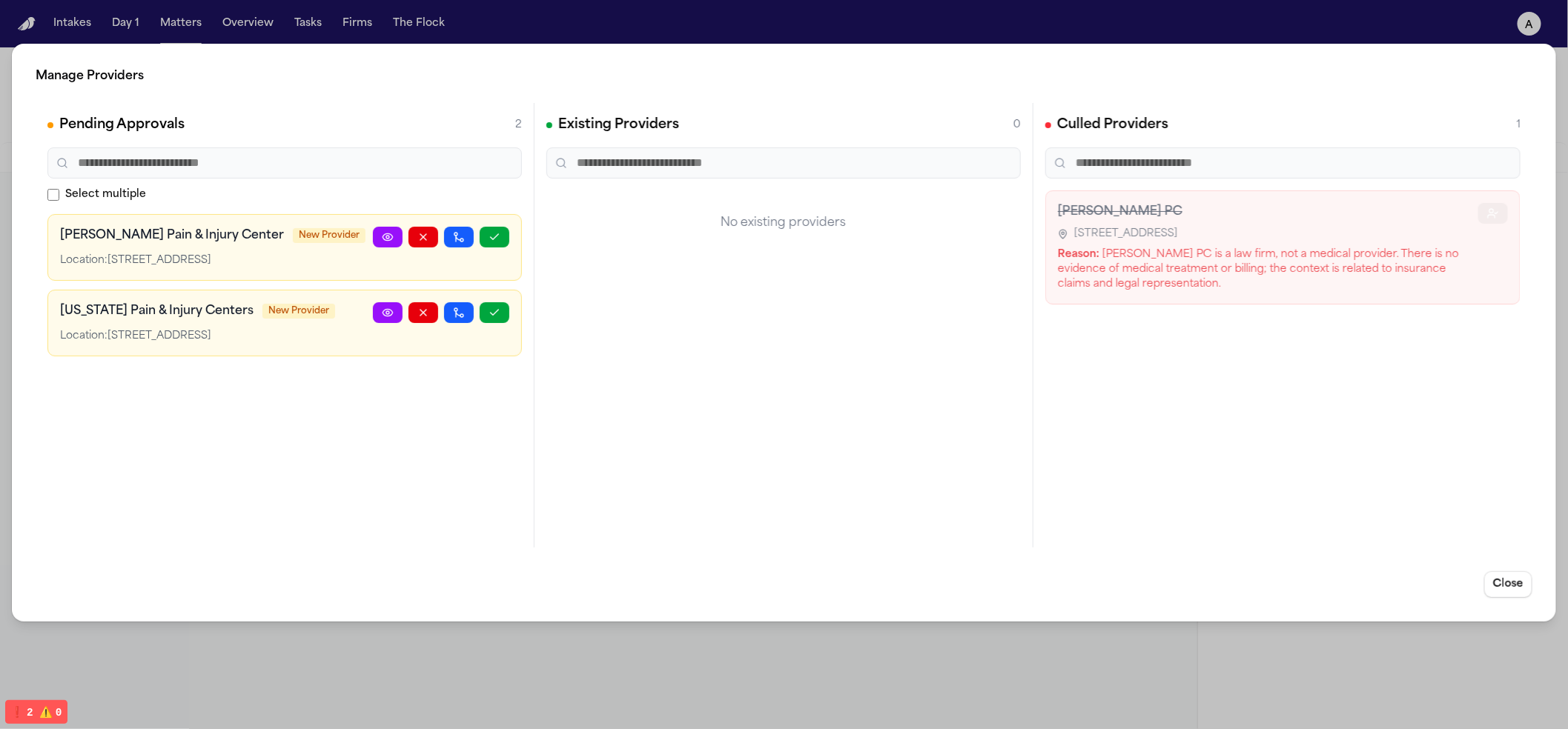
click at [1506, 206] on button "button" at bounding box center [1493, 213] width 30 height 21
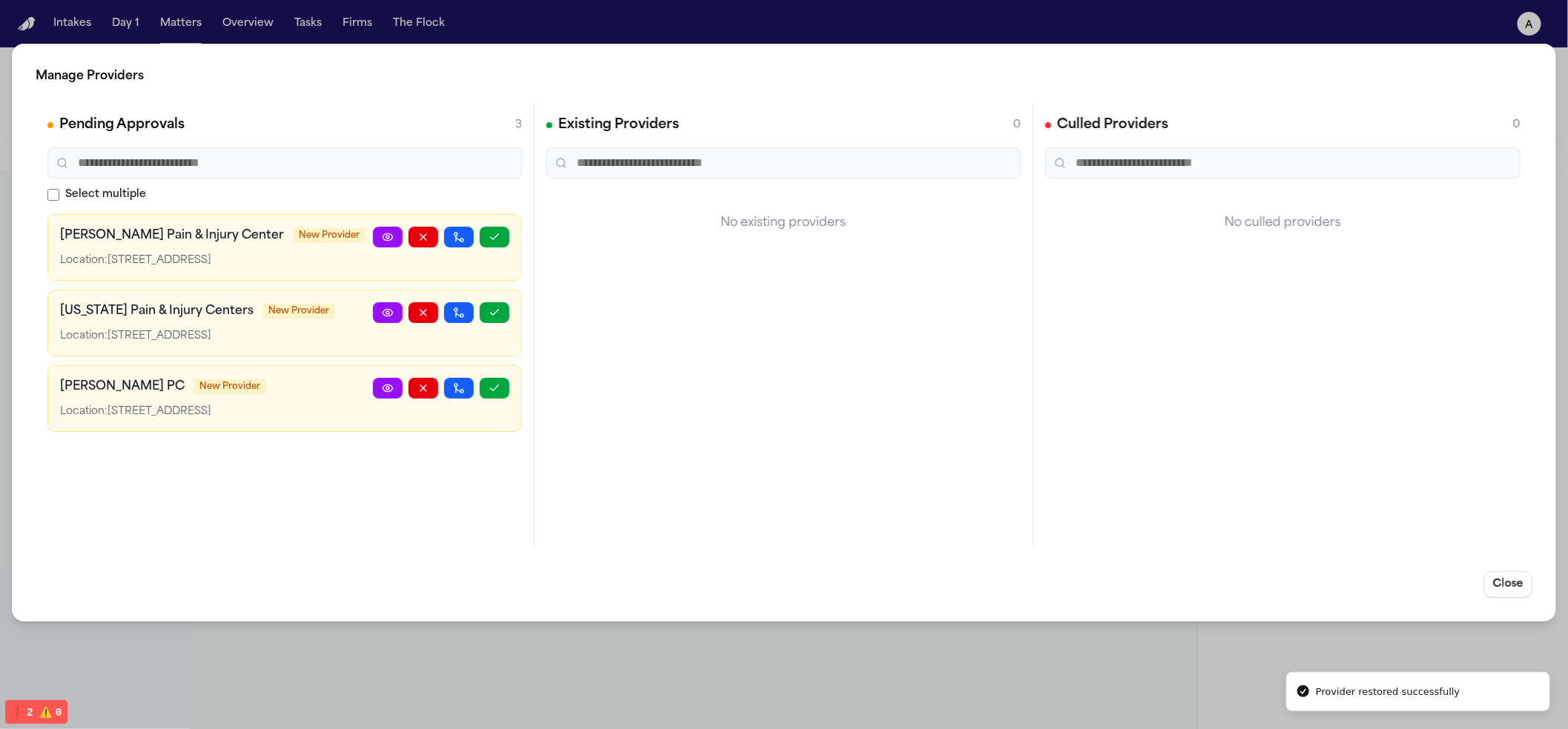
click at [538, 714] on div "Manage Providers Pending Approvals 3 Select multiple Denton Pain & Injury Cente…" at bounding box center [784, 364] width 1568 height 729
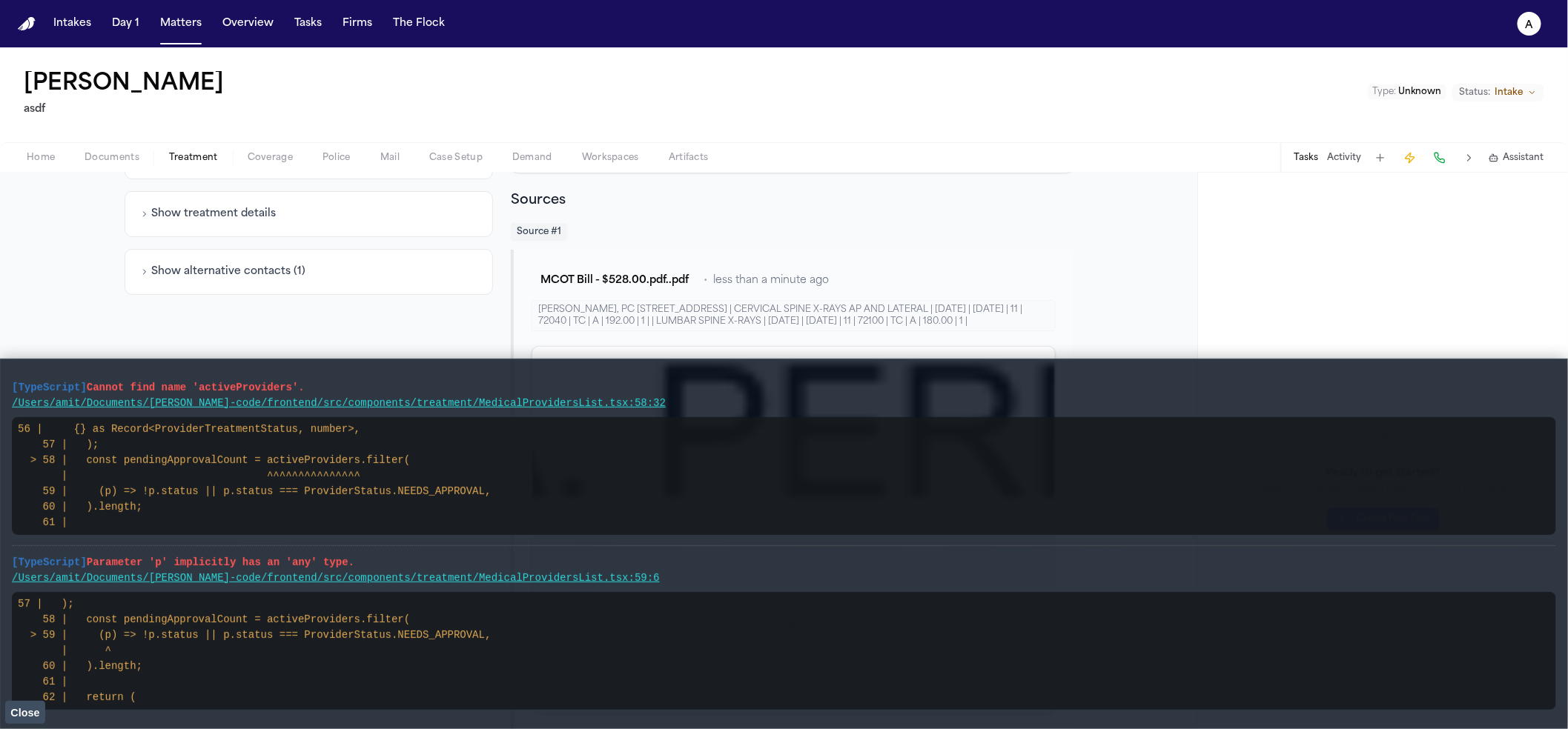
scroll to position [197, 0]
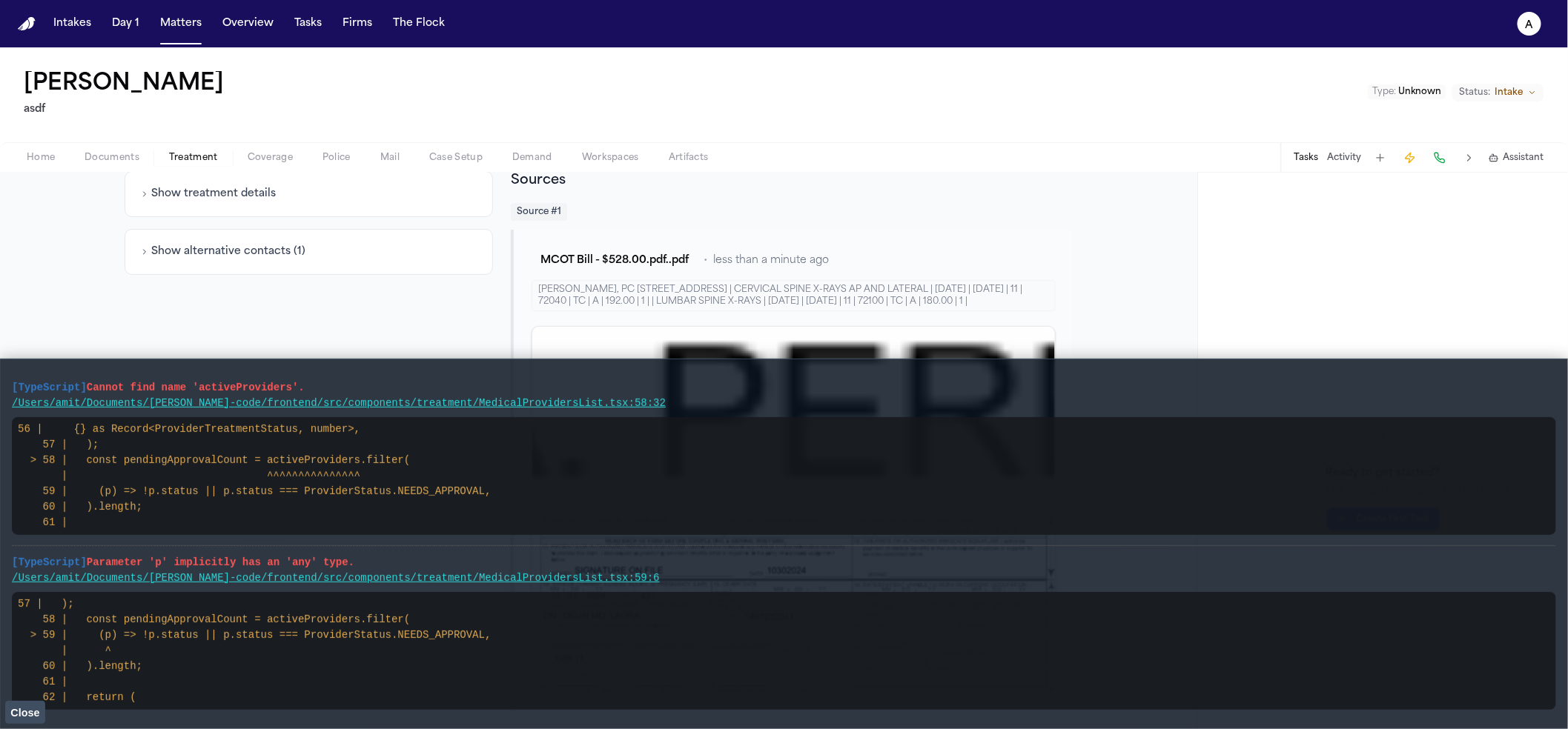
click at [16, 708] on span "Close" at bounding box center [24, 713] width 29 height 12
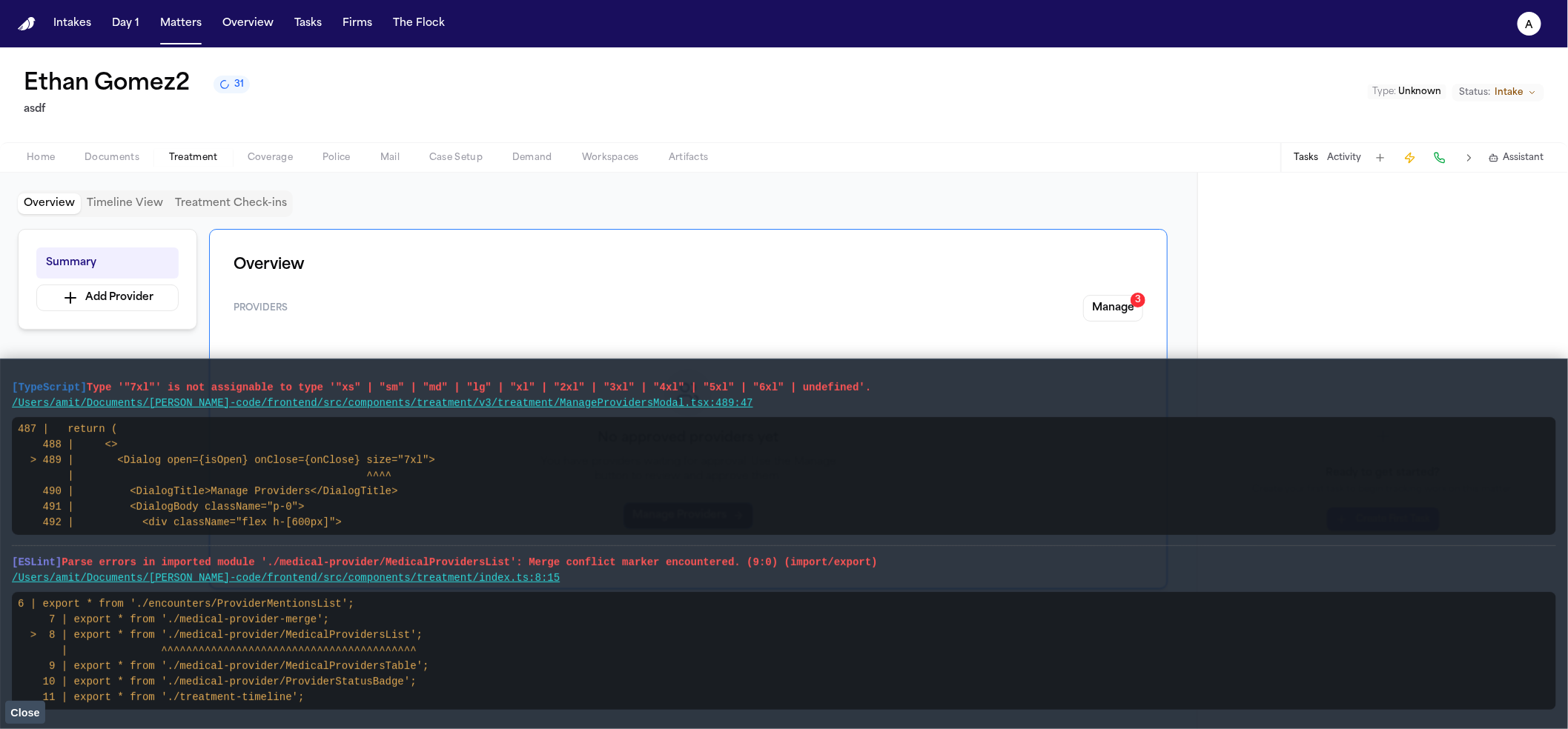
click at [4, 711] on main "[TypeScript] Type '"7xl"' is not assignable to type '"xs" | "sm" | "md" | "lg" …" at bounding box center [784, 543] width 1568 height 370
click at [10, 708] on button "Close" at bounding box center [25, 712] width 40 height 22
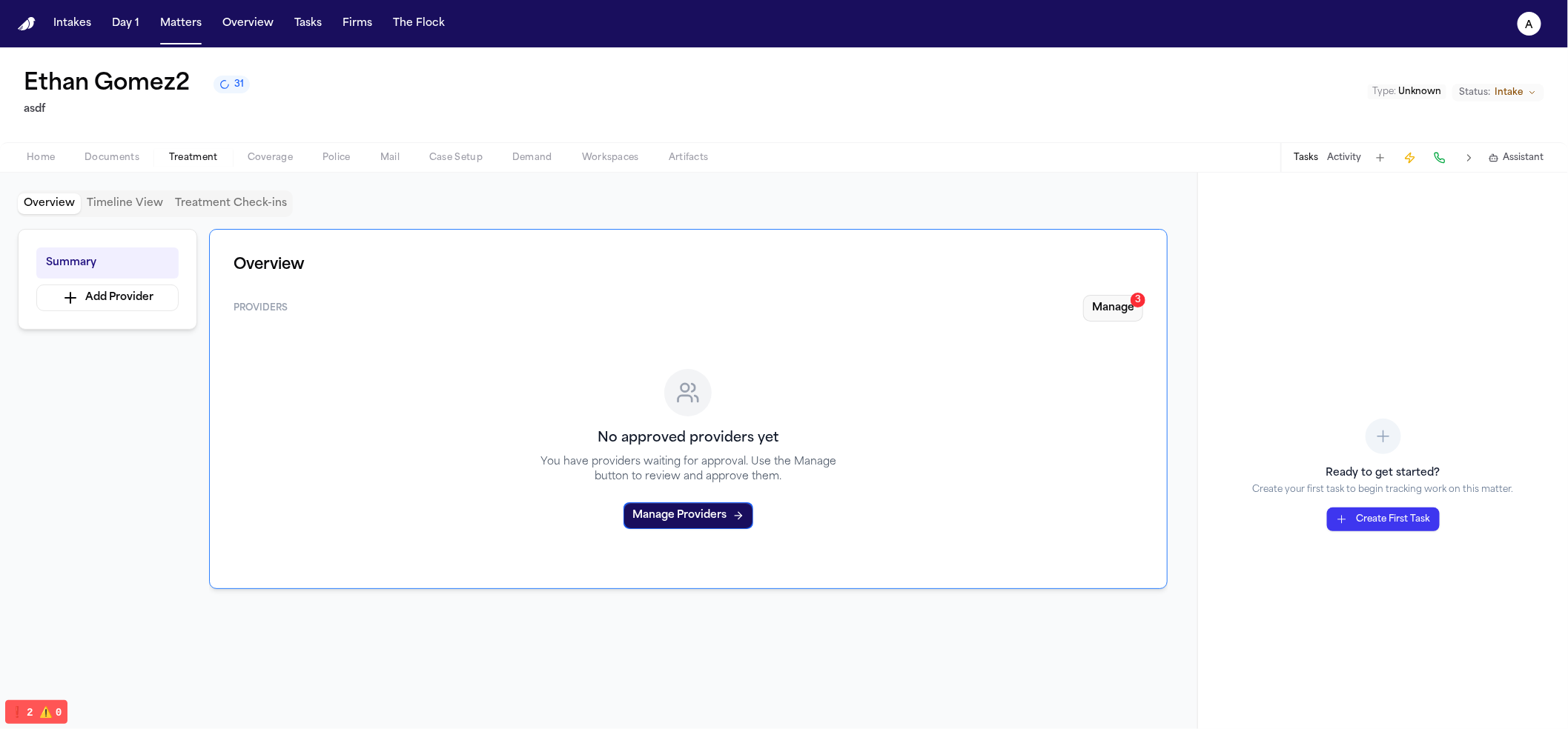
click at [1084, 299] on button "Manage 3" at bounding box center [1113, 308] width 60 height 27
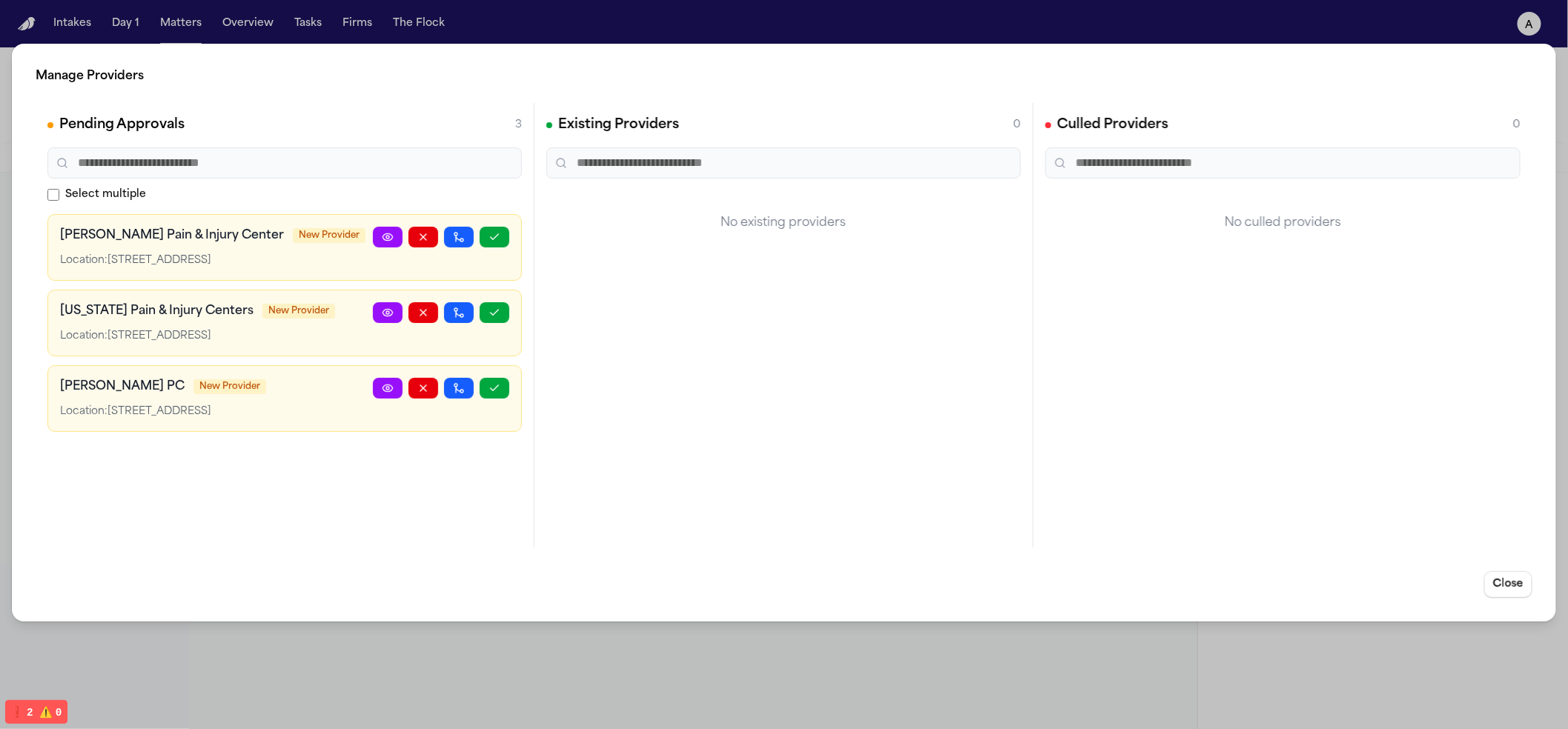
drag, startPoint x: 393, startPoint y: 671, endPoint x: 499, endPoint y: 697, distance: 109.1
click at [394, 669] on div "Manage Providers Pending Approvals 3 Select multiple Denton Pain & Injury Cente…" at bounding box center [784, 364] width 1568 height 729
